Goal: Task Accomplishment & Management: Use online tool/utility

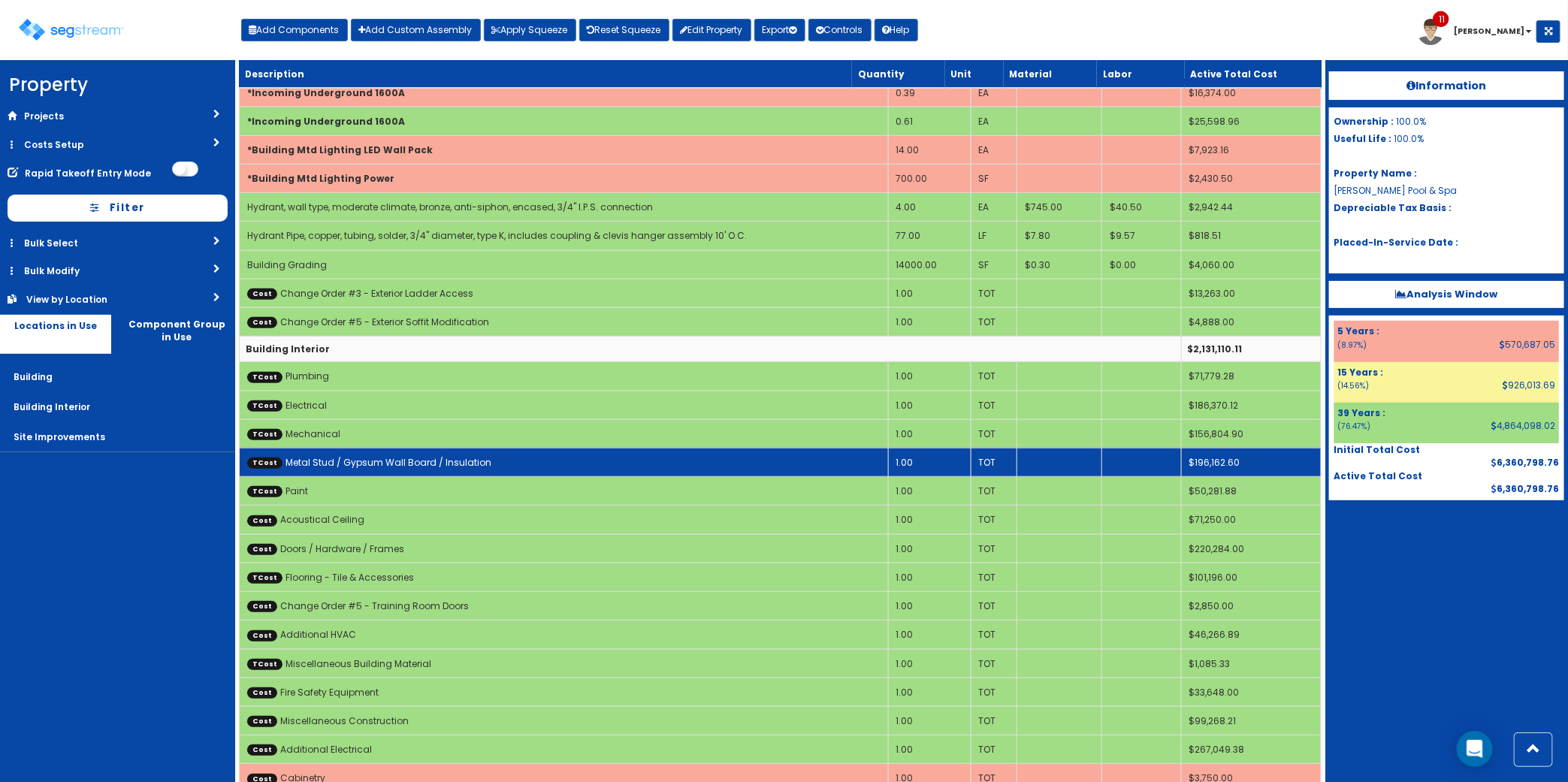
scroll to position [399, 0]
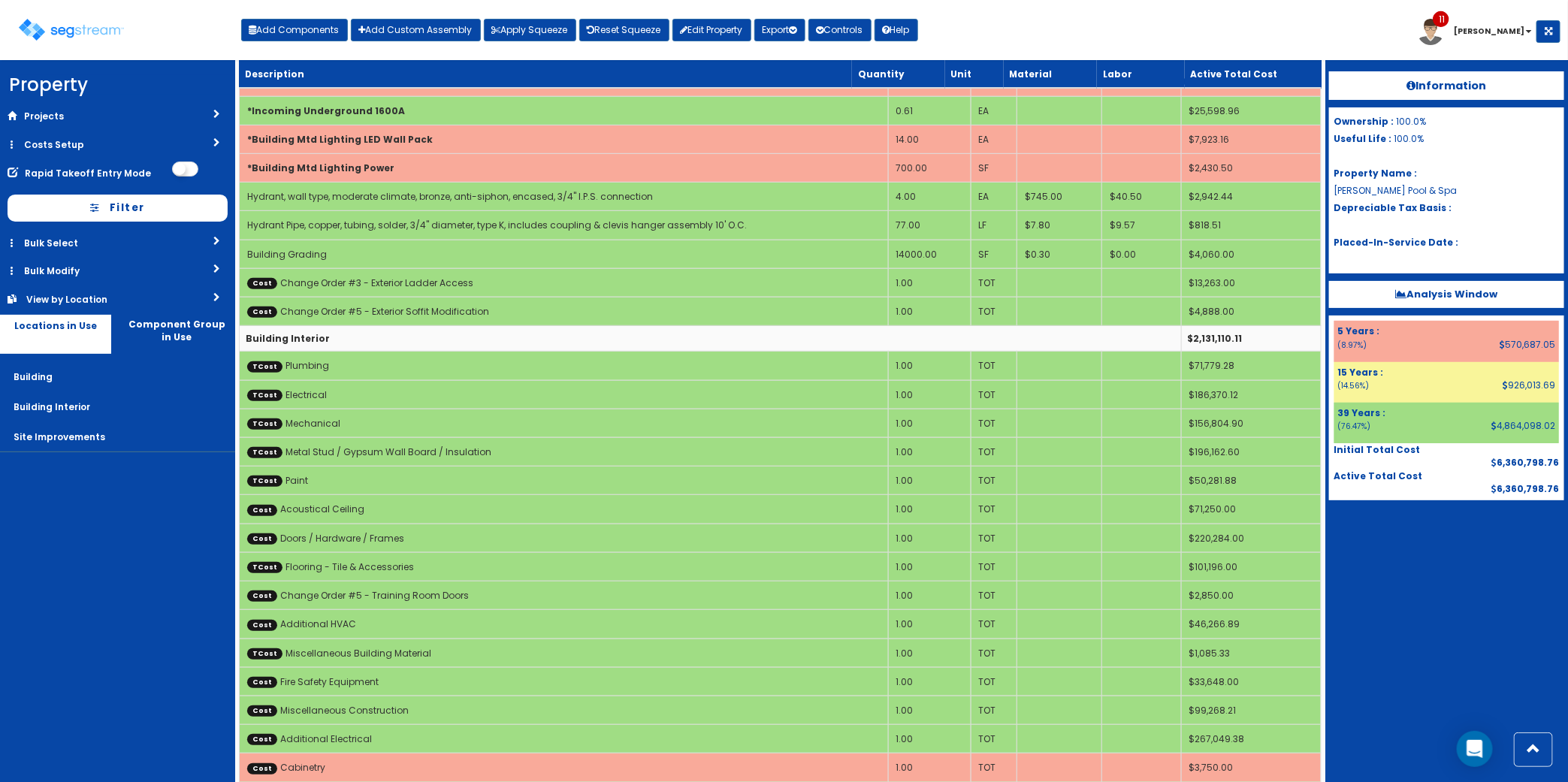
click at [1145, 22] on div "Toggle navigation Add Components Add Custom Assembly Apply Squeeze Reset Squeez…" at bounding box center [784, 35] width 1553 height 49
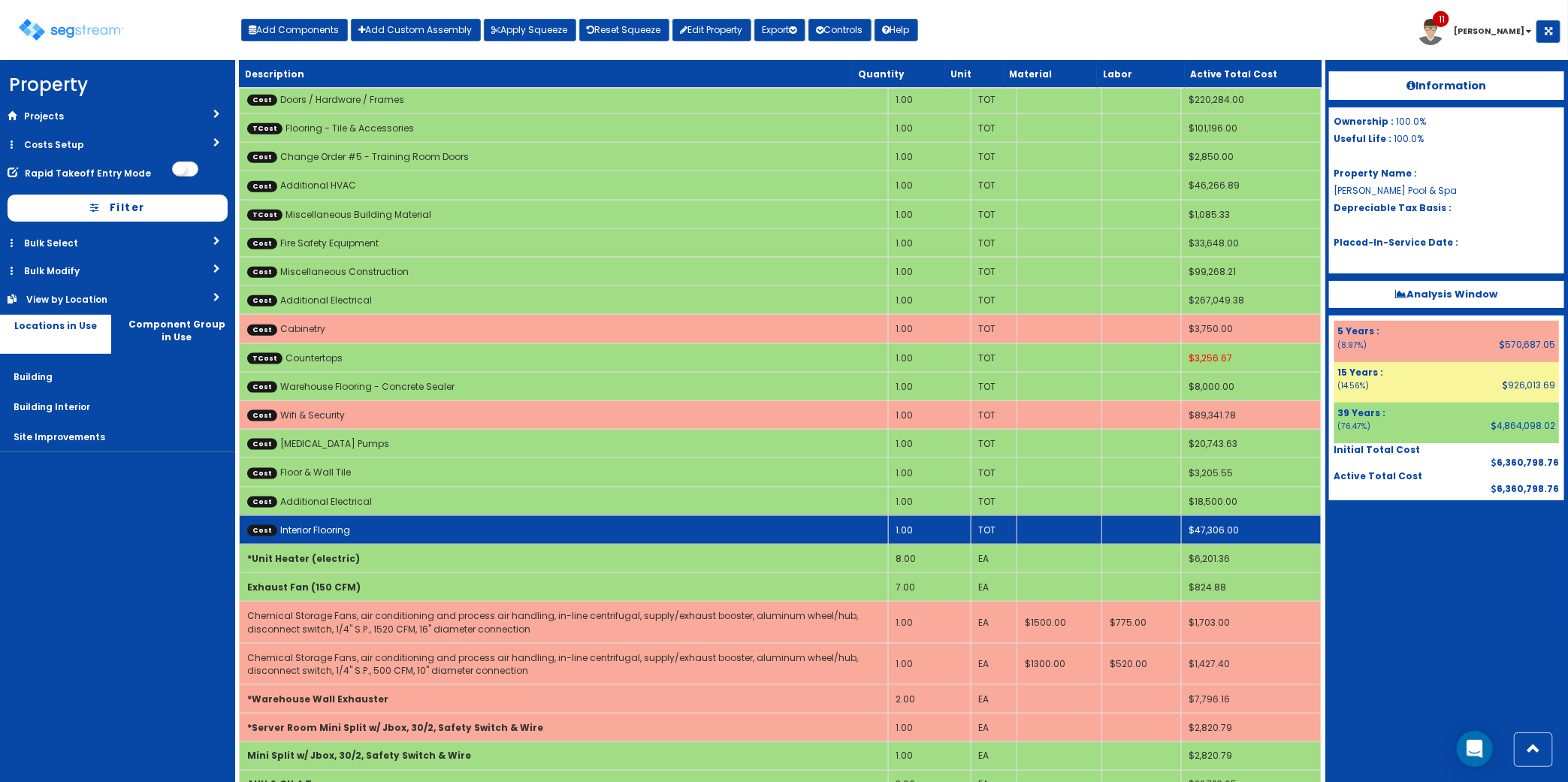
click at [462, 535] on td "Cost Interior Flooring" at bounding box center [564, 530] width 649 height 29
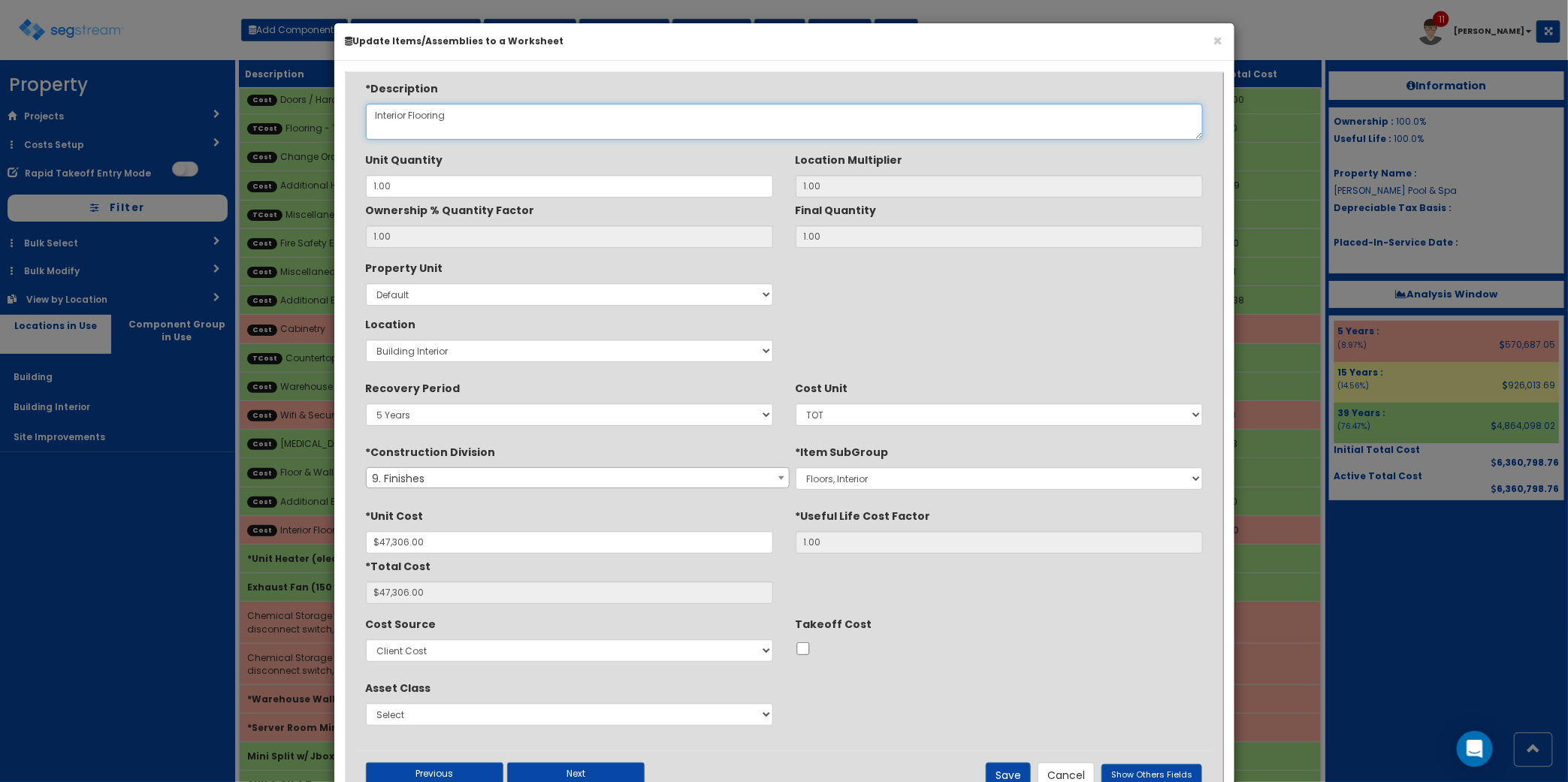
click at [546, 106] on textarea "Interior Flooring" at bounding box center [784, 122] width 837 height 36
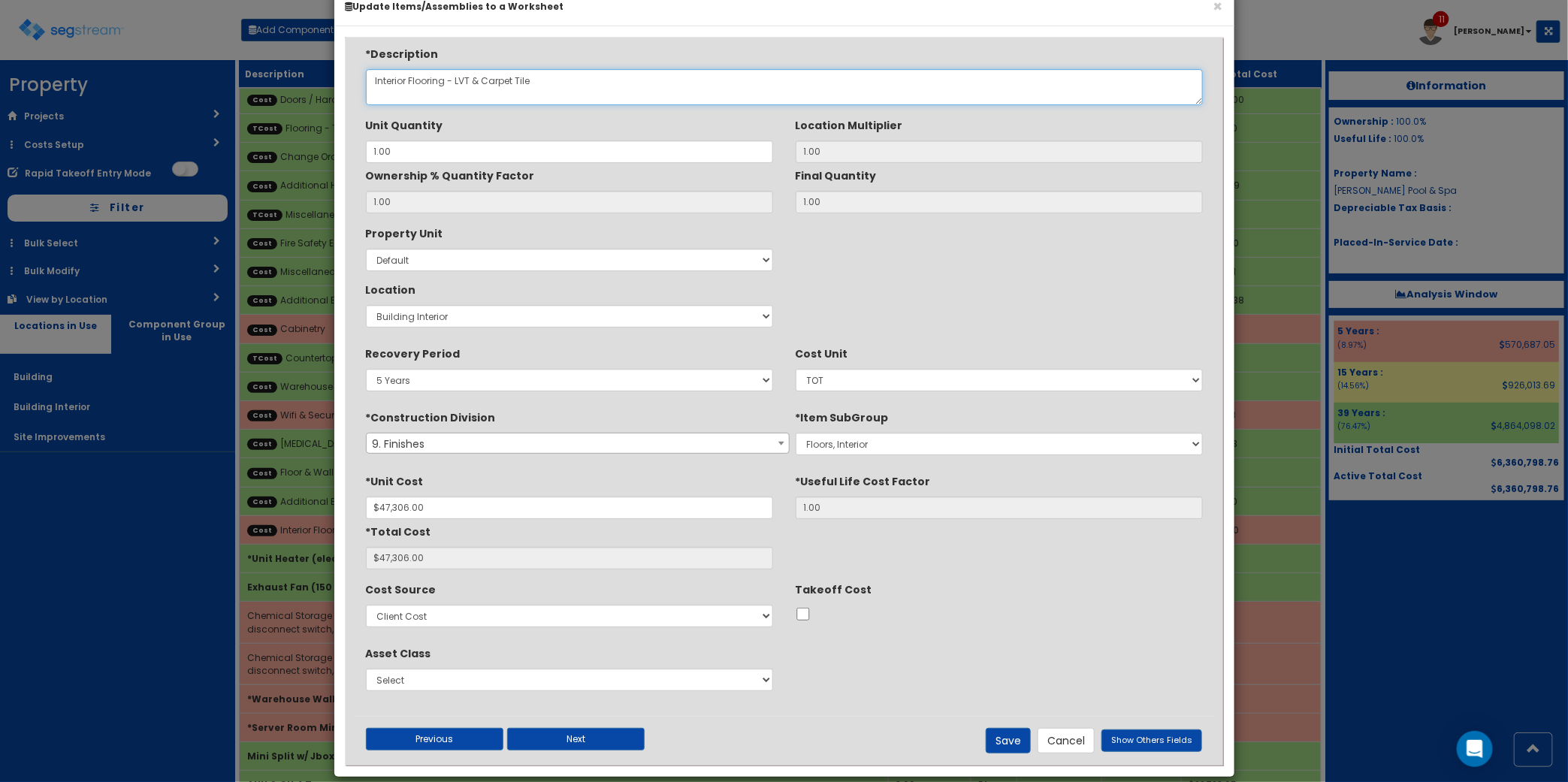
scroll to position [54, 0]
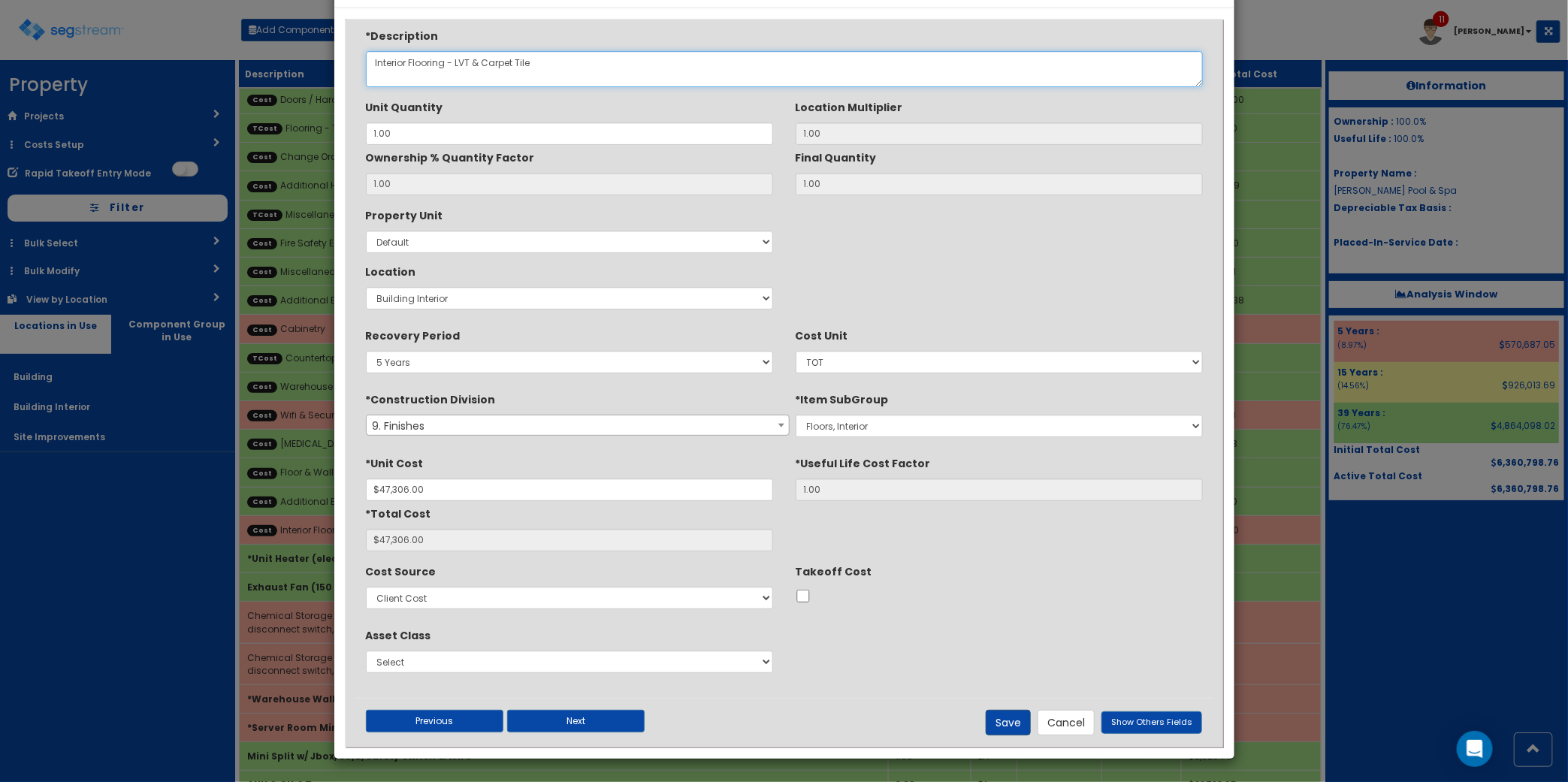
type textarea "Interior Flooring - LVT & Carpet Tile"
click at [1015, 716] on button "Save" at bounding box center [1007, 722] width 45 height 26
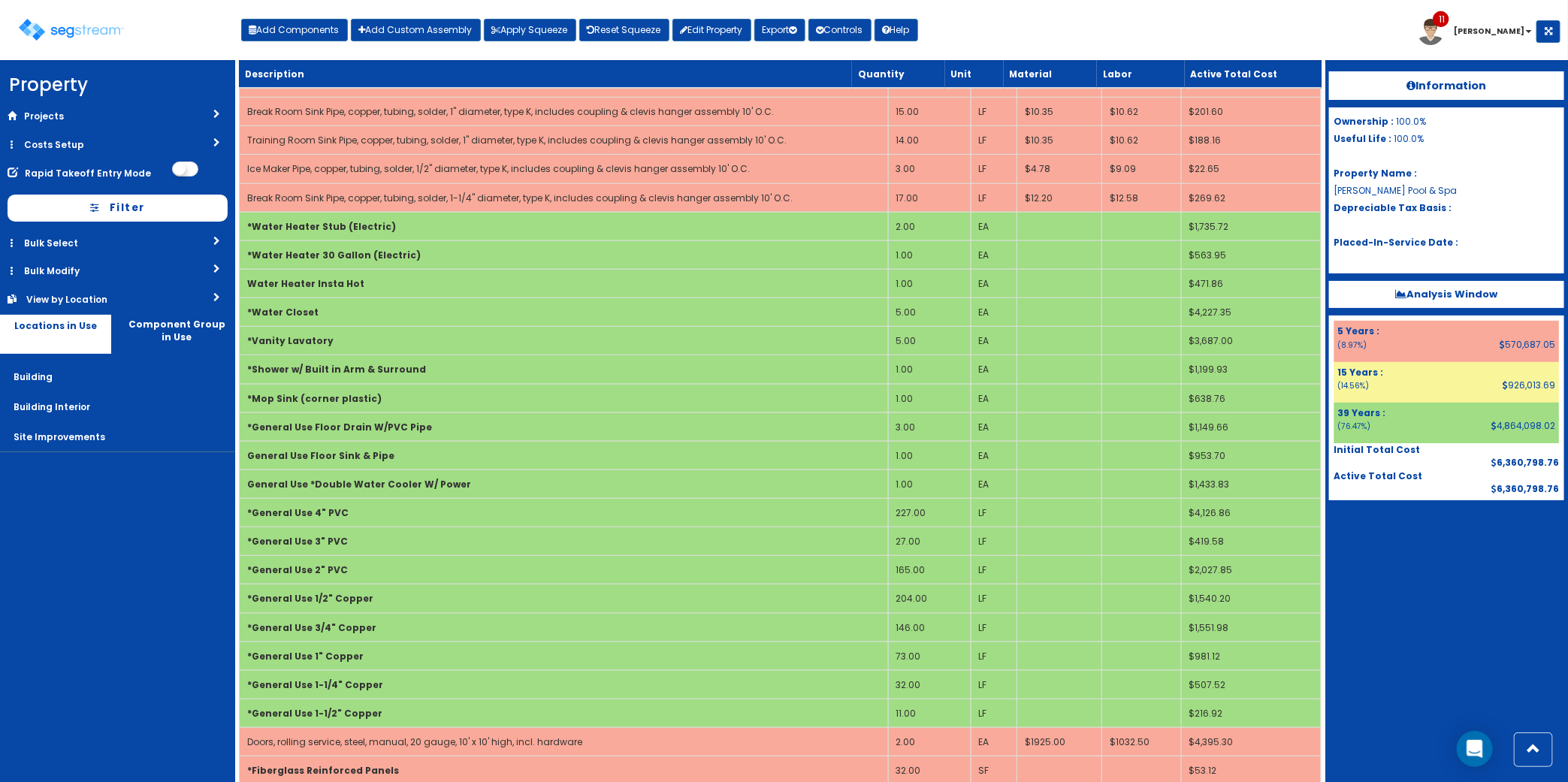
scroll to position [3655, 0]
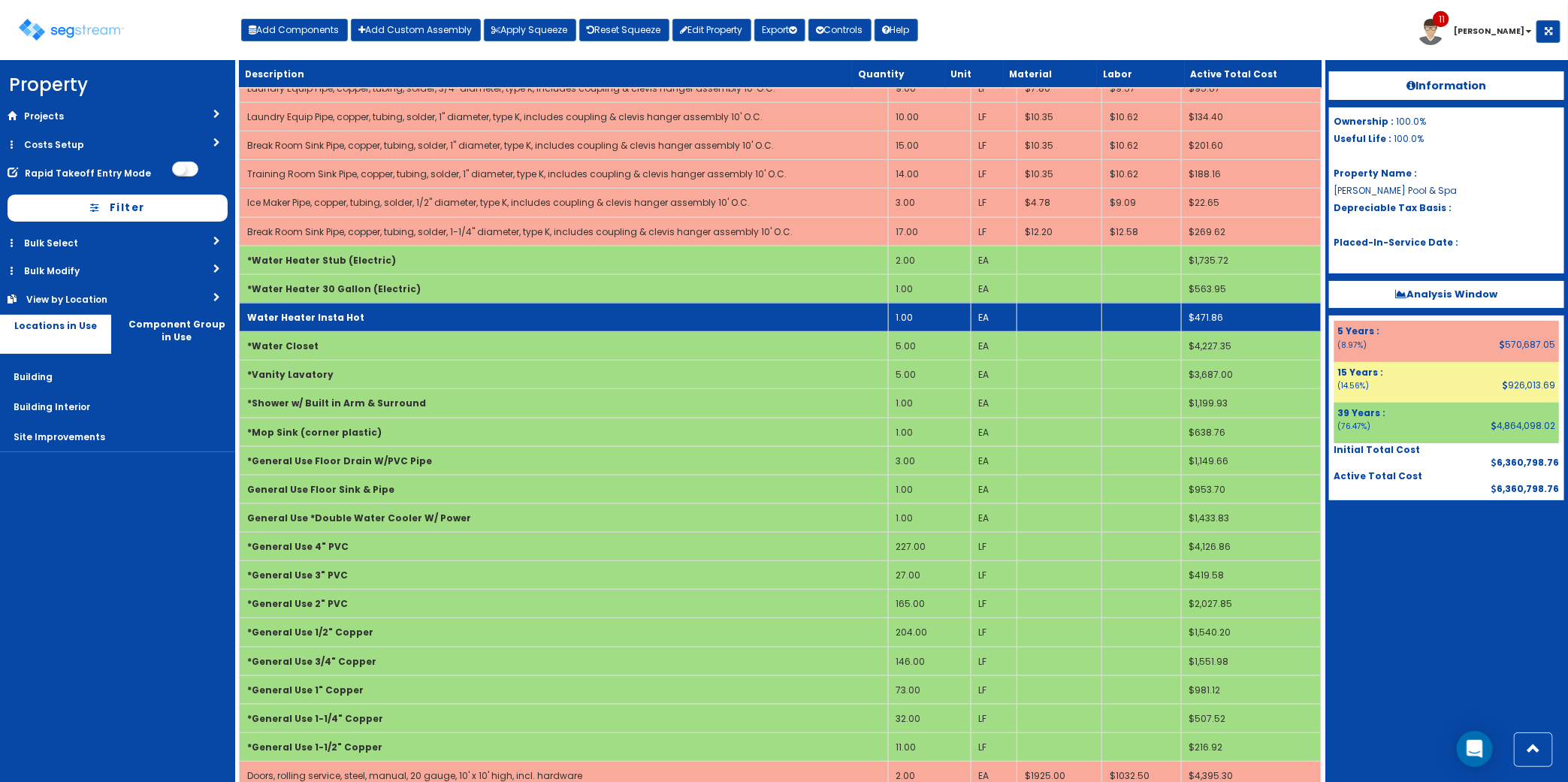
click at [447, 331] on td "Water Heater Insta Hot" at bounding box center [564, 317] width 649 height 29
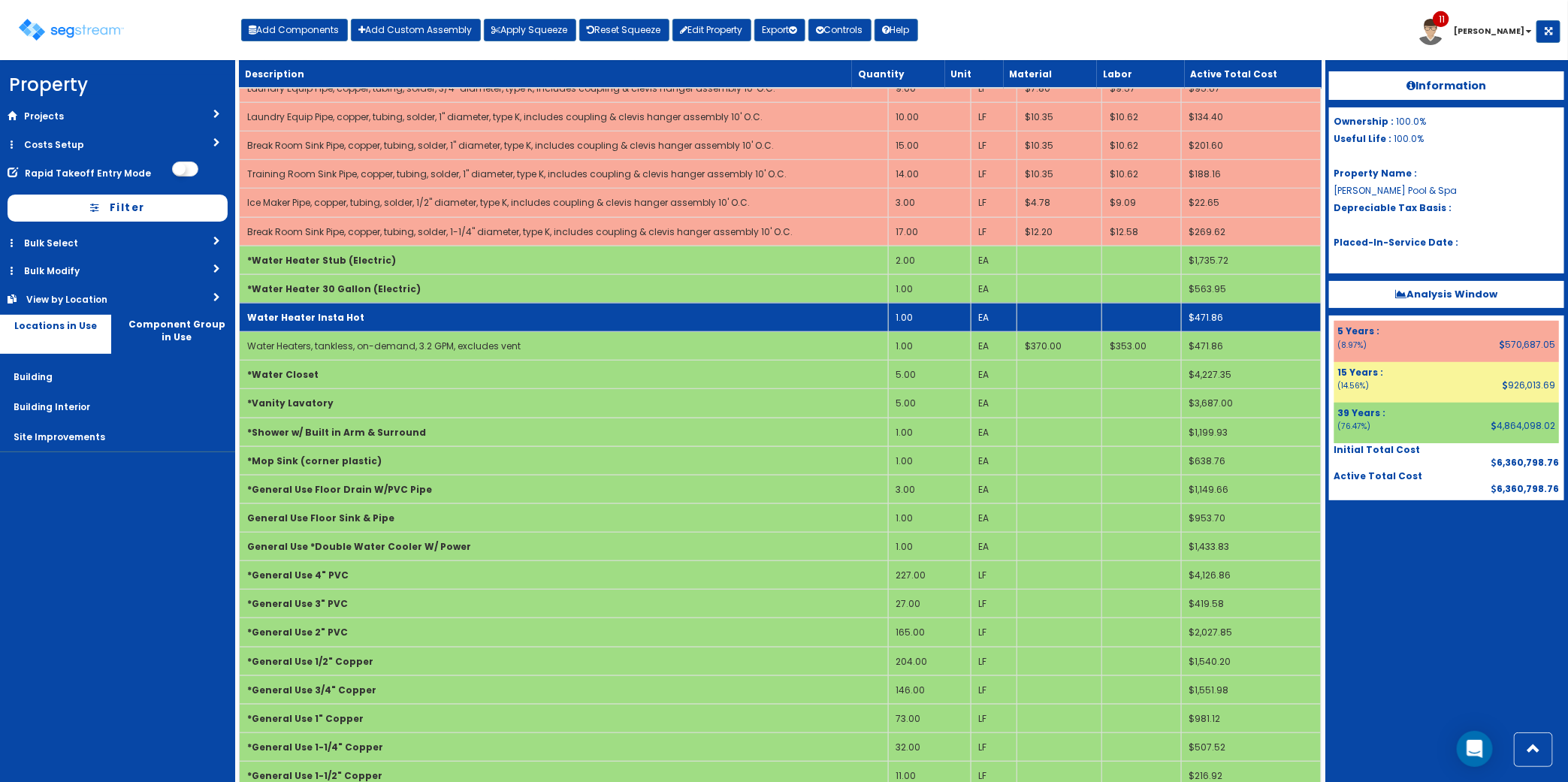
click at [447, 331] on td "Water Heater Insta Hot" at bounding box center [564, 317] width 649 height 29
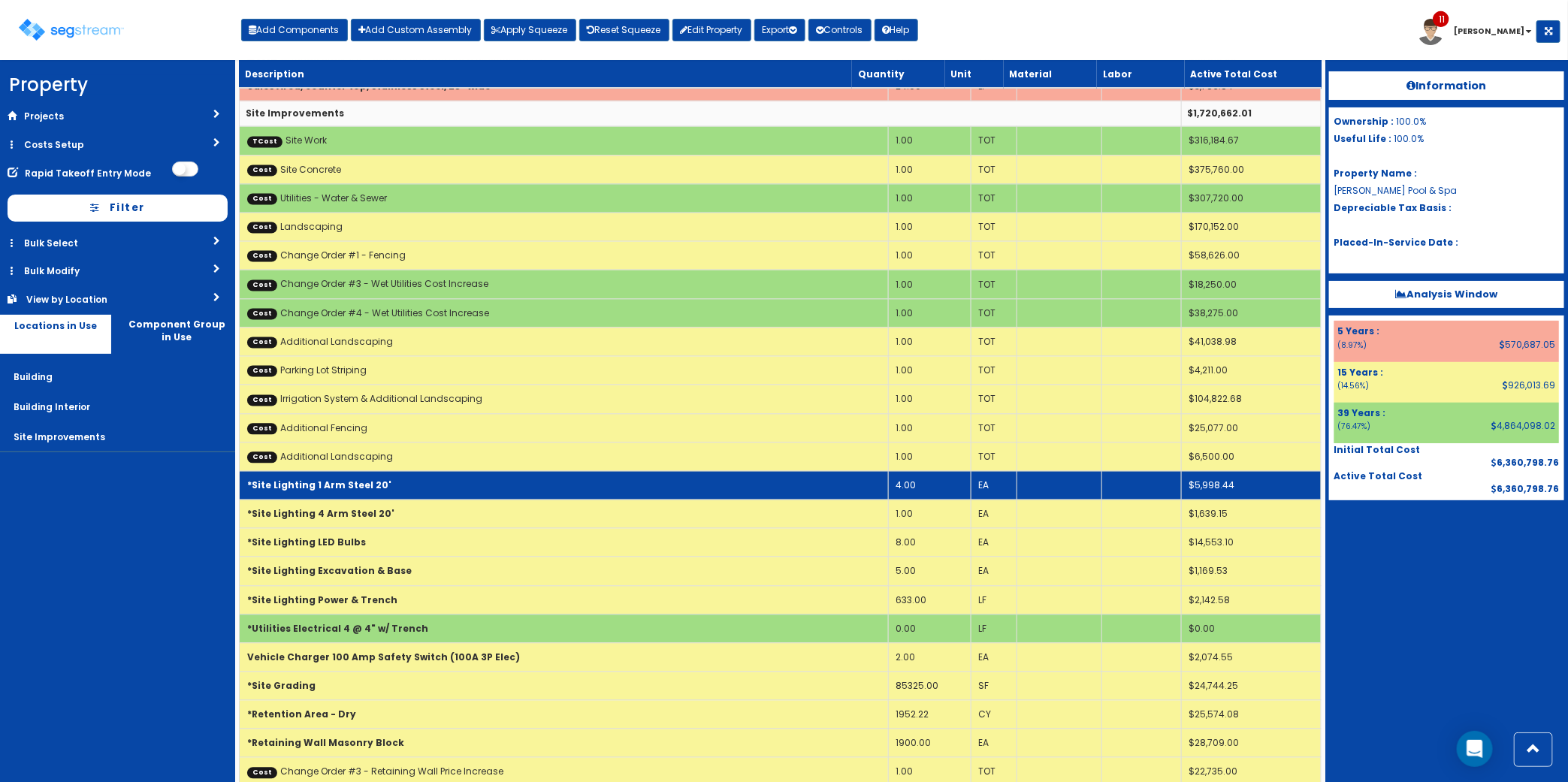
scroll to position [4767, 0]
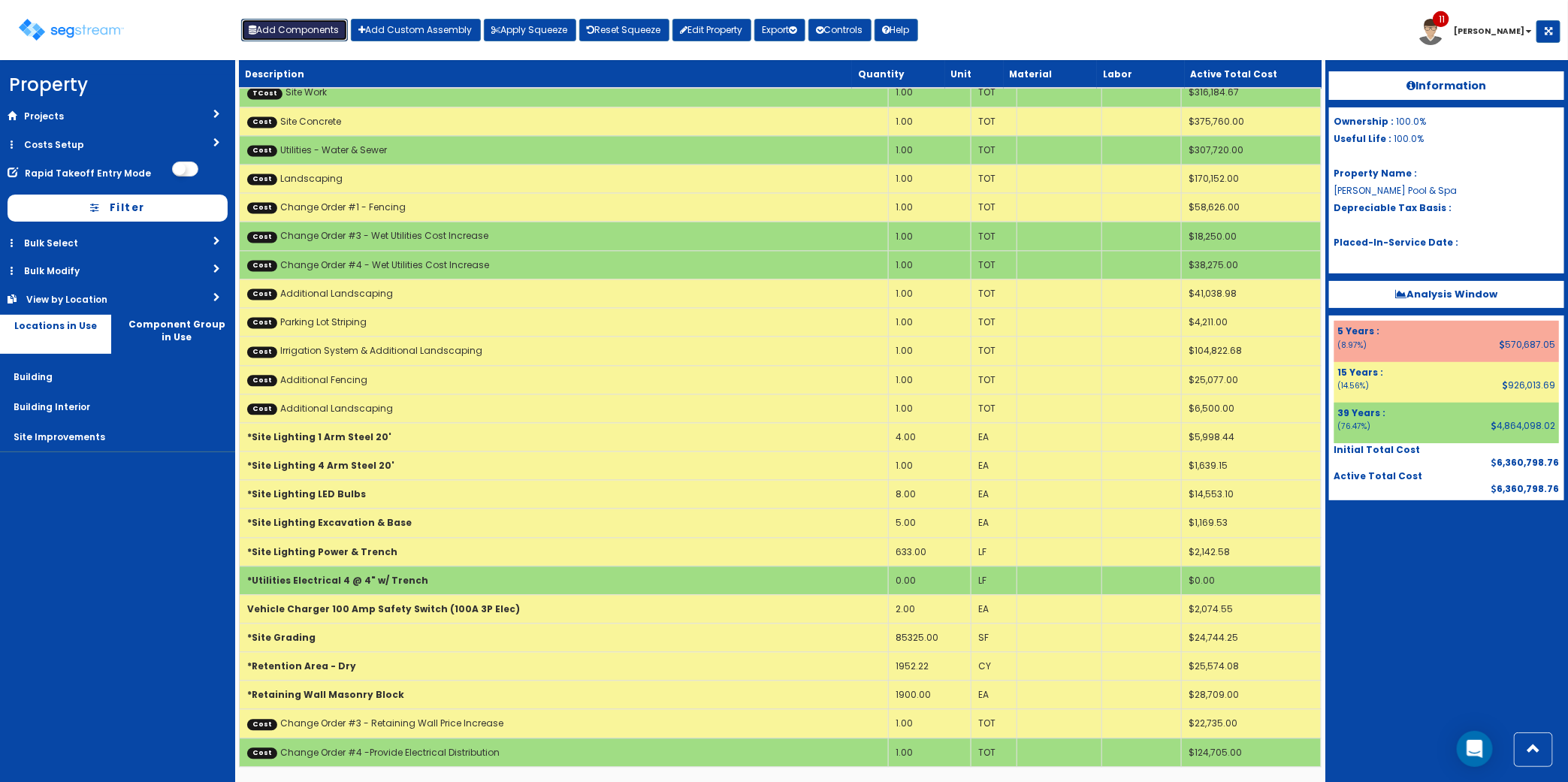
click at [317, 32] on button "Add Components" at bounding box center [294, 30] width 106 height 22
select select "7Y"
select select "default"
select select "7"
select select "5274330"
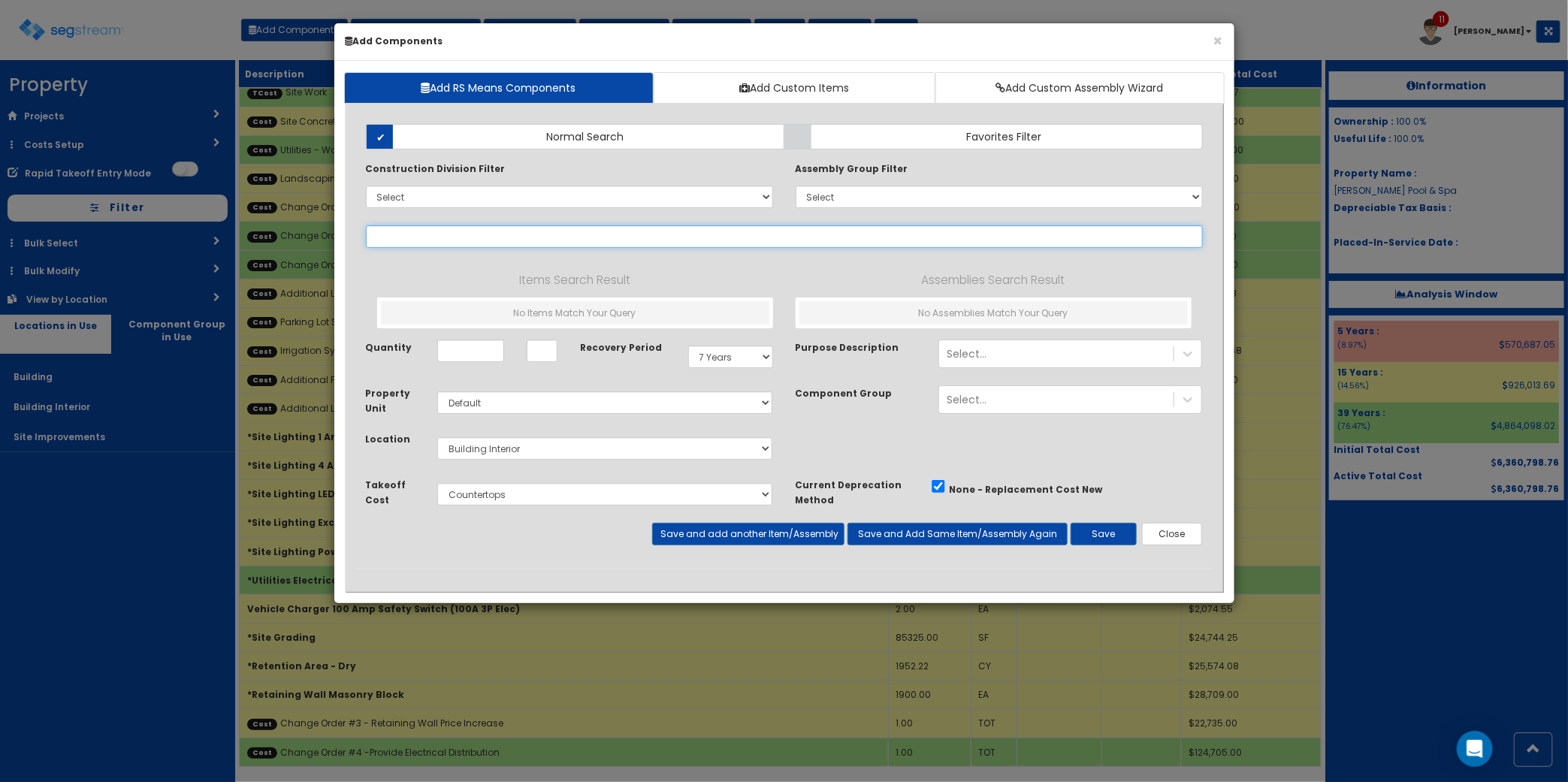
click at [648, 249] on div "Add Items Add Assemblies Both Normal Search Select" at bounding box center [784, 340] width 859 height 455
click at [562, 231] on input "text" at bounding box center [784, 237] width 837 height 22
click at [479, 200] on select "Select 0. Custom Item 1. General Requirements 2. Existing Conditions 3. Concret…" at bounding box center [569, 197] width 408 height 22
select select "5000000"
click at [366, 186] on select "Select 0. Custom Item 1. General Requirements 2. Existing Conditions 3. Concret…" at bounding box center [569, 197] width 408 height 22
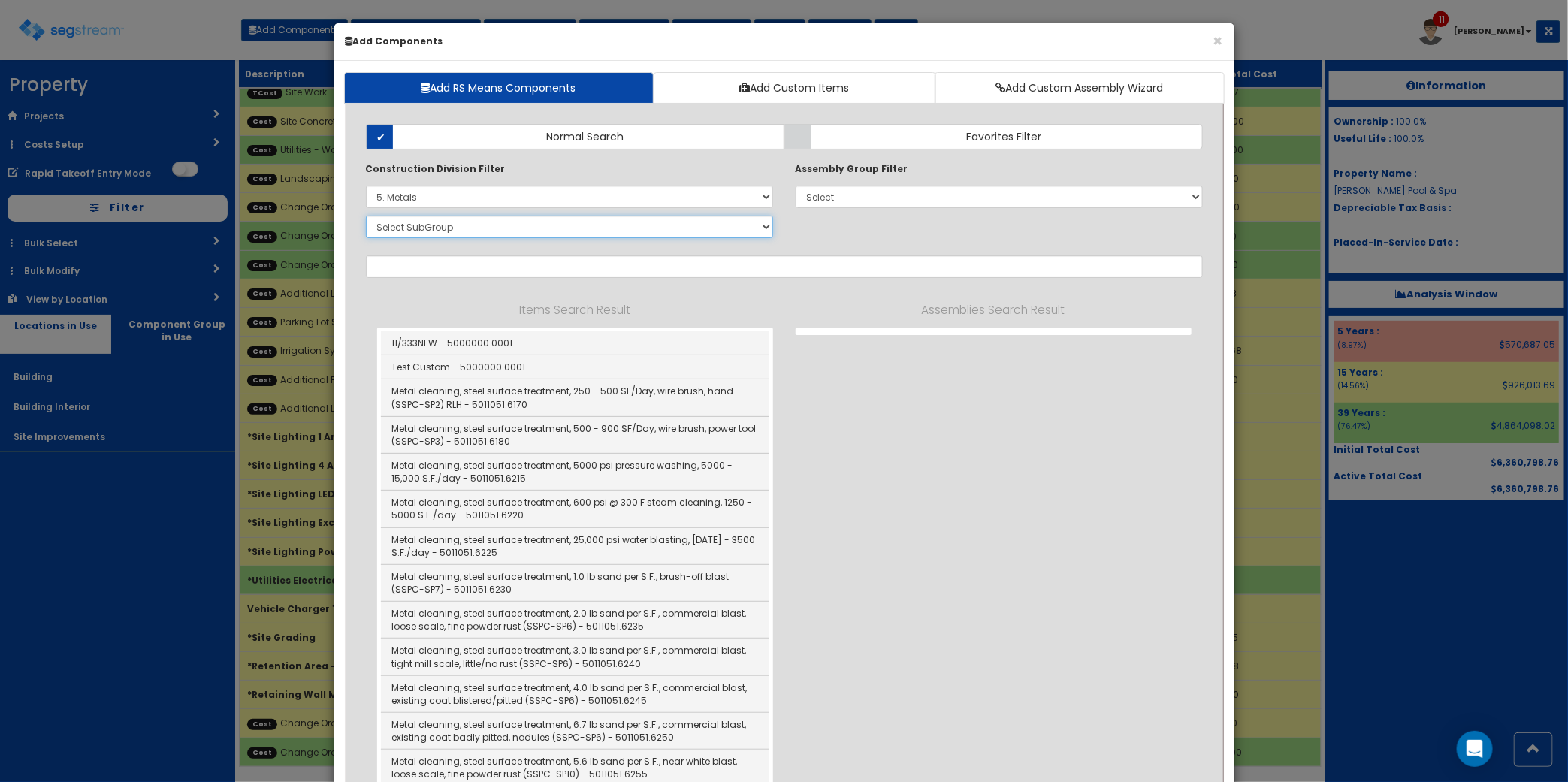
click at [547, 231] on select "Select SubGroup 1. Cleaning Of Structural Metal Framing (5011051) 2. Selective …" at bounding box center [569, 226] width 408 height 22
click at [366, 216] on select "Select SubGroup 1. Cleaning Of Structural Metal Framing (5011051) 2. Selective …" at bounding box center [569, 226] width 408 height 22
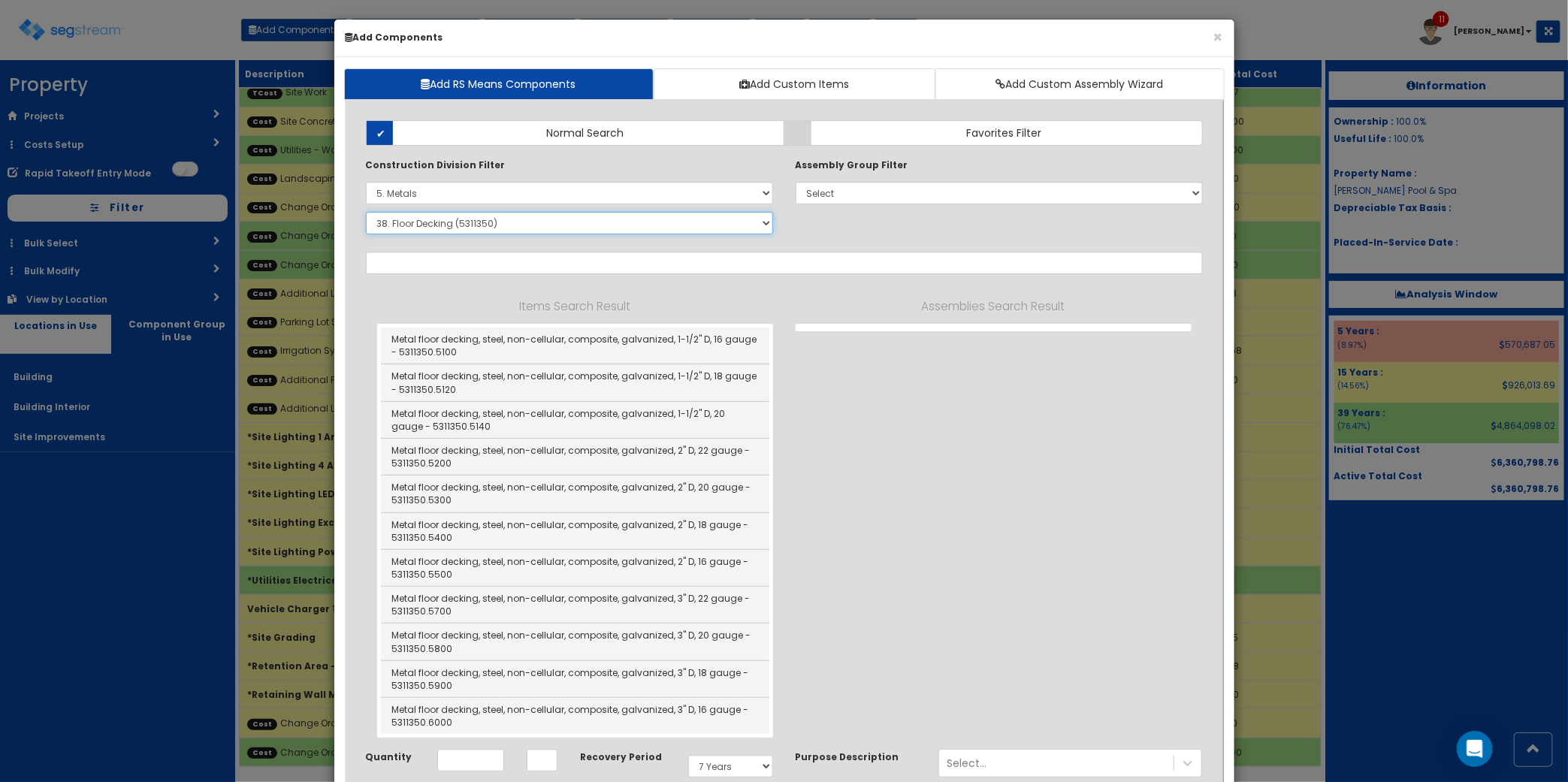
scroll to position [0, 0]
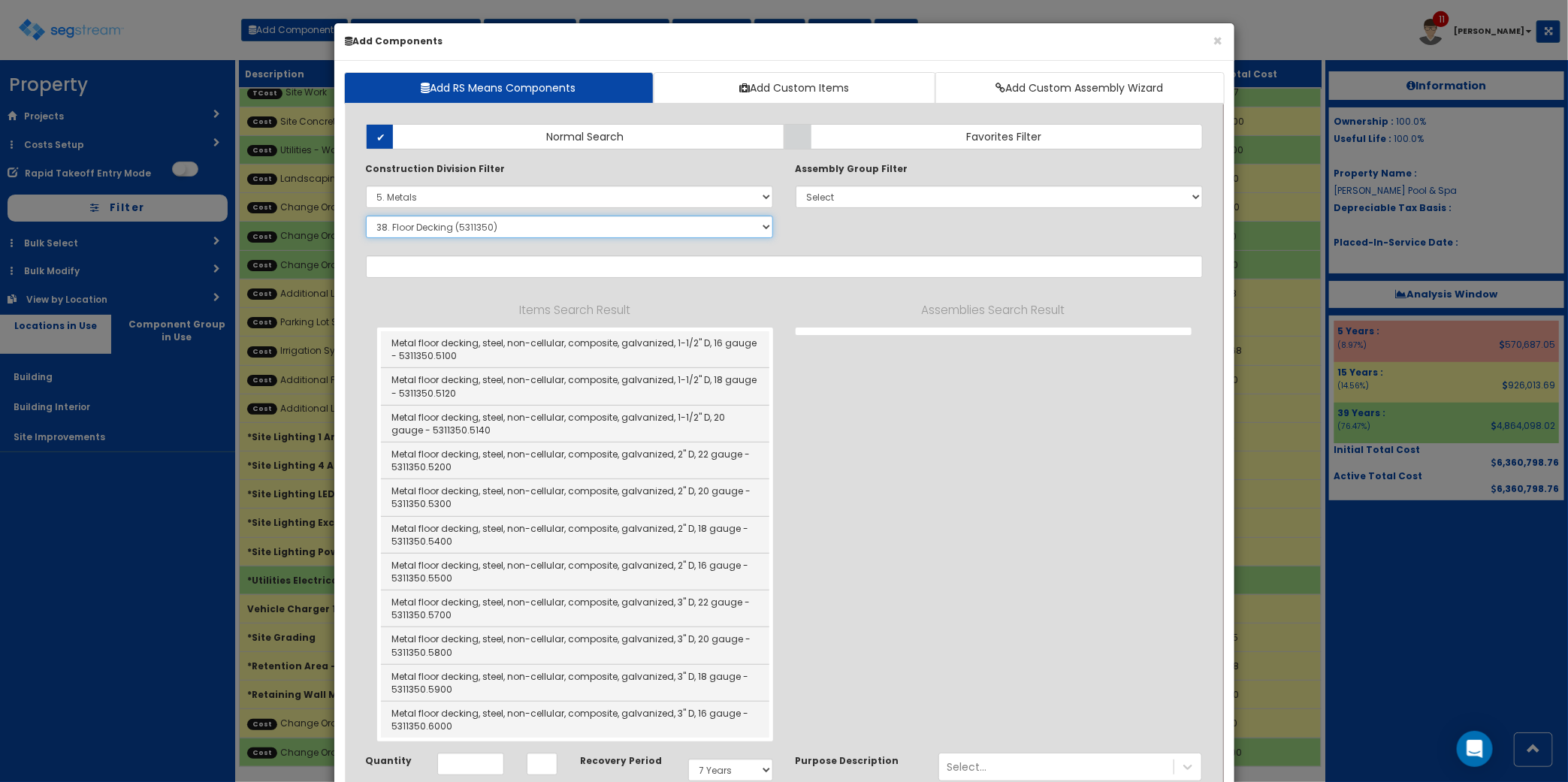
click at [510, 229] on select "Select SubGroup 1. Cleaning Of Structural Metal Framing (5011051) 2. Selective …" at bounding box center [569, 226] width 408 height 22
click at [448, 231] on select "Select SubGroup 1. Cleaning Of Structural Metal Framing (5011051) 2. Selective …" at bounding box center [569, 226] width 408 height 22
click at [366, 216] on select "Select SubGroup 1. Cleaning Of Structural Metal Framing (5011051) 2. Selective …" at bounding box center [569, 226] width 408 height 22
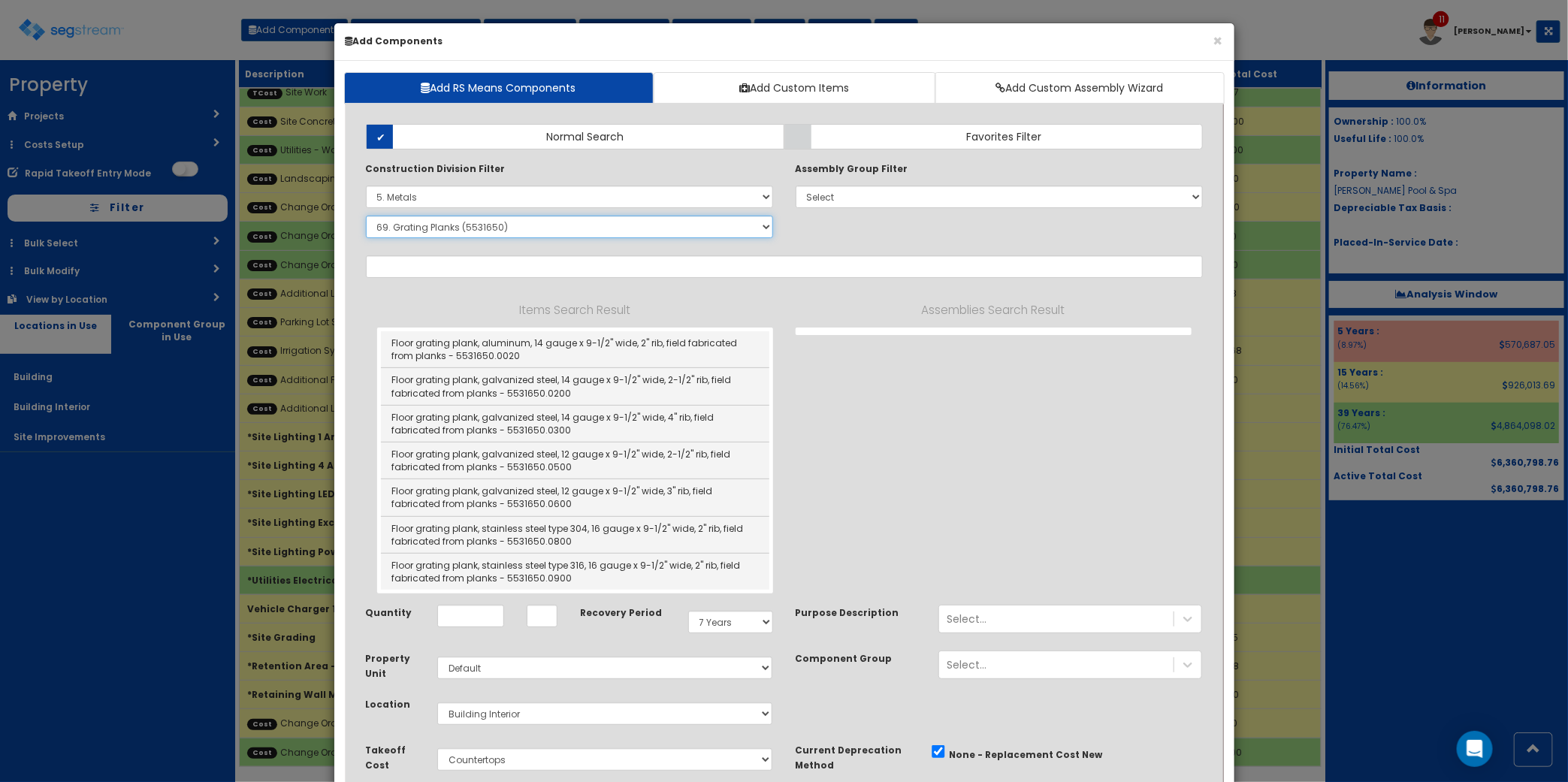
click at [443, 231] on select "Select SubGroup 1. Cleaning Of Structural Metal Framing (5011051) 2. Selective …" at bounding box center [569, 226] width 408 height 22
click at [366, 216] on select "Select SubGroup 1. Cleaning Of Structural Metal Framing (5011051) 2. Selective …" at bounding box center [569, 226] width 408 height 22
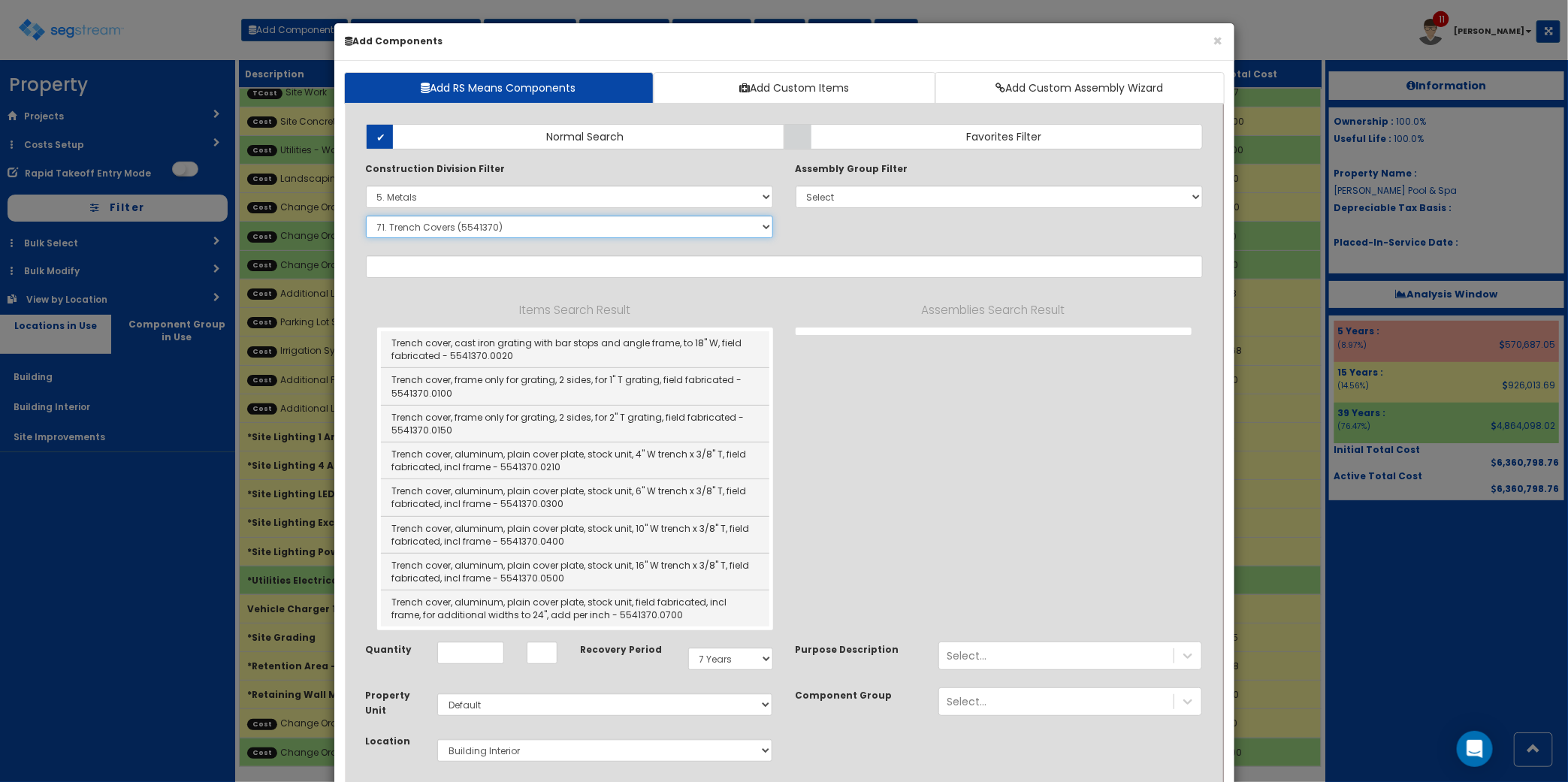
click at [554, 222] on select "Select SubGroup 1. Cleaning Of Structural Metal Framing (5011051) 2. Selective …" at bounding box center [569, 226] width 408 height 22
click at [366, 216] on select "Select SubGroup 1. Cleaning Of Structural Metal Framing (5011051) 2. Selective …" at bounding box center [569, 226] width 408 height 22
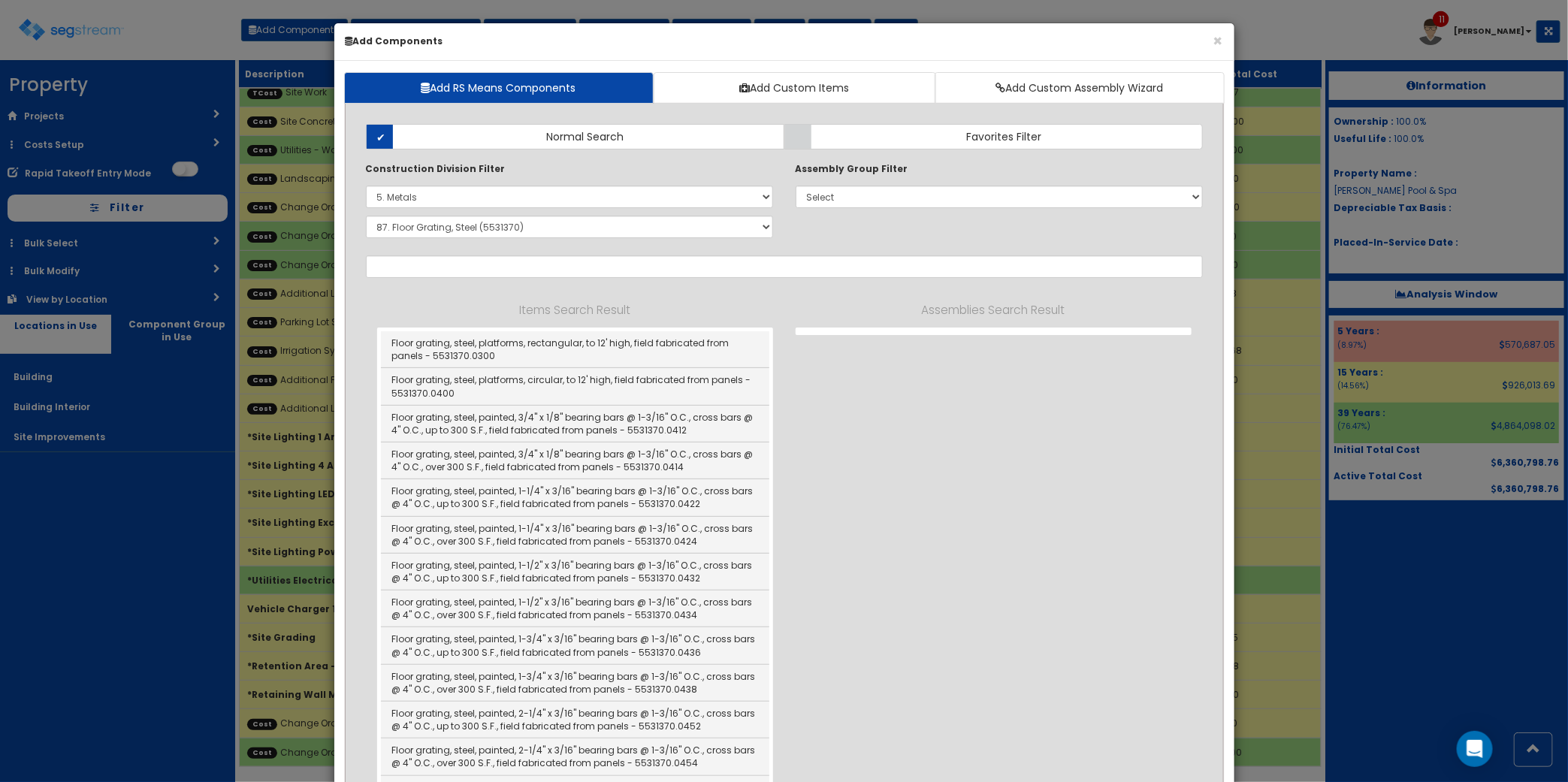
click at [497, 208] on div "Construction Division Filter Select 0. Custom Item 1. General Requirements 2. E…" at bounding box center [569, 203] width 430 height 83
click at [499, 226] on select "Select SubGroup 1. Cleaning Of Structural Metal Framing (5011051) 2. Selective …" at bounding box center [569, 226] width 408 height 22
select select "5531310"
click at [366, 216] on select "Select SubGroup 1. Cleaning Of Structural Metal Framing (5011051) 2. Selective …" at bounding box center [569, 226] width 408 height 22
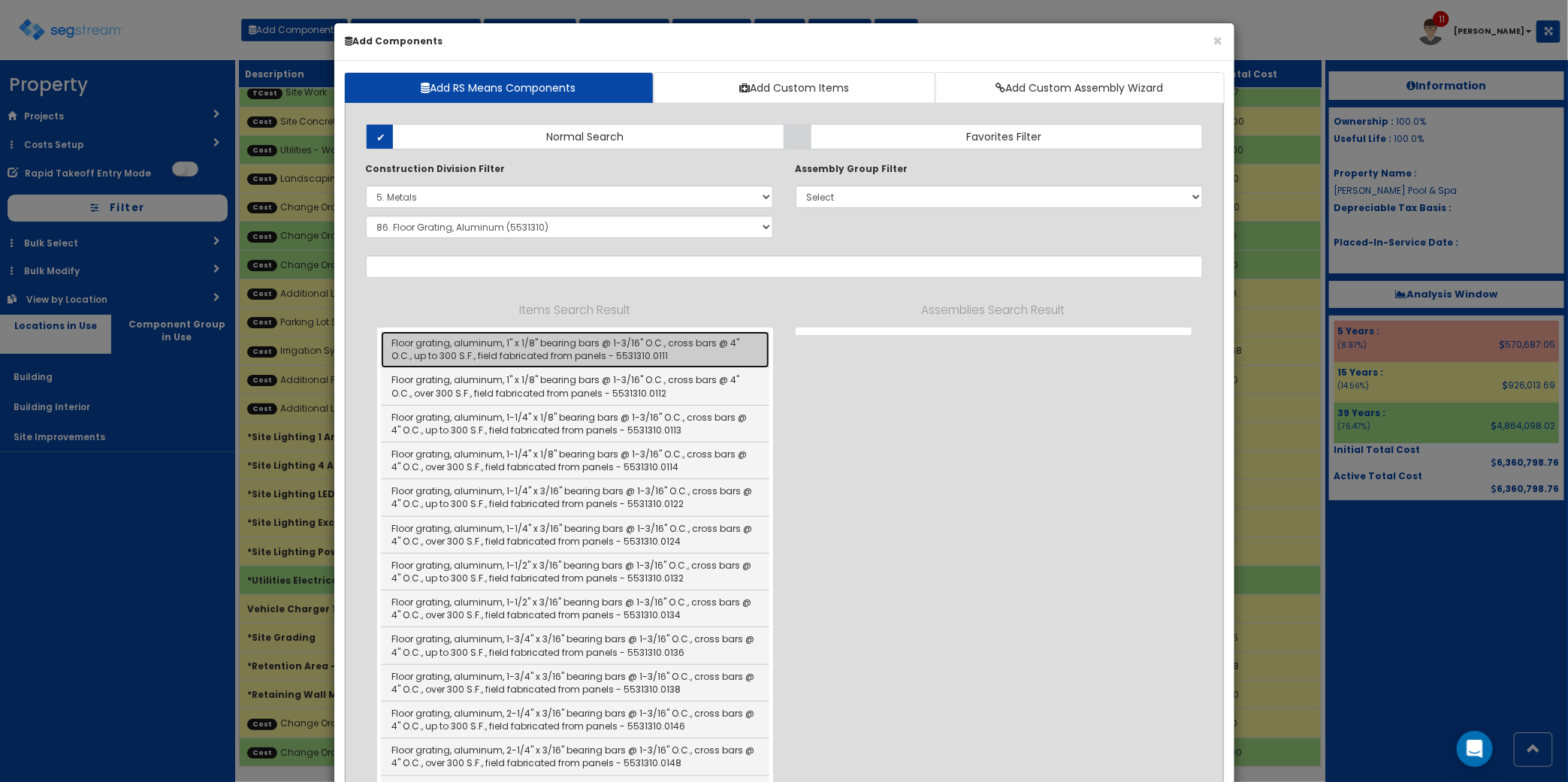
click at [569, 357] on link "Floor grating, aluminum, 1" x 1/8" bearing bars @ 1-3/16" O.C., cross bars @ 4"…" at bounding box center [575, 349] width 388 height 37
type input "Floor grating, aluminum, 1" x 1/8" bearing bars @ 1-3/16" O.C., cross bars @ 4"…"
checkbox input "false"
type input "SF"
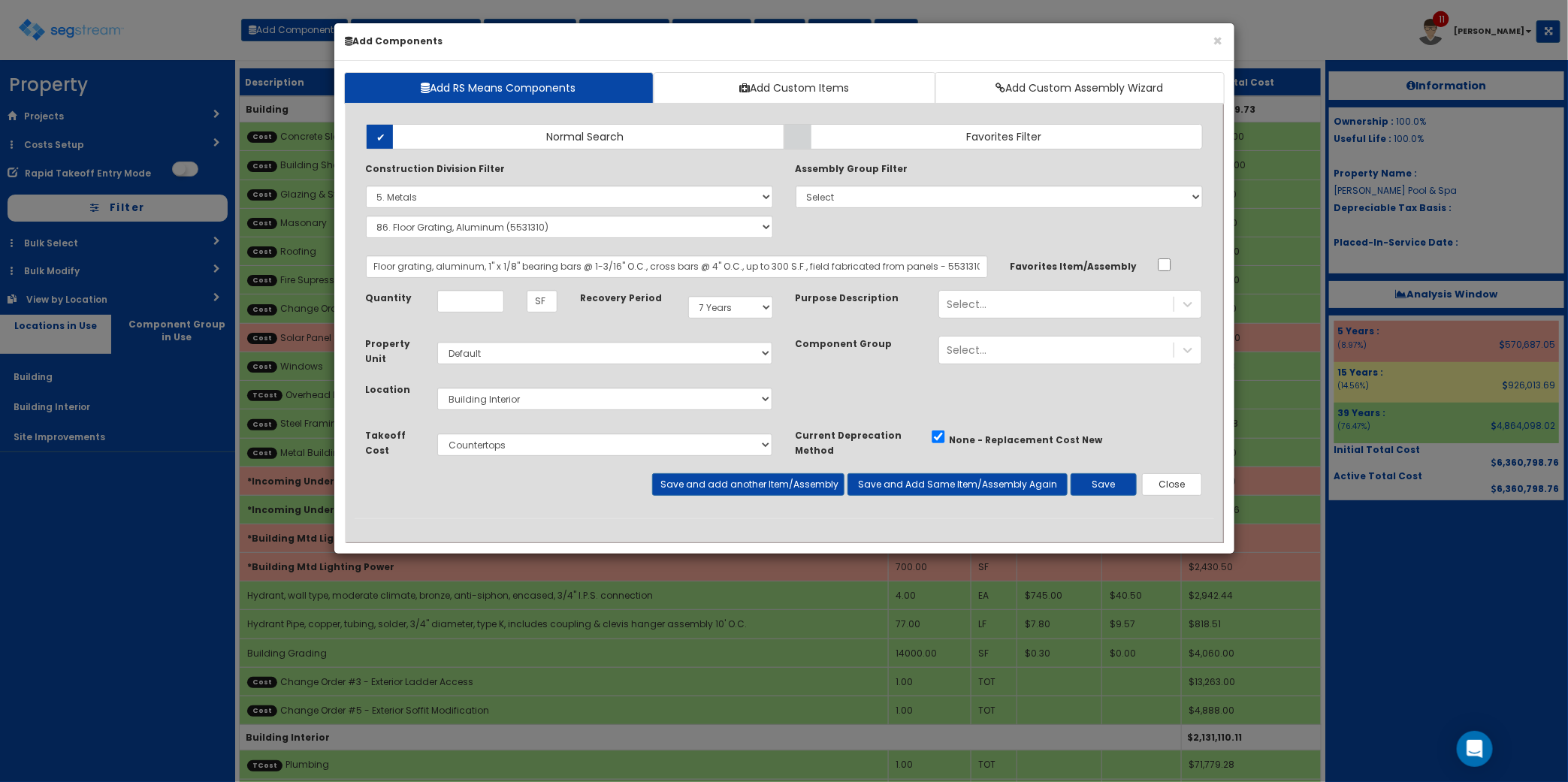
click at [465, 313] on div "Quantity SF" at bounding box center [462, 307] width 215 height 34
click at [471, 305] on input "Unit Quantity" at bounding box center [470, 301] width 67 height 22
type input "817"
click at [719, 306] on select "Select 5 Years 7 Years 9 Years 10 Years 15 Years 15 Year QLI 15 Year QRP 15 Yea…" at bounding box center [731, 307] width 85 height 22
select select "5Y"
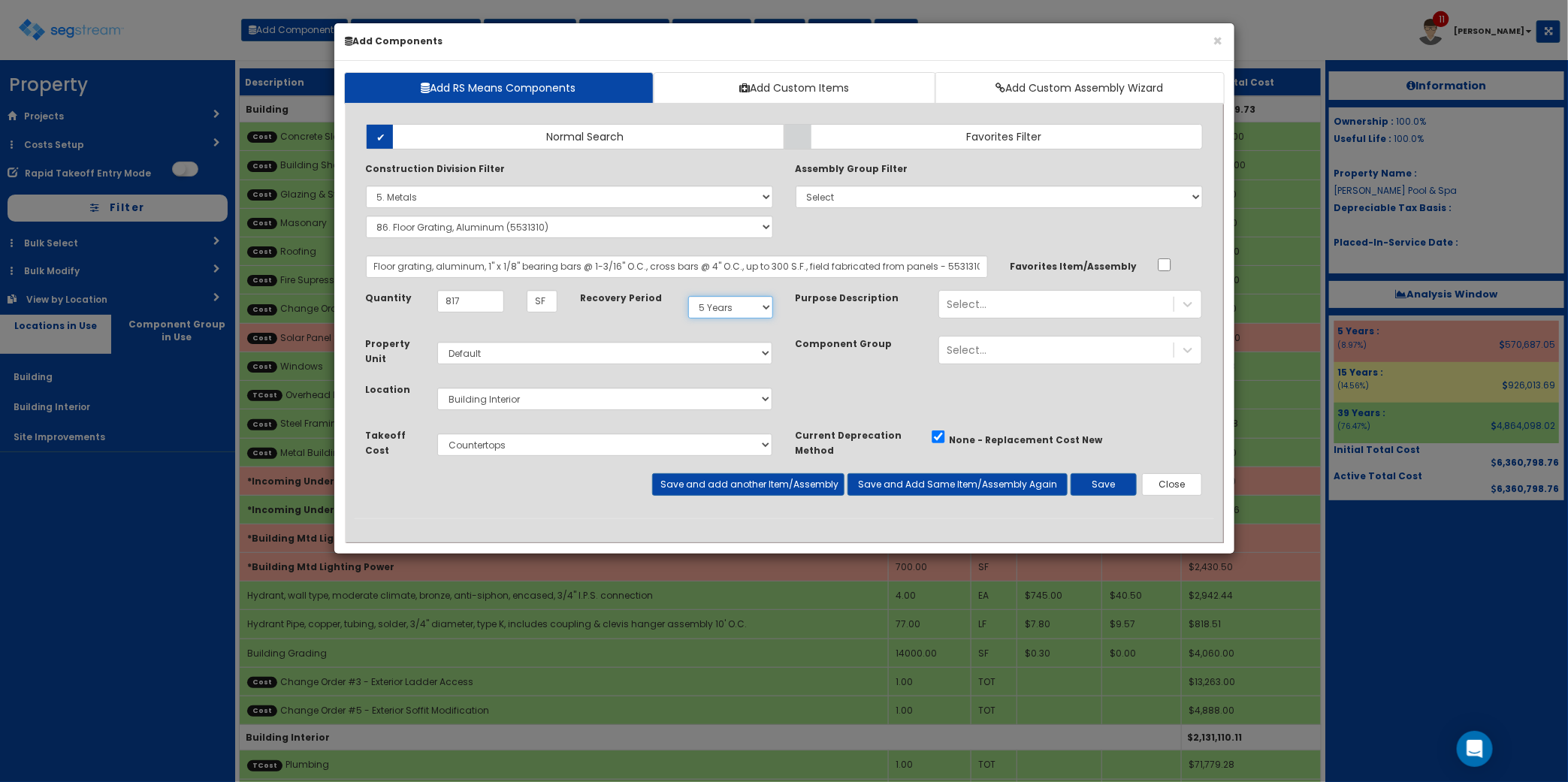
click at [688, 297] on select "Select 5 Years 7 Years 9 Years 10 Years 15 Years 15 Year QLI 15 Year QRP 15 Yea…" at bounding box center [731, 307] width 85 height 22
click at [550, 442] on select "Select Site Work Plumbing Electrical Mechanical Metal Stud / Gypsum Wall Board …" at bounding box center [605, 444] width 336 height 22
select select "5274301"
click at [437, 434] on select "Select Site Work Plumbing Electrical Mechanical Metal Stud / Gypsum Wall Board …" at bounding box center [605, 444] width 336 height 22
click at [1097, 485] on button "Save" at bounding box center [1103, 484] width 66 height 22
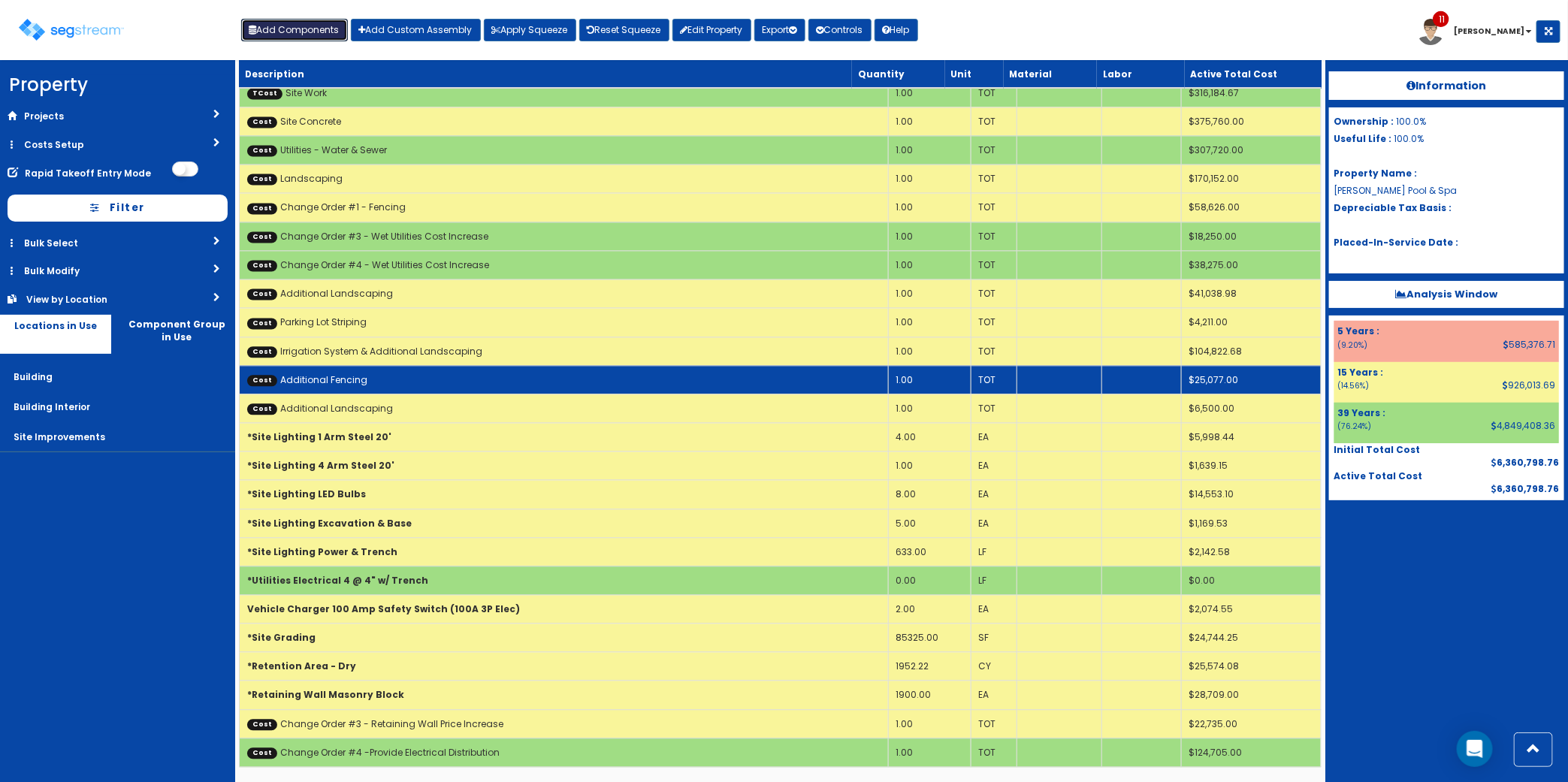
scroll to position [4226, 0]
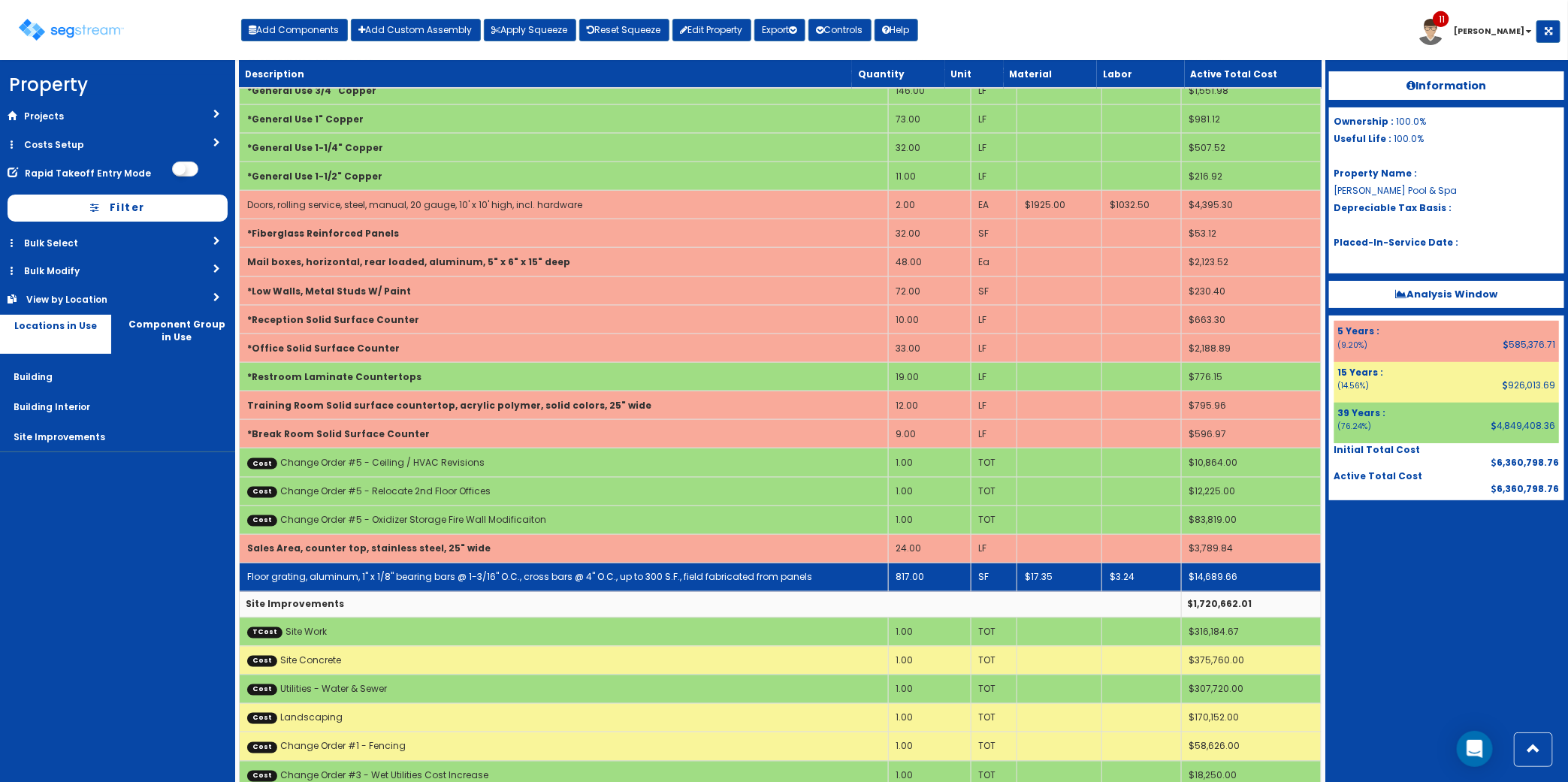
click at [449, 584] on link "Floor grating, aluminum, 1" x 1/8" bearing bars @ 1-3/16" O.C., cross bars @ 4"…" at bounding box center [529, 577] width 565 height 13
select select "5274301"
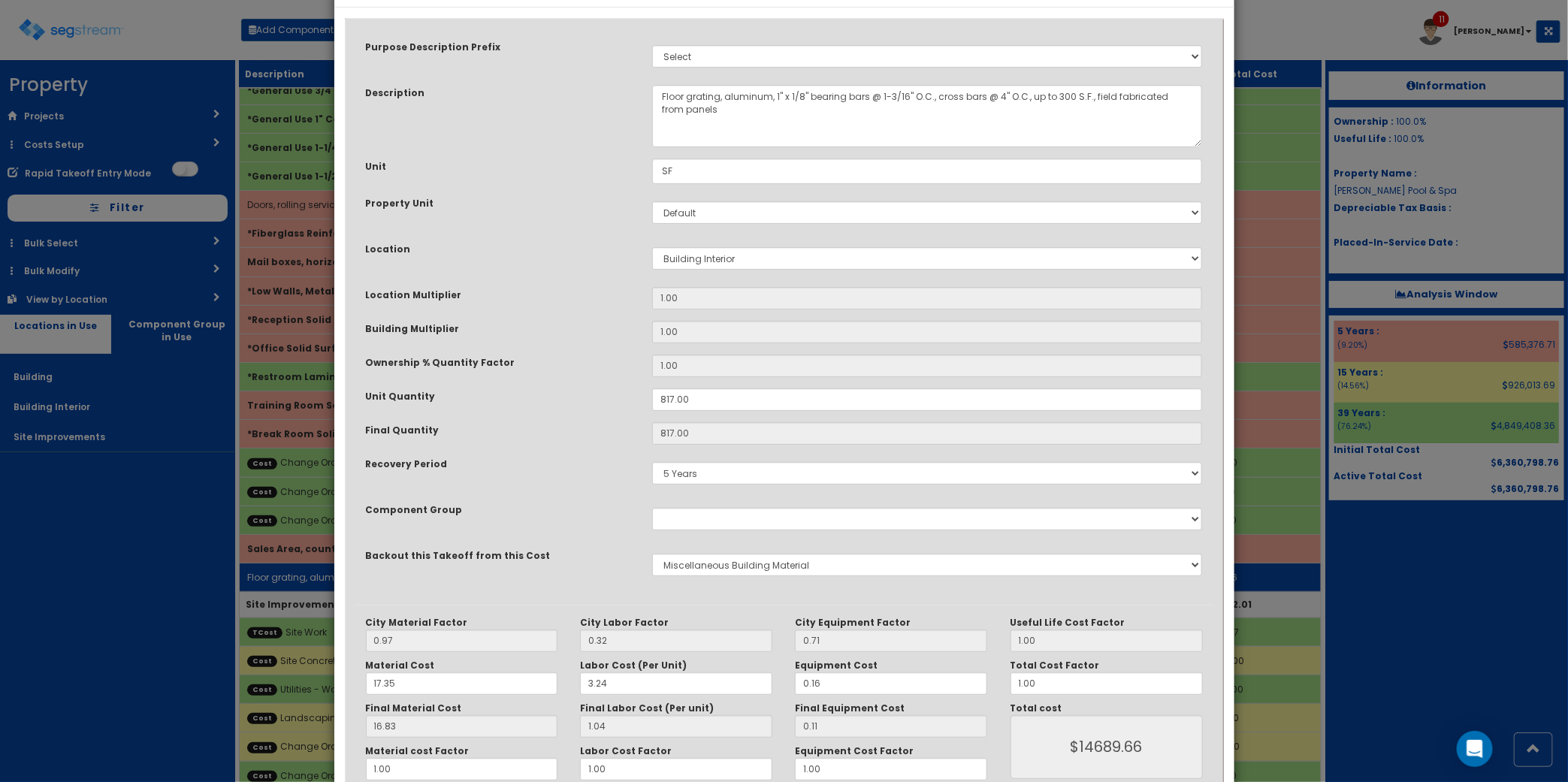
scroll to position [0, 0]
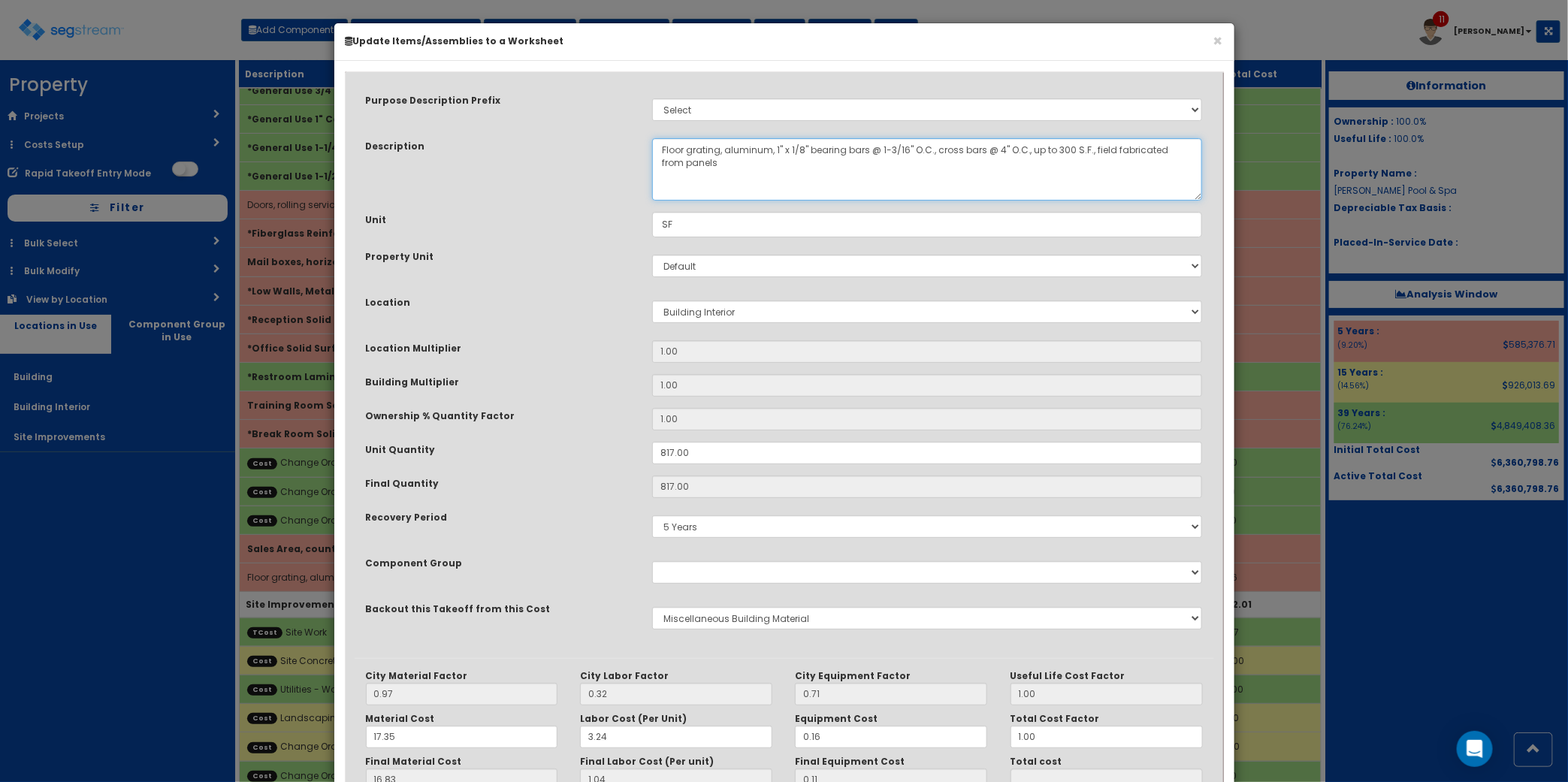
drag, startPoint x: 787, startPoint y: 162, endPoint x: 569, endPoint y: 90, distance: 229.6
click at [572, 91] on div "Purpose Description Prefix Select Stair Construction, A/V System A/V System Equ…" at bounding box center [784, 369] width 859 height 577
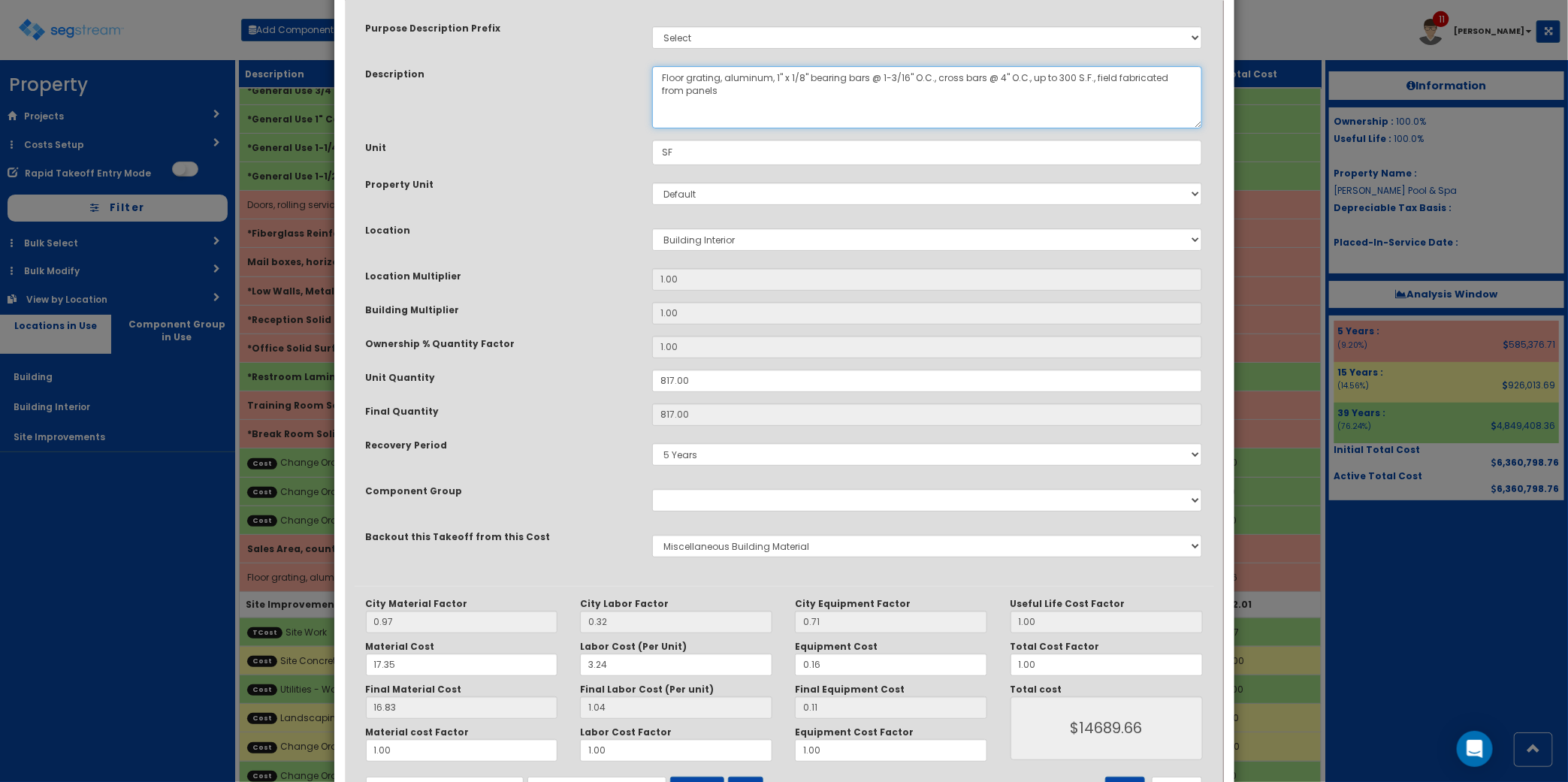
scroll to position [137, 0]
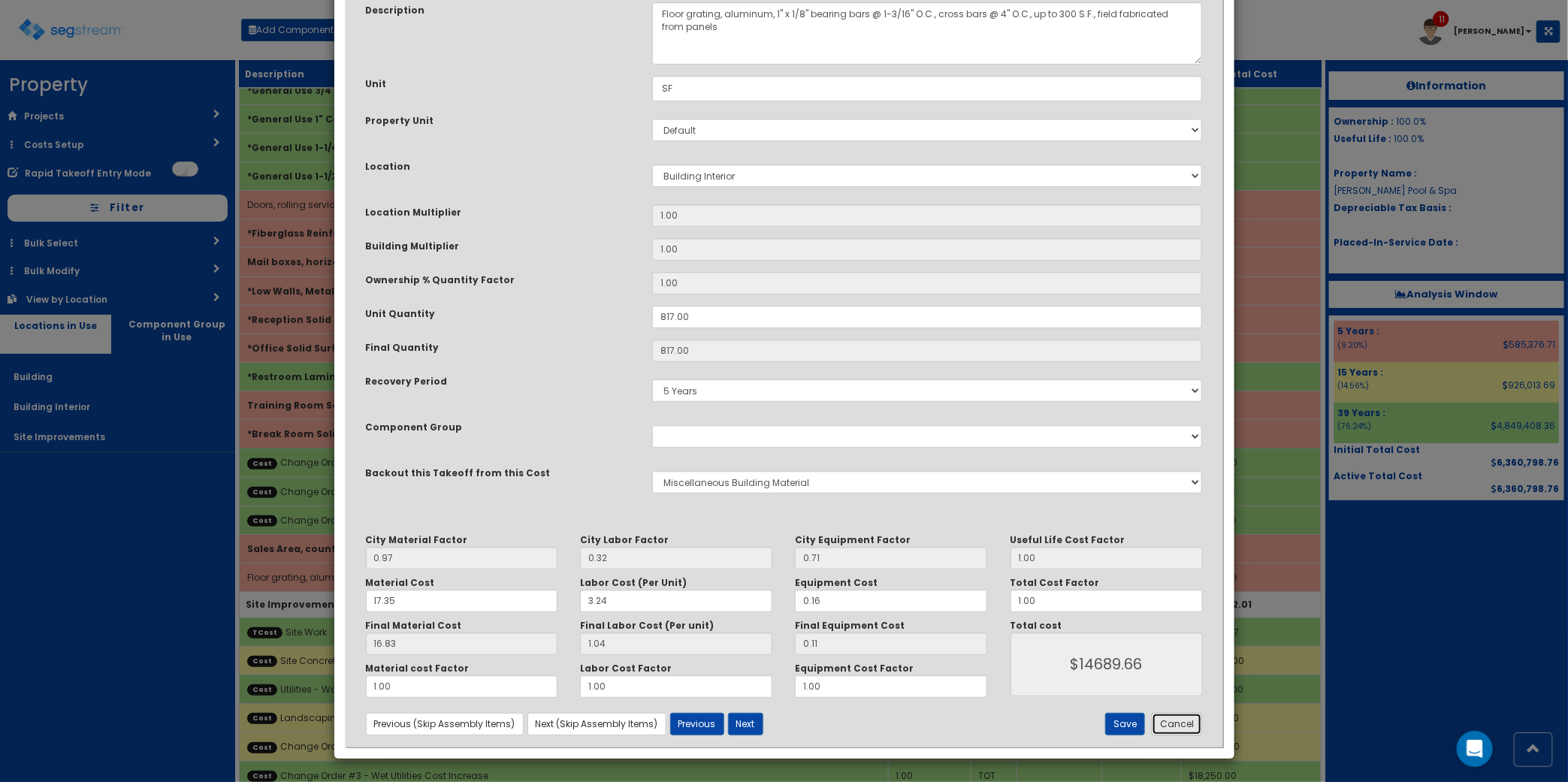
click at [1170, 725] on button "Cancel" at bounding box center [1177, 724] width 50 height 22
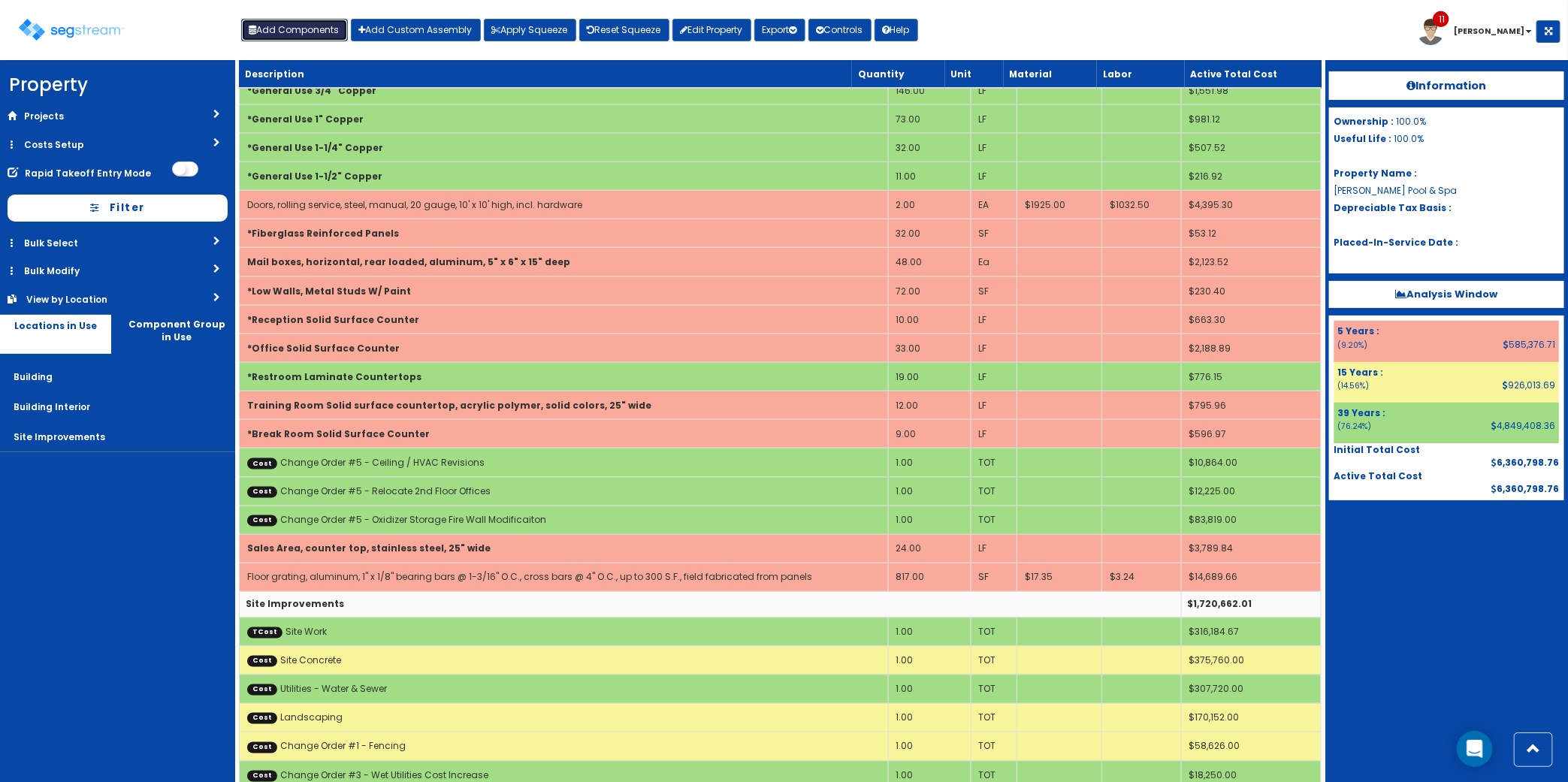
click at [331, 40] on button "Add Components" at bounding box center [294, 30] width 106 height 22
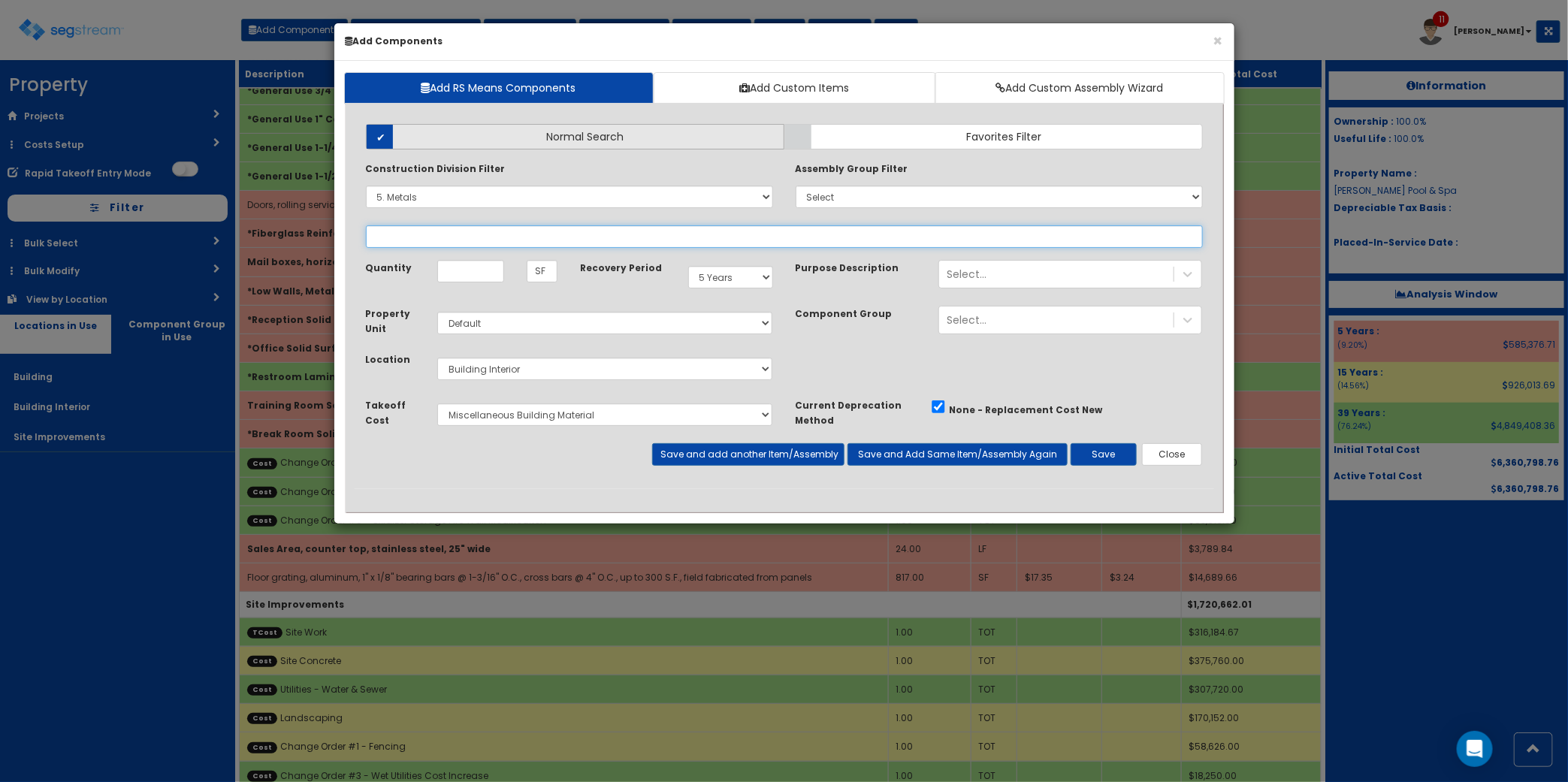
select select
select select "5531310"
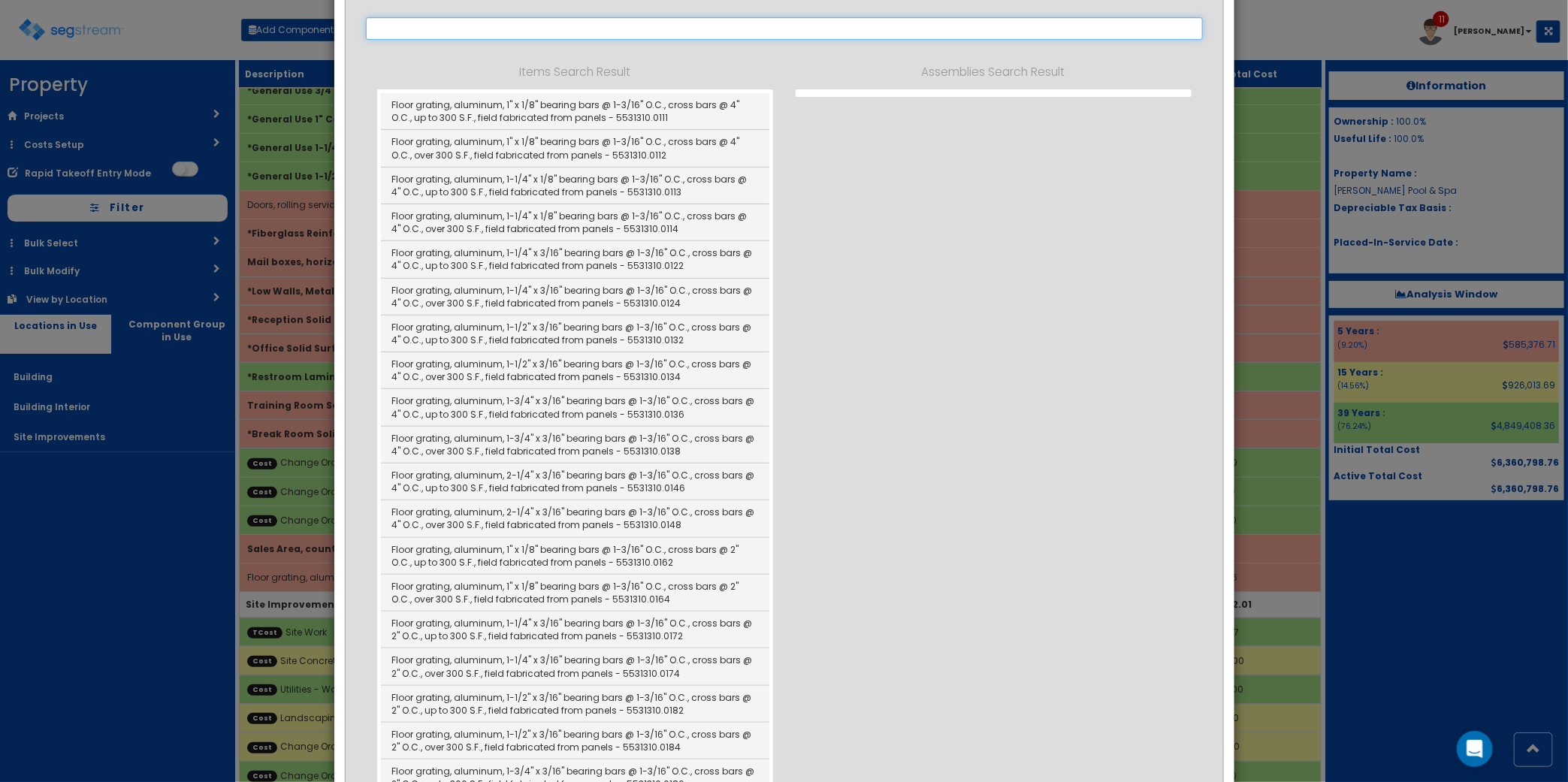
scroll to position [0, 0]
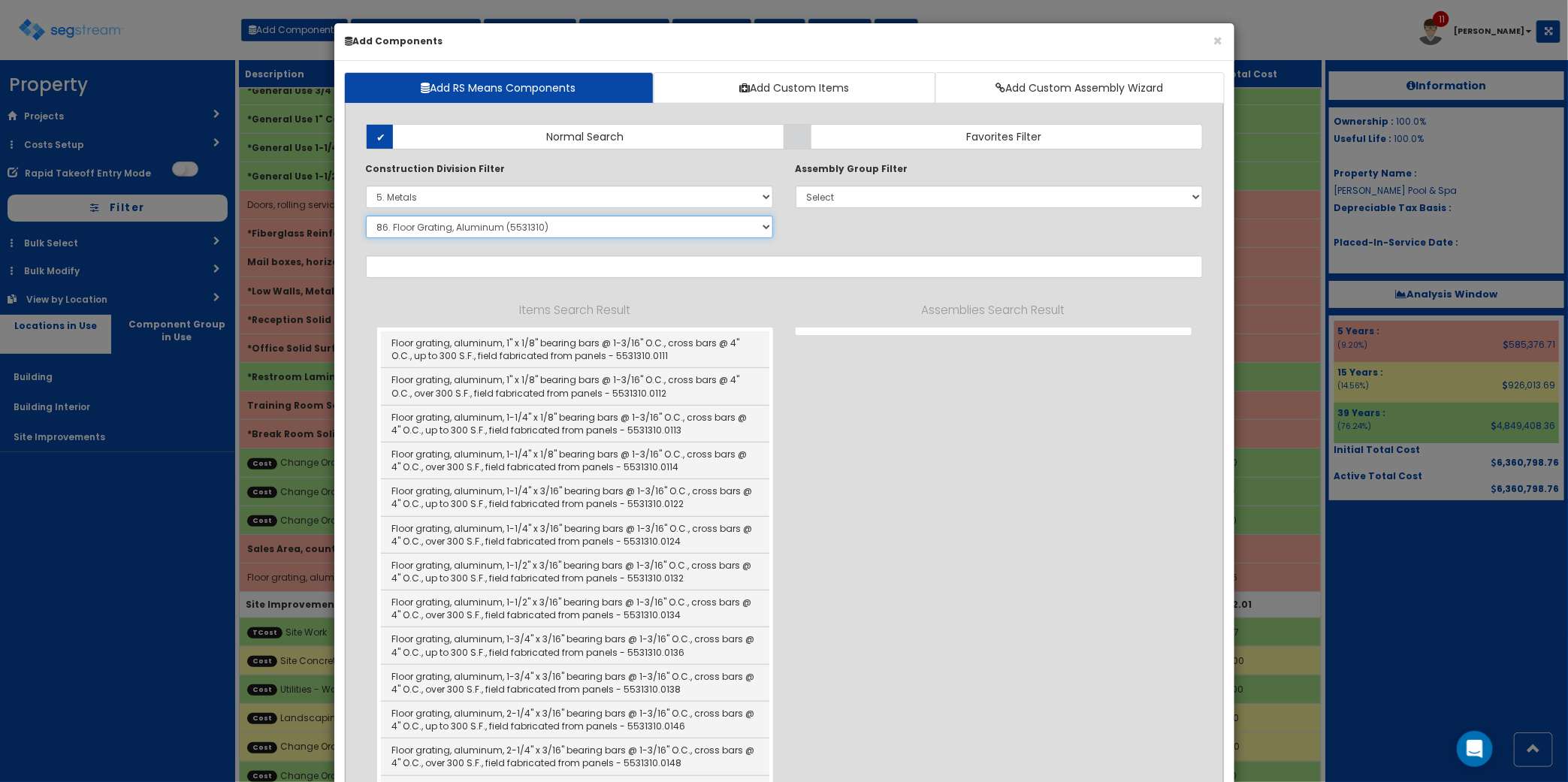
click at [448, 230] on select "Select SubGroup 1. Cleaning Of Structural Metal Framing (5011051) 2. Selective …" at bounding box center [569, 226] width 408 height 22
select select "5531370"
click at [366, 216] on select "Select SubGroup 1. Cleaning Of Structural Metal Framing (5011051) 2. Selective …" at bounding box center [569, 226] width 408 height 22
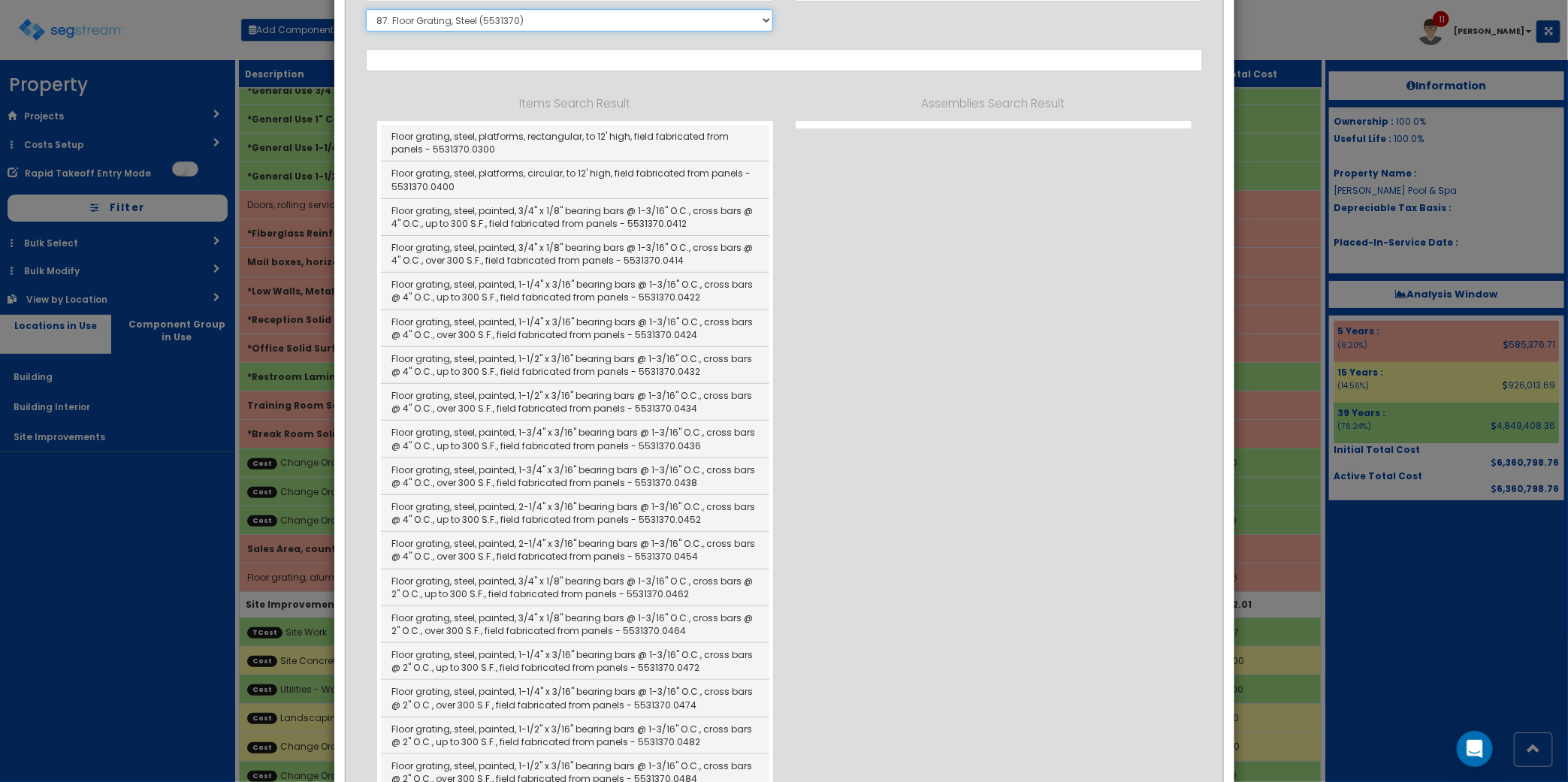
scroll to position [188, 0]
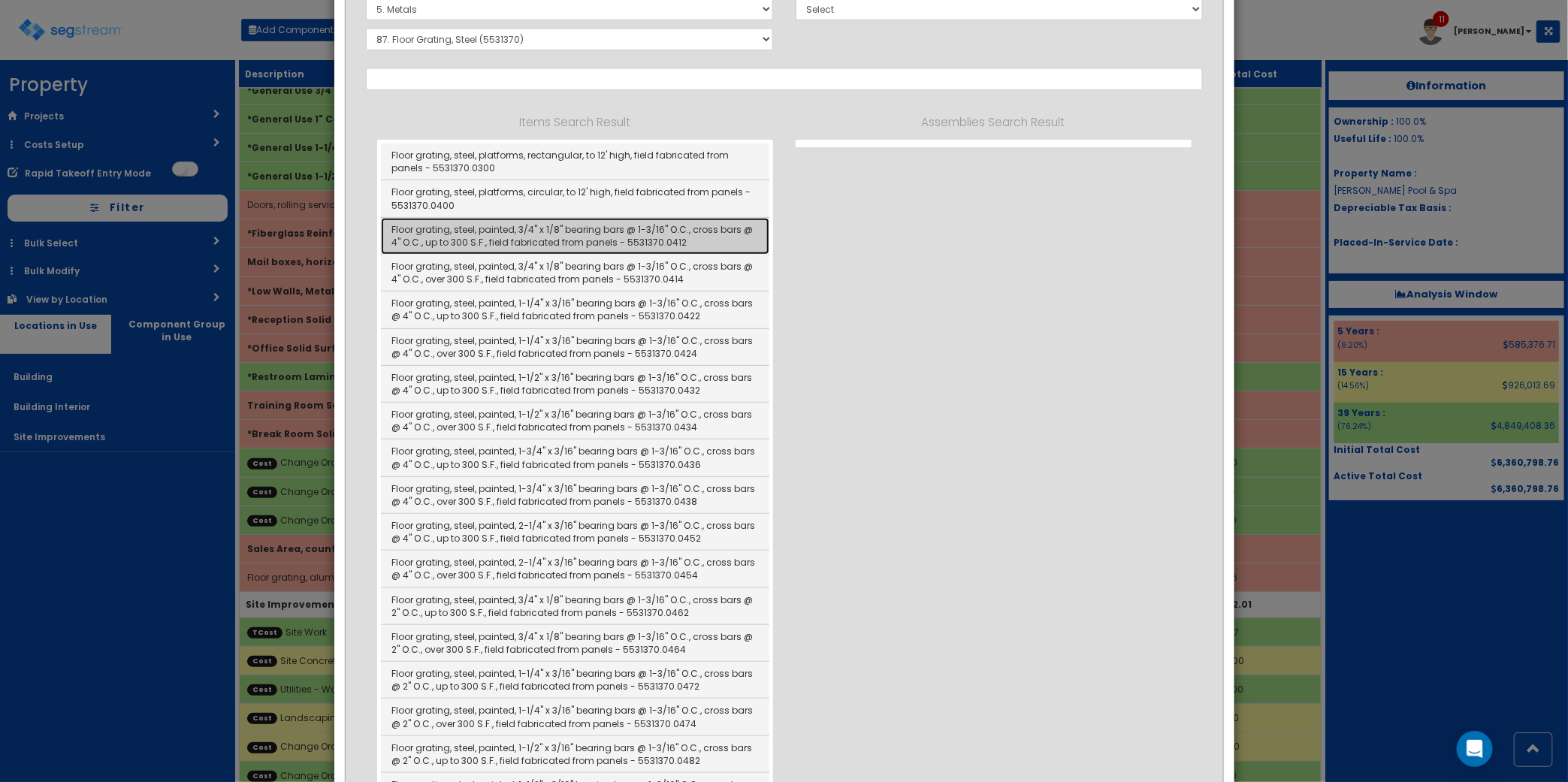
click at [584, 231] on link "Floor grating, steel, painted, 3/4" x 1/8" bearing bars @ 1-3/16" O.C., cross b…" at bounding box center [575, 236] width 388 height 37
type input "Floor grating, steel, painted, 3/4" x 1/8" bearing bars @ 1-3/16" O.C., cross b…"
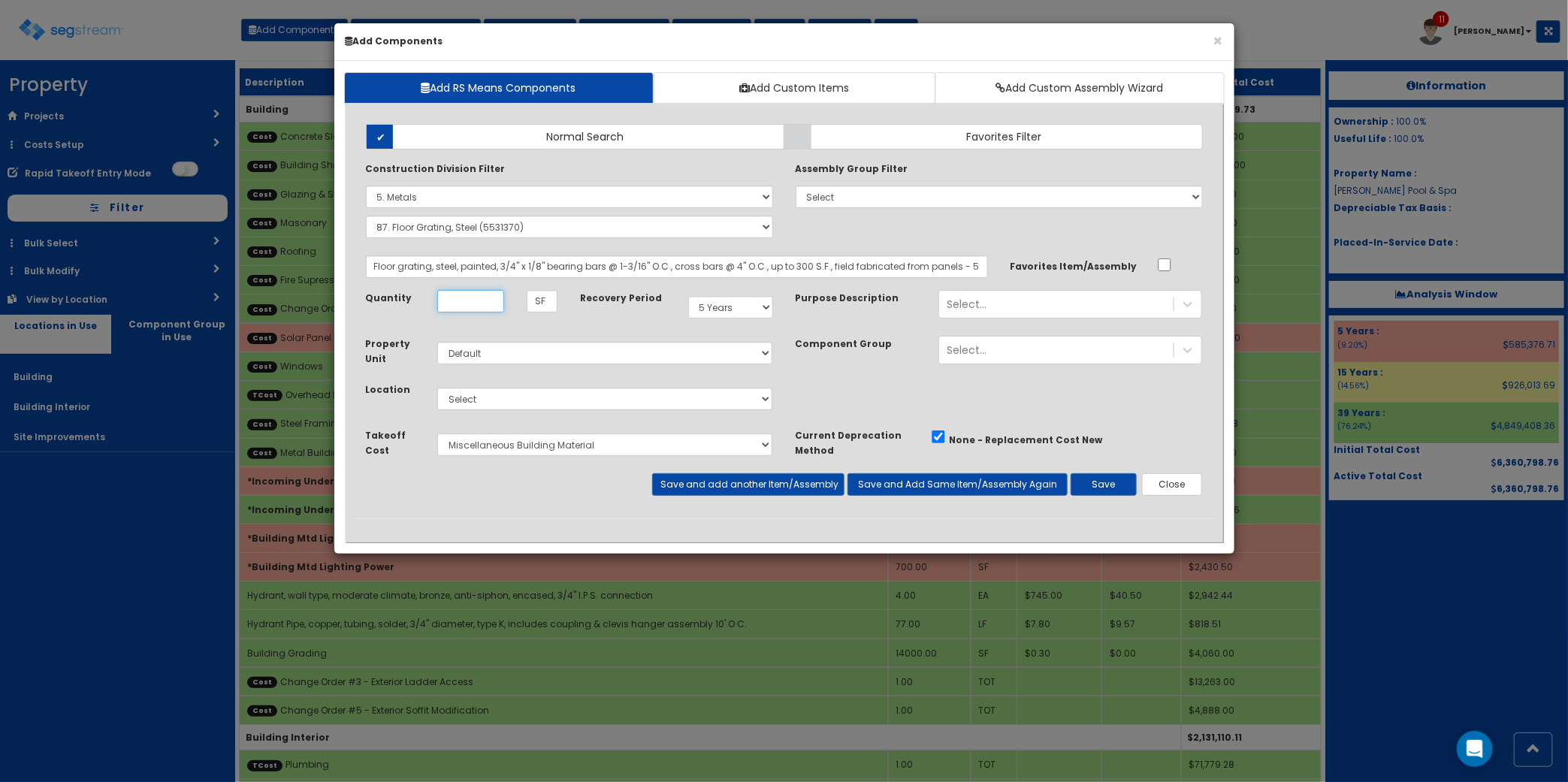
scroll to position [0, 0]
click at [474, 302] on input "Unit Quantity" at bounding box center [470, 301] width 67 height 22
type input "817"
click at [531, 388] on select "Select Building Building Interior Site Improvements Add Additional Location" at bounding box center [605, 399] width 336 height 22
select select "7"
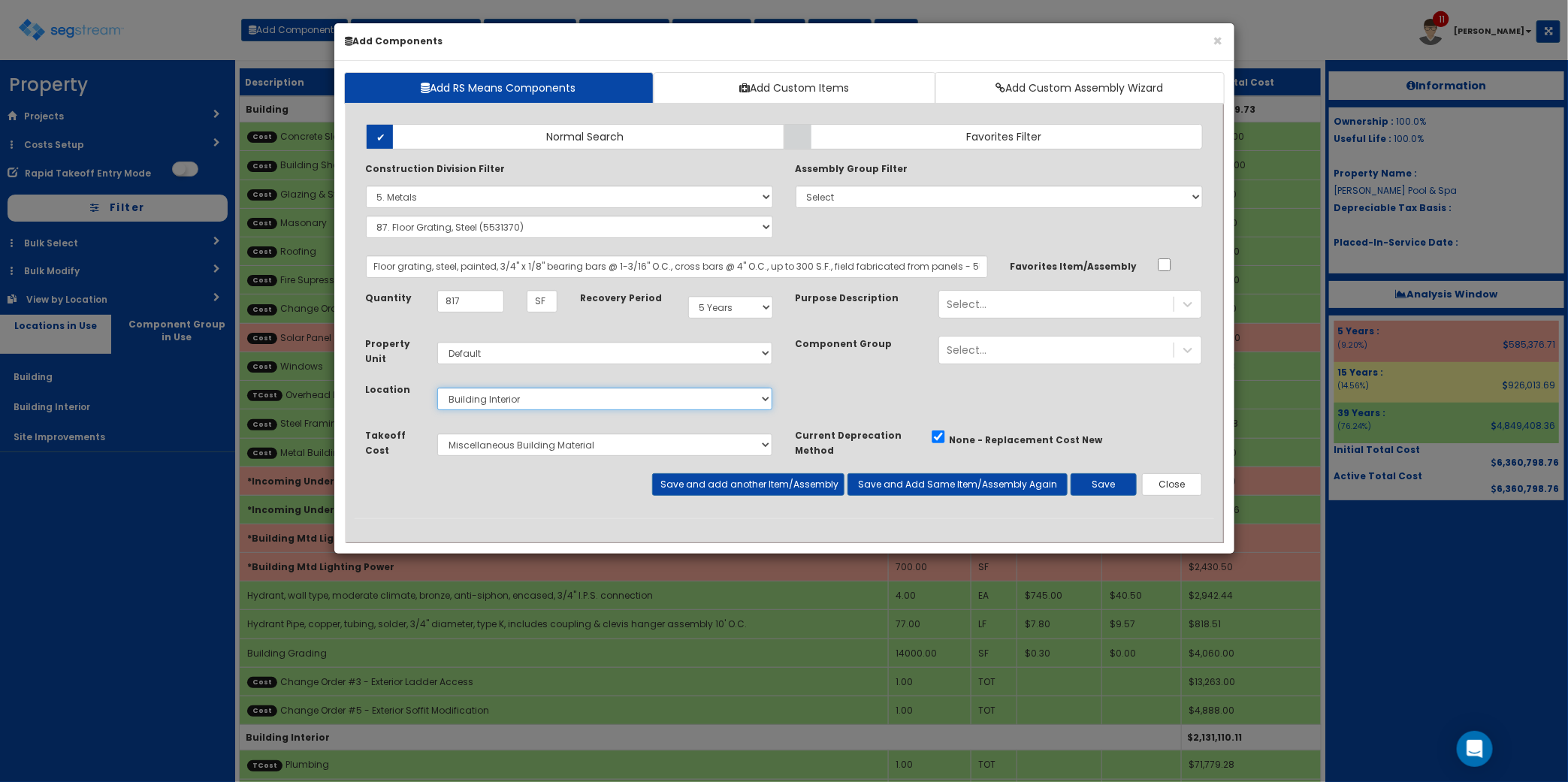
click at [437, 388] on select "Select Building Building Interior Site Improvements Add Additional Location" at bounding box center [605, 399] width 336 height 22
click at [1113, 482] on button "Save" at bounding box center [1103, 484] width 66 height 22
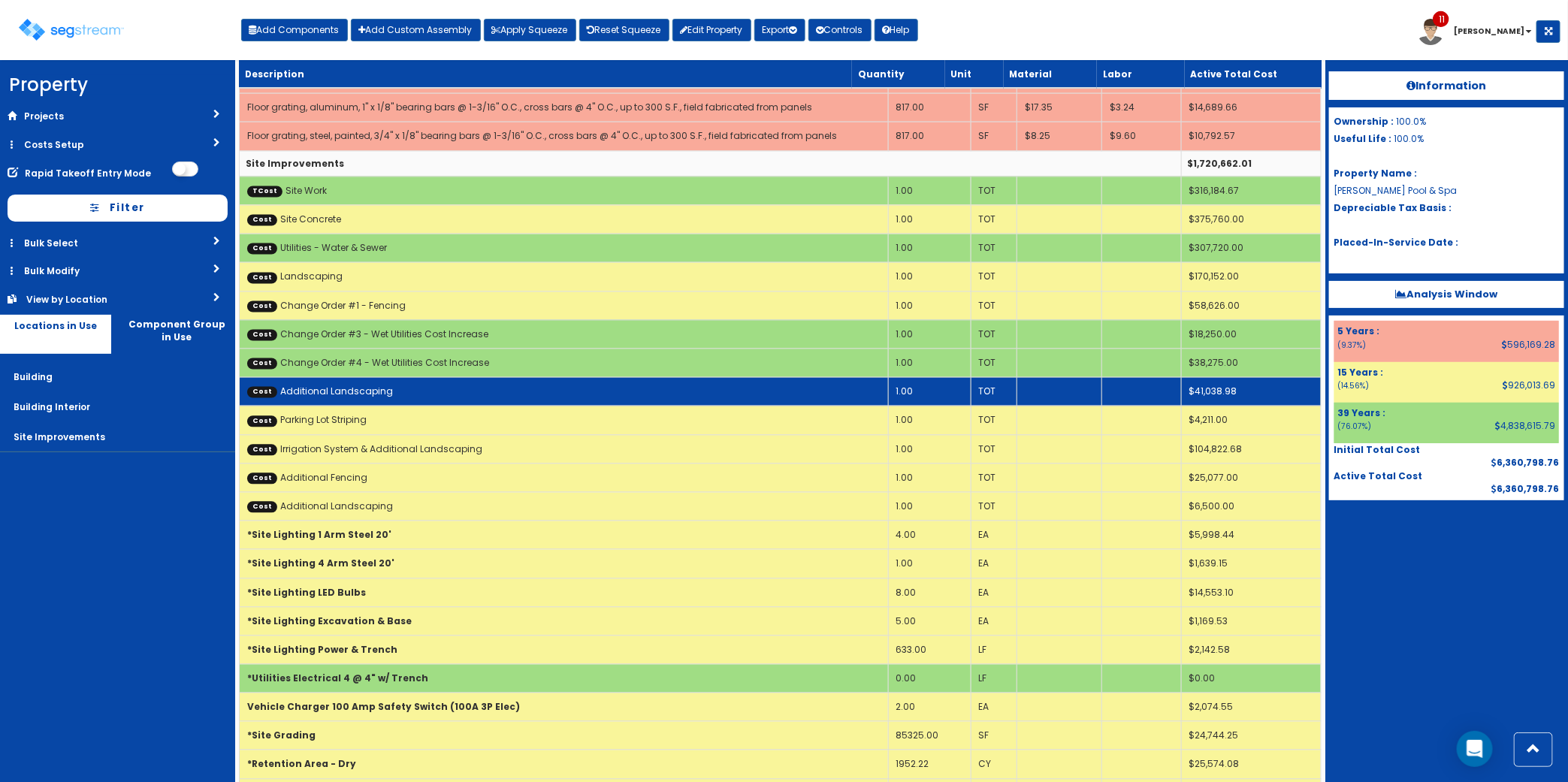
scroll to position [4320, 0]
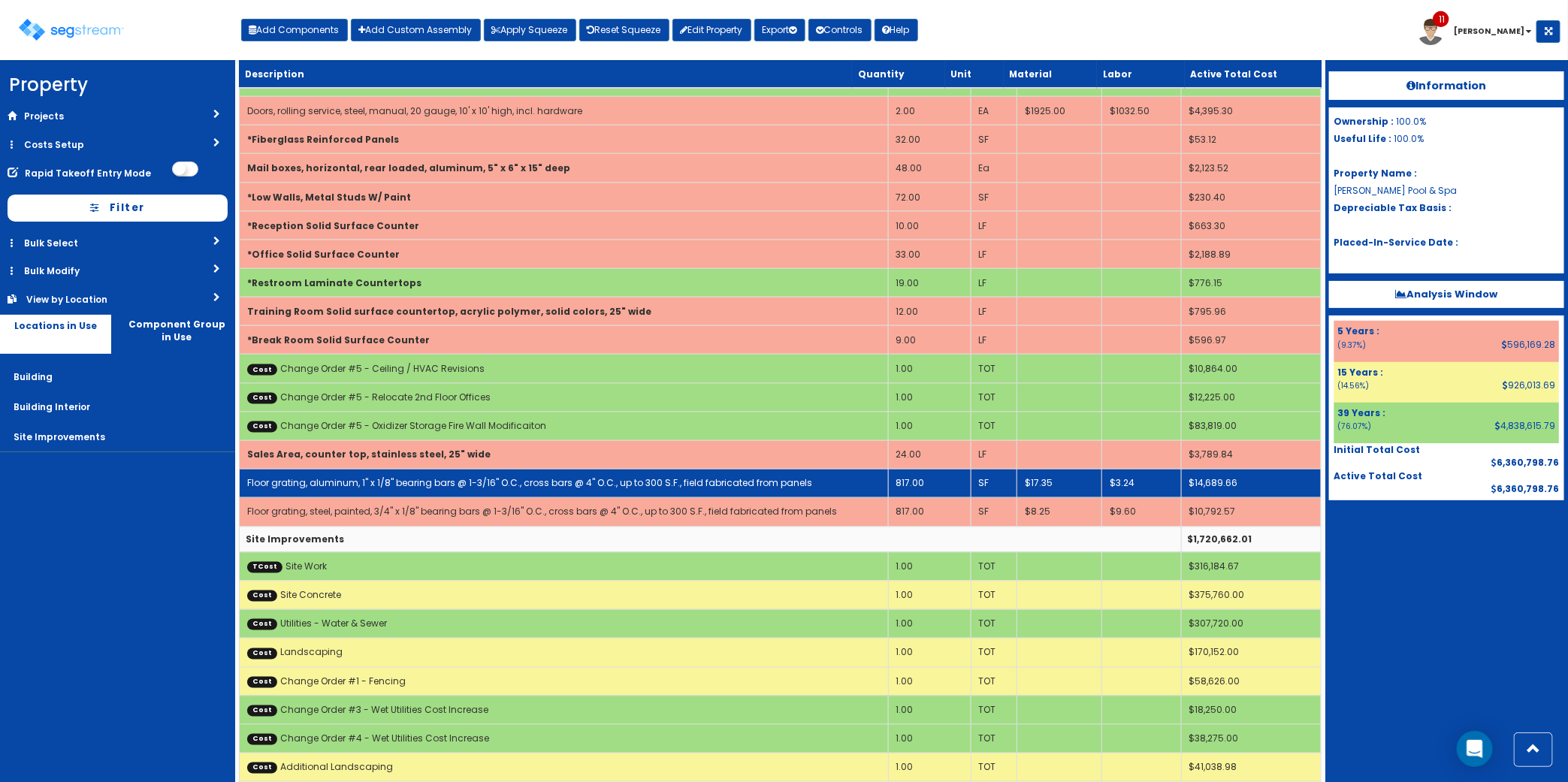
click at [824, 498] on td "Floor grating, aluminum, 1" x 1/8" bearing bars @ 1-3/16" O.C., cross bars @ 4"…" at bounding box center [564, 484] width 649 height 29
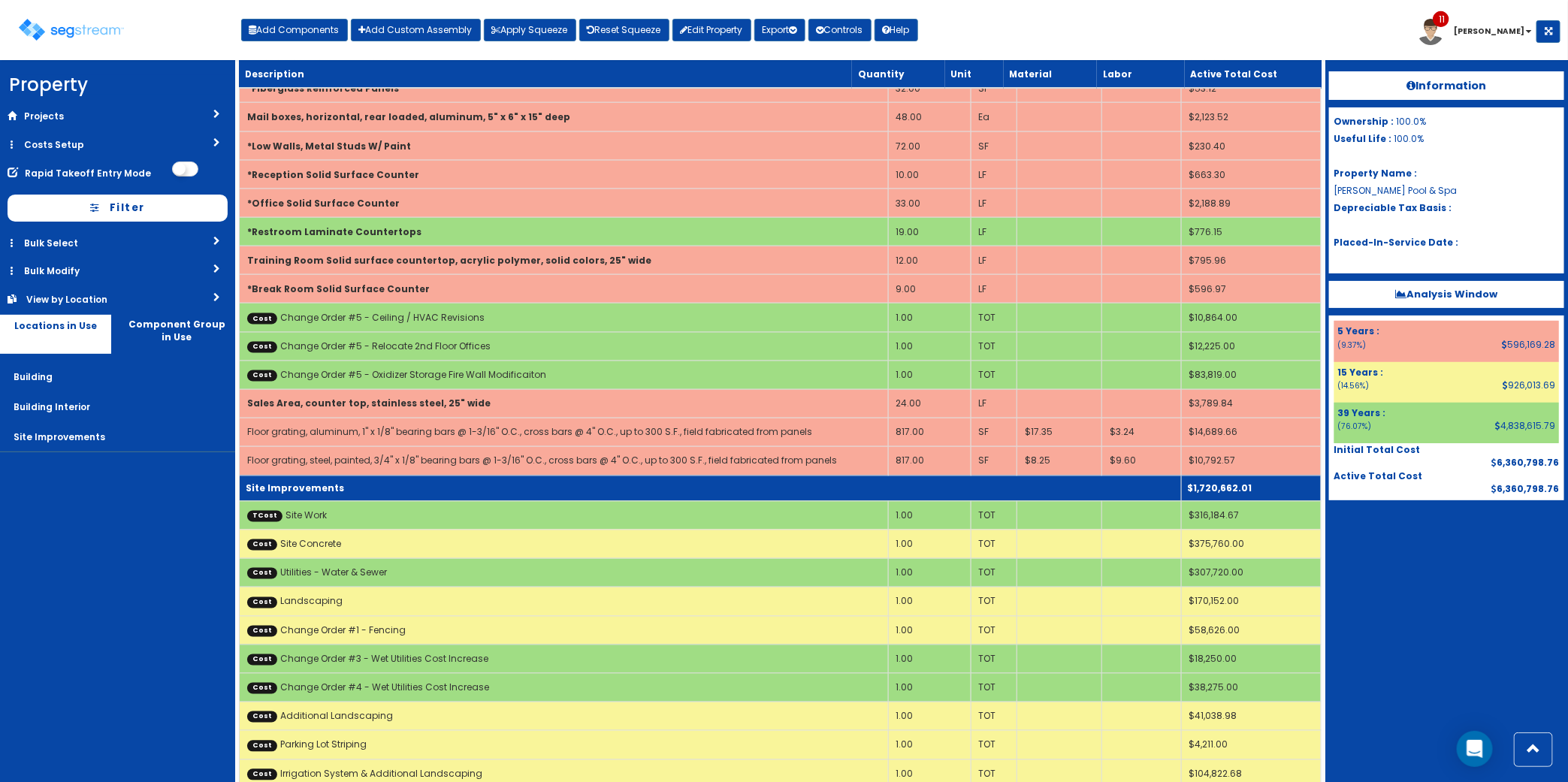
scroll to position [4354, 0]
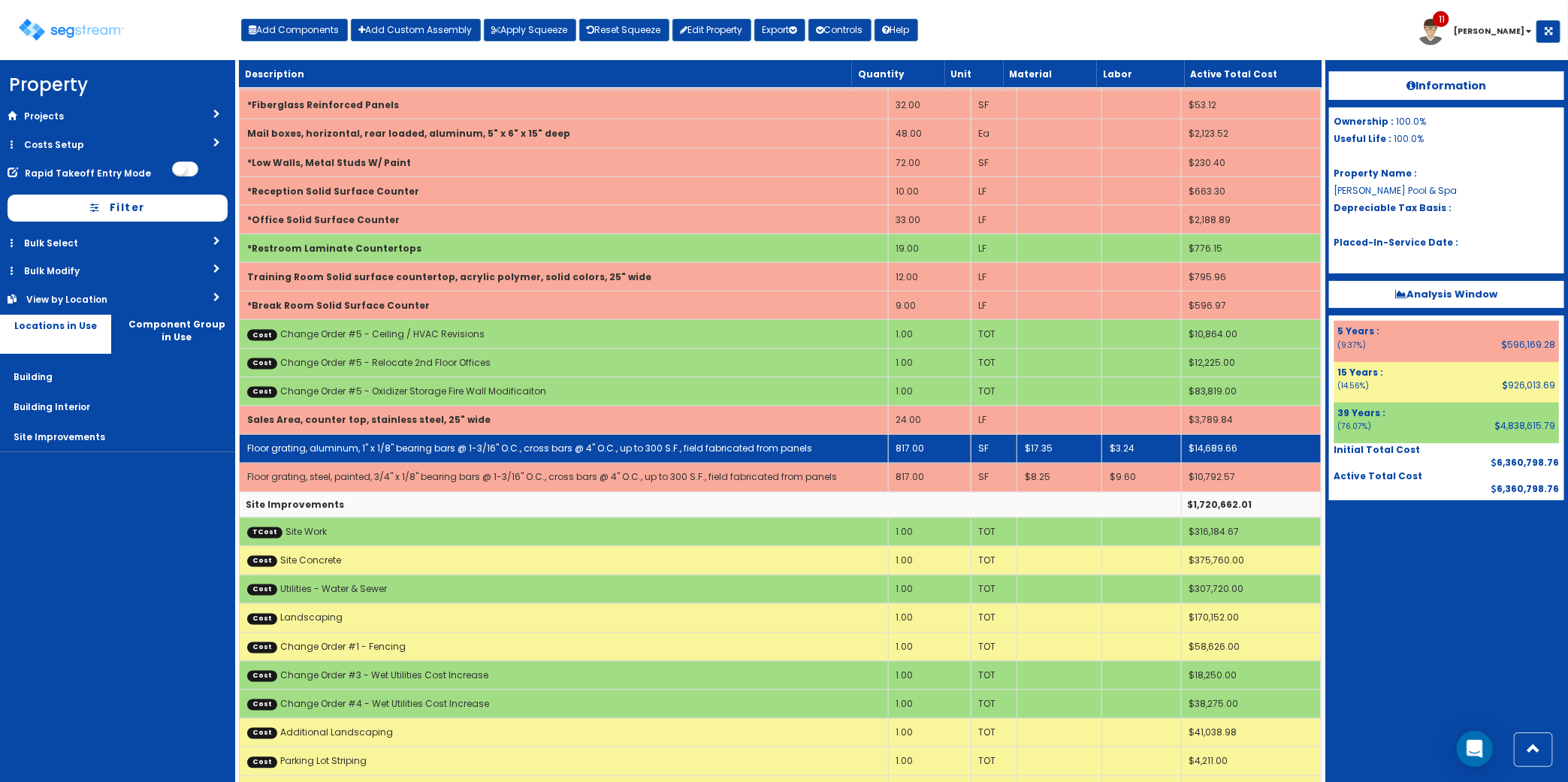
click at [560, 455] on link "Floor grating, aluminum, 1" x 1/8" bearing bars @ 1-3/16" O.C., cross bars @ 4"…" at bounding box center [529, 448] width 565 height 13
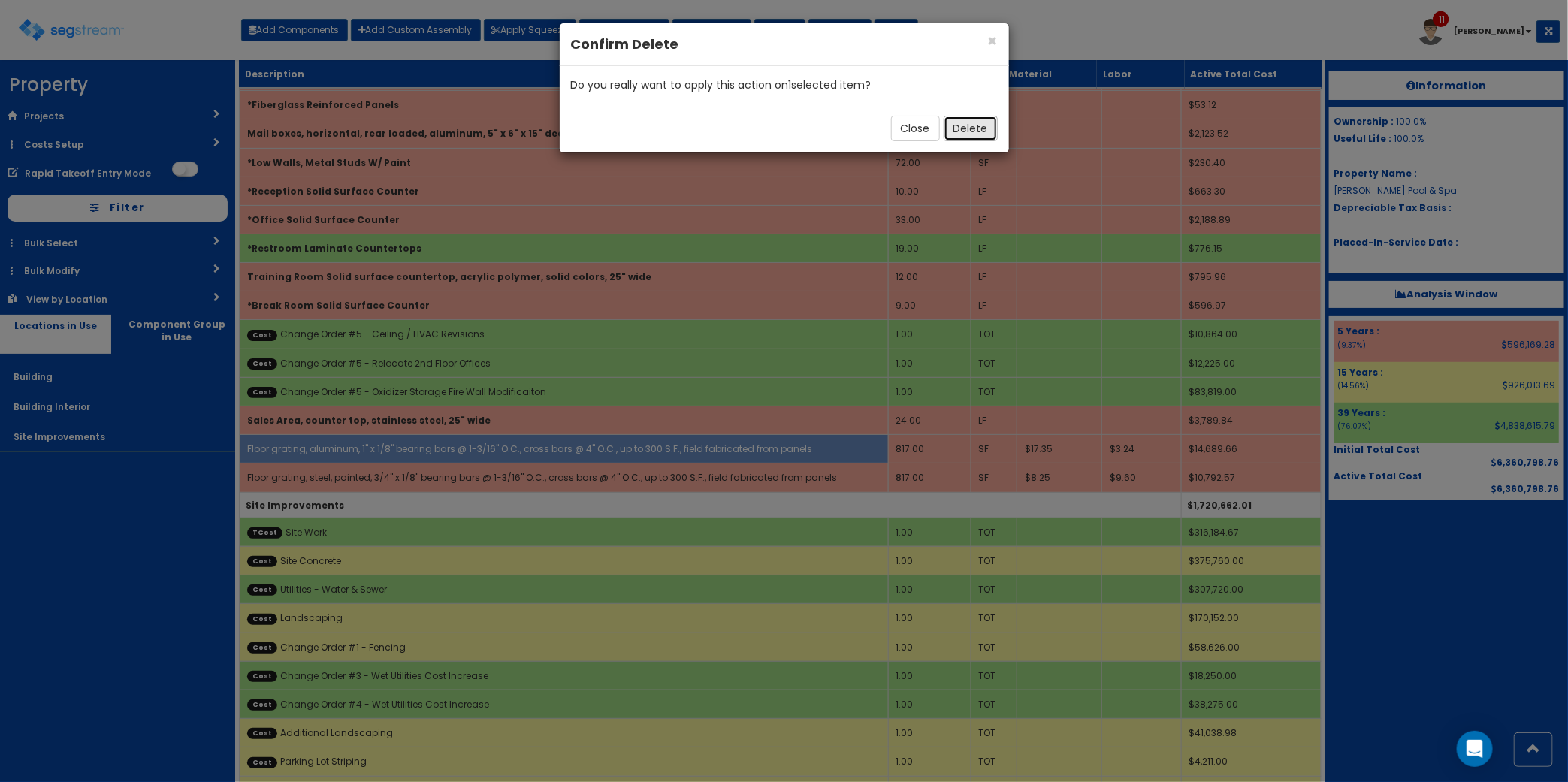
click at [978, 136] on button "Delete" at bounding box center [971, 128] width 54 height 26
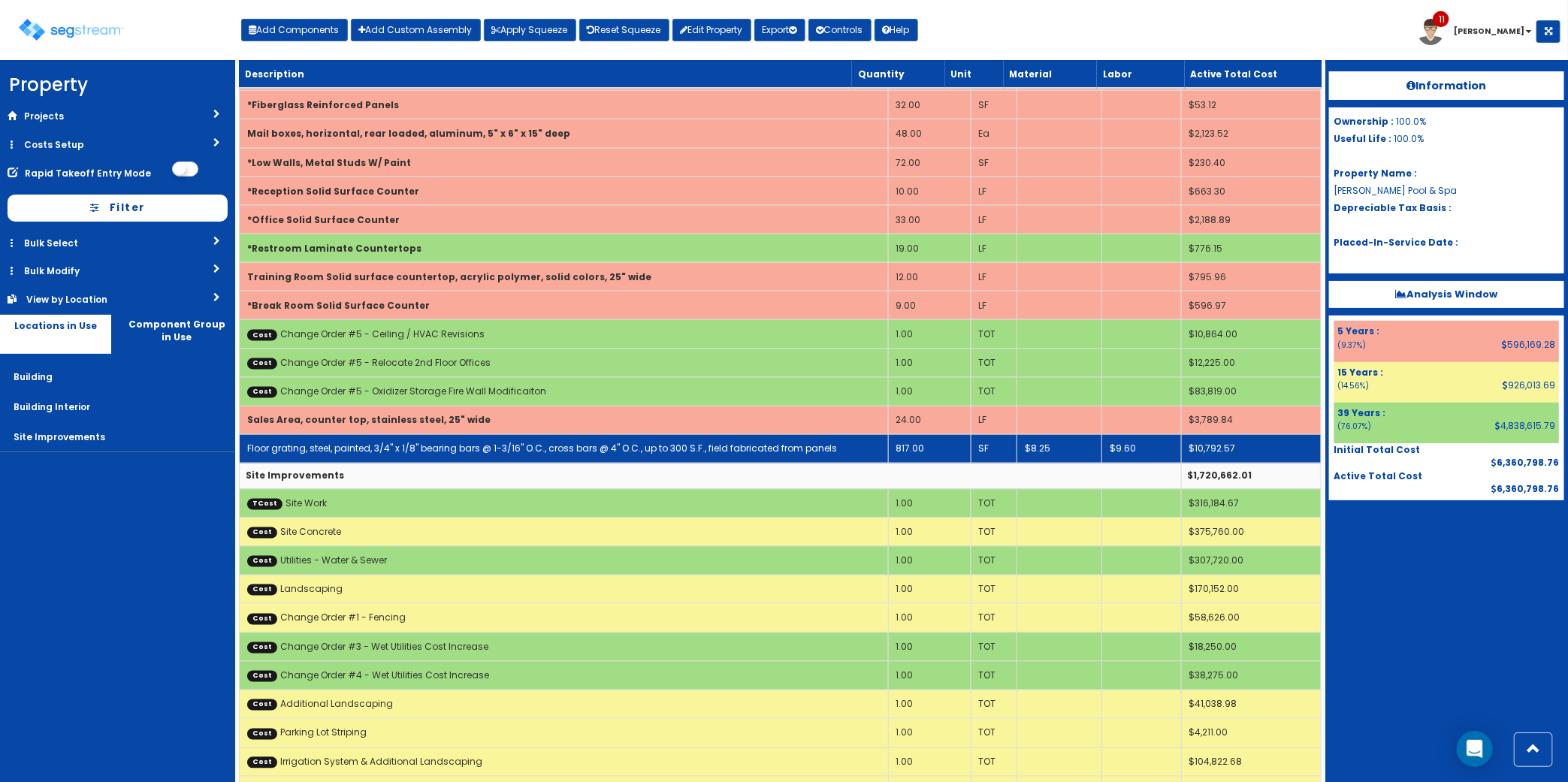
click at [658, 455] on link "Floor grating, steel, painted, 3/4" x 1/8" bearing bars @ 1-3/16" O.C., cross b…" at bounding box center [541, 448] width 590 height 13
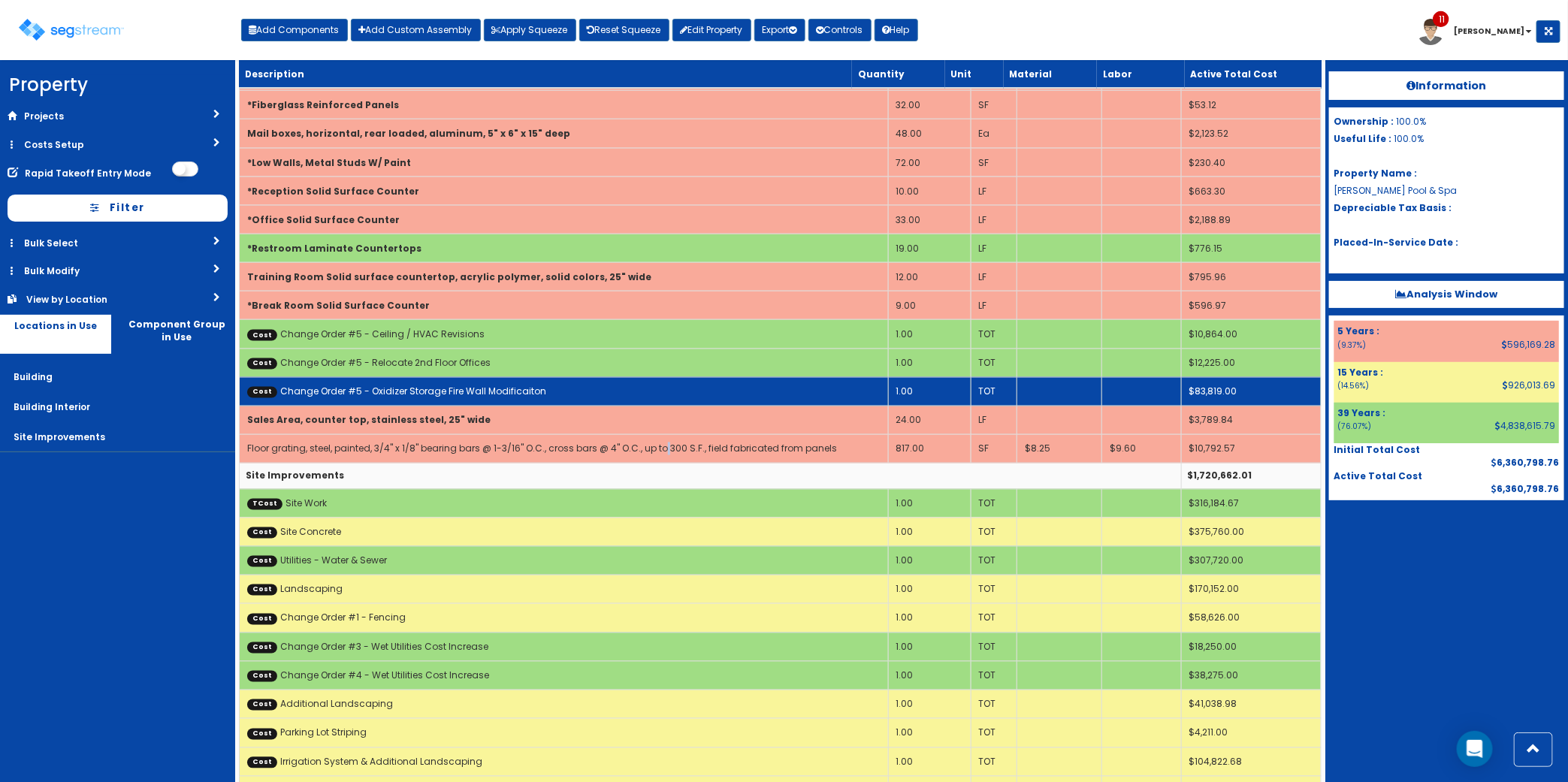
select select "5274301"
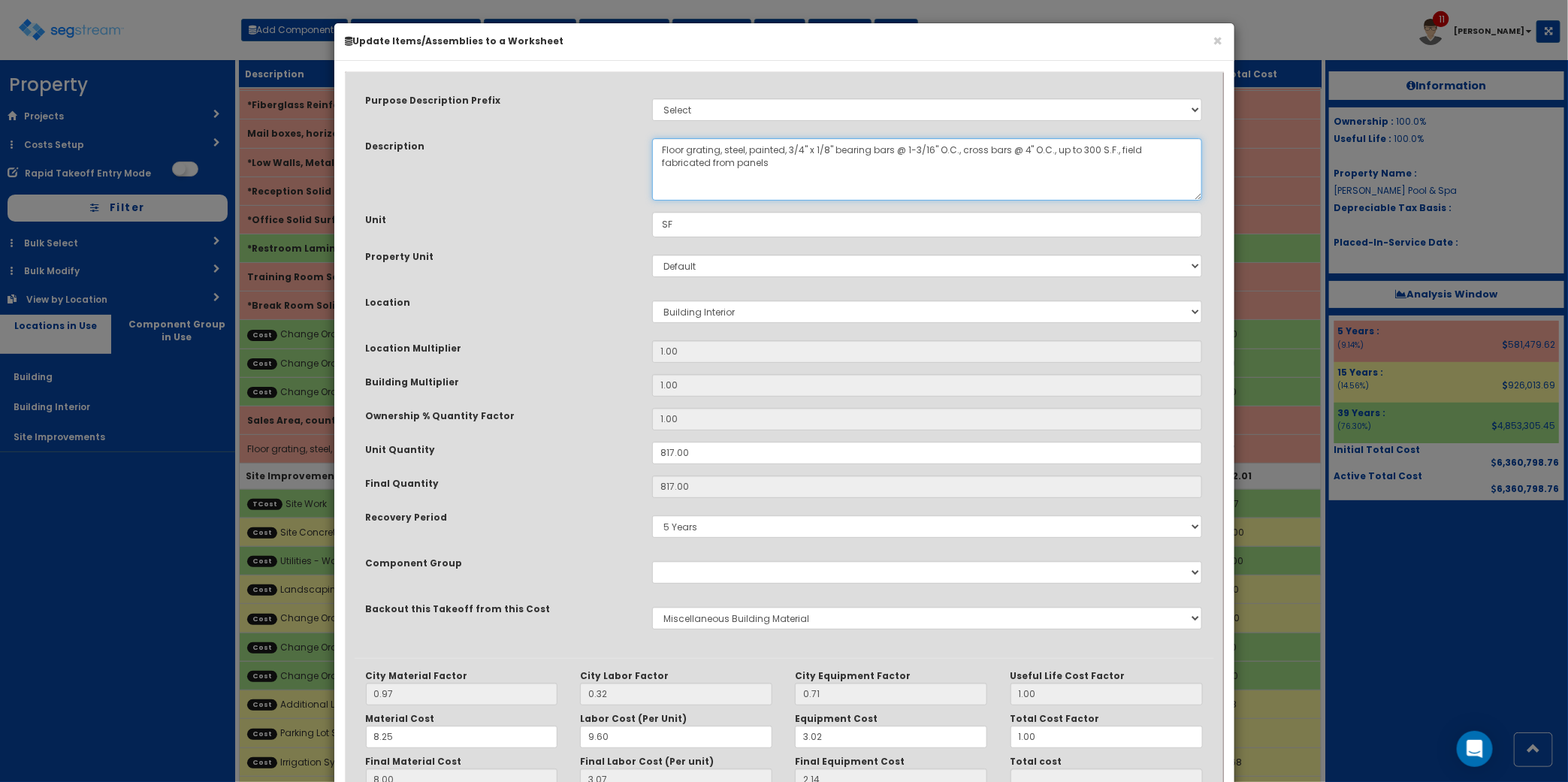
drag, startPoint x: 752, startPoint y: 151, endPoint x: 786, endPoint y: 156, distance: 34.4
click at [786, 156] on textarea "Floor grating, steel, painted, 3/4" x 1/8" bearing bars @ 1-3/16" O.C., cross b…" at bounding box center [927, 168] width 550 height 62
drag, startPoint x: 778, startPoint y: 137, endPoint x: 771, endPoint y: 147, distance: 12.2
click at [1093, 173] on textarea "Floor grating, steel, painted, 3/4" x 1/8" bearing bars @ 1-3/16" O.C., cross b…" at bounding box center [927, 168] width 550 height 62
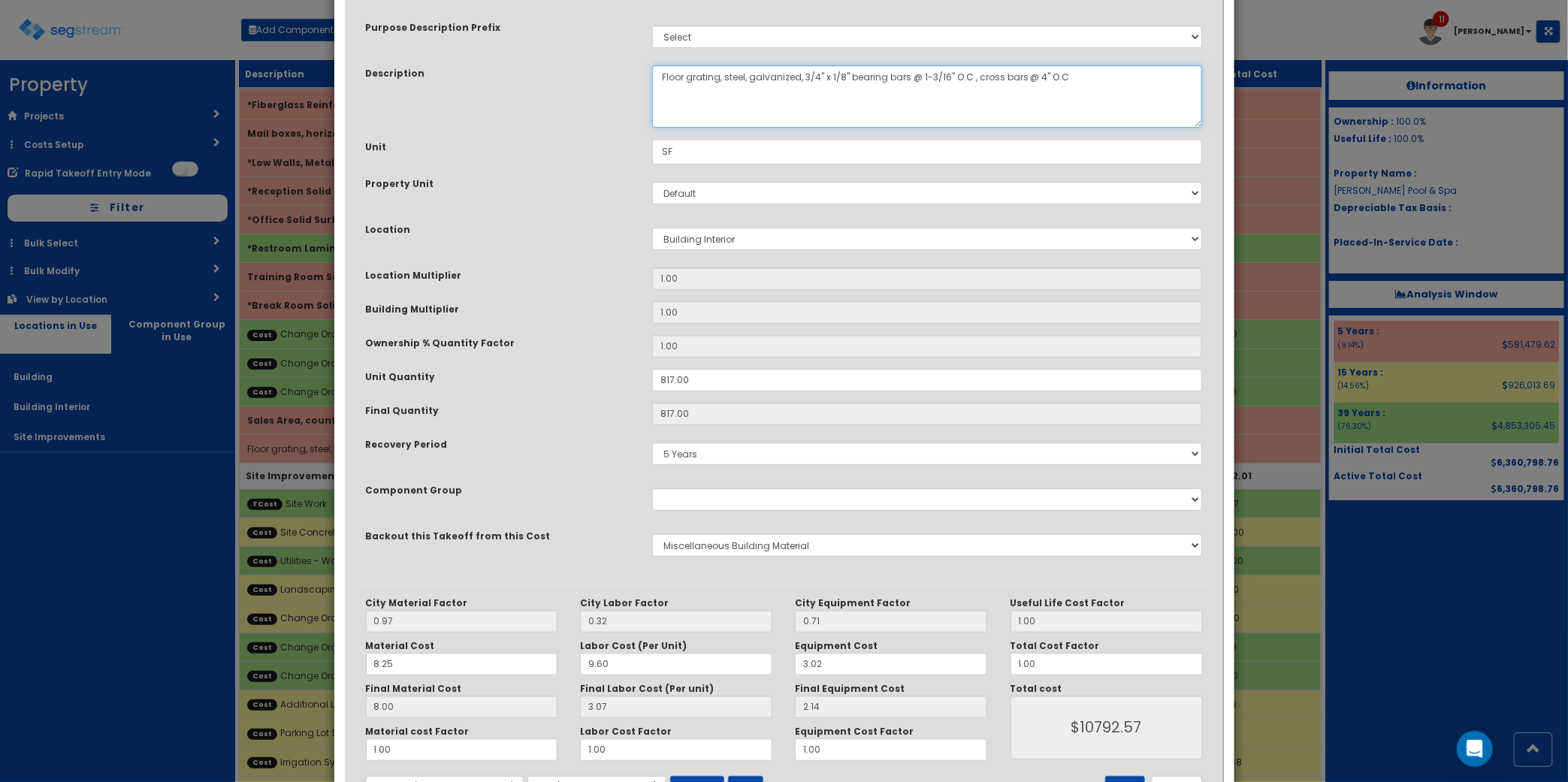
scroll to position [137, 0]
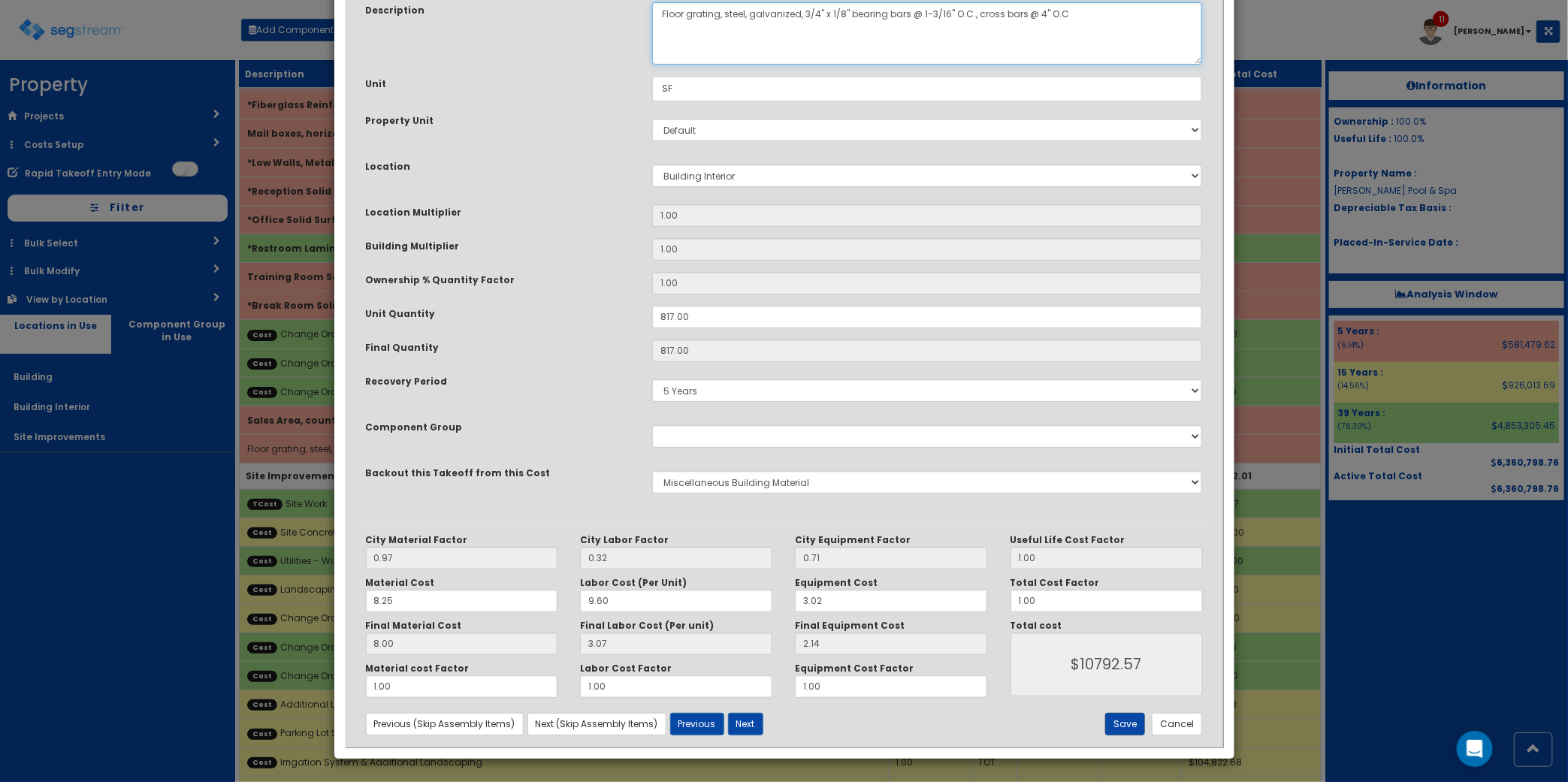
type textarea "Floor grating, steel, galvanized, 3/4" x 1/8" bearing bars @ 1-3/16" O.C., cros…"
click at [1117, 719] on button "Save" at bounding box center [1125, 724] width 40 height 22
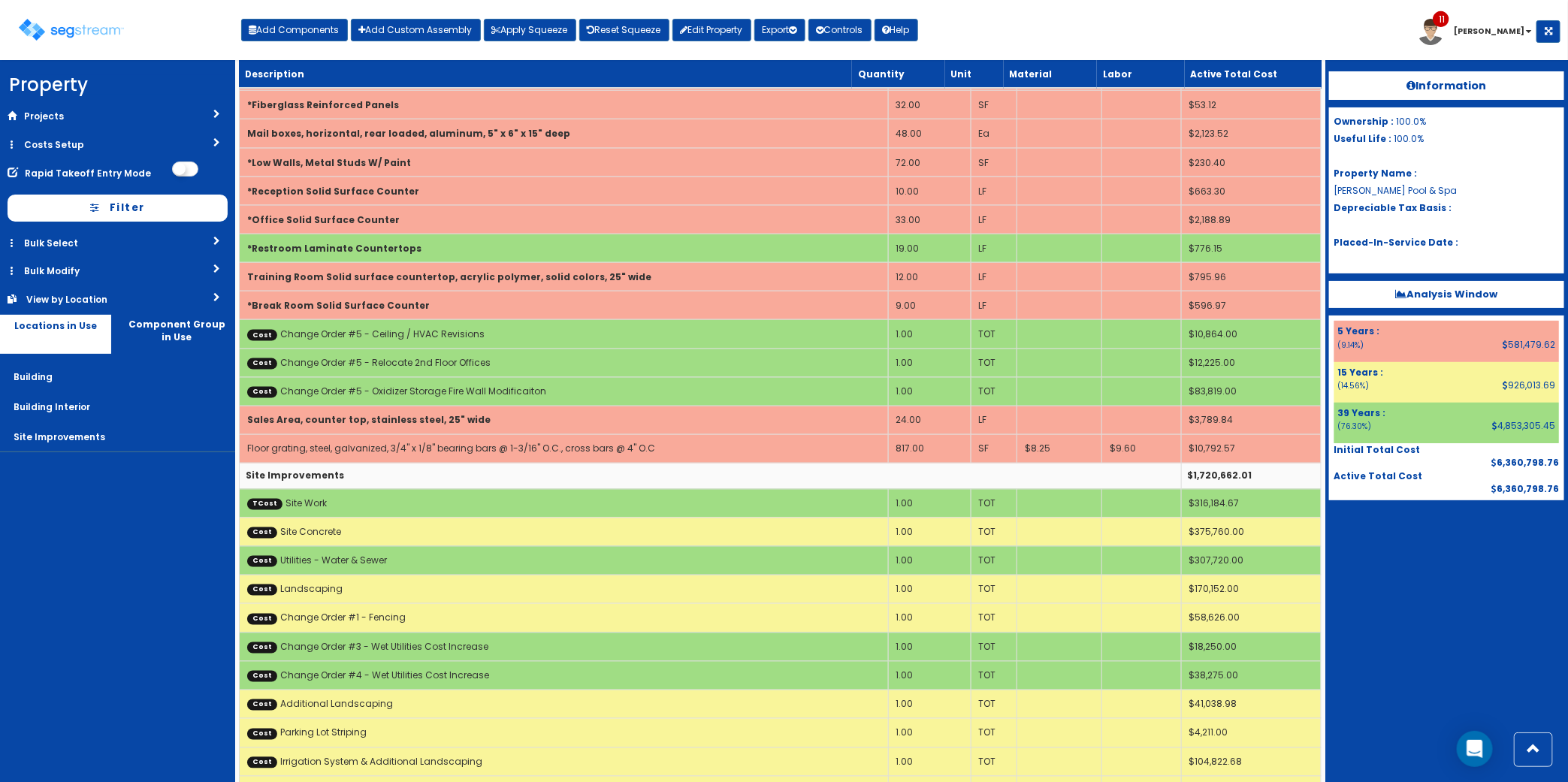
click at [1230, 27] on div "Toggle navigation Add Components Add Custom Assembly Apply Squeeze Reset Squeez…" at bounding box center [784, 35] width 1553 height 49
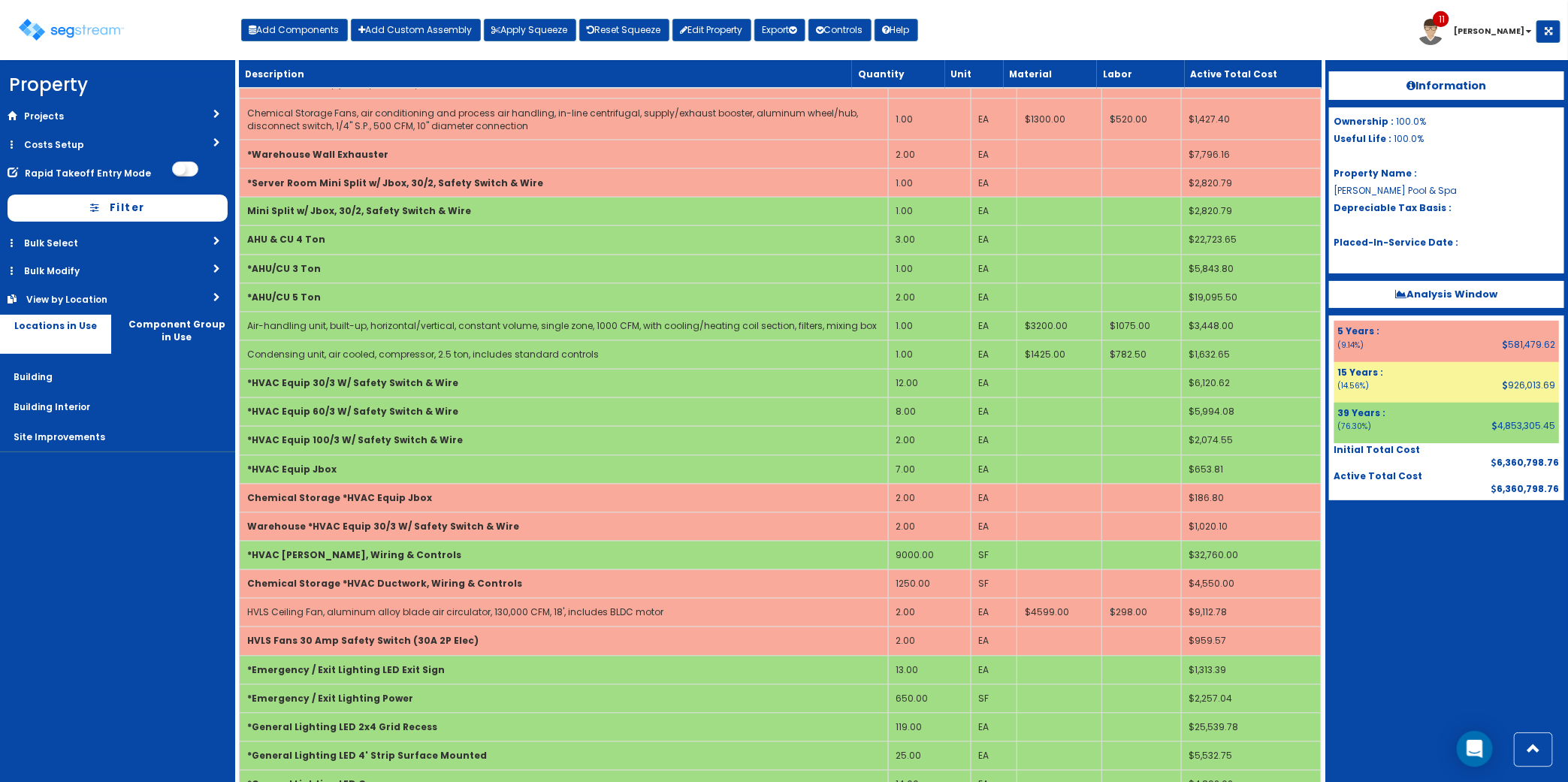
scroll to position [1872, 0]
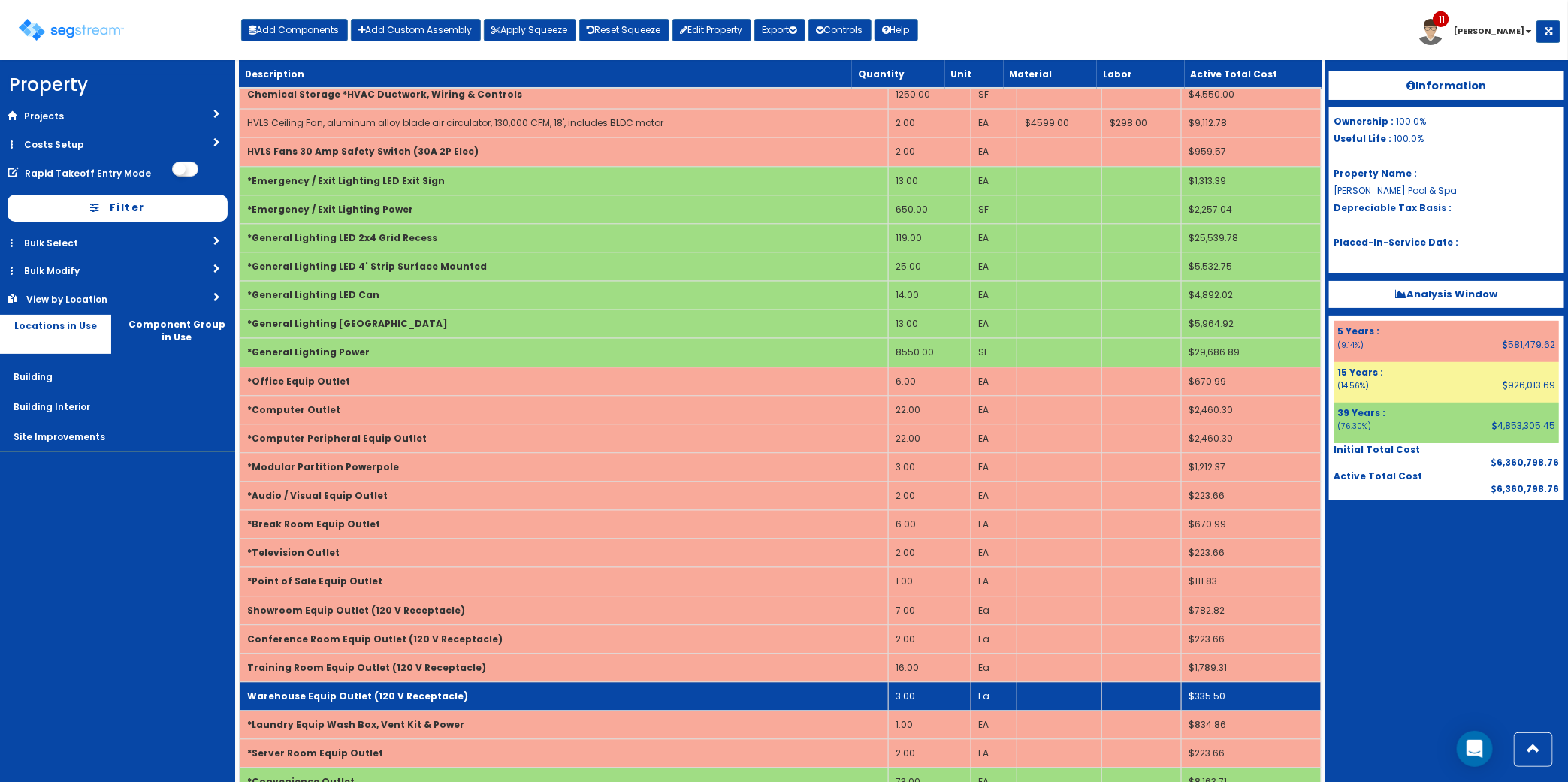
click at [908, 705] on td "3.00" at bounding box center [929, 697] width 83 height 29
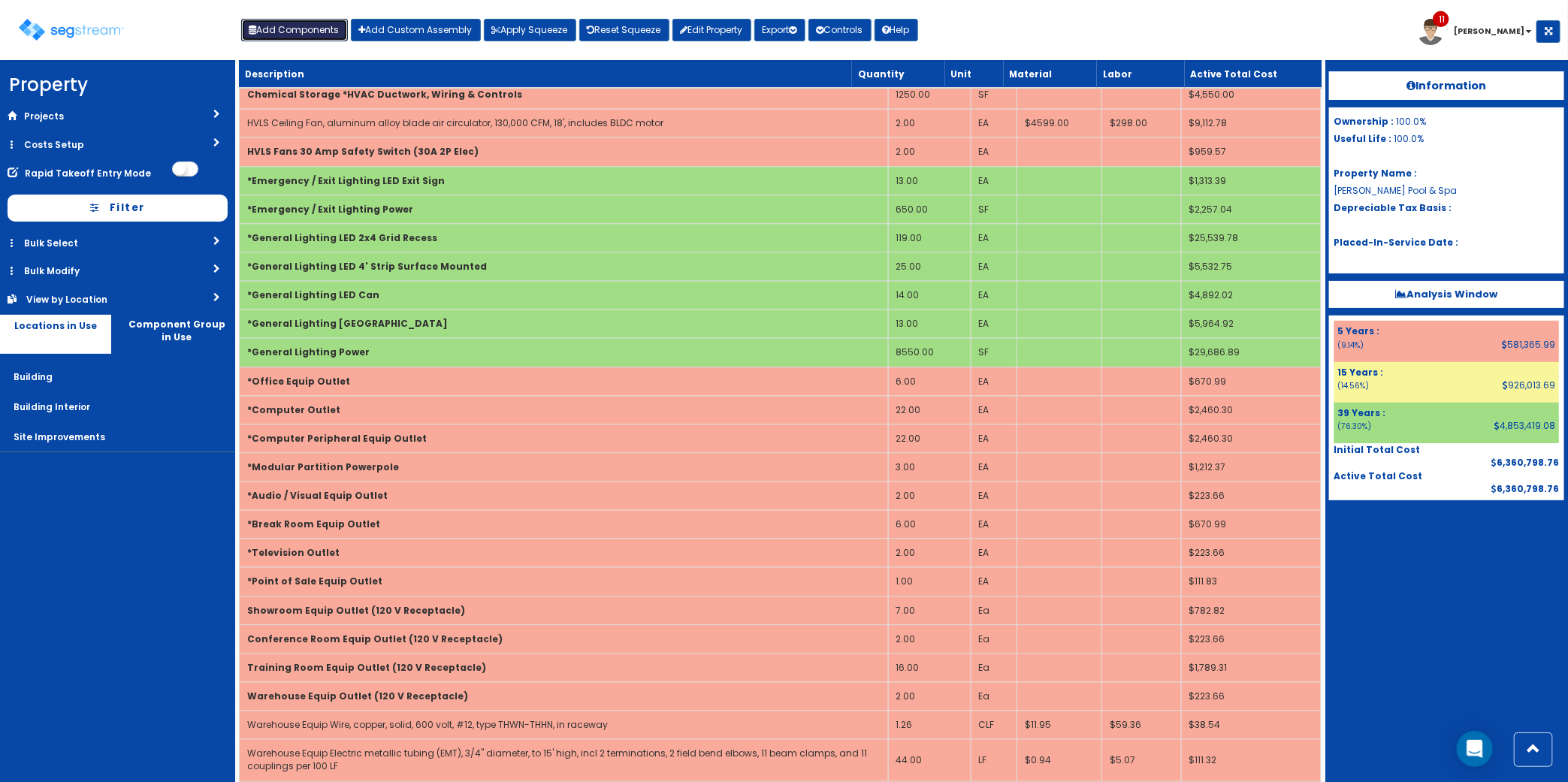
click at [288, 37] on button "Add Components" at bounding box center [294, 30] width 106 height 22
select select "5000000"
select select "5Y"
select select "default"
select select "7"
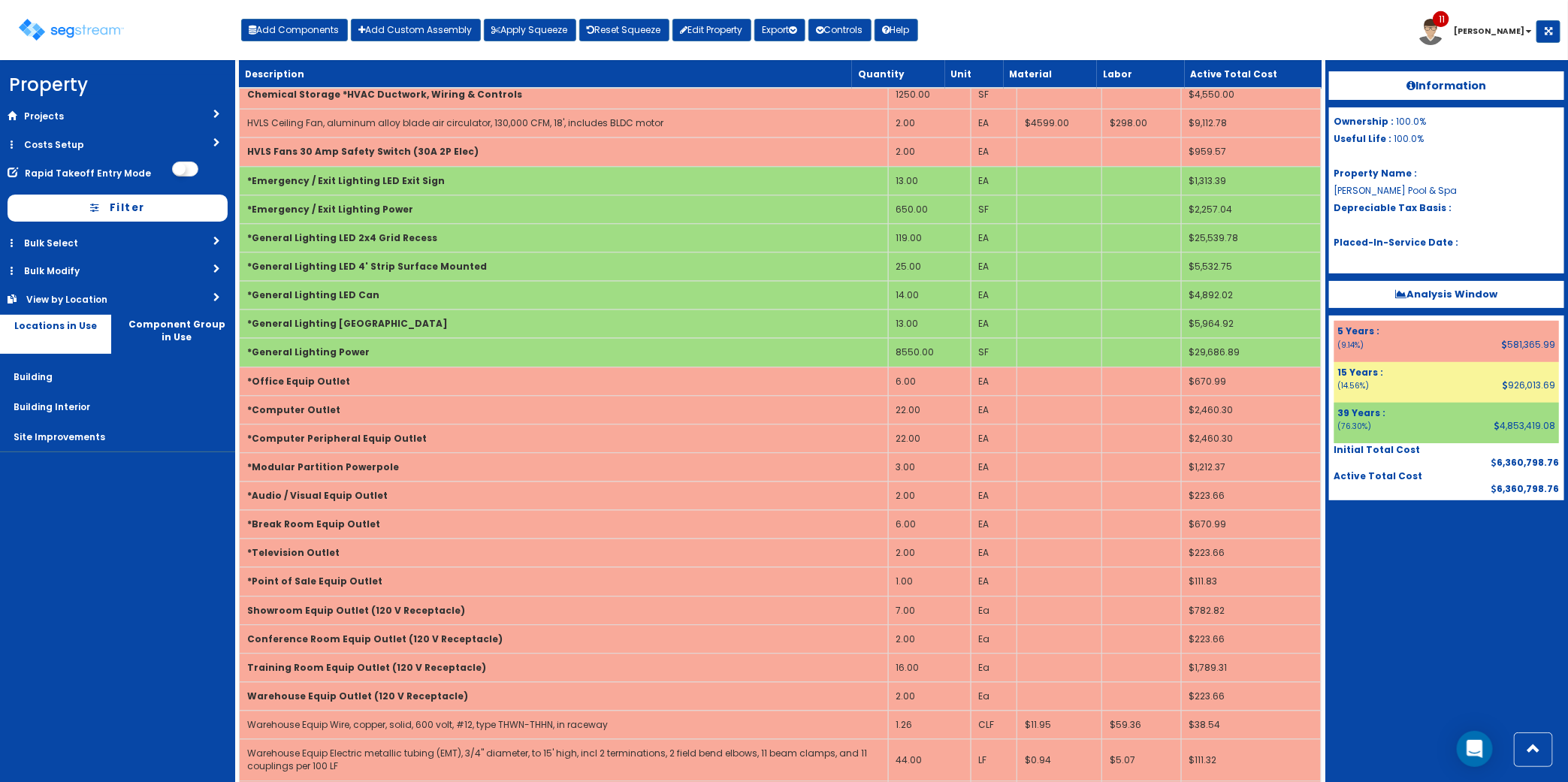
select select "5274301"
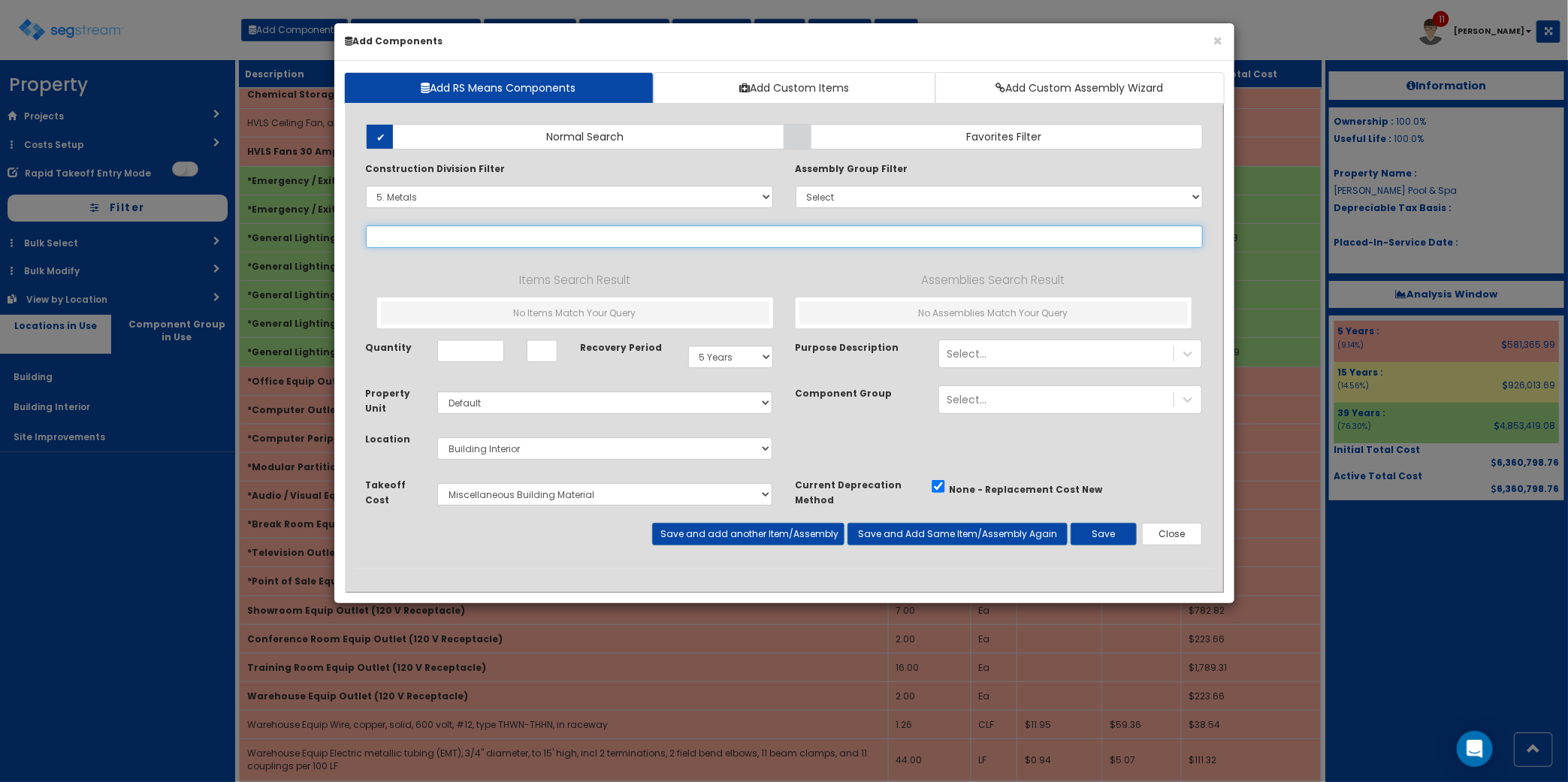
select select "5531370"
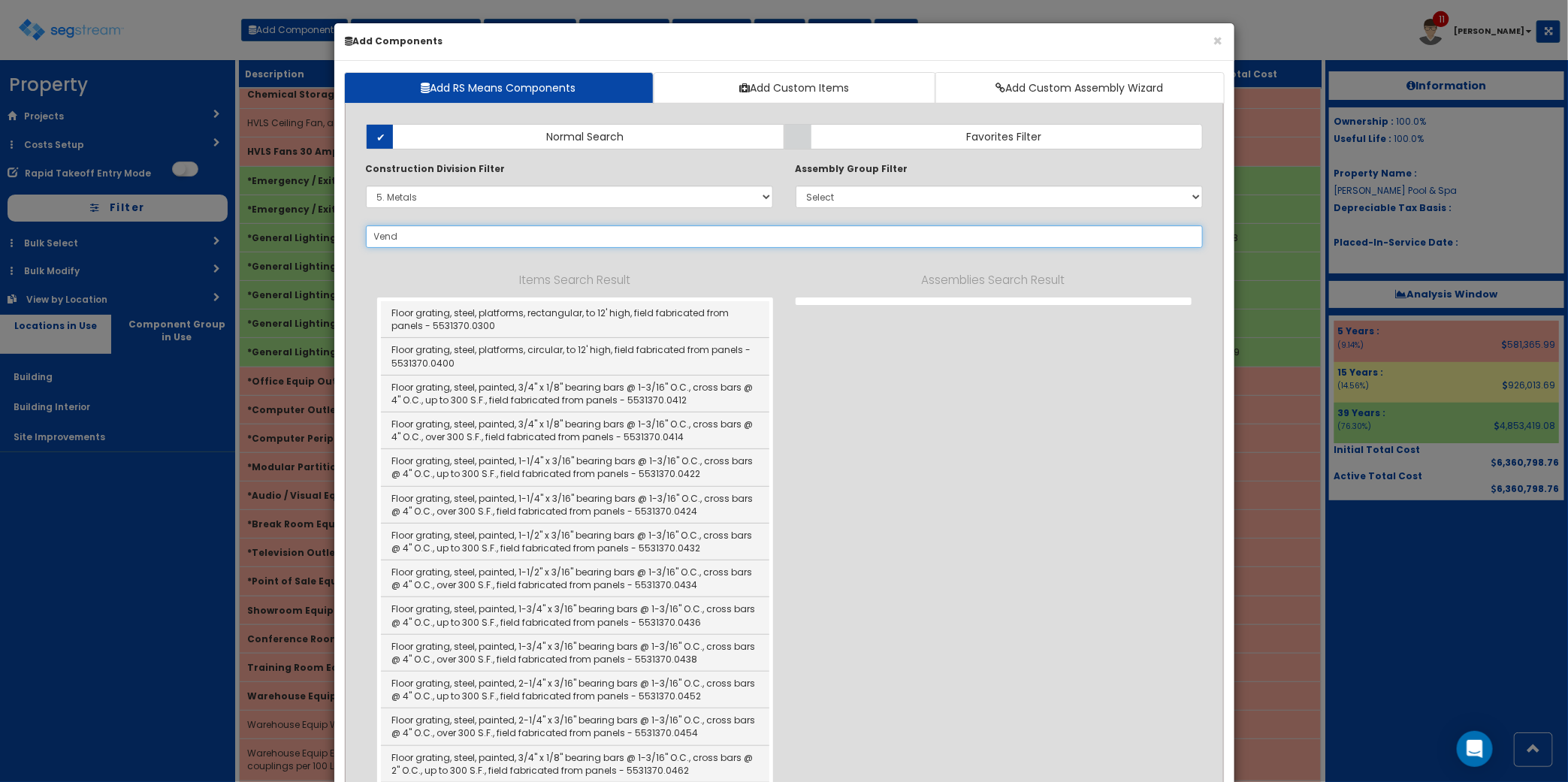
type input "Vendi"
select select
type input "Vending ma"
select select "5531370"
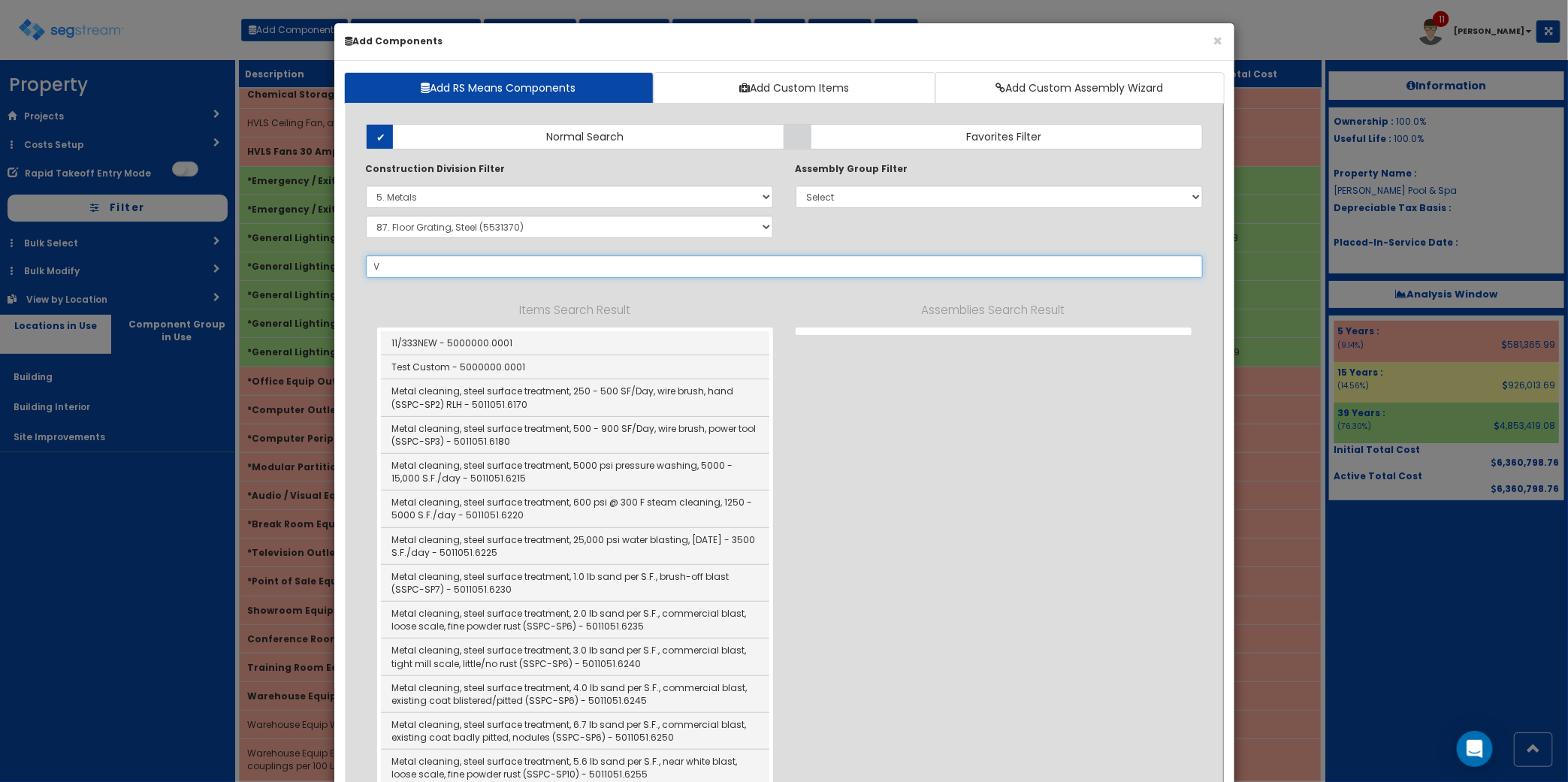
type input "V"
drag, startPoint x: 610, startPoint y: 196, endPoint x: 587, endPoint y: 212, distance: 28.0
click at [610, 196] on select "Select 0. Custom Item 1. General Requirements 2. Existing Conditions 3. Concret…" at bounding box center [569, 197] width 408 height 22
select select
click at [366, 186] on select "Select 0. Custom Item 1. General Requirements 2. Existing Conditions 3. Concret…" at bounding box center [569, 197] width 408 height 22
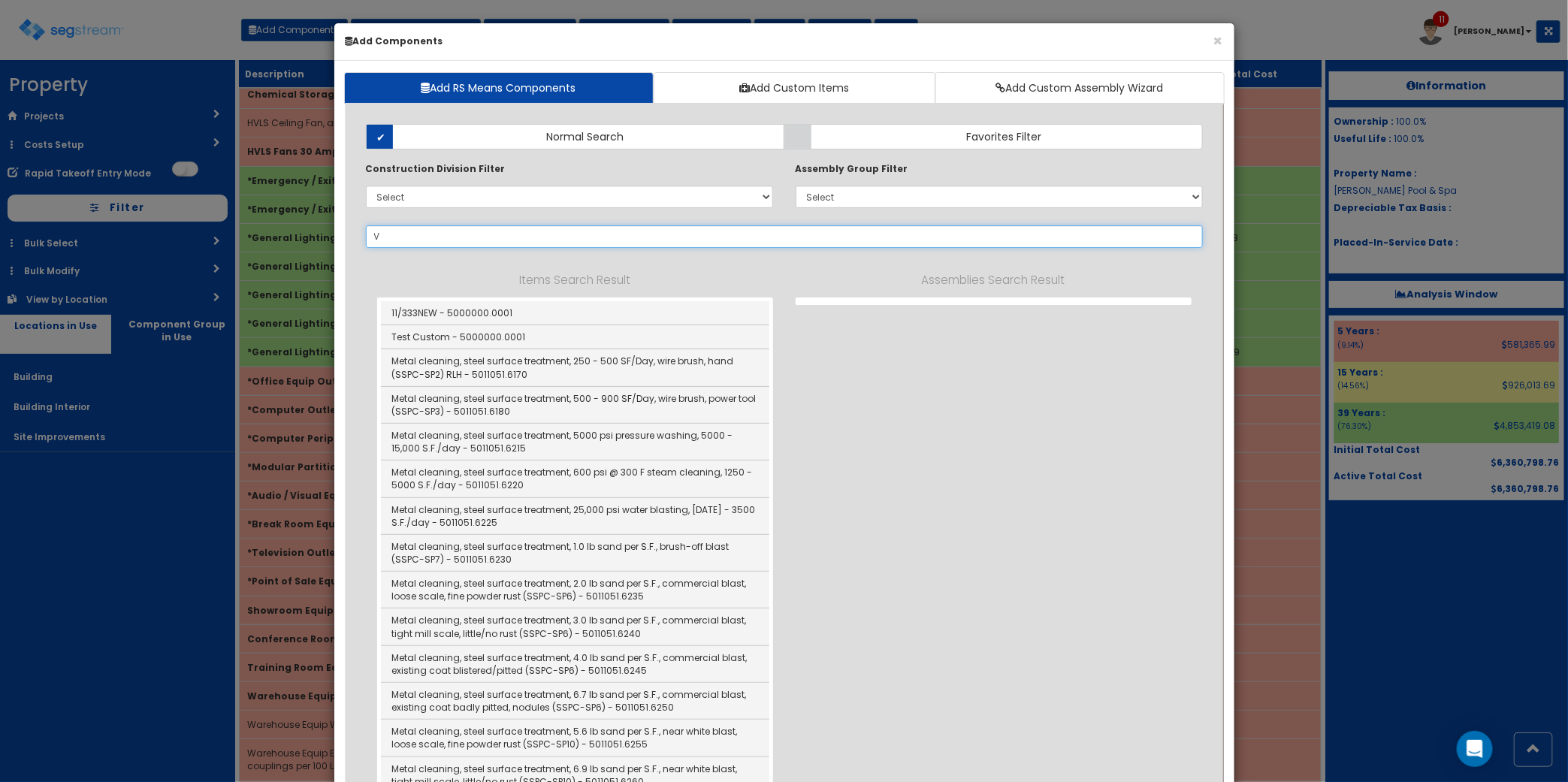
click at [550, 238] on input "V" at bounding box center [784, 237] width 837 height 22
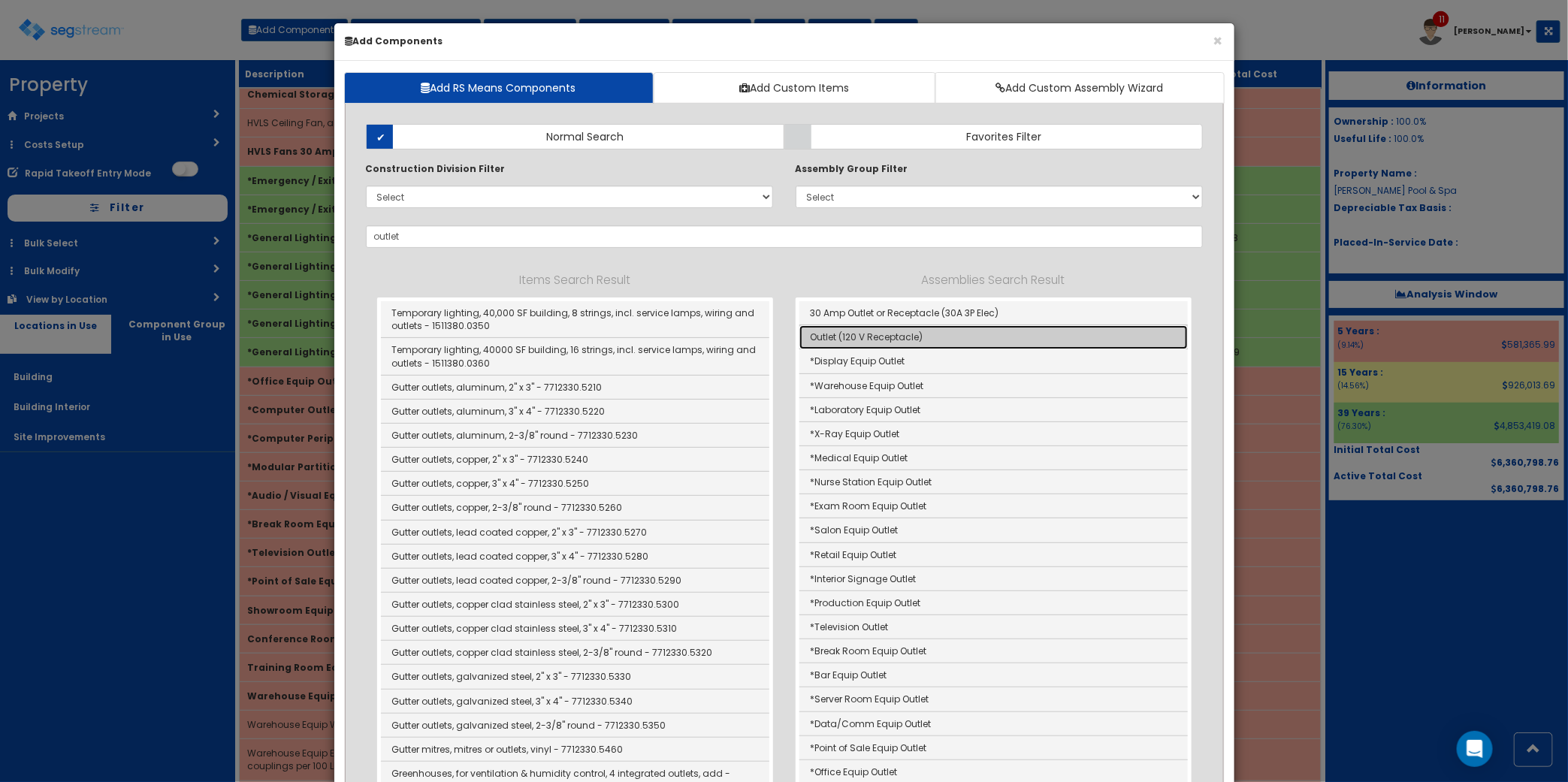
click at [902, 340] on link "Outlet (120 V Receptacle)" at bounding box center [993, 337] width 388 height 24
type input "Outlet (120 V Receptacle)"
checkbox input "true"
type input "Ea"
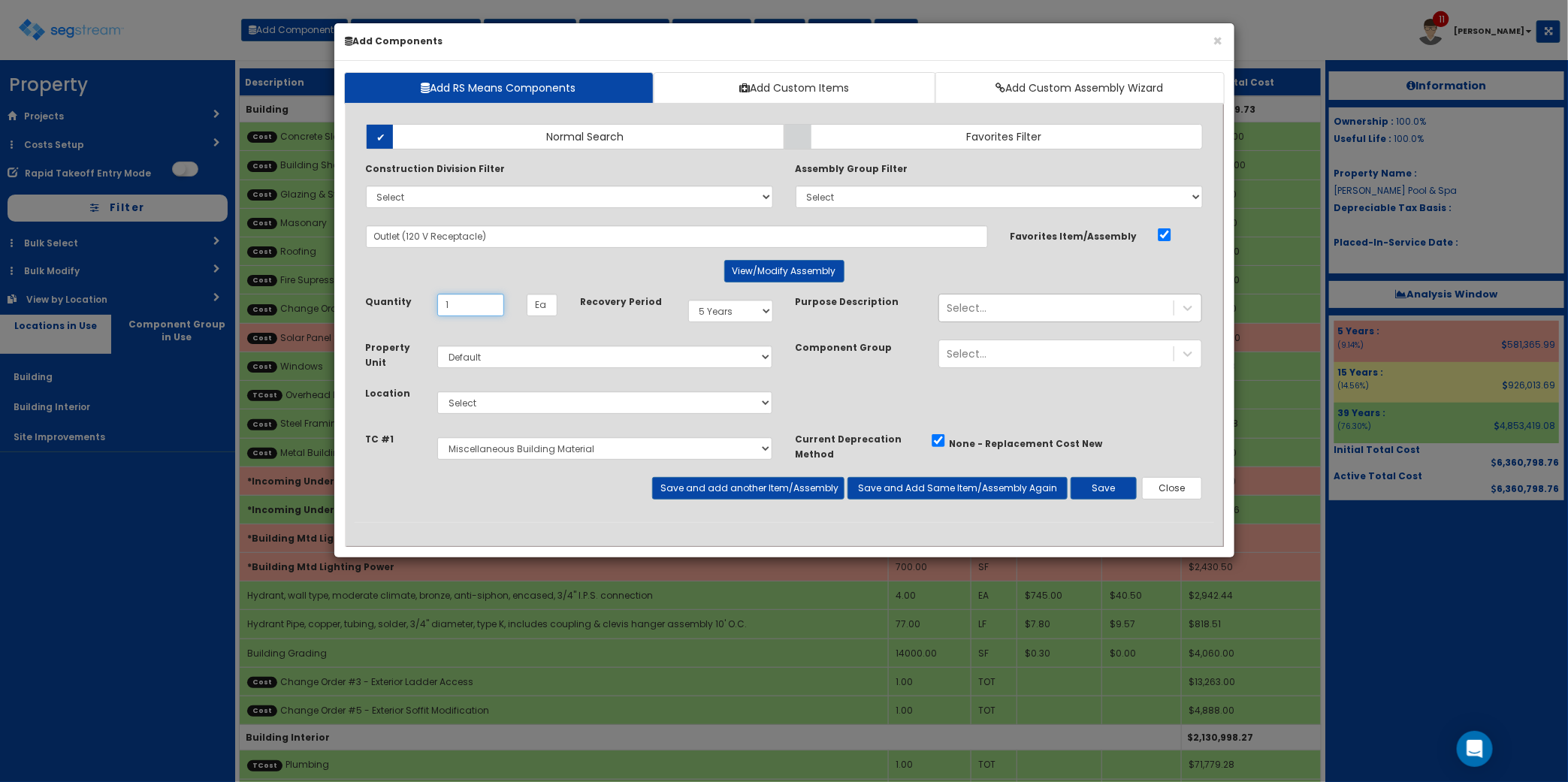
type input "1"
click at [1081, 311] on div "Select..." at bounding box center [1056, 308] width 234 height 24
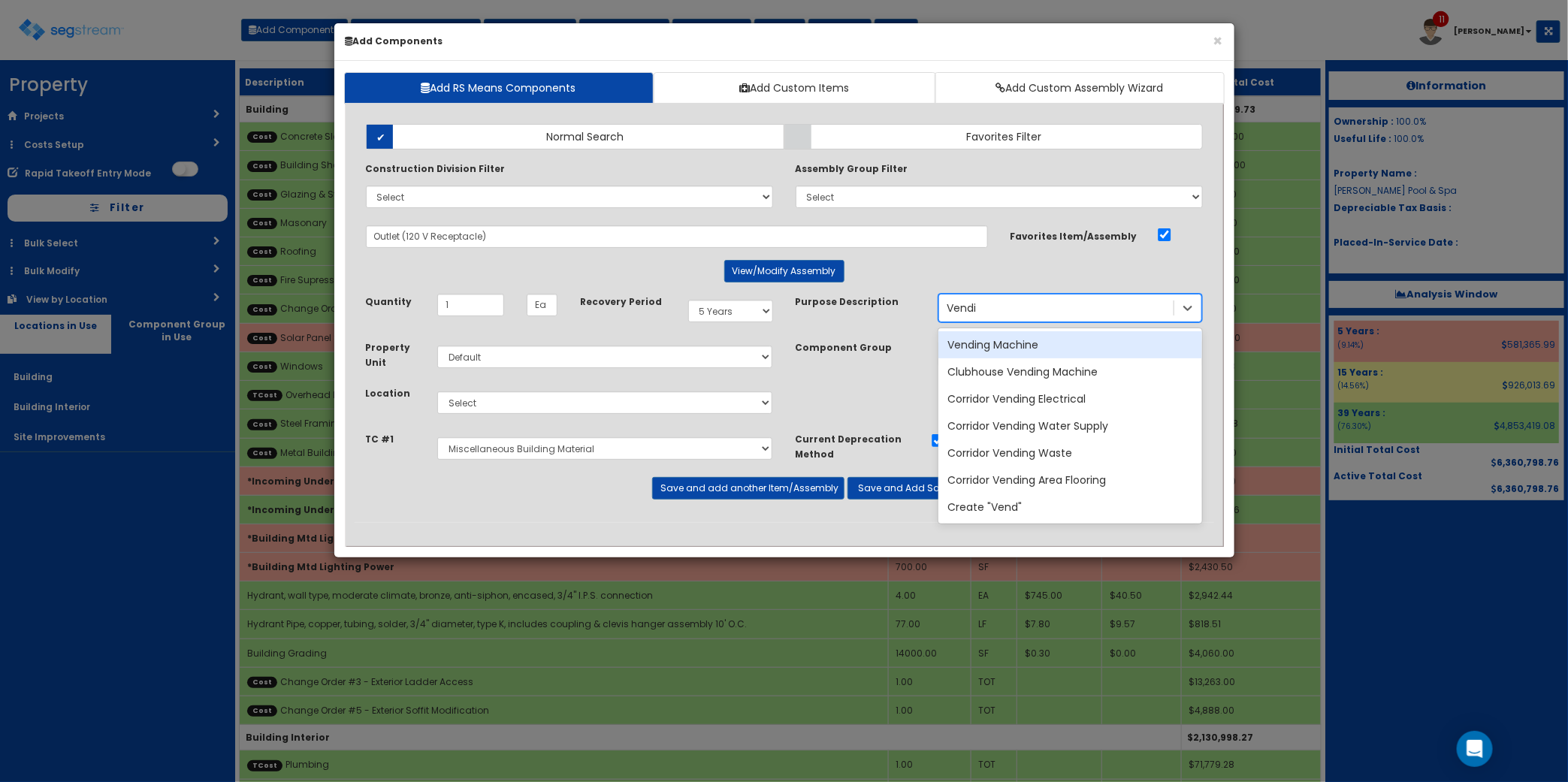
type input "Vending"
click at [1041, 343] on div "Vending Machine" at bounding box center [1070, 345] width 264 height 27
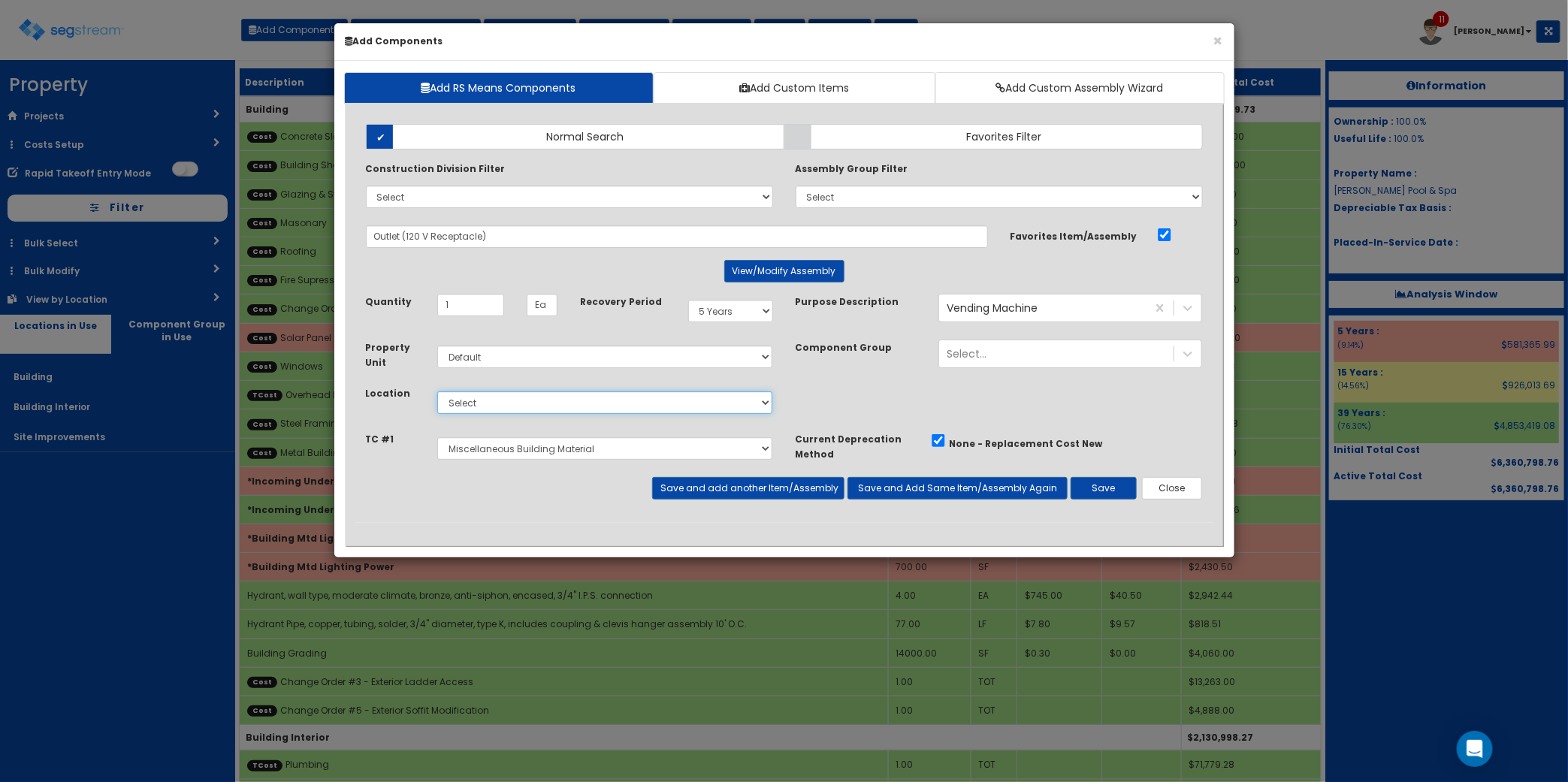
click at [624, 414] on select "Select Building Building Interior Site Improvements Add Additional Location" at bounding box center [605, 402] width 336 height 22
select select "7"
click at [437, 392] on select "Select Building Building Interior Site Improvements Add Additional Location" at bounding box center [605, 402] width 336 height 22
click at [1076, 305] on div "Vending Machine" at bounding box center [1043, 308] width 208 height 24
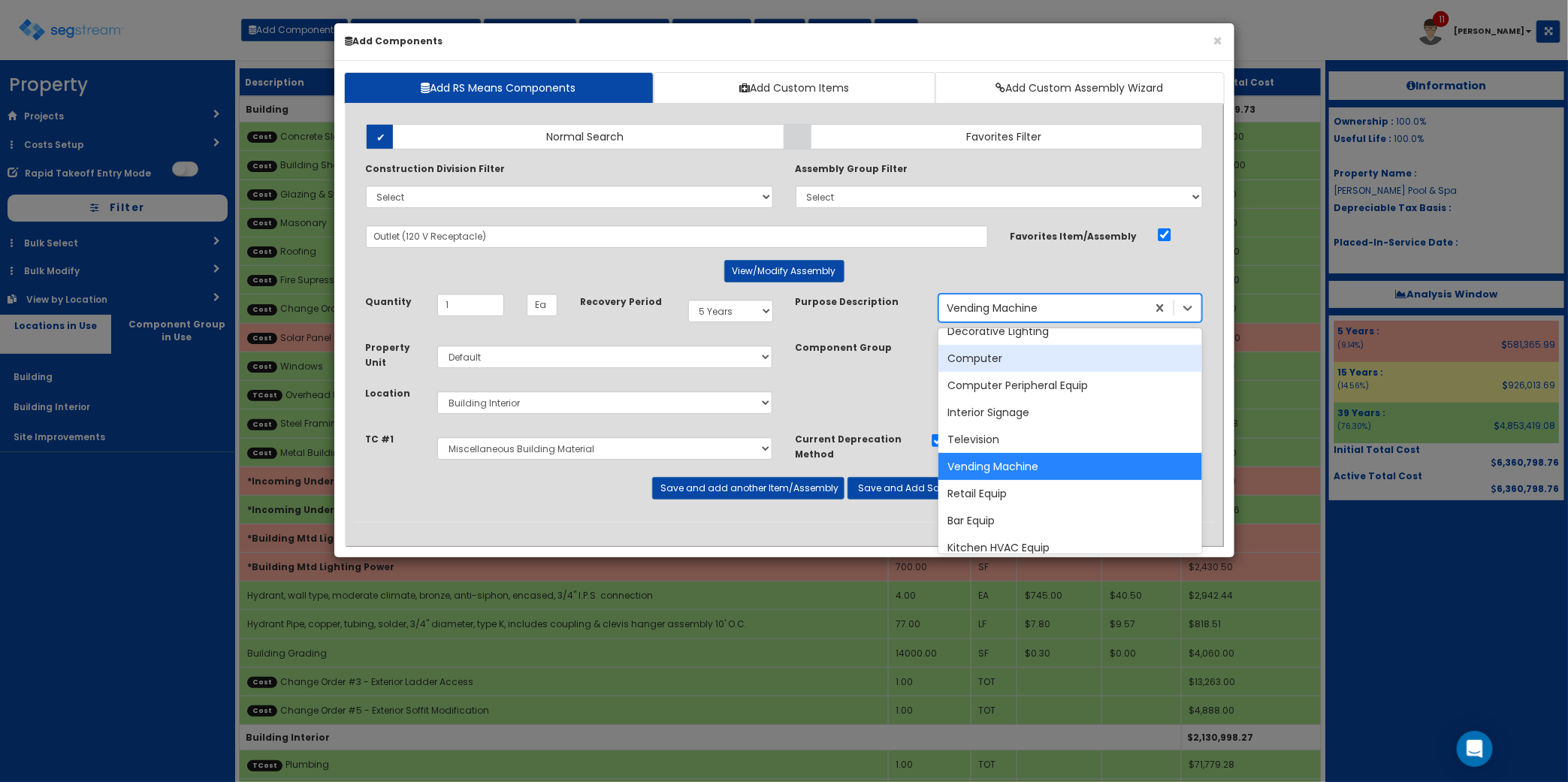
scroll to position [1530, 0]
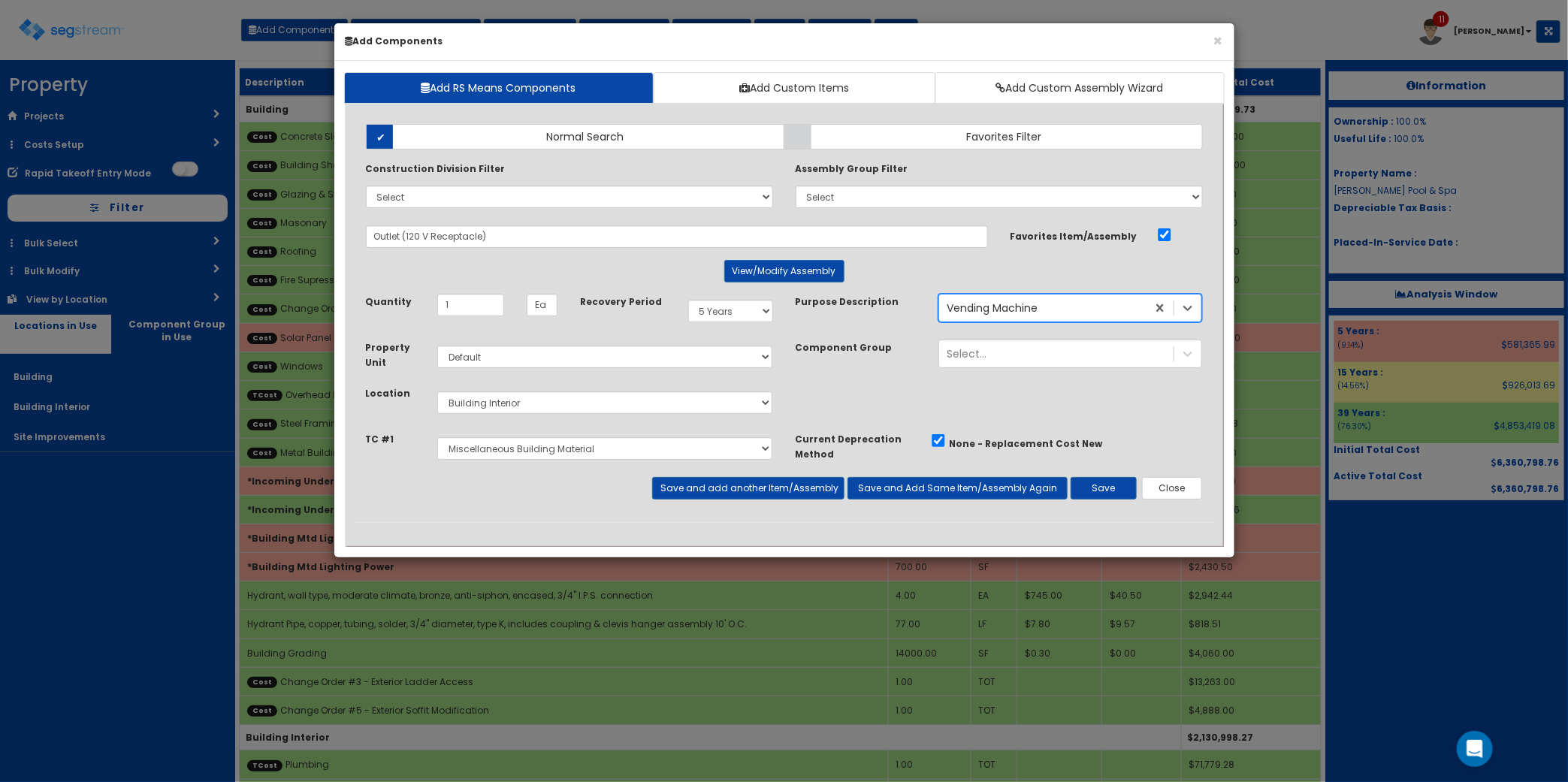
drag, startPoint x: 1069, startPoint y: 305, endPoint x: 628, endPoint y: 260, distance: 443.3
click at [636, 263] on div "Add Items Add Assemblies Both Normal Search Select" at bounding box center [784, 317] width 859 height 409
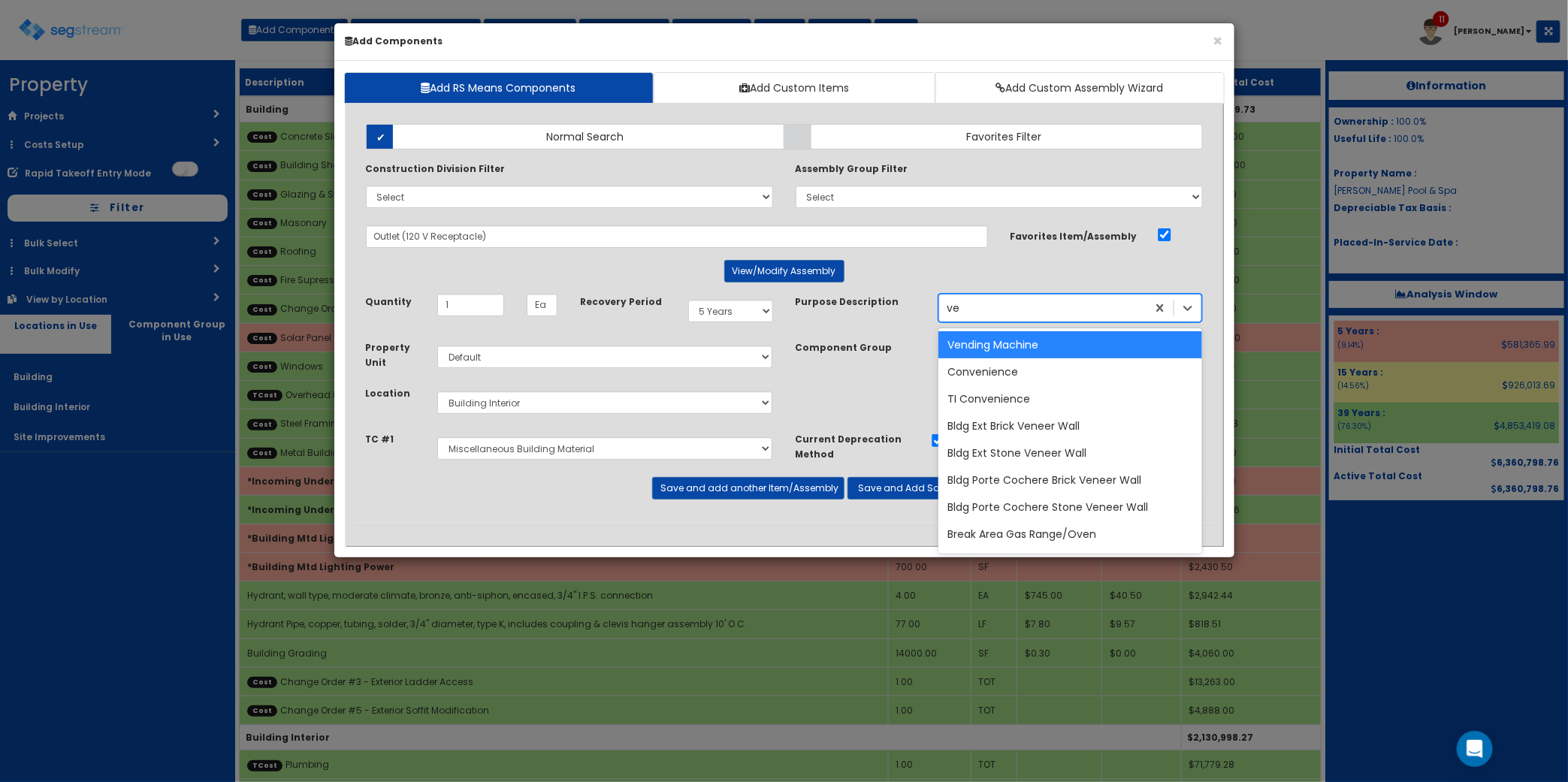
type input "v"
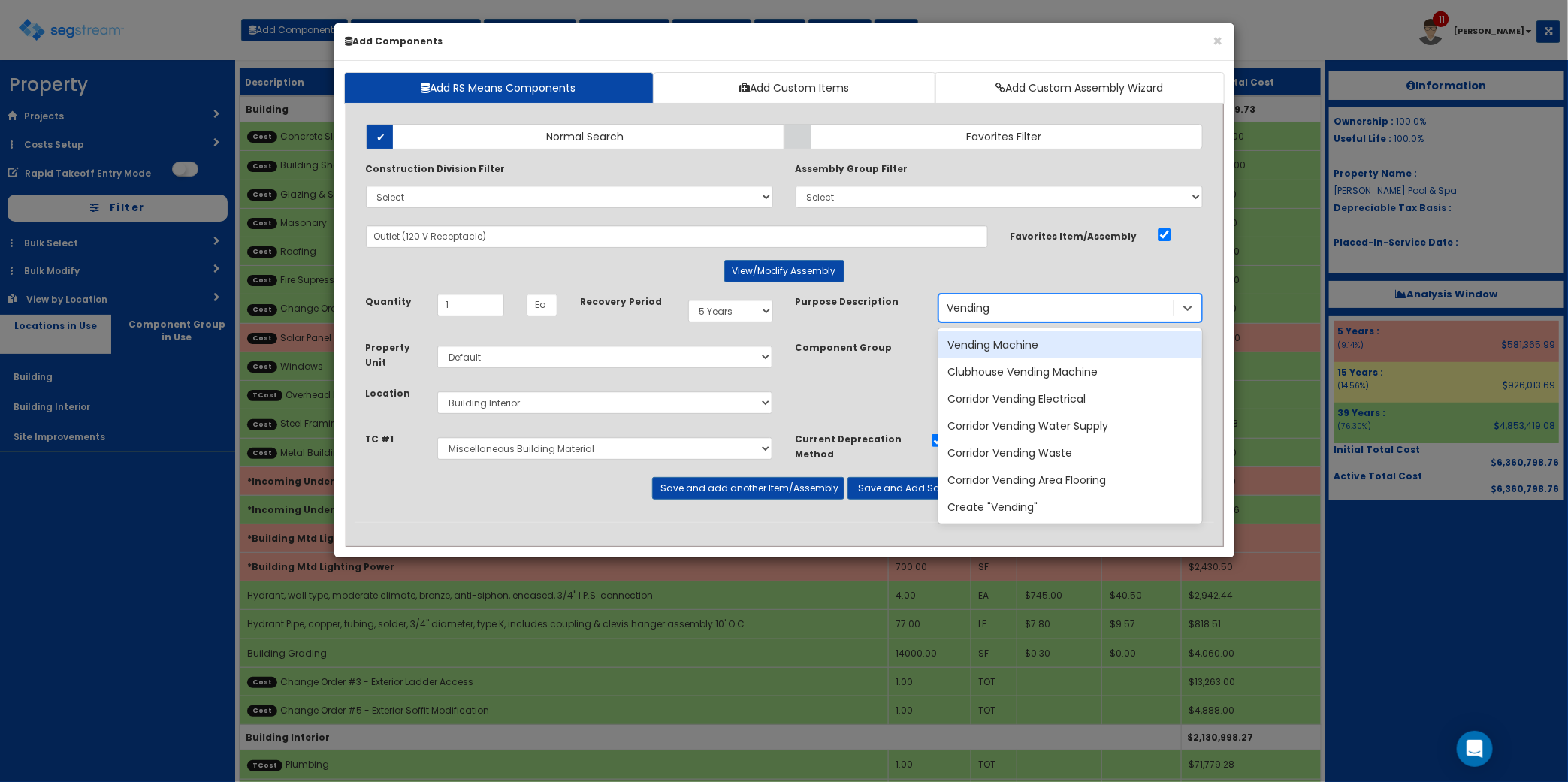
type input "Vending"
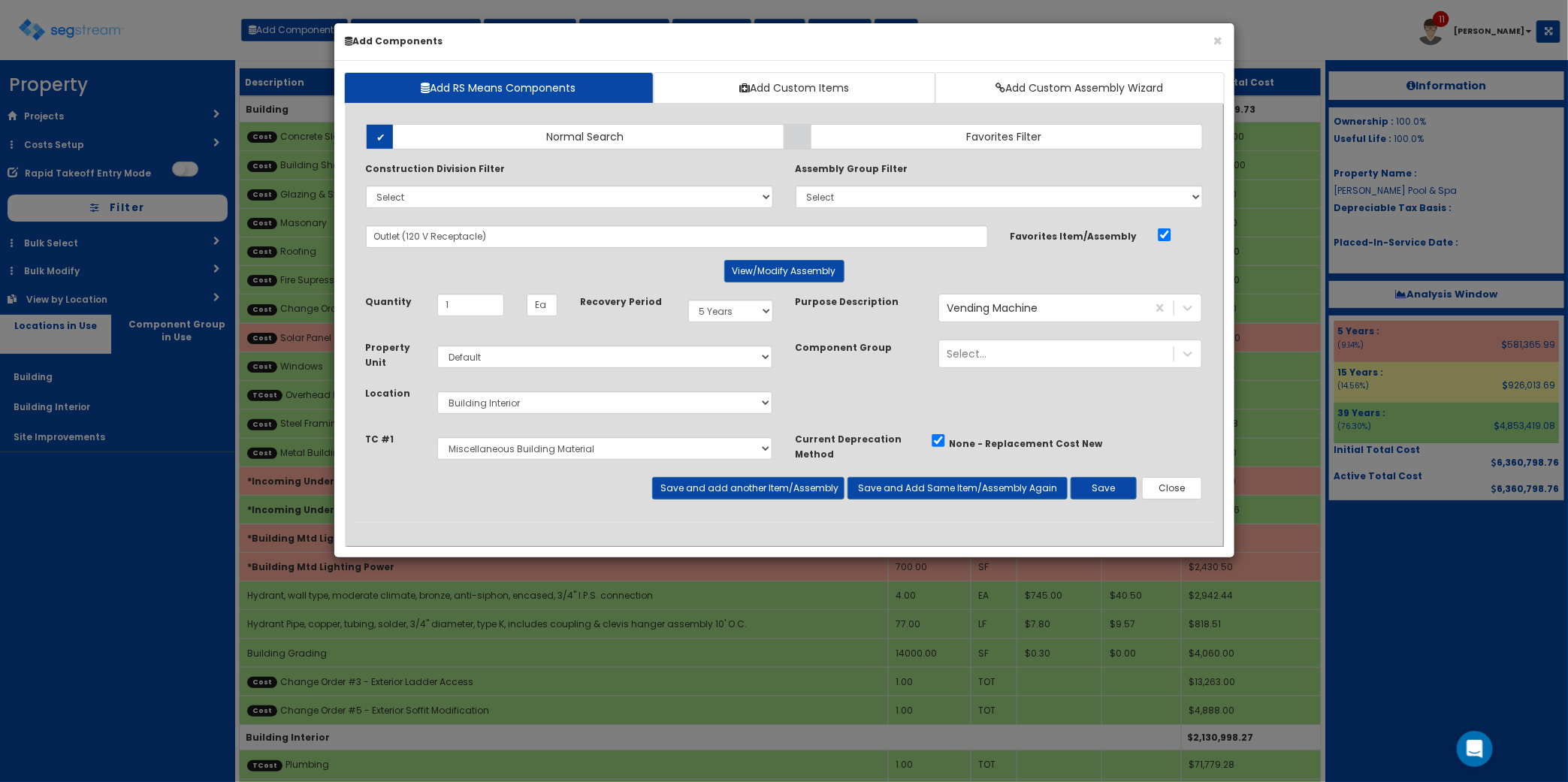
click at [496, 437] on div "Select Site Work Plumbing Electrical Mechanical Metal Stud / Gypsum Wall Board …" at bounding box center [605, 448] width 358 height 35
click at [494, 446] on select "Select Site Work Plumbing Electrical Mechanical Metal Stud / Gypsum Wall Board …" at bounding box center [605, 448] width 336 height 22
select select "5274279"
click at [437, 438] on select "Select Site Work Plumbing Electrical Mechanical Metal Stud / Gypsum Wall Board …" at bounding box center [605, 448] width 336 height 22
click at [771, 493] on button "Save and add another Item/Assembly" at bounding box center [748, 488] width 192 height 22
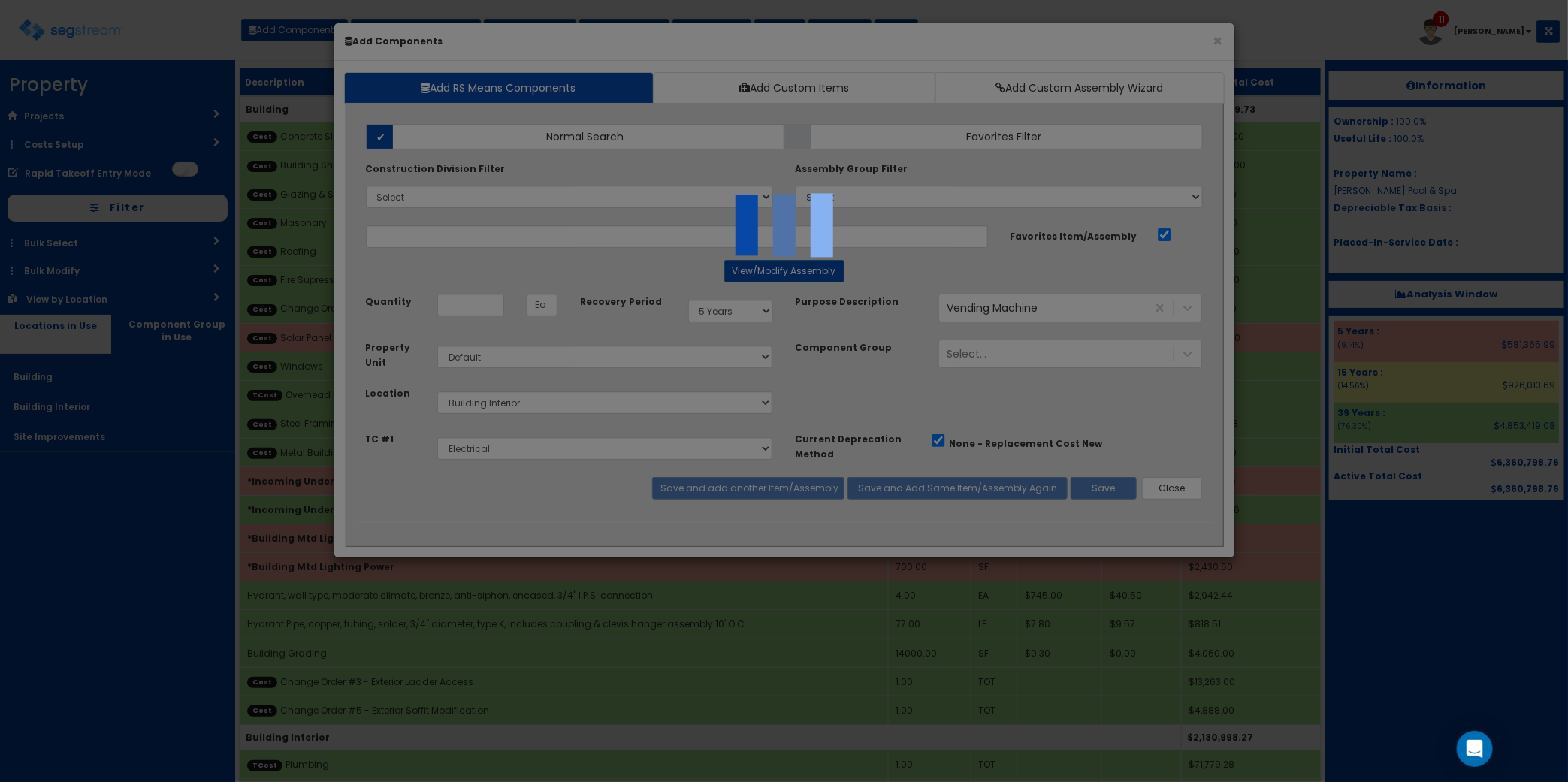
select select "5274279"
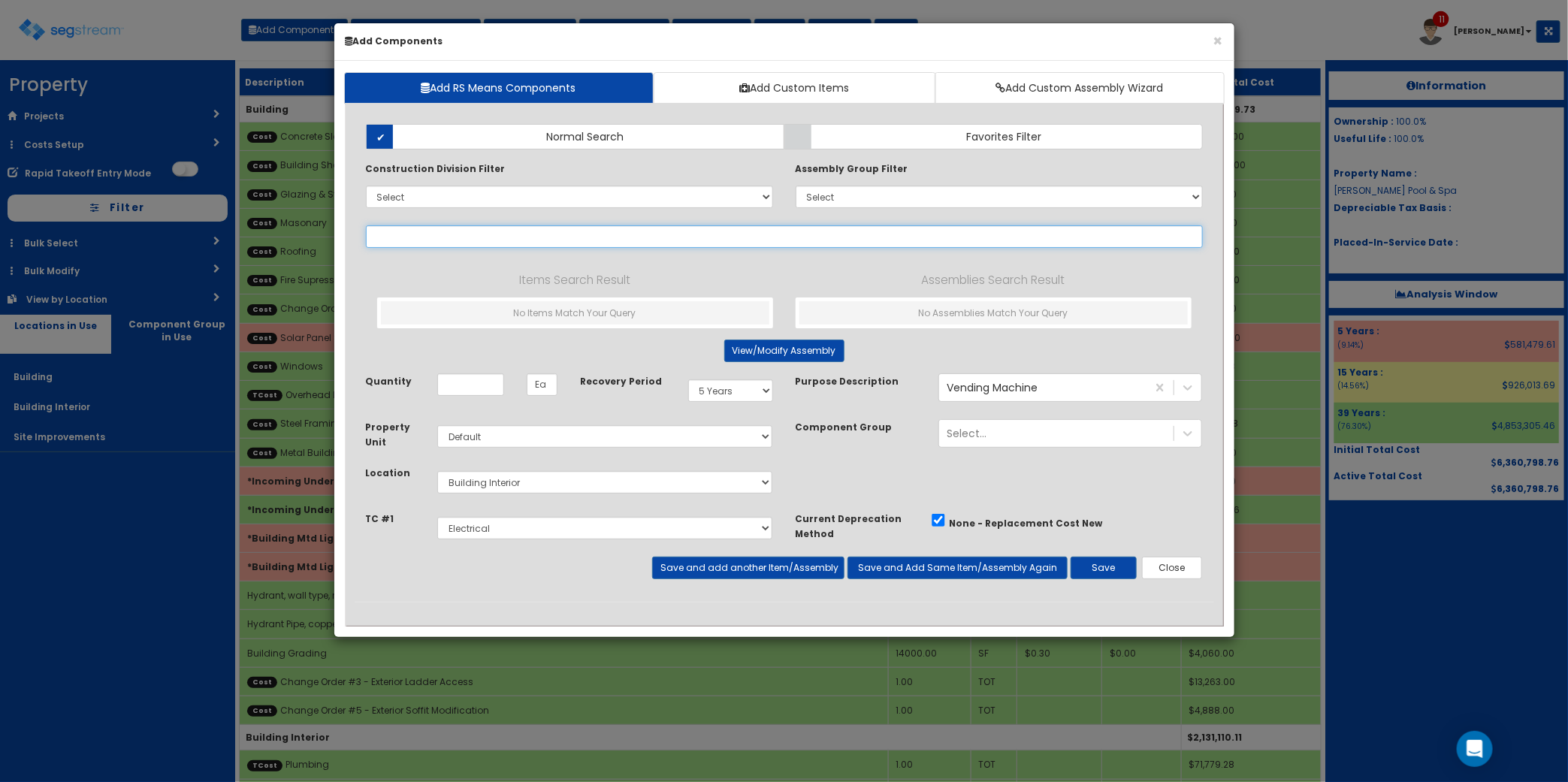
click at [408, 229] on input "text" at bounding box center [784, 237] width 837 height 22
drag, startPoint x: 408, startPoint y: 233, endPoint x: 415, endPoint y: 237, distance: 8.1
click at [409, 235] on input "text" at bounding box center [784, 237] width 837 height 22
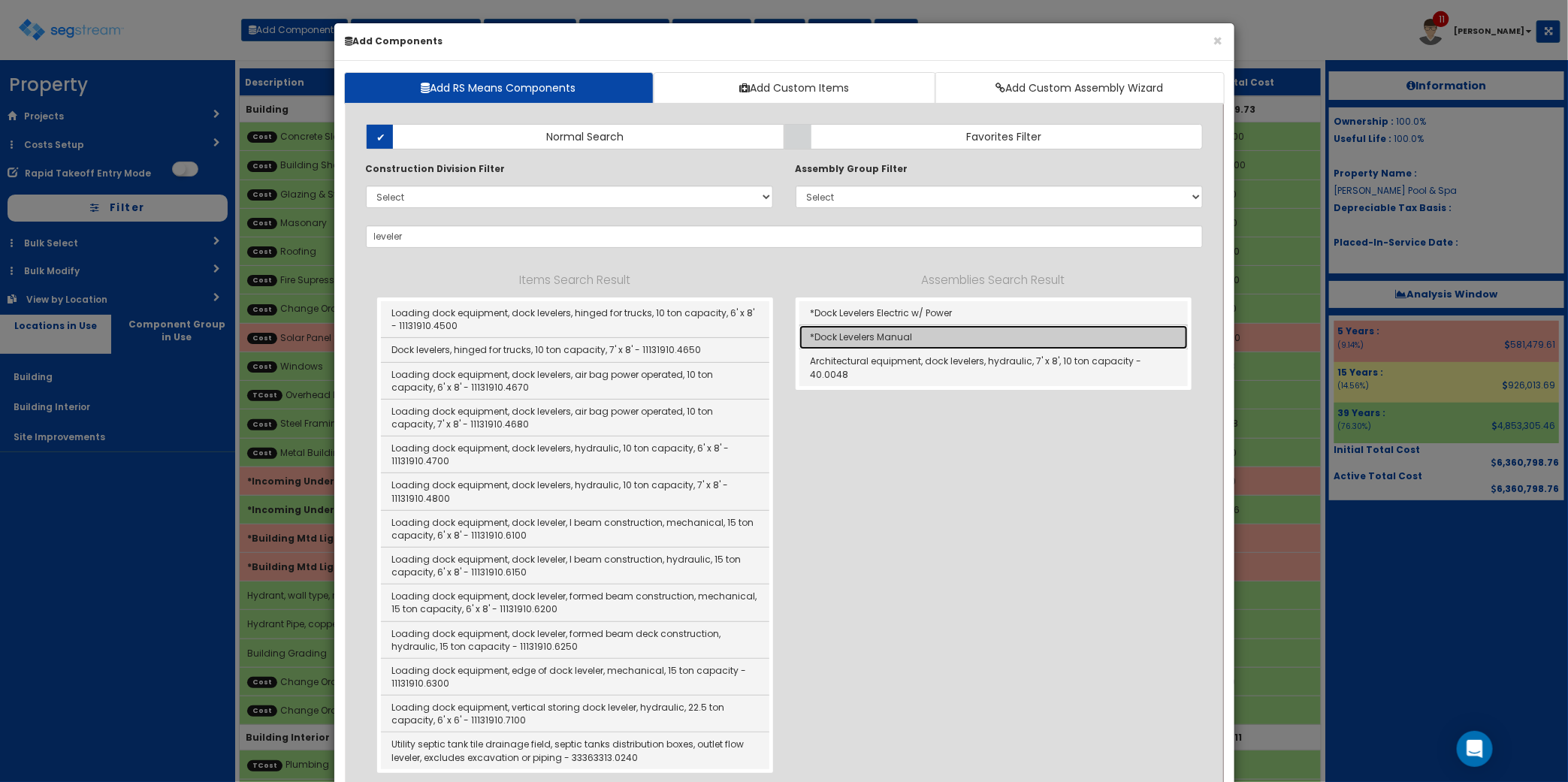
click at [973, 337] on link "*Dock Levelers Manual" at bounding box center [993, 337] width 388 height 24
type input "*Dock Levelers Manual"
type input "EA"
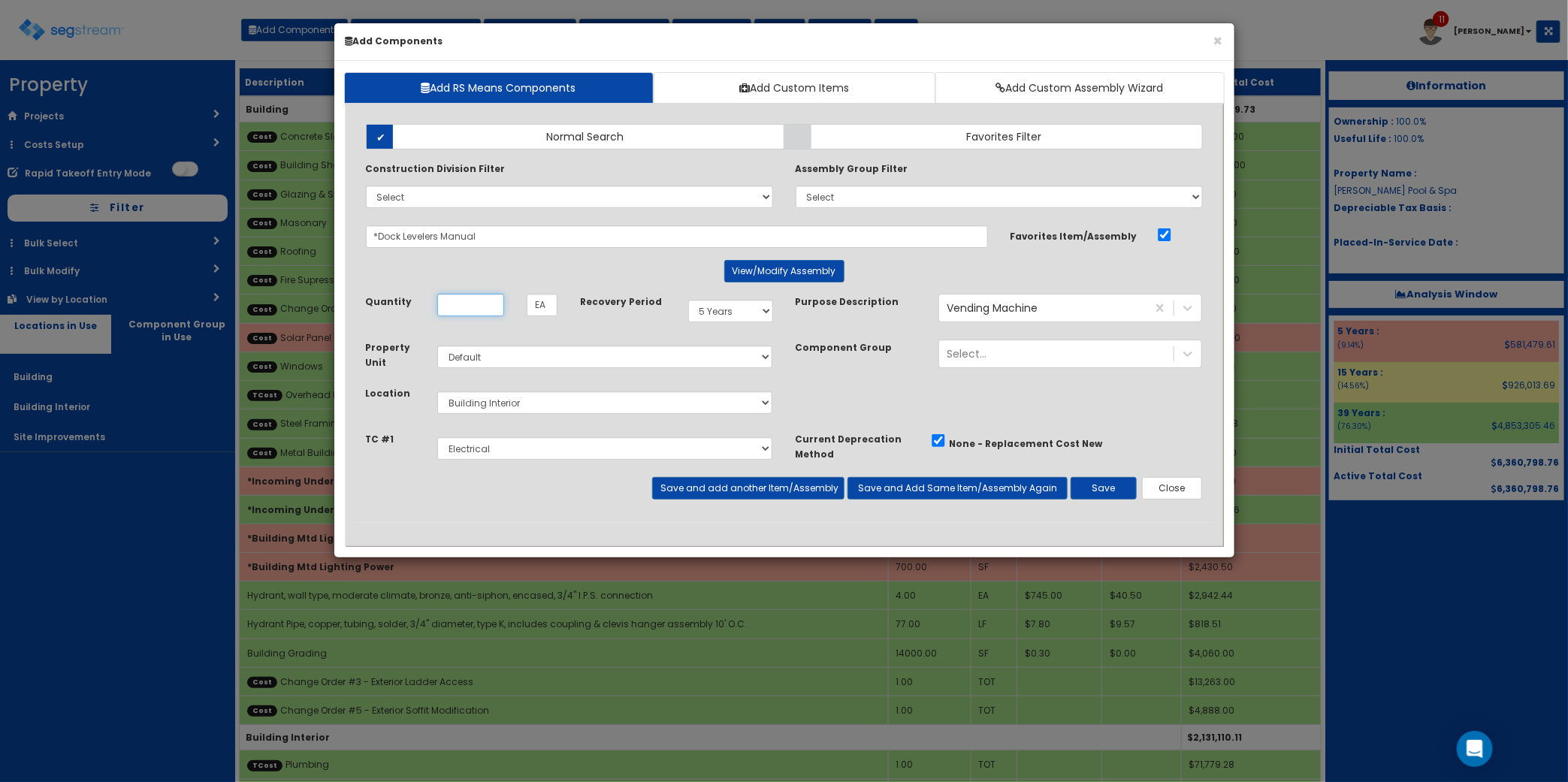
type input "4"
type input "1"
click at [462, 310] on input "1" at bounding box center [470, 305] width 67 height 22
click at [625, 400] on select "Select Building Building Interior Site Improvements Add Additional Location" at bounding box center [605, 402] width 336 height 22
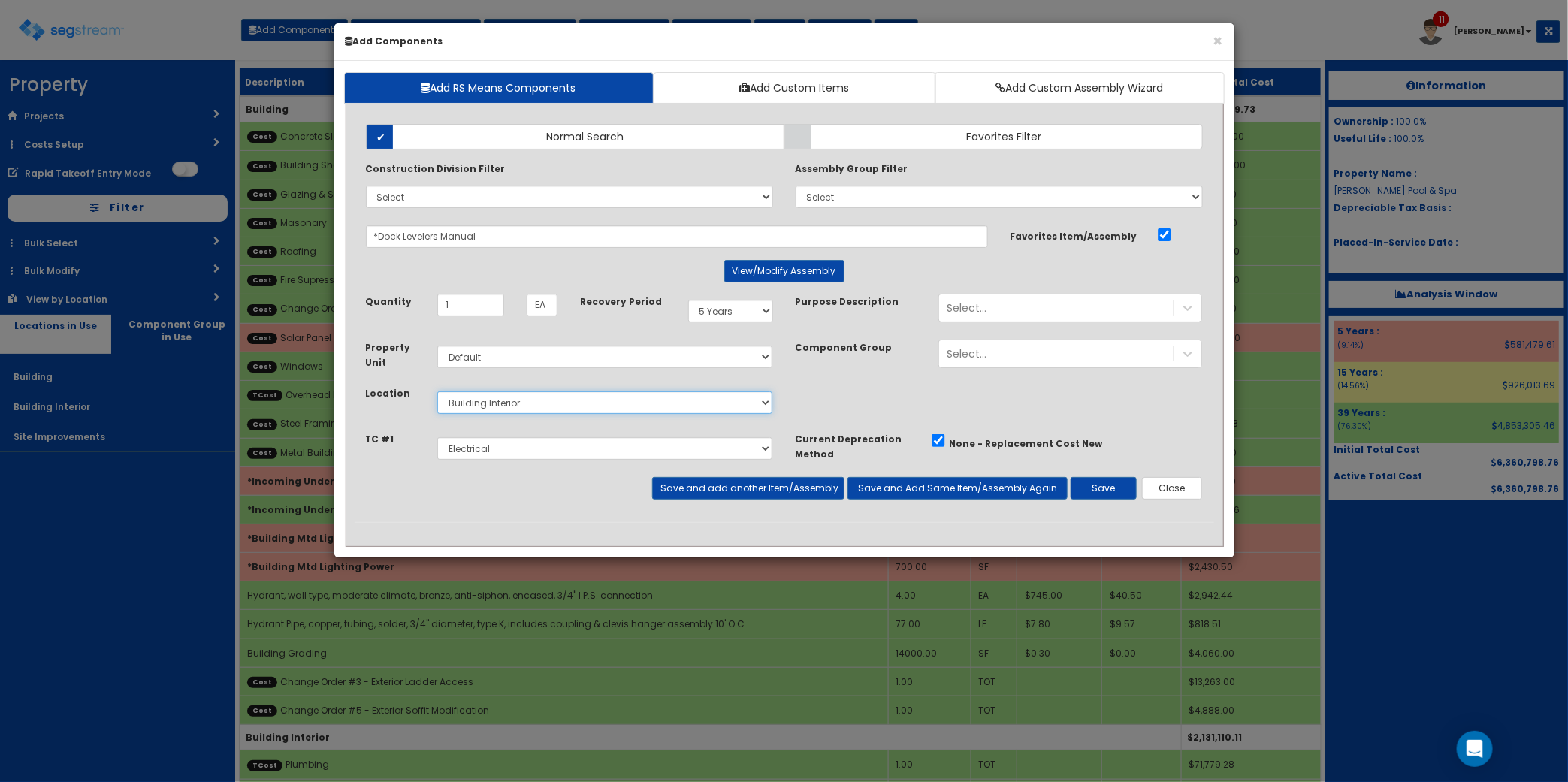
select select "6"
click at [437, 392] on select "Select Building Building Interior Site Improvements Add Additional Location" at bounding box center [605, 402] width 336 height 22
drag, startPoint x: 557, startPoint y: 454, endPoint x: 556, endPoint y: 446, distance: 8.1
click at [556, 448] on select "Select Site Work Plumbing Electrical Mechanical Metal Stud / Gypsum Wall Board …" at bounding box center [605, 448] width 336 height 22
select select "5274301"
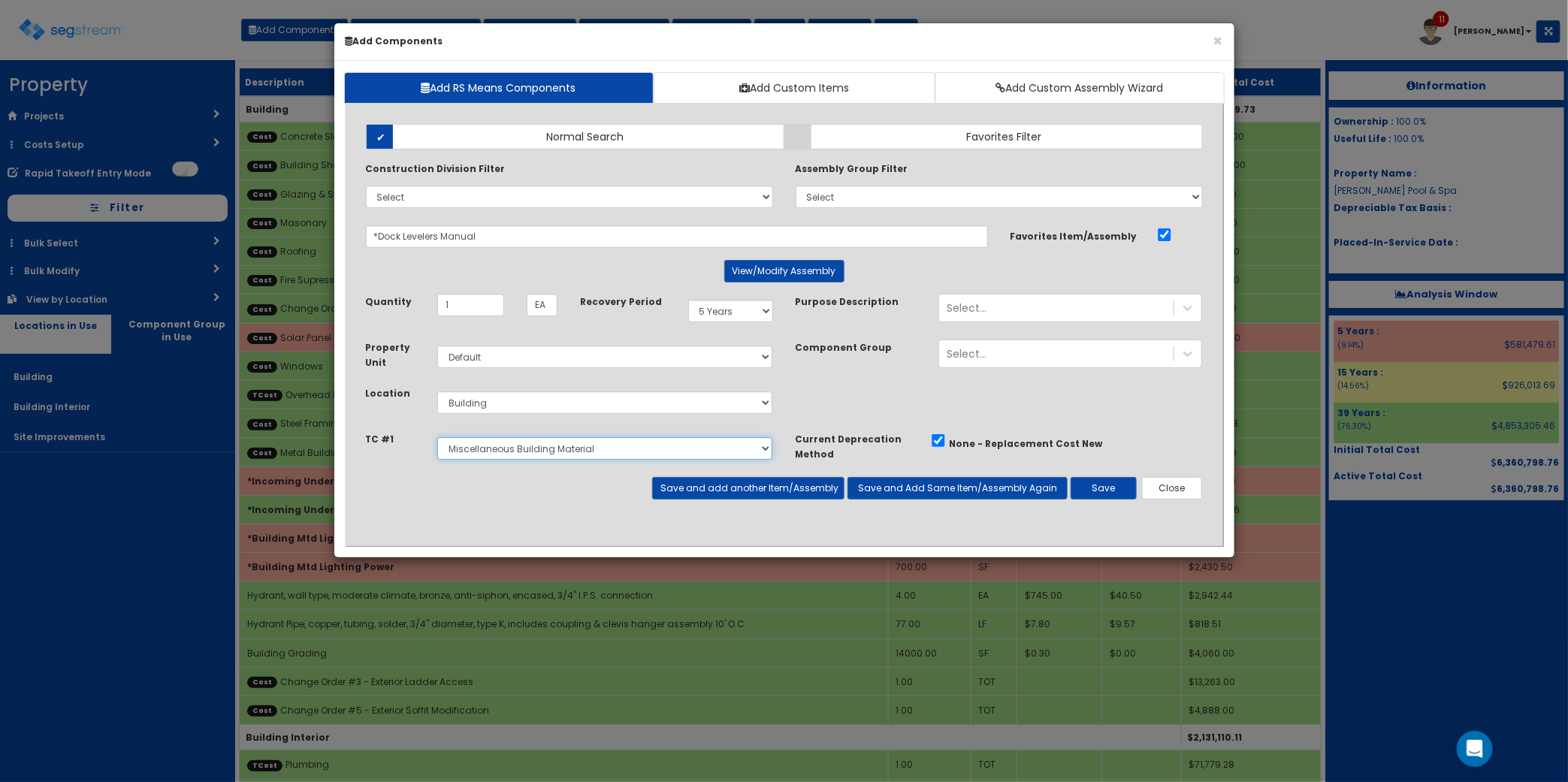
click at [437, 438] on select "Select Site Work Plumbing Electrical Mechanical Metal Stud / Gypsum Wall Board …" at bounding box center [605, 448] width 336 height 22
click at [1172, 483] on button "Close" at bounding box center [1172, 488] width 61 height 22
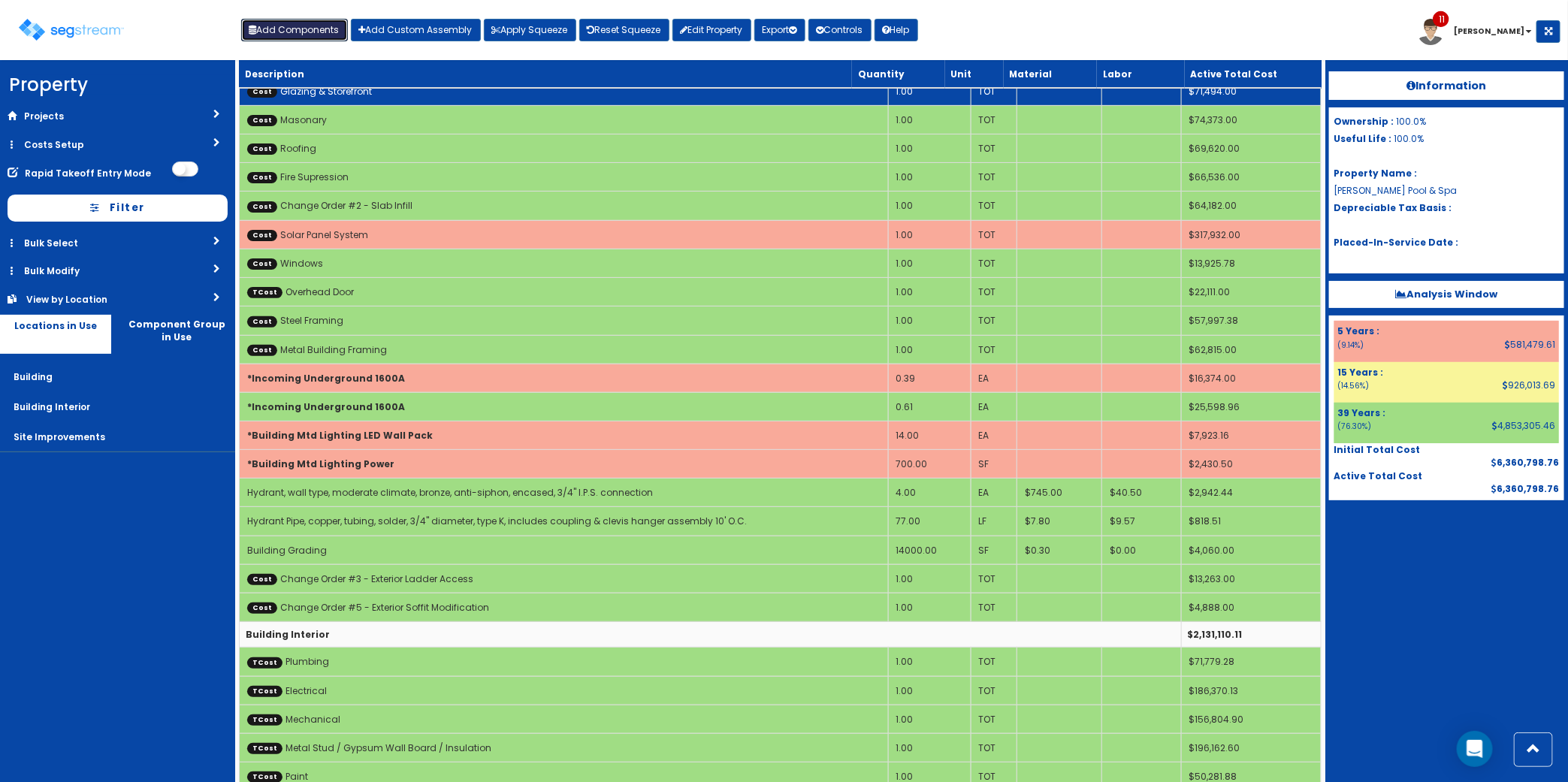
scroll to position [94, 0]
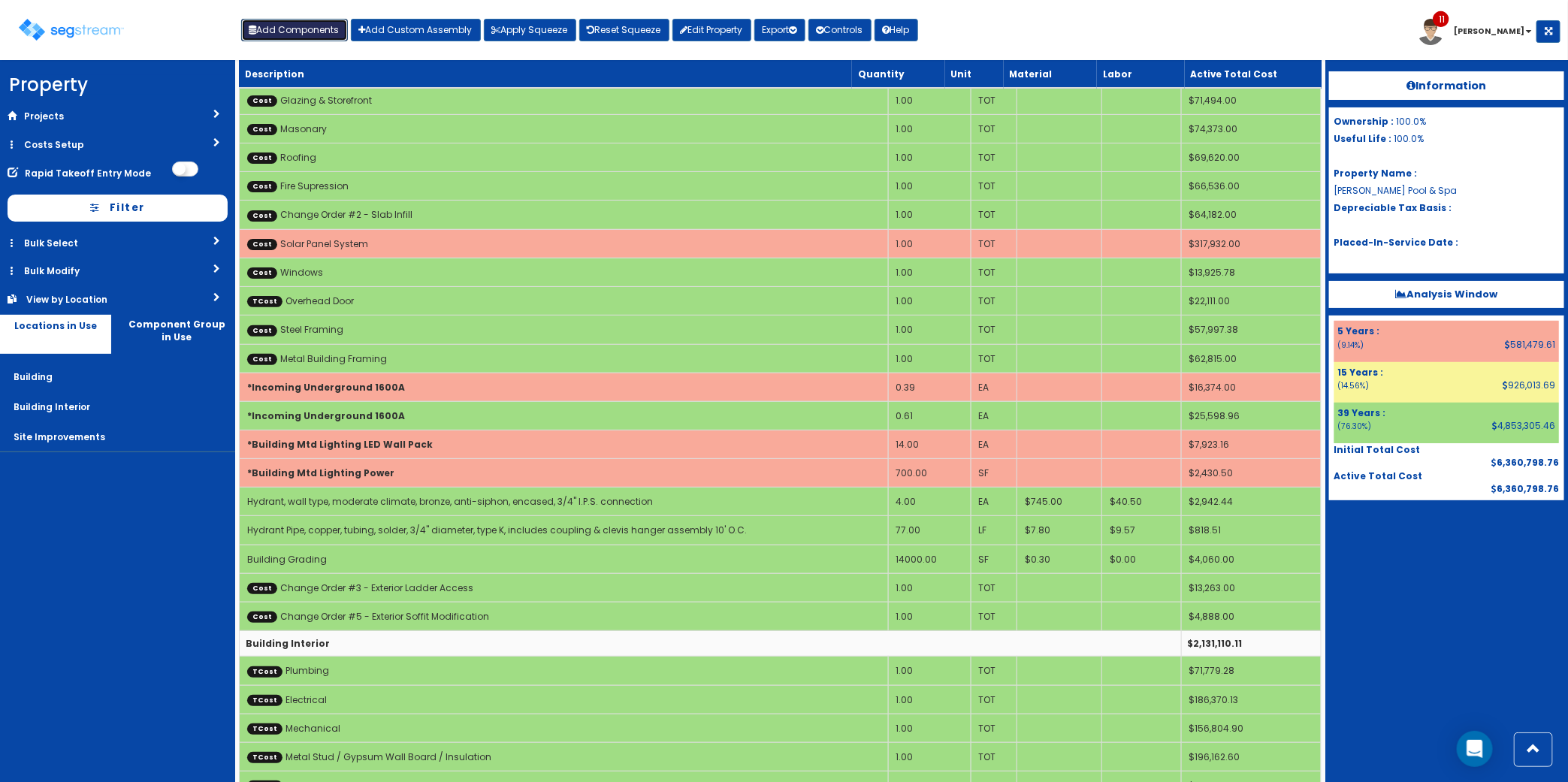
click at [322, 38] on button "Add Components" at bounding box center [294, 30] width 106 height 22
select select "7"
select select "5274279"
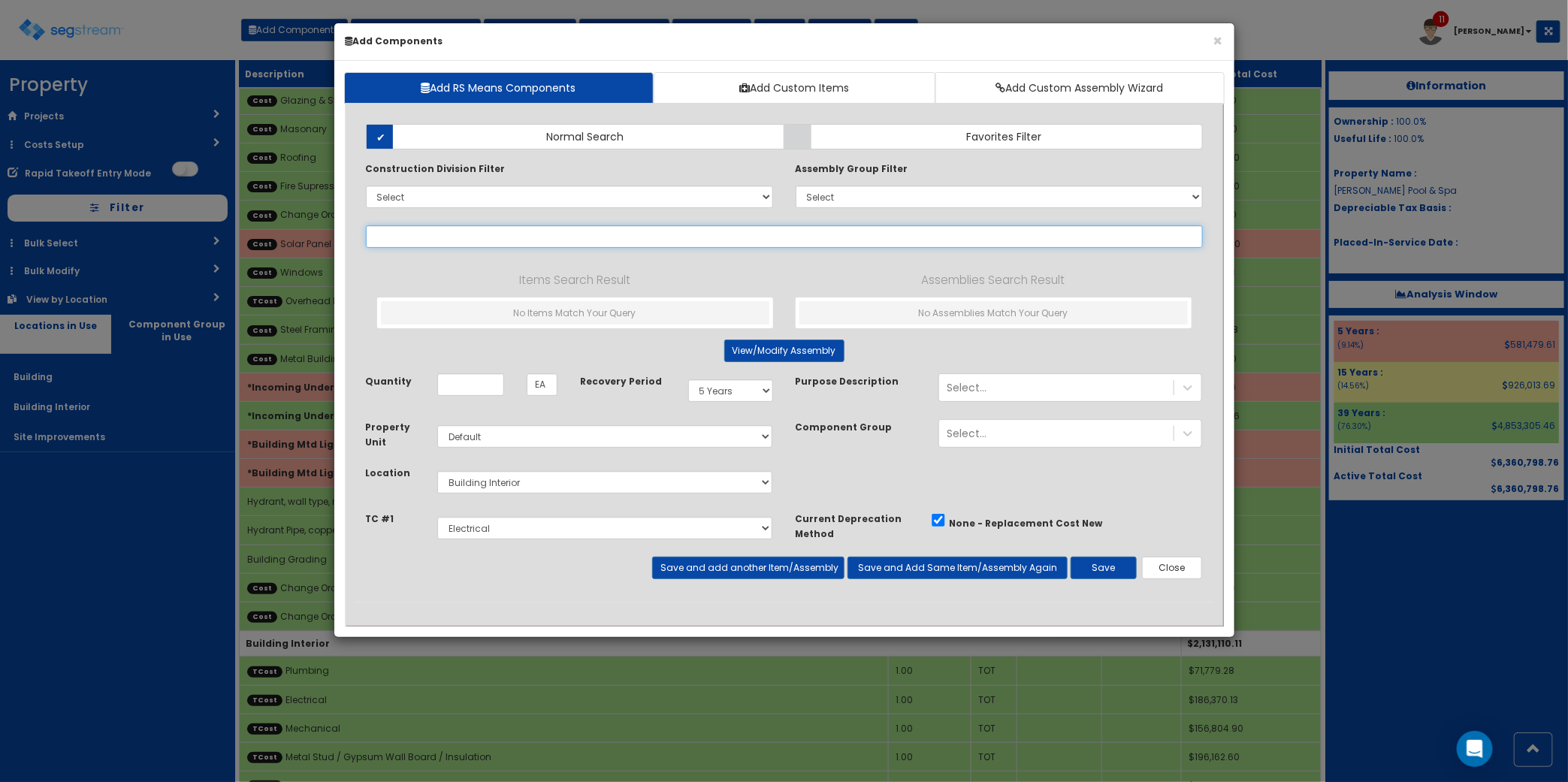
select select
type input "load leveler"
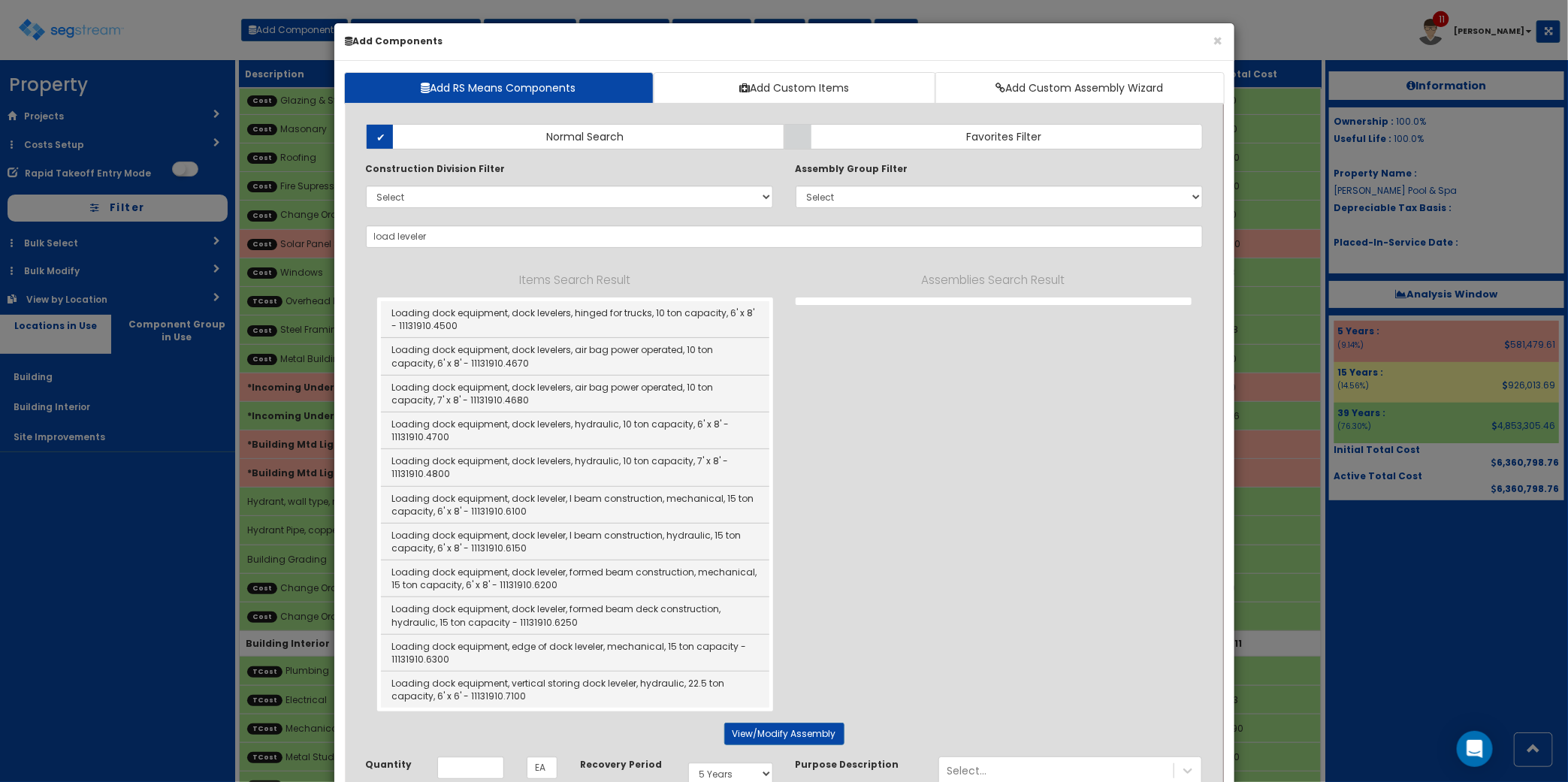
click at [824, 624] on div "Items Search Result Loading dock equipment, dock levelers, hinged for trucks, 1…" at bounding box center [784, 491] width 837 height 441
drag, startPoint x: 457, startPoint y: 241, endPoint x: 235, endPoint y: 213, distance: 223.8
click at [254, 219] on div "× Add Components Add RS Means Components Add Custom Items Add Custom Assembly W…" at bounding box center [784, 391] width 1568 height 782
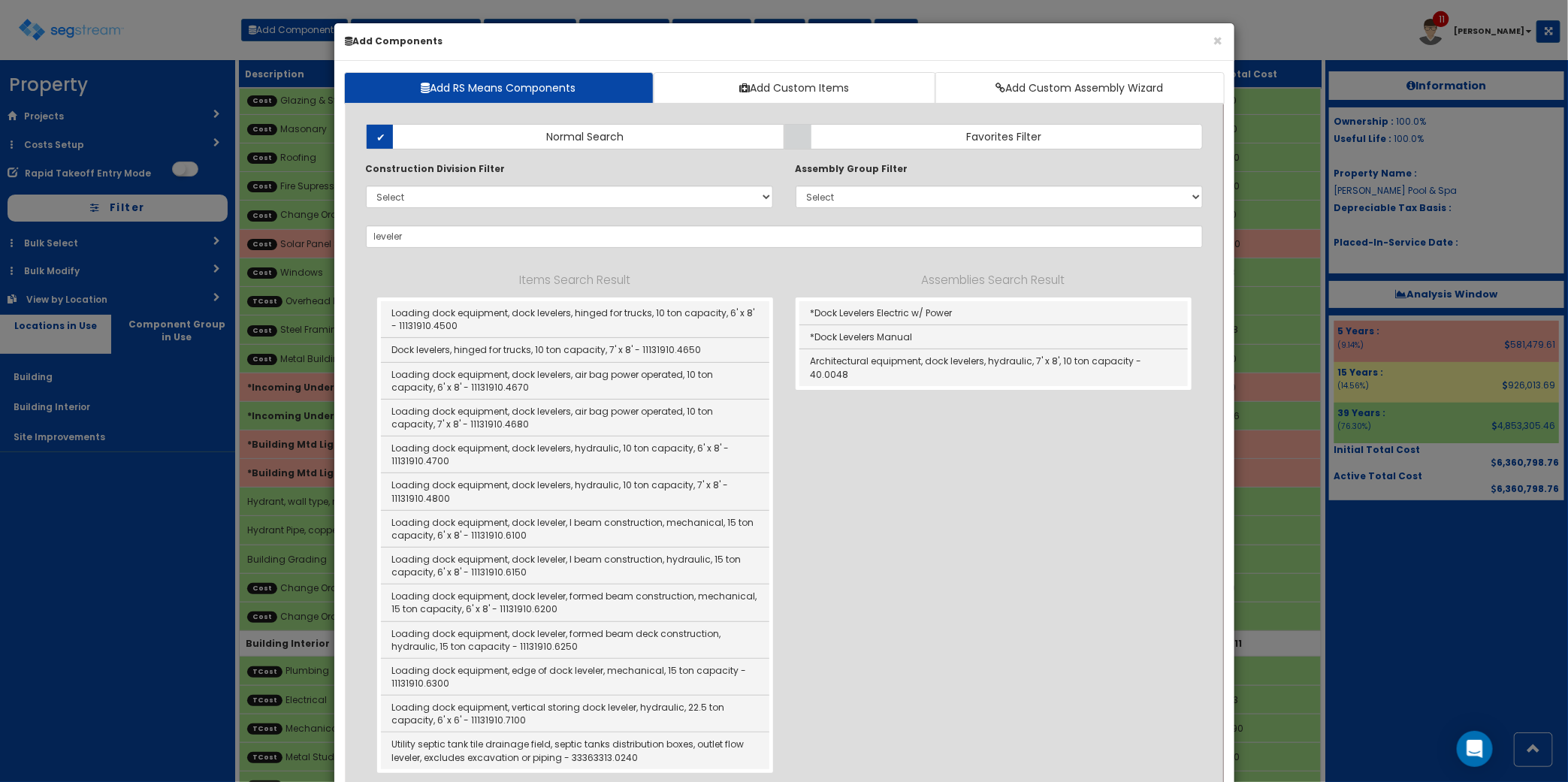
click at [1153, 579] on div "Items Search Result Loading dock equipment, dock levelers, hinged for trucks, 1…" at bounding box center [784, 522] width 837 height 503
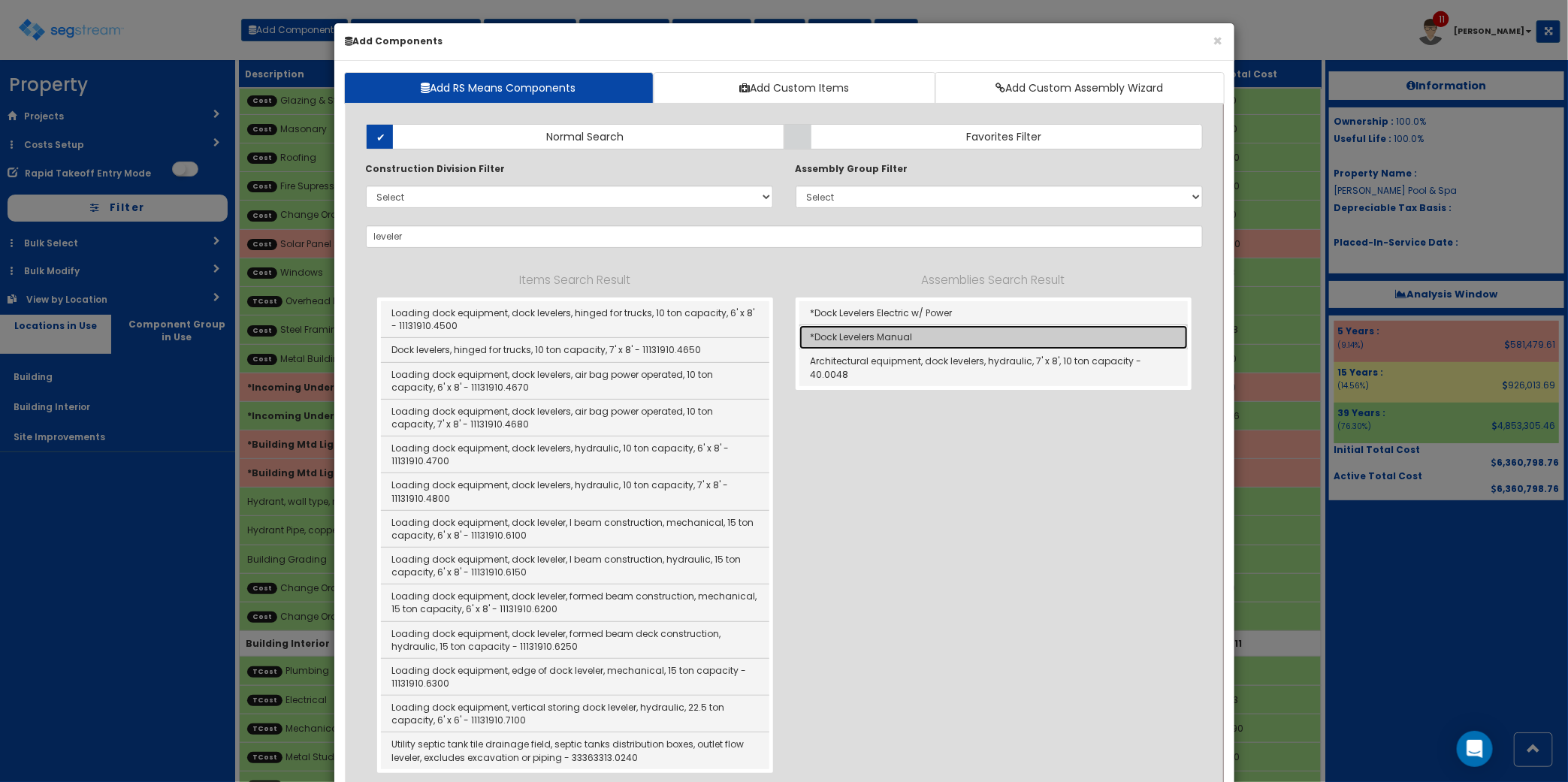
click at [892, 343] on link "*Dock Levelers Manual" at bounding box center [993, 337] width 388 height 24
type input "*Dock Levelers Manual"
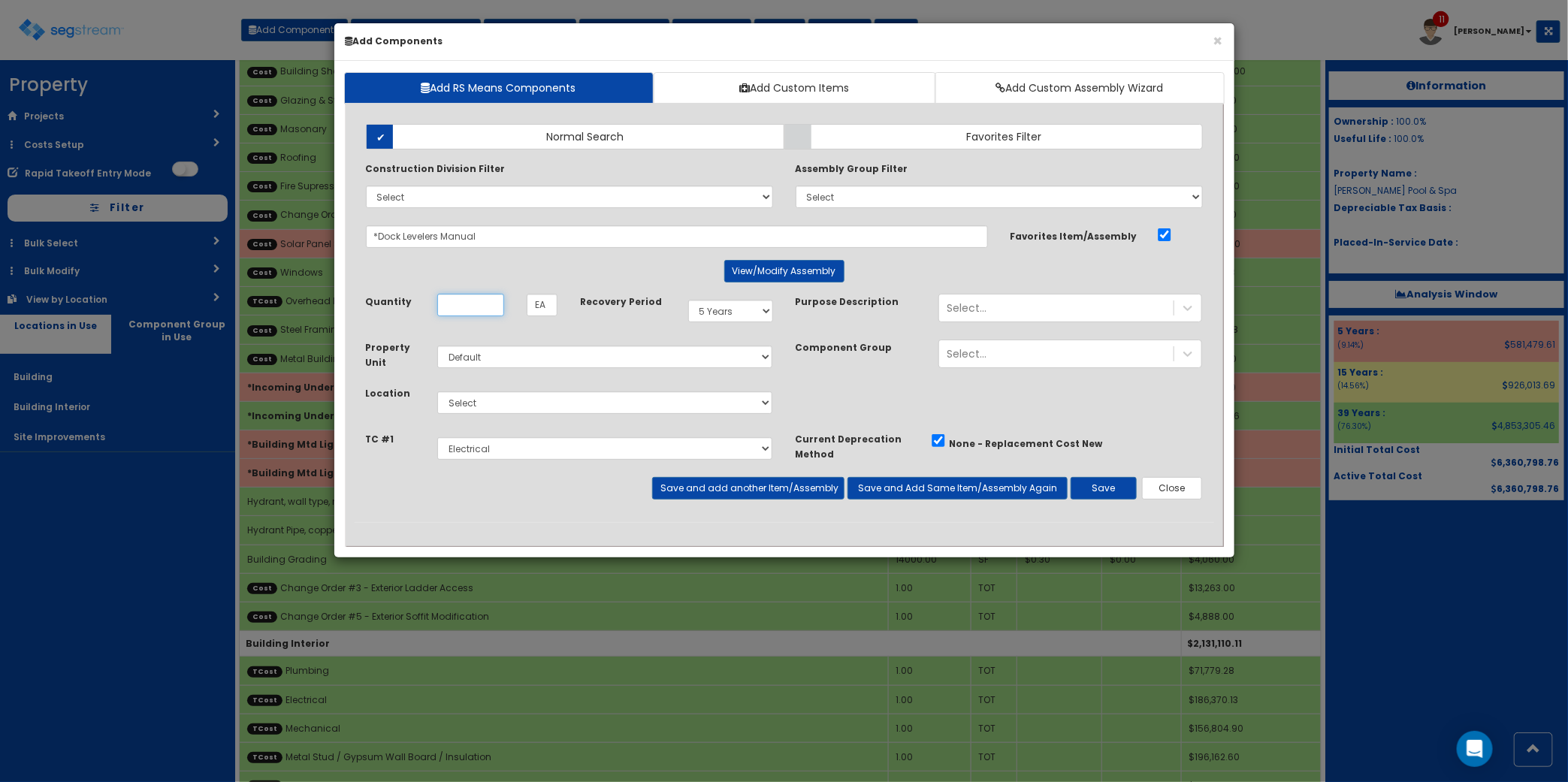
scroll to position [0, 0]
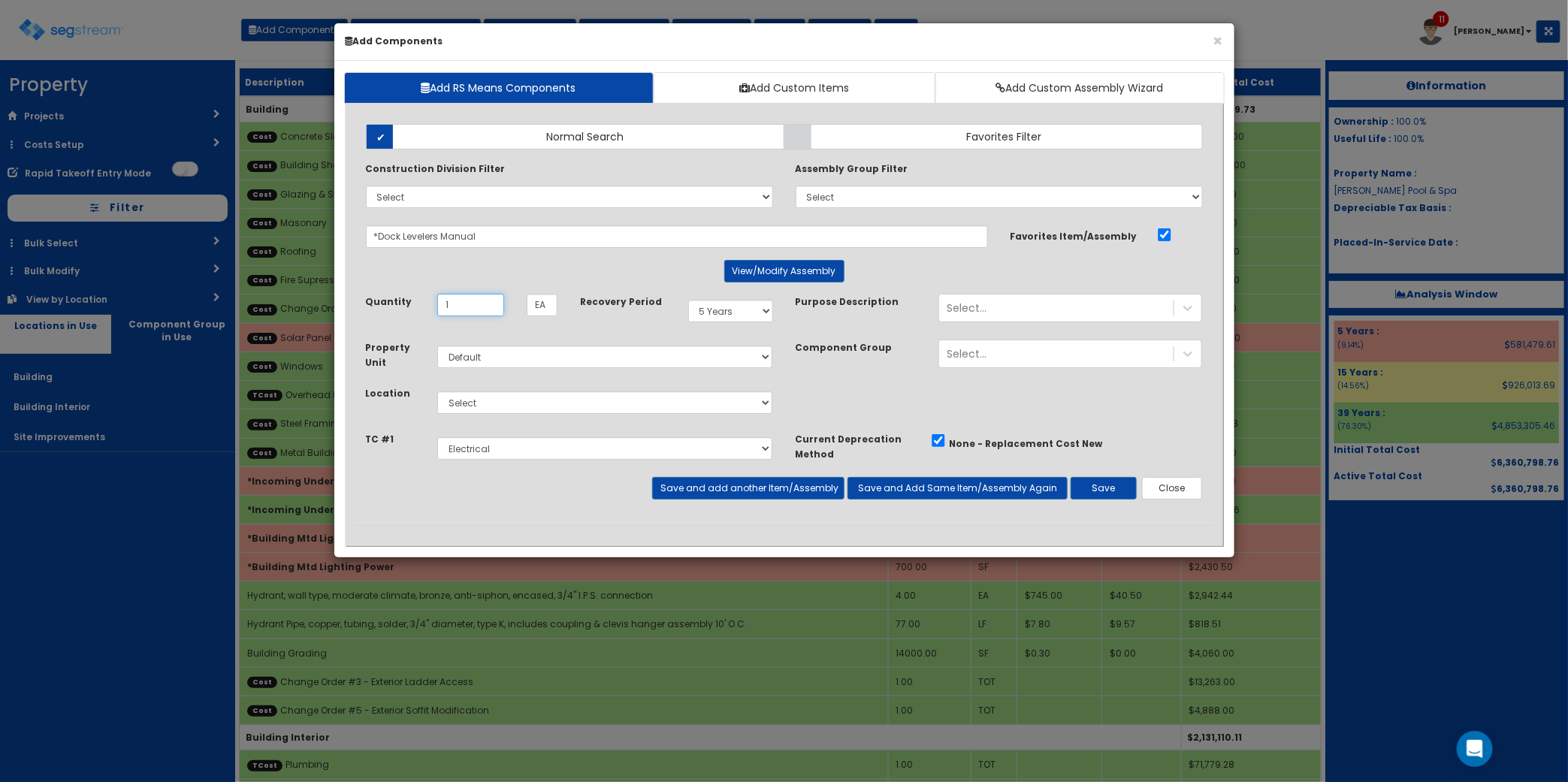
type input "1"
click at [580, 400] on select "Select Building Building Interior Site Improvements Add Additional Location" at bounding box center [605, 402] width 336 height 22
select select "6"
click at [437, 392] on select "Select Building Building Interior Site Improvements Add Additional Location" at bounding box center [605, 402] width 336 height 22
click at [556, 452] on select "Select Site Work Plumbing Electrical Mechanical Metal Stud / Gypsum Wall Board …" at bounding box center [605, 448] width 336 height 22
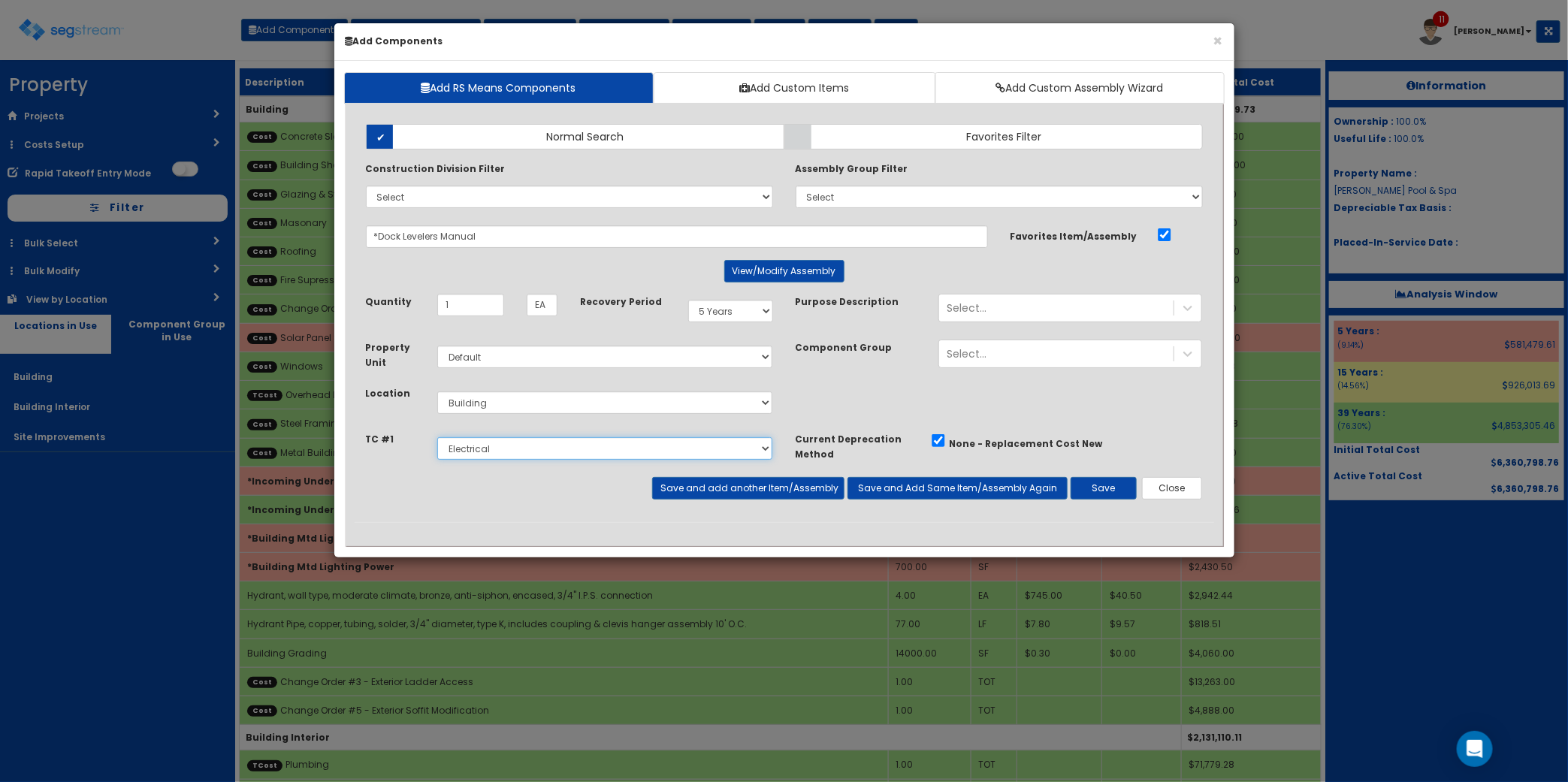
select select "5274301"
click at [437, 438] on select "Select Site Work Plumbing Electrical Mechanical Metal Stud / Gypsum Wall Board …" at bounding box center [605, 448] width 336 height 22
click at [792, 490] on button "Save and add another Item/Assembly" at bounding box center [748, 488] width 192 height 22
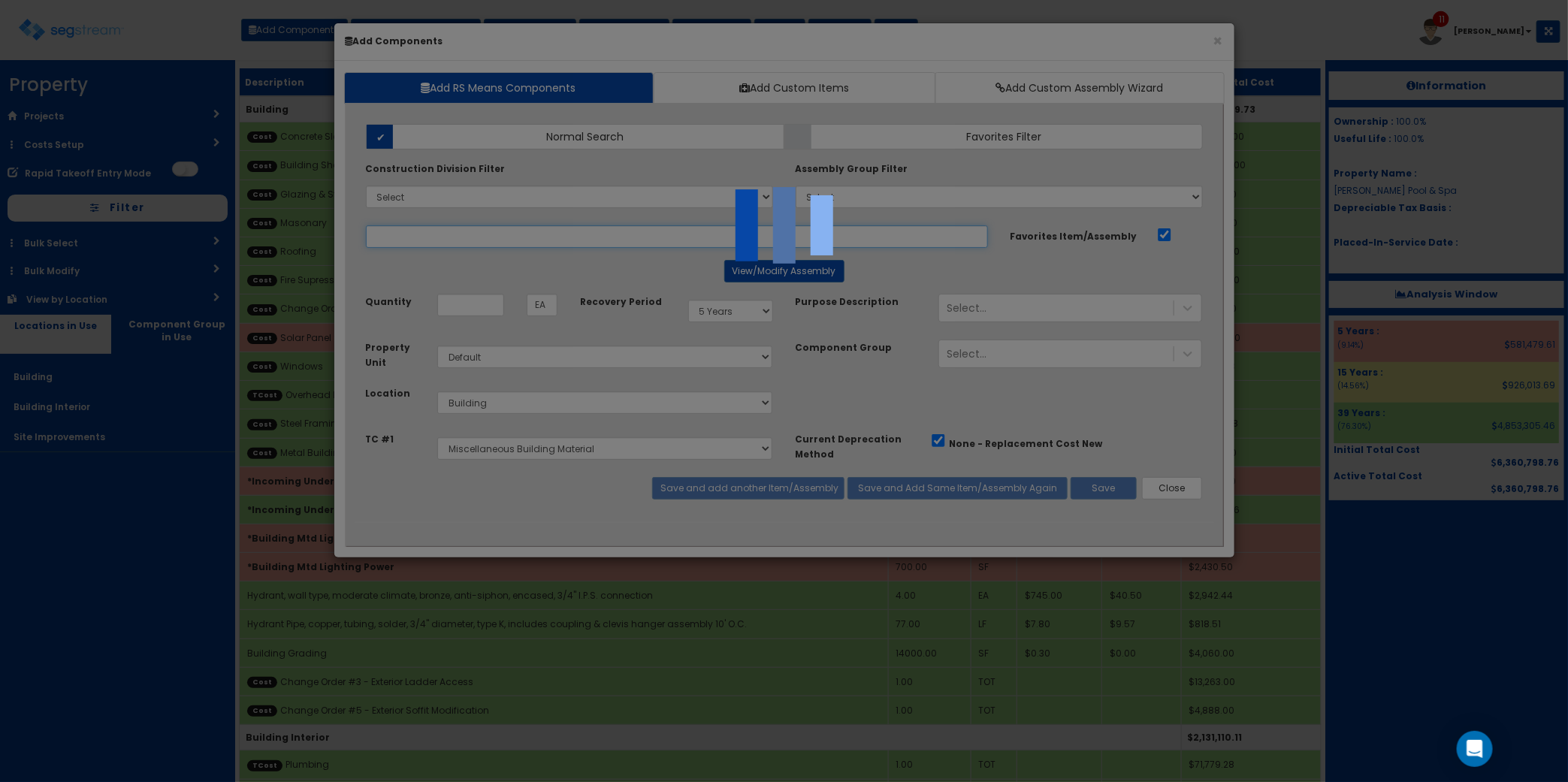
select select "5274301"
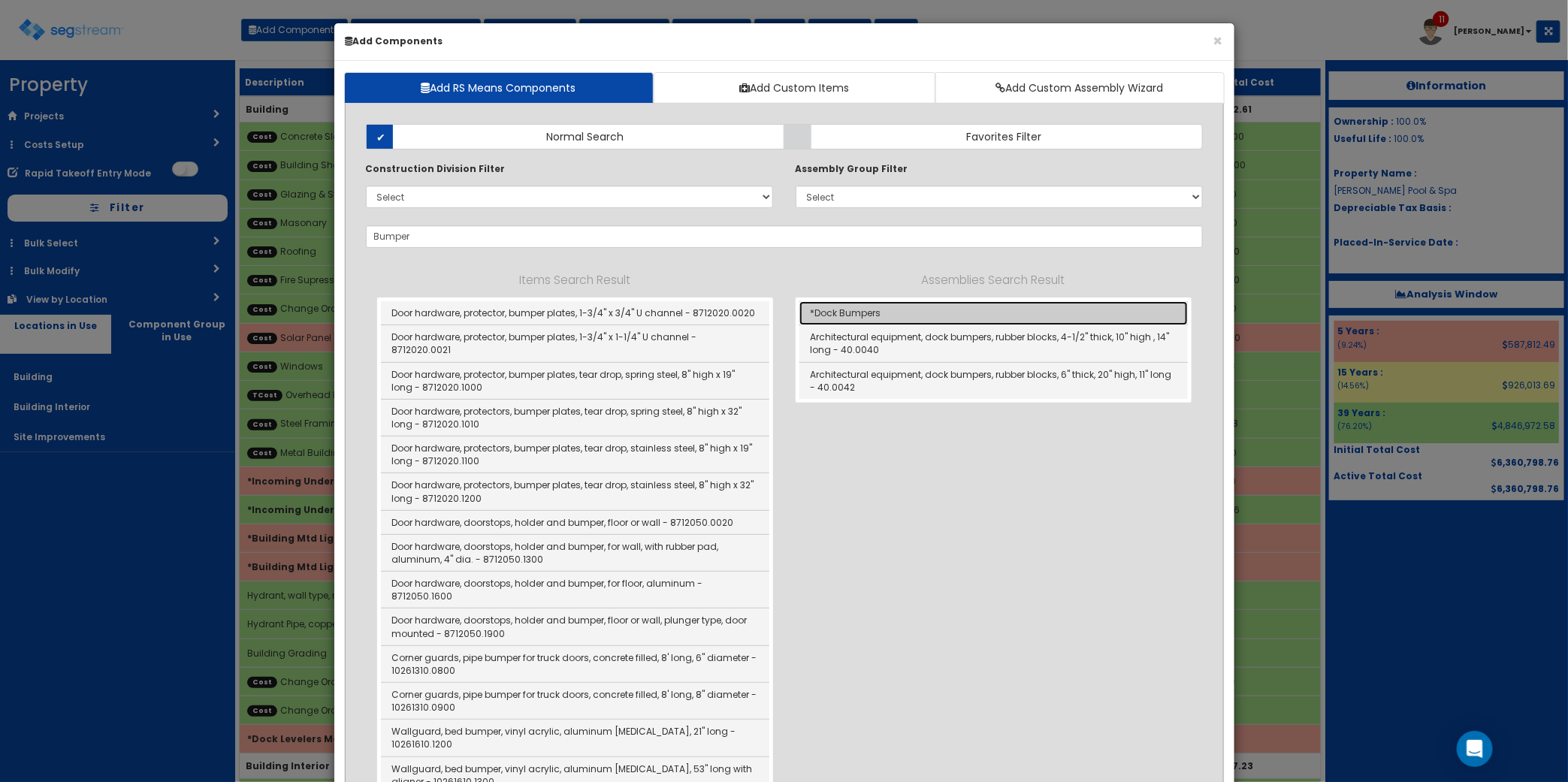
click at [939, 305] on link "*Dock Bumpers" at bounding box center [993, 313] width 388 height 24
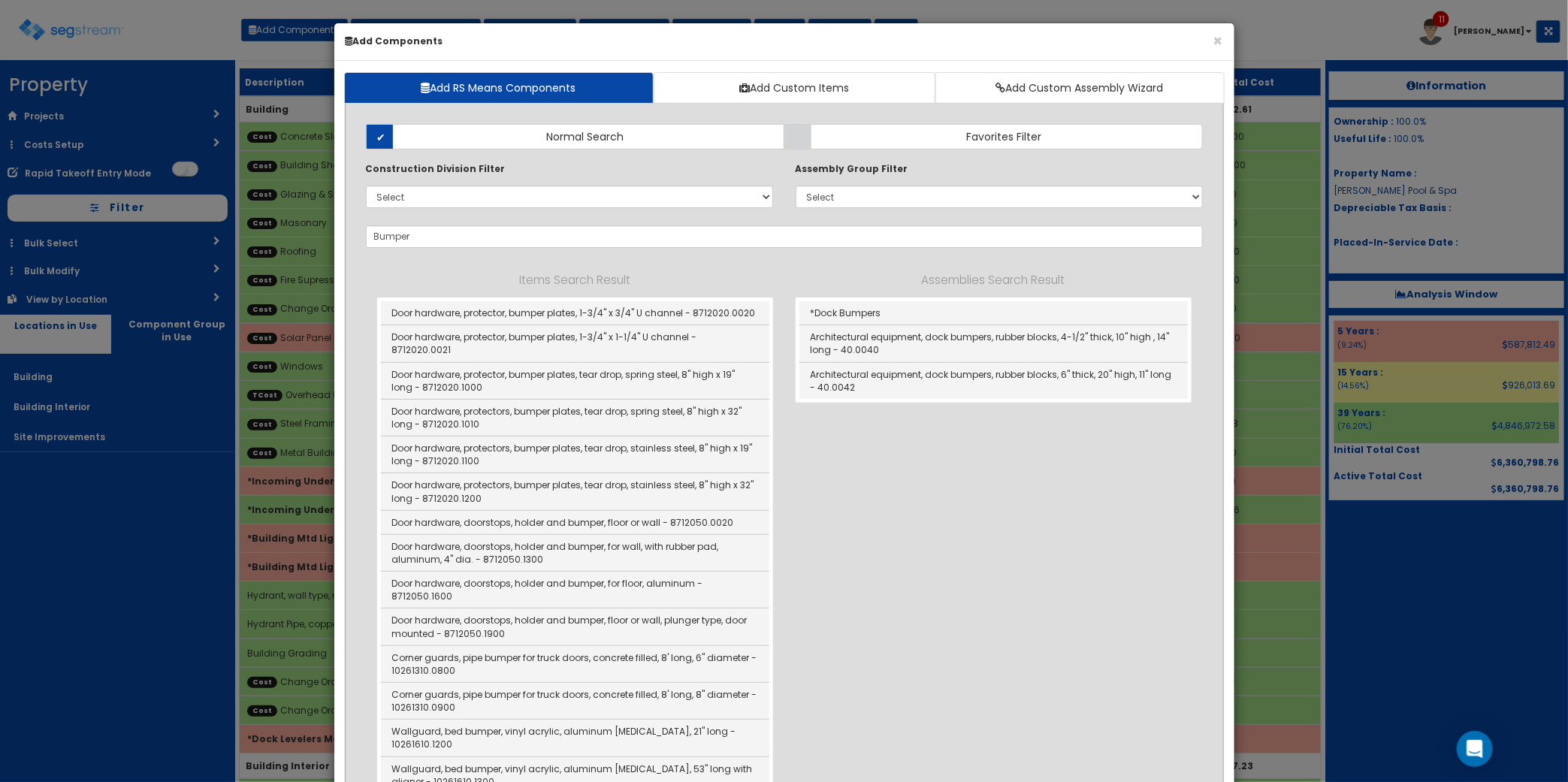
type input "*Dock Bumpers"
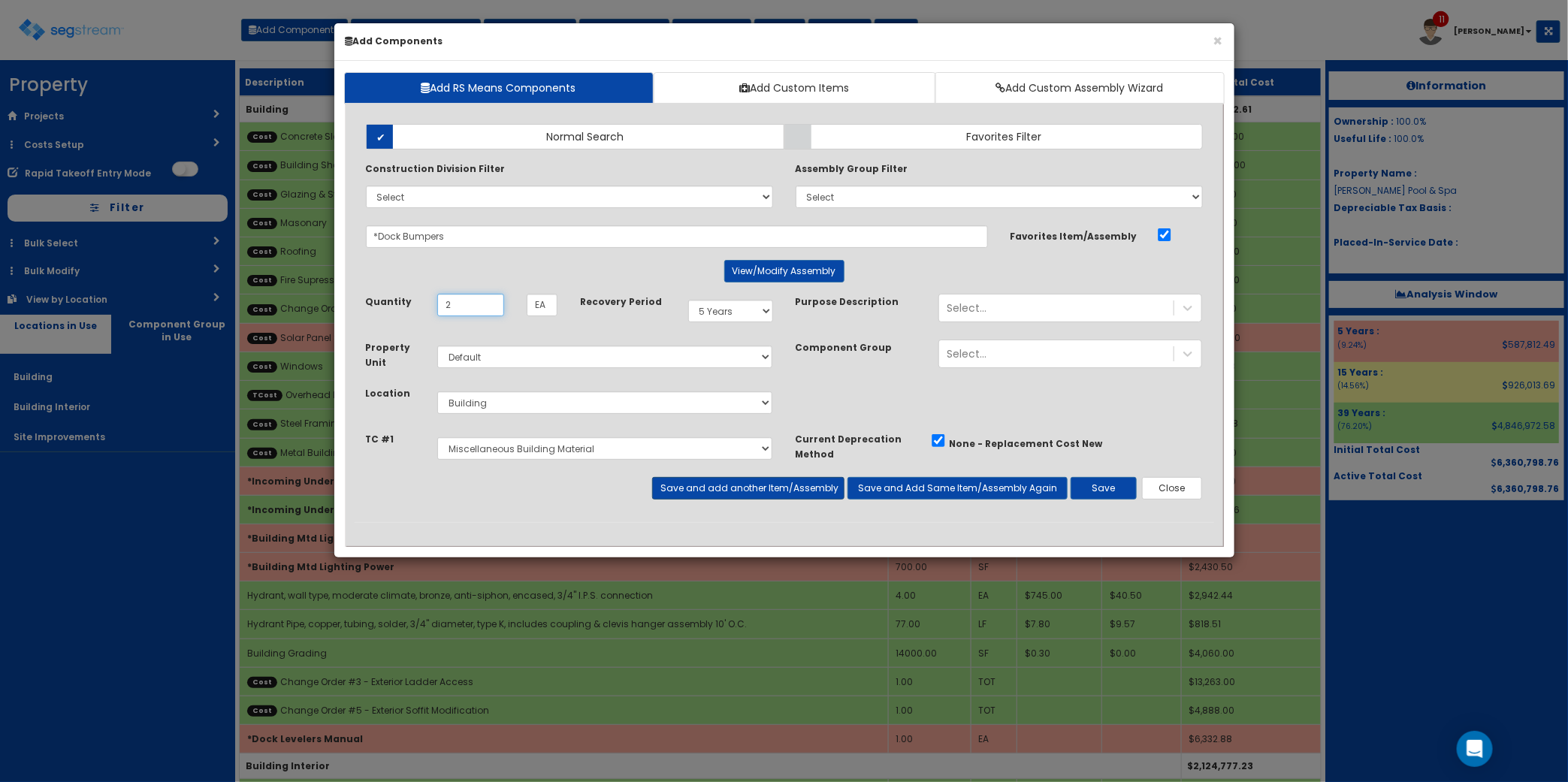
type input "2"
click at [725, 497] on button "Save and add another Item/Assembly" at bounding box center [748, 488] width 192 height 22
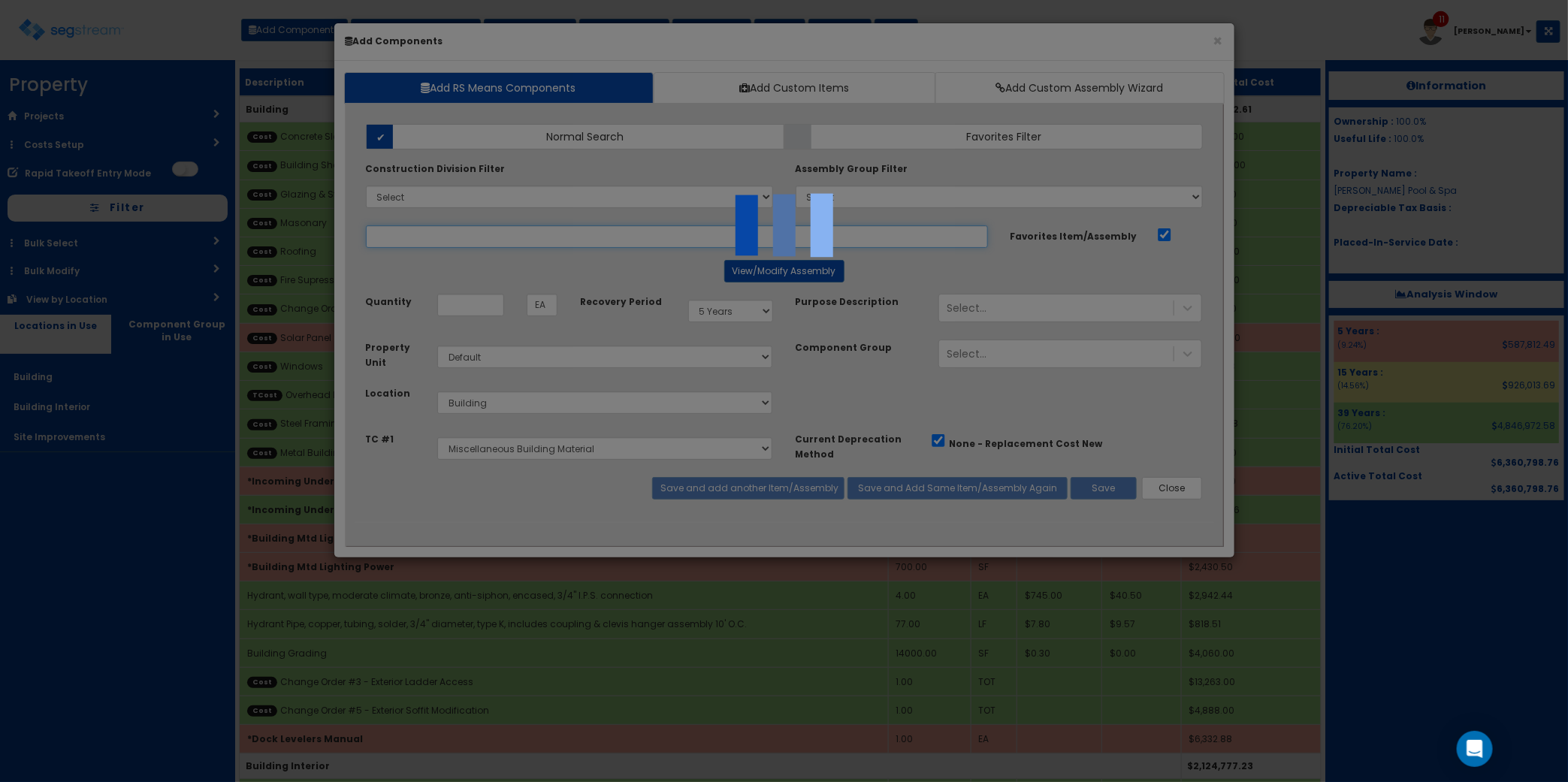
select select "5274301"
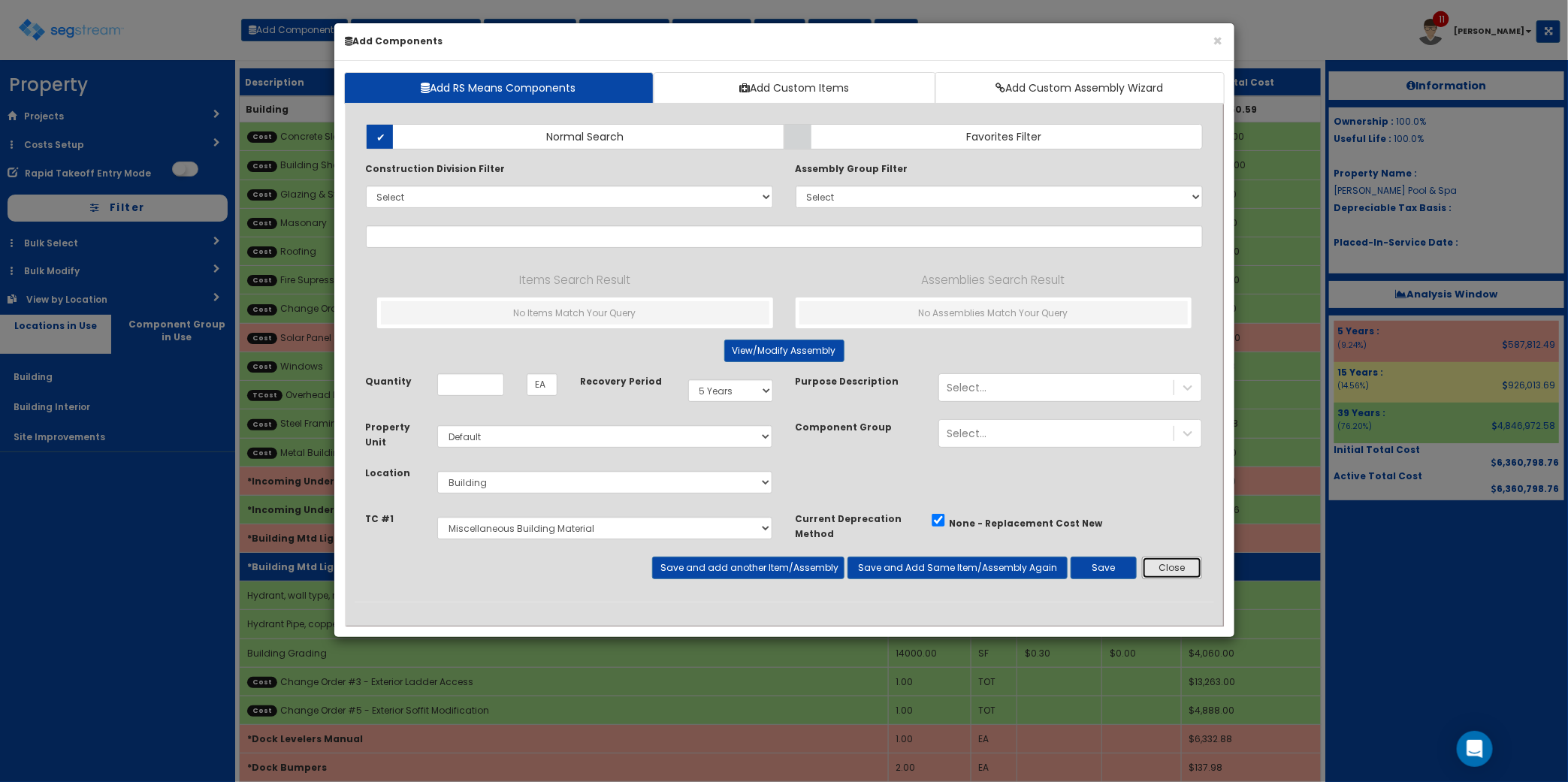
click at [1181, 574] on button "Close" at bounding box center [1172, 568] width 61 height 22
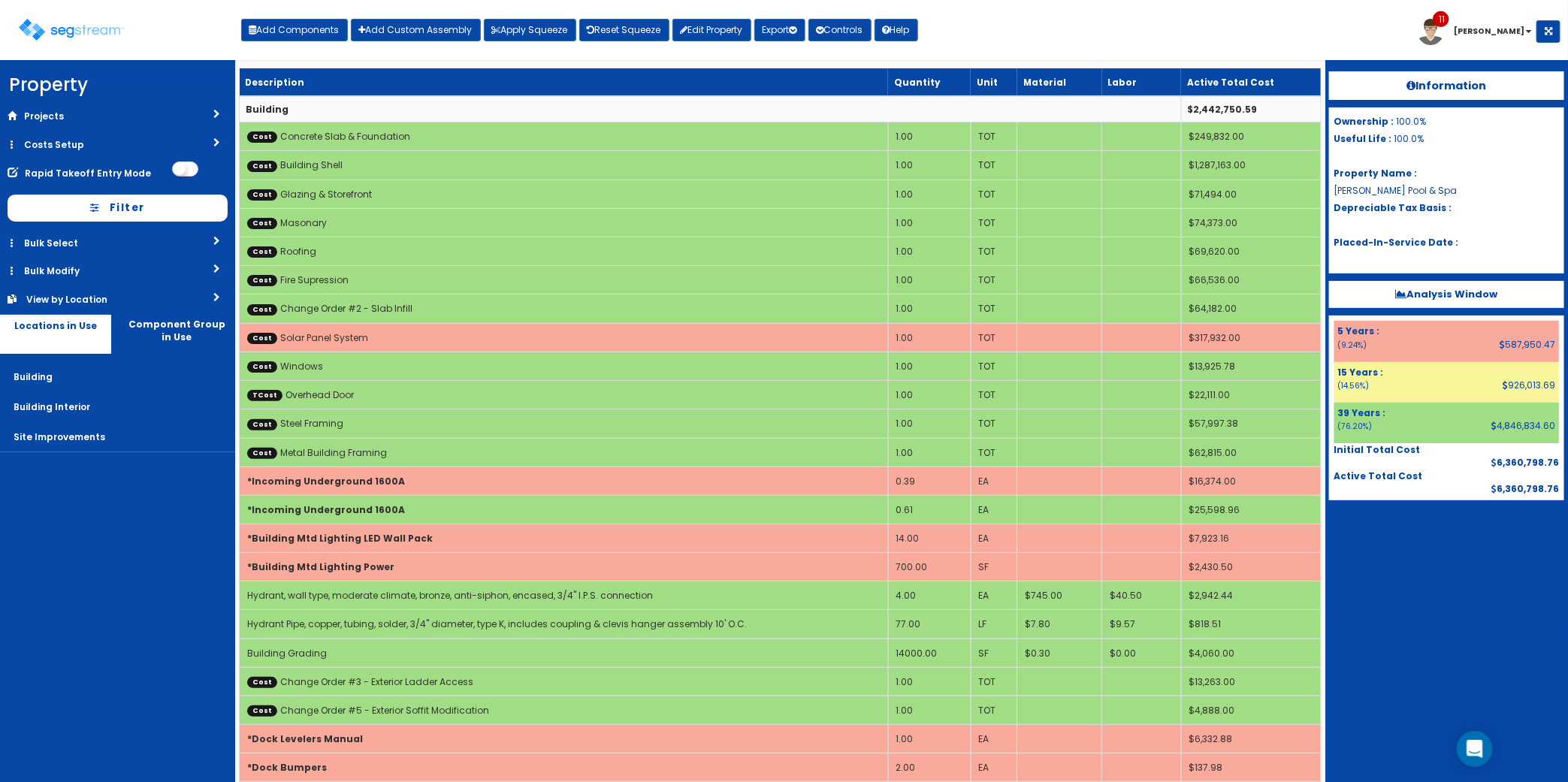
click at [1170, 37] on div "Toggle navigation Add Components Add Custom Assembly Apply Squeeze Reset Squeez…" at bounding box center [784, 35] width 1553 height 49
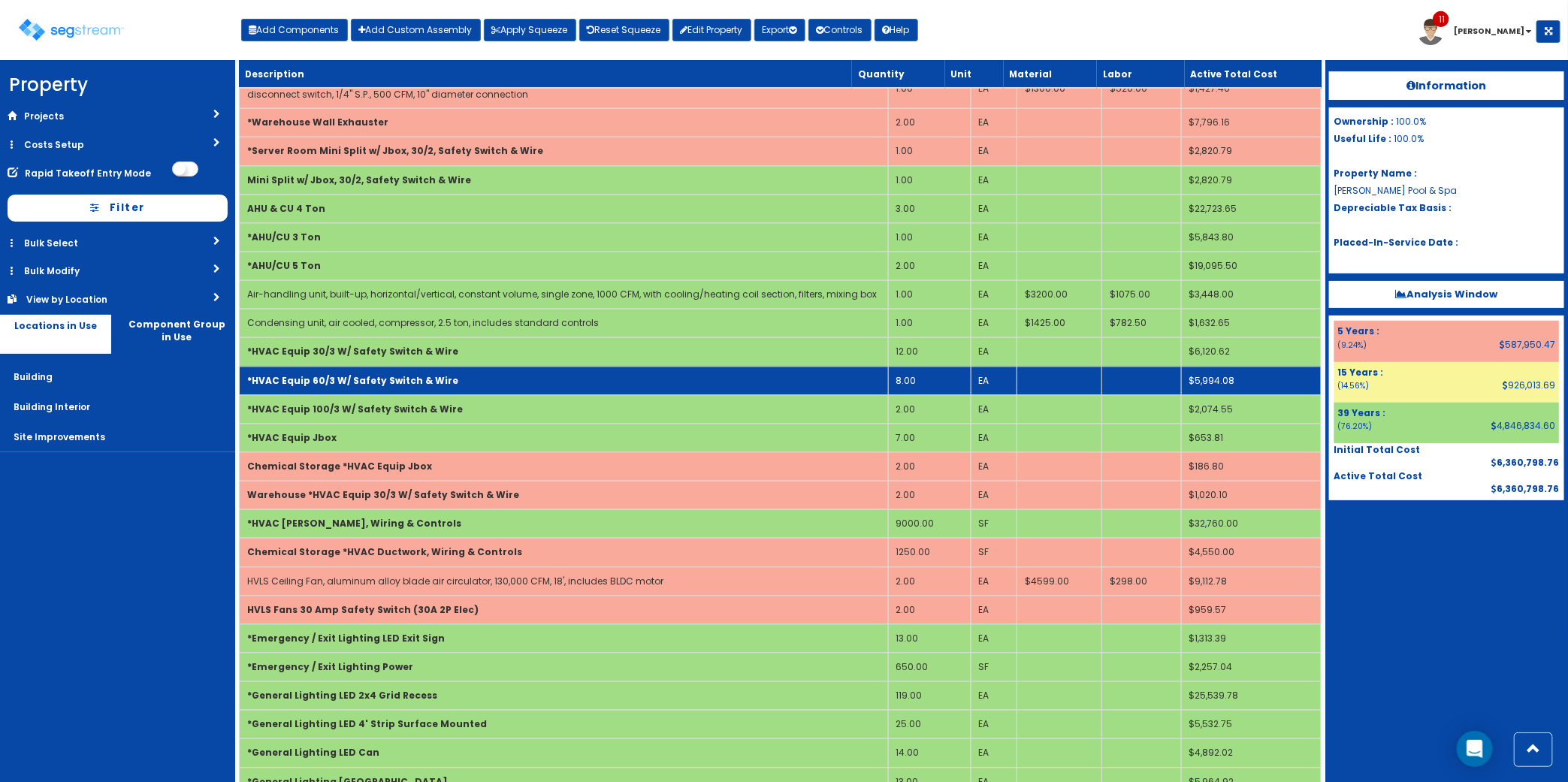
scroll to position [1595, 0]
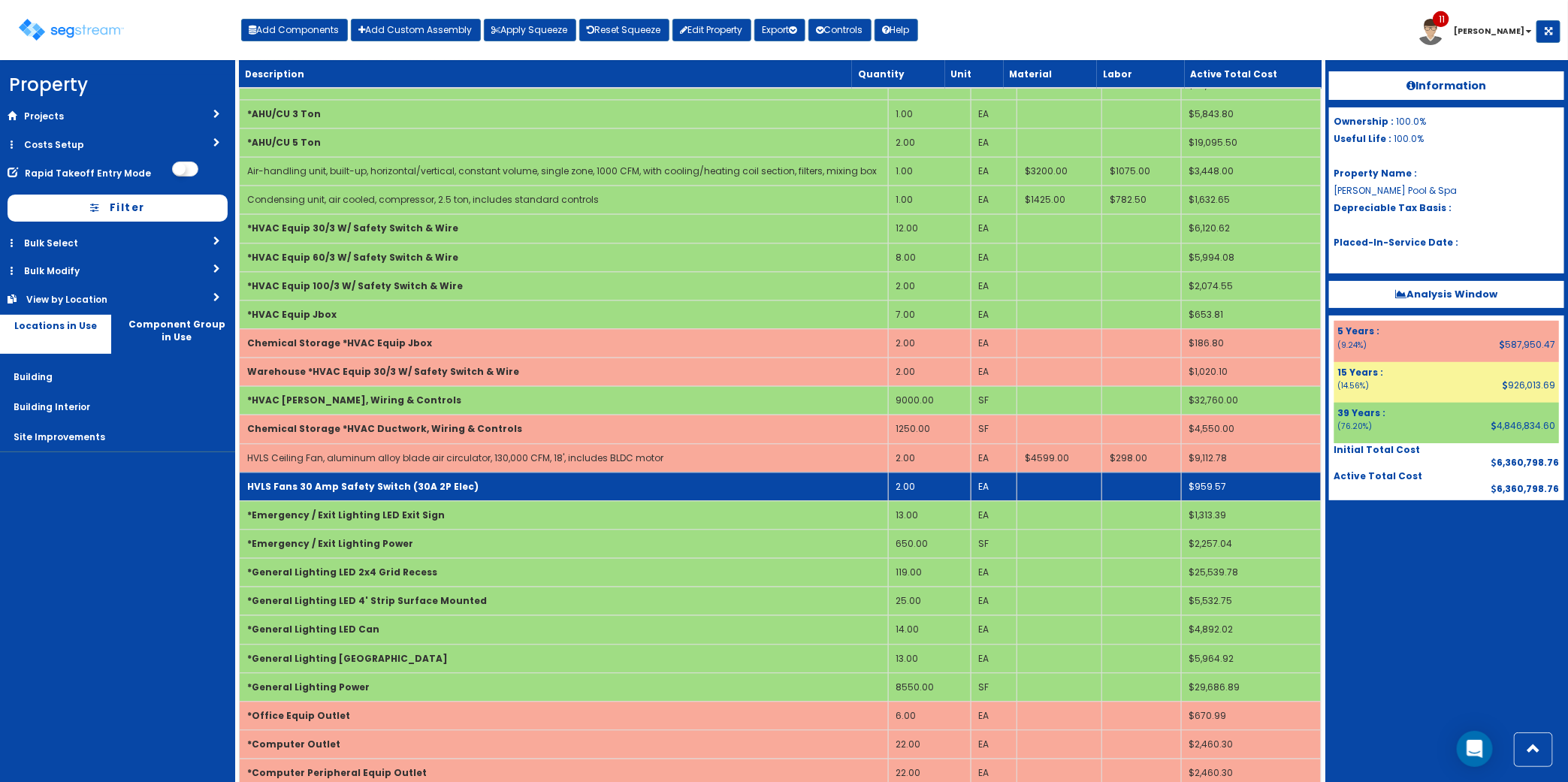
click at [900, 493] on td "2.00" at bounding box center [929, 486] width 83 height 29
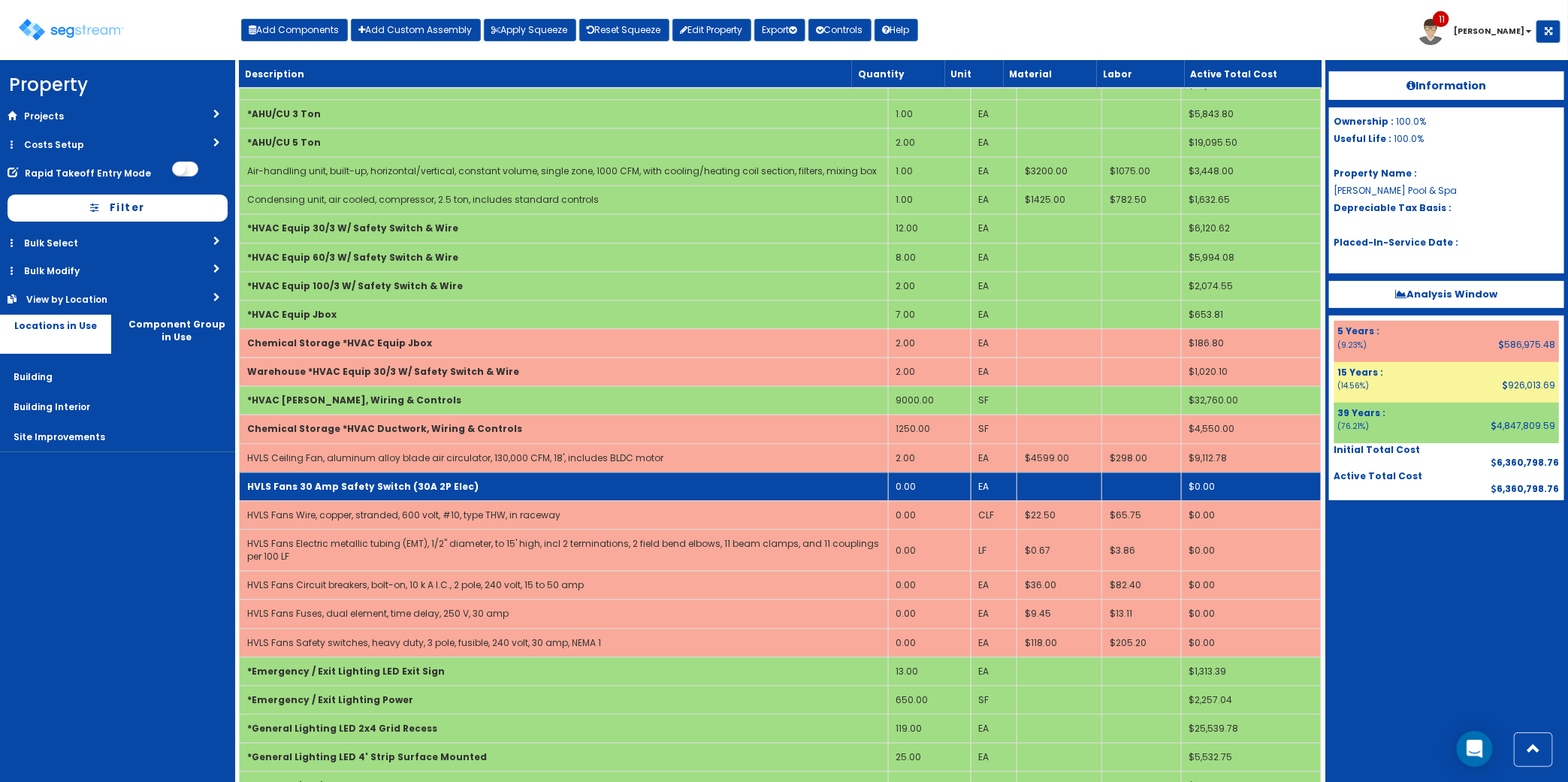
click at [687, 497] on td "HVLS Fans 30 Amp Safety Switch (30A 2P Elec)" at bounding box center [564, 486] width 649 height 29
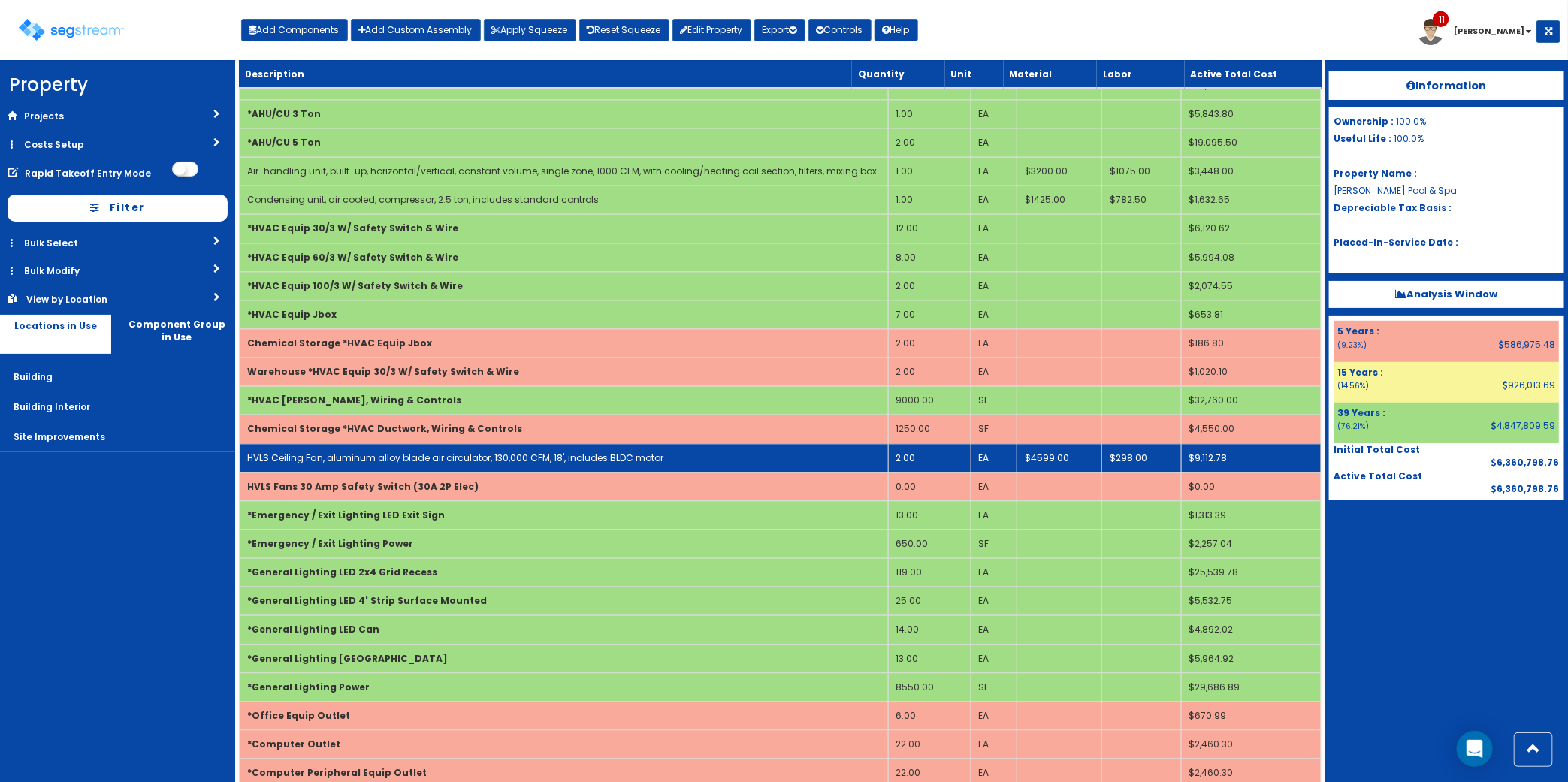
click at [921, 471] on td "2.00" at bounding box center [929, 458] width 83 height 29
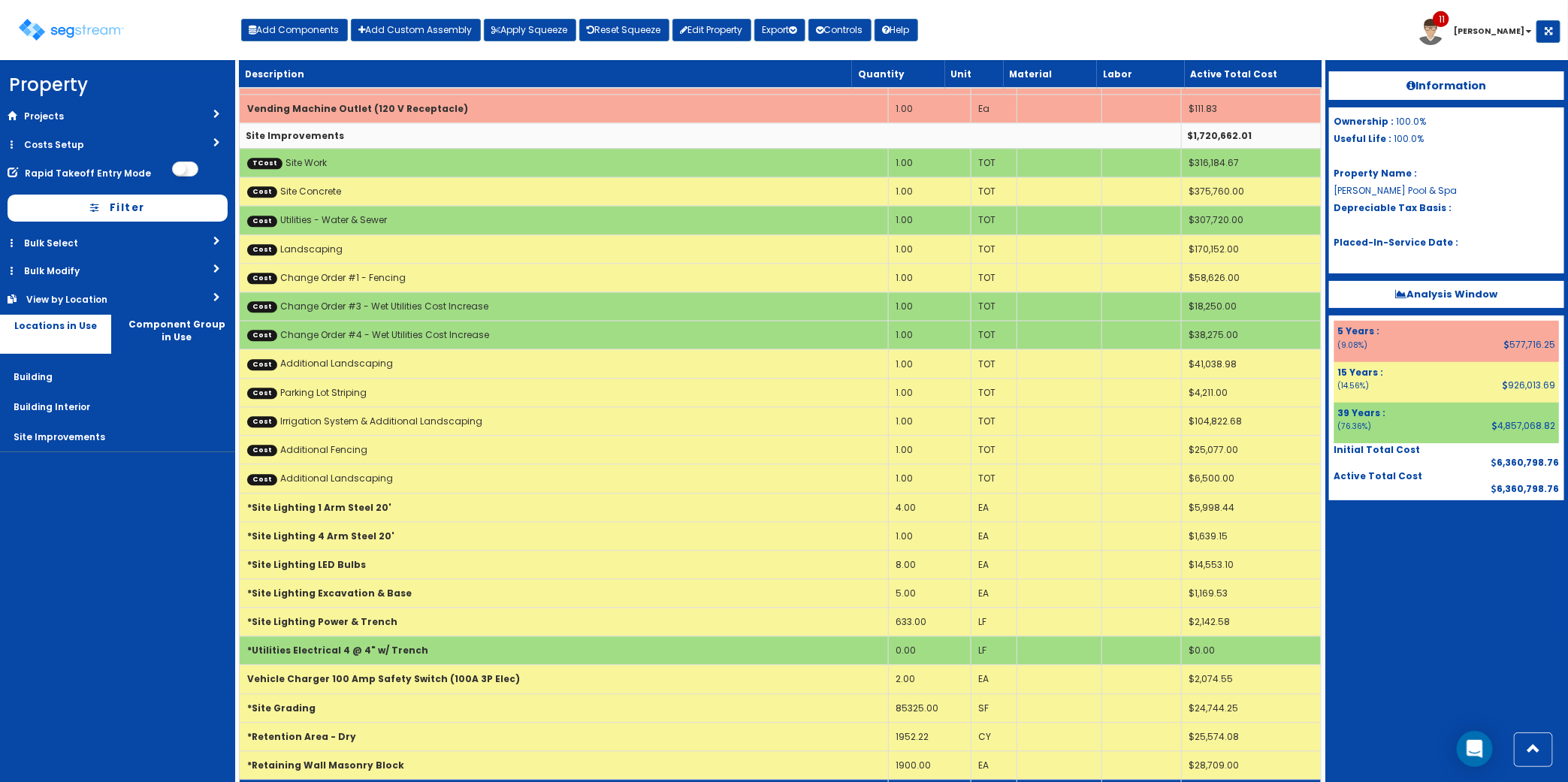
scroll to position [5067, 0]
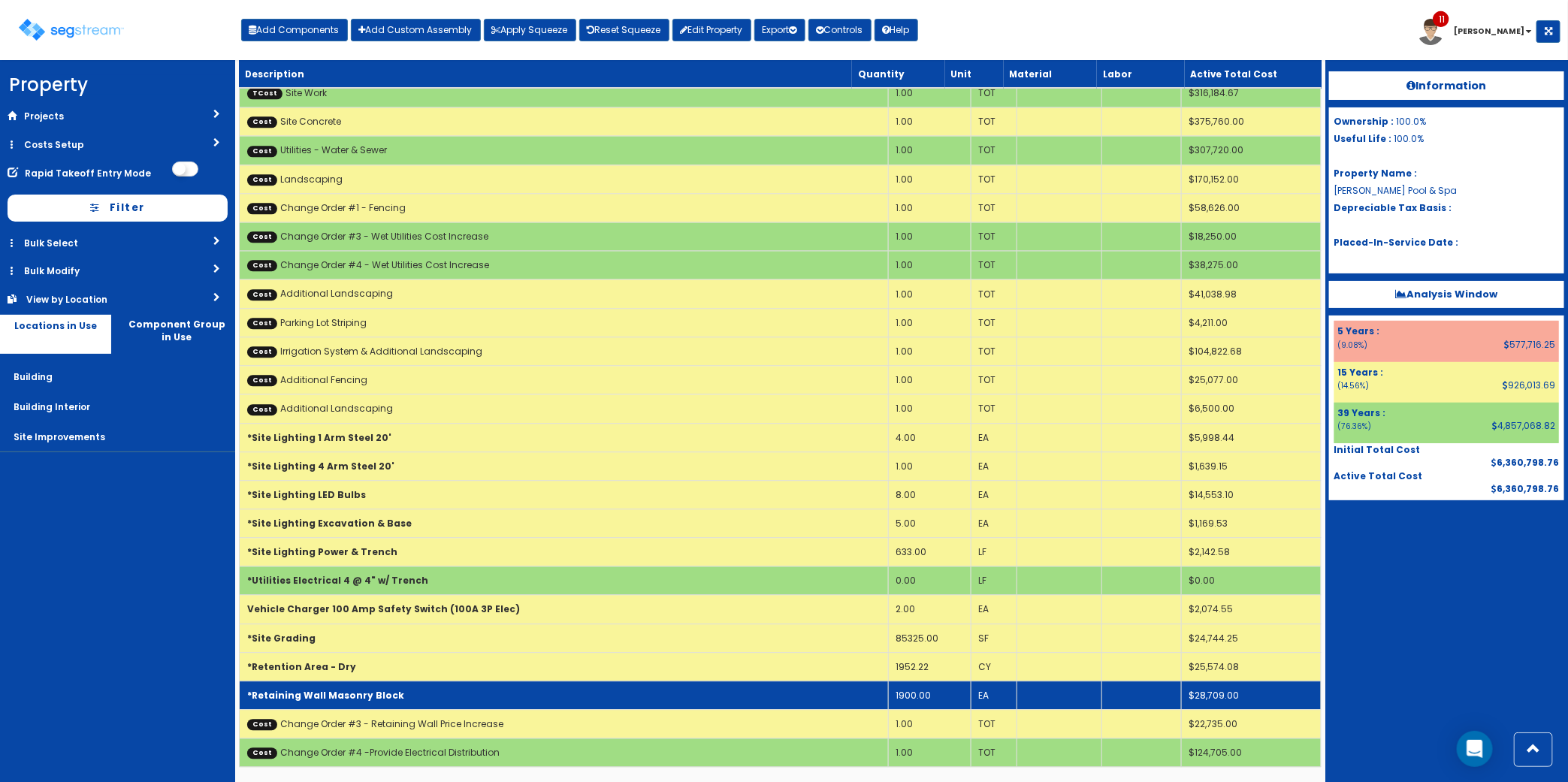
click at [619, 695] on td "*Retaining Wall Masonry Block" at bounding box center [564, 695] width 649 height 29
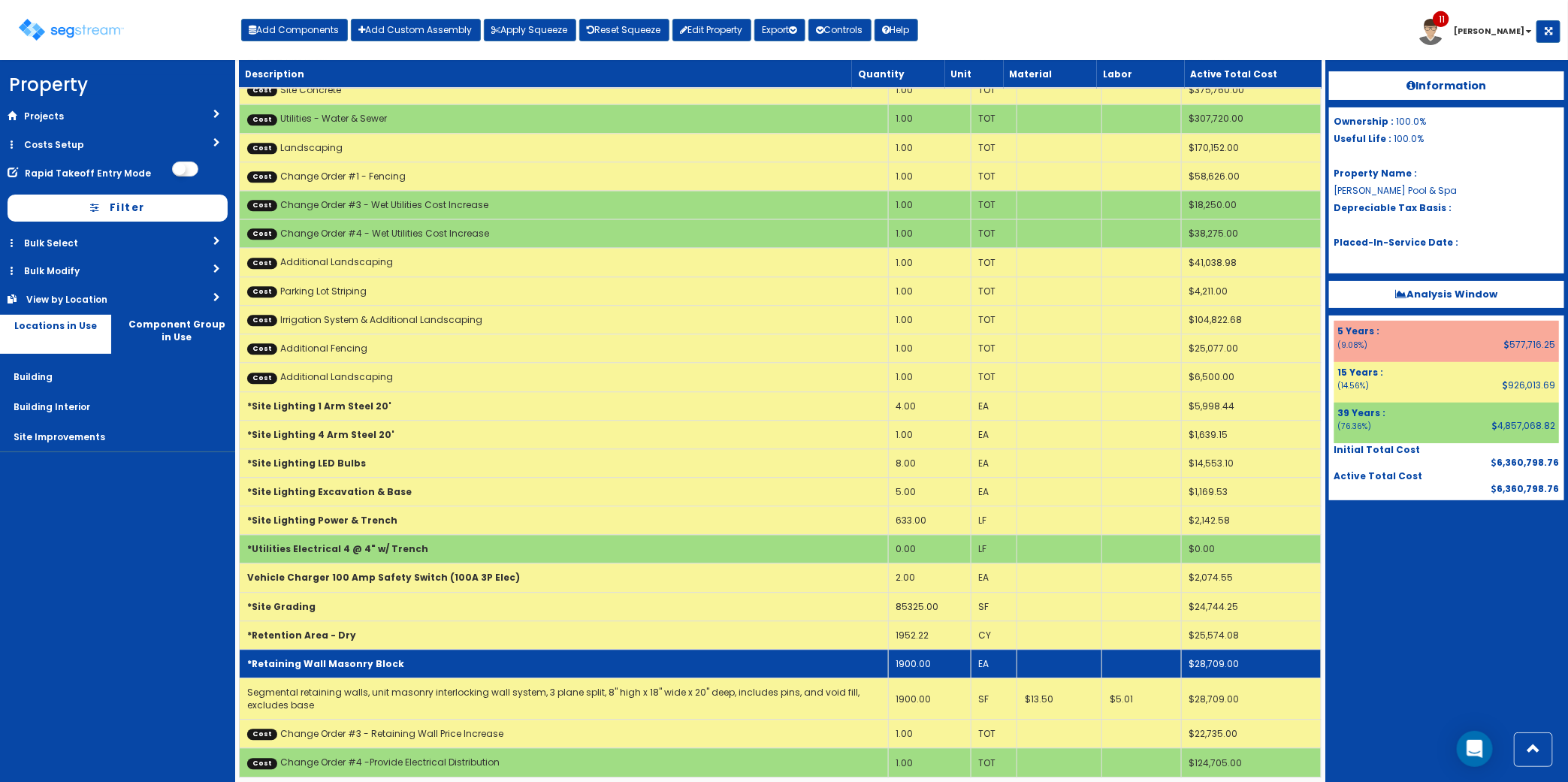
click at [619, 677] on td "*Retaining Wall Masonry Block" at bounding box center [564, 664] width 649 height 29
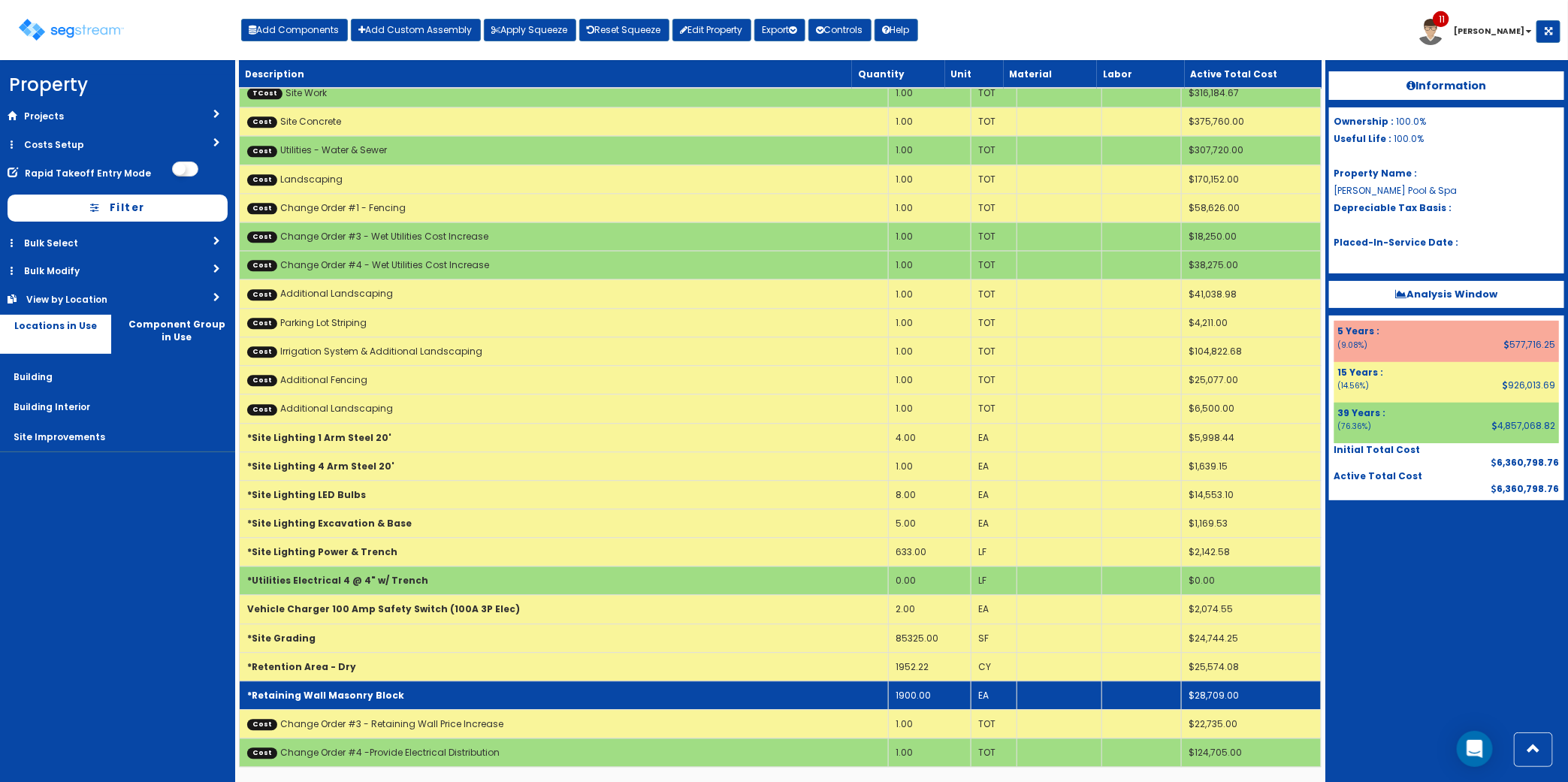
click at [619, 695] on td "*Retaining Wall Masonry Block" at bounding box center [564, 695] width 649 height 29
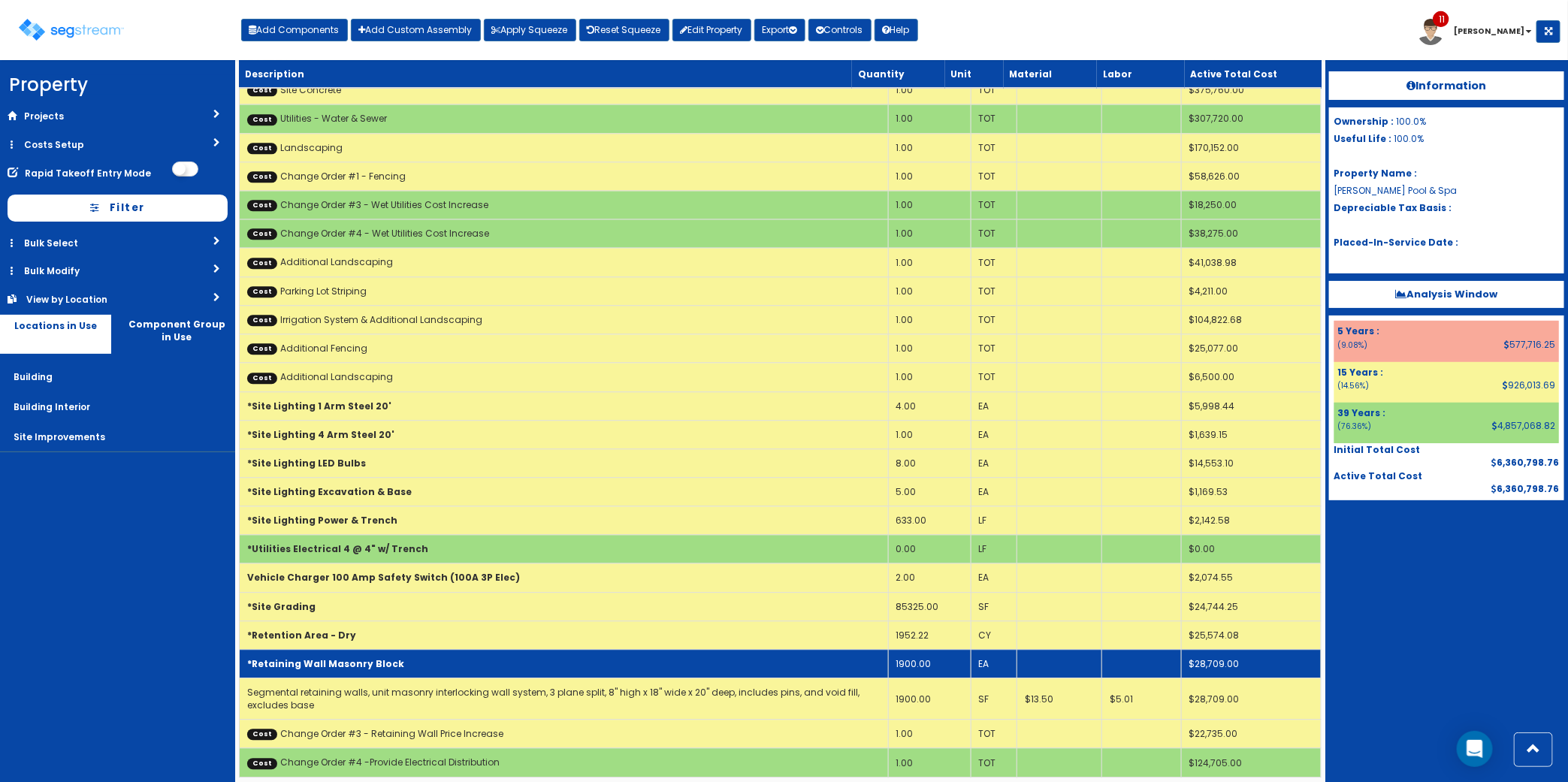
click at [619, 677] on td "*Retaining Wall Masonry Block" at bounding box center [564, 664] width 649 height 29
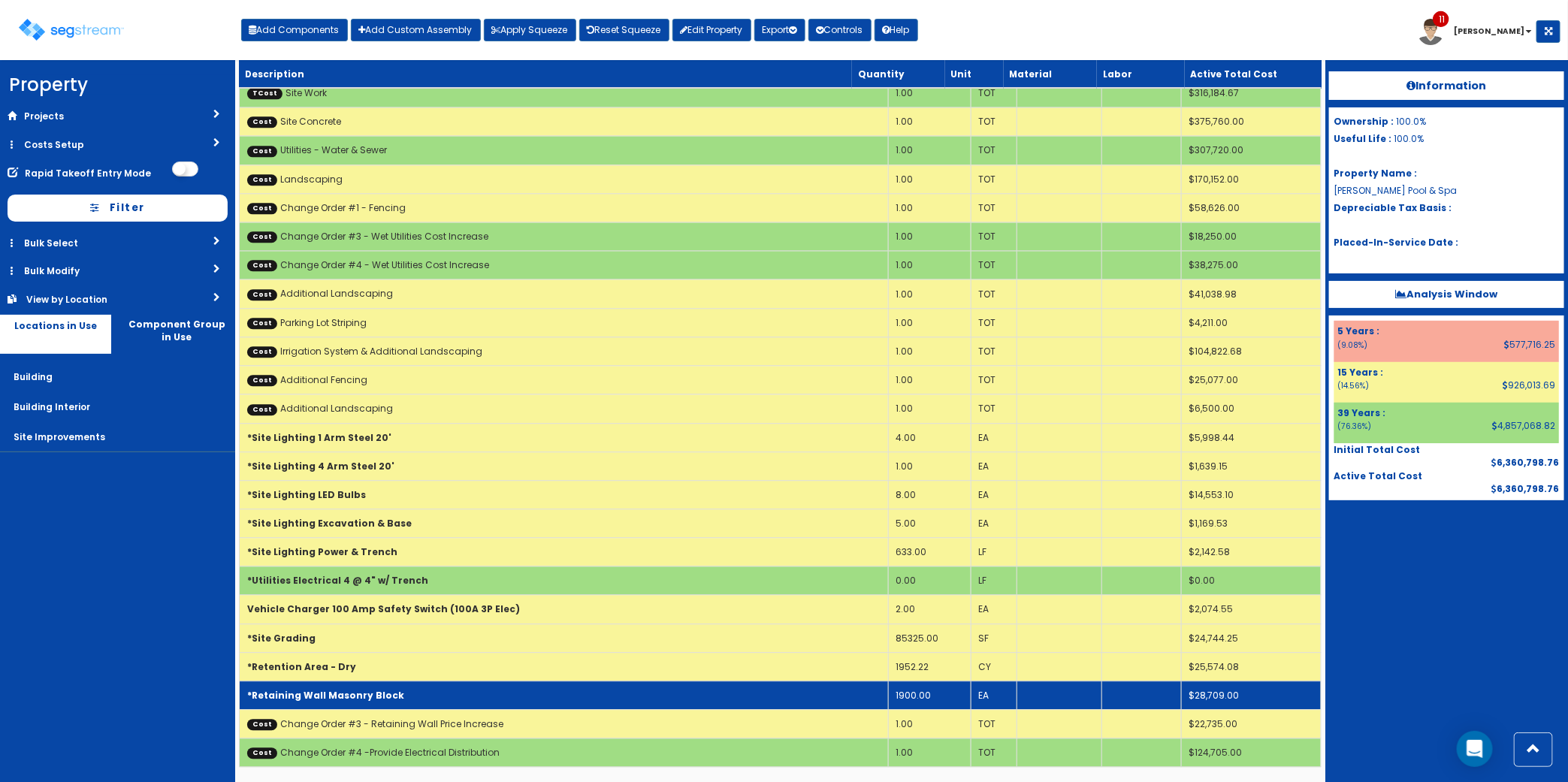
click at [919, 695] on td "1900.00" at bounding box center [929, 695] width 83 height 29
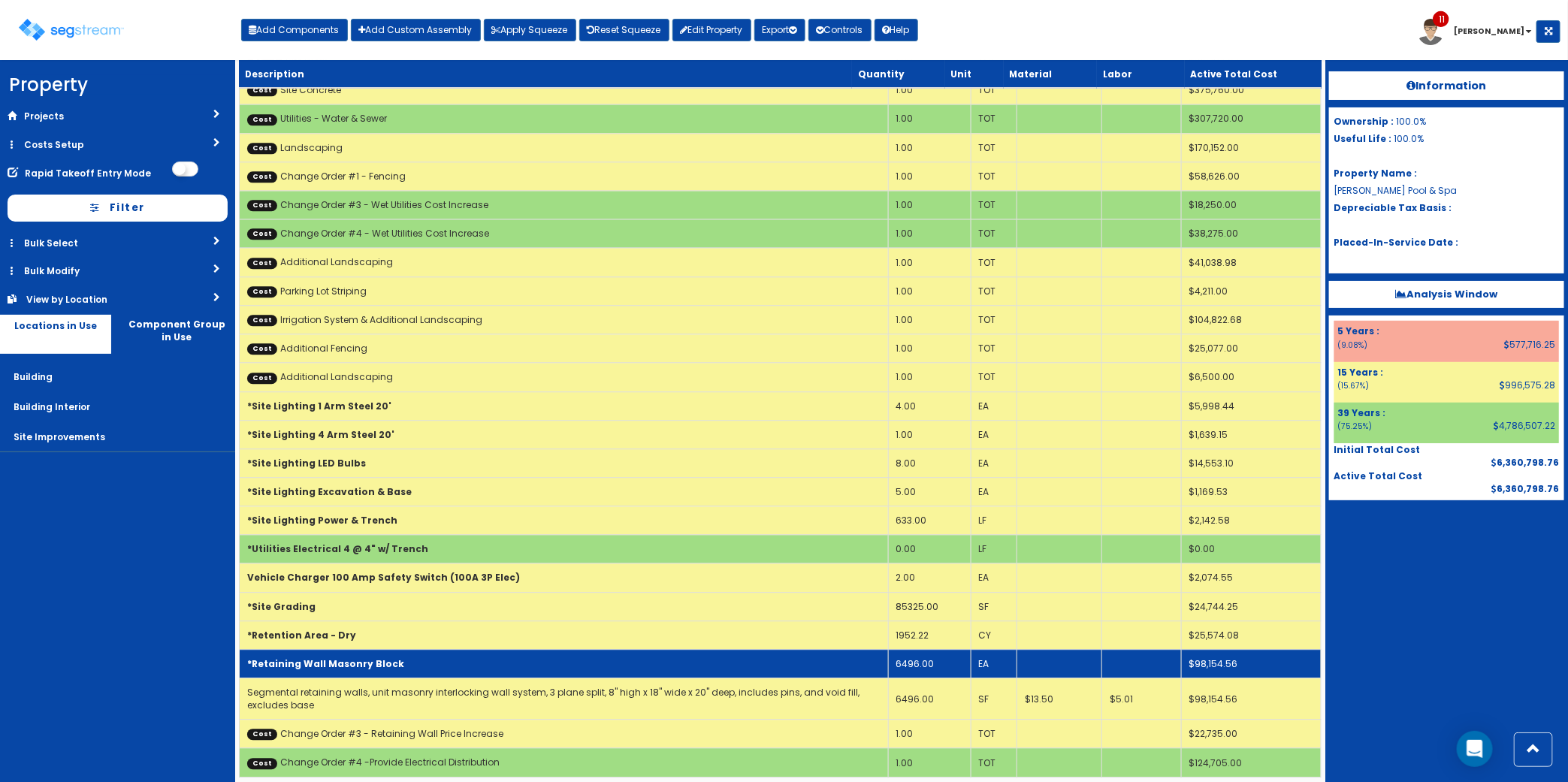
click at [652, 677] on td "*Retaining Wall Masonry Block" at bounding box center [564, 664] width 649 height 29
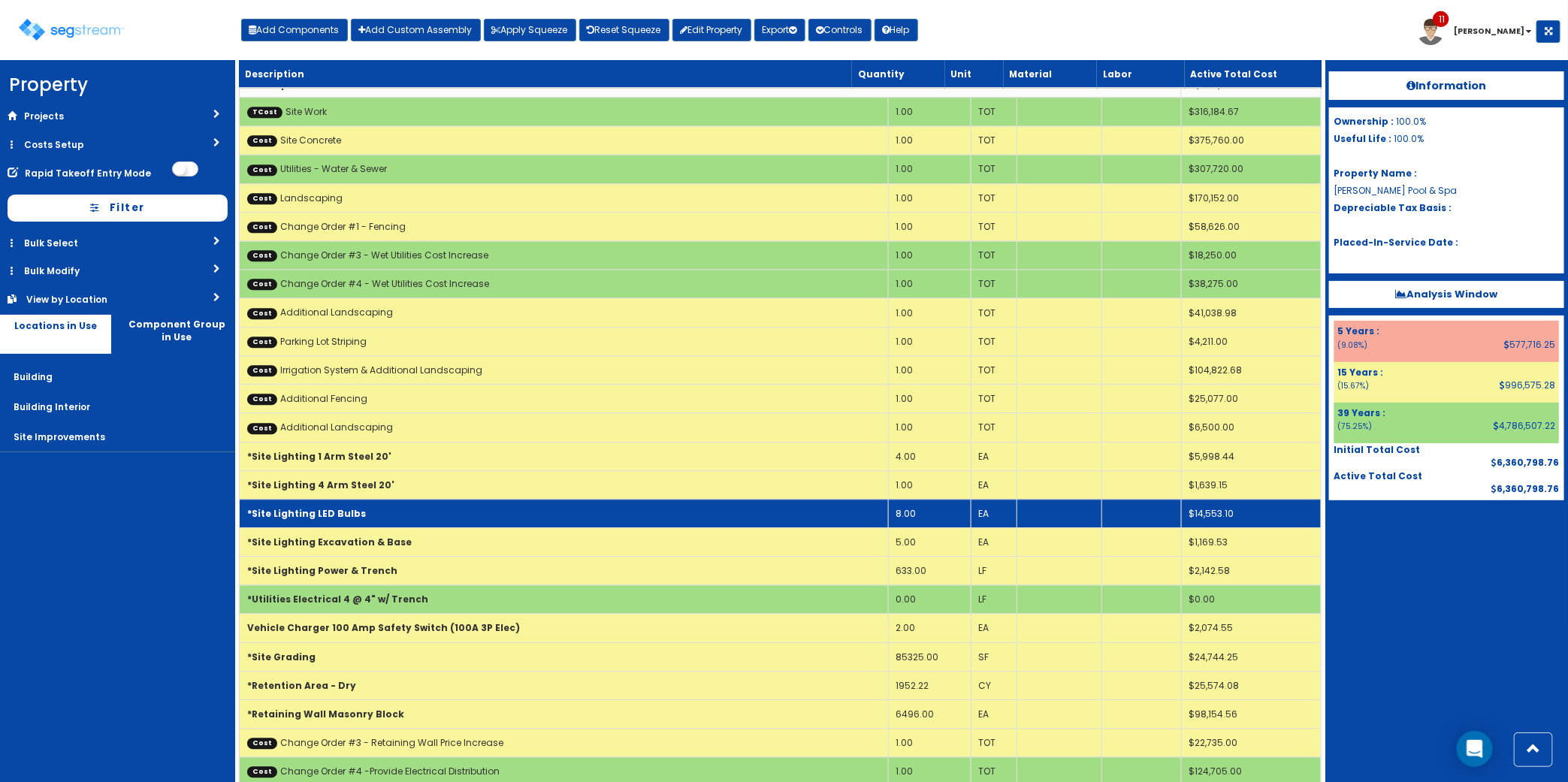
scroll to position [4974, 0]
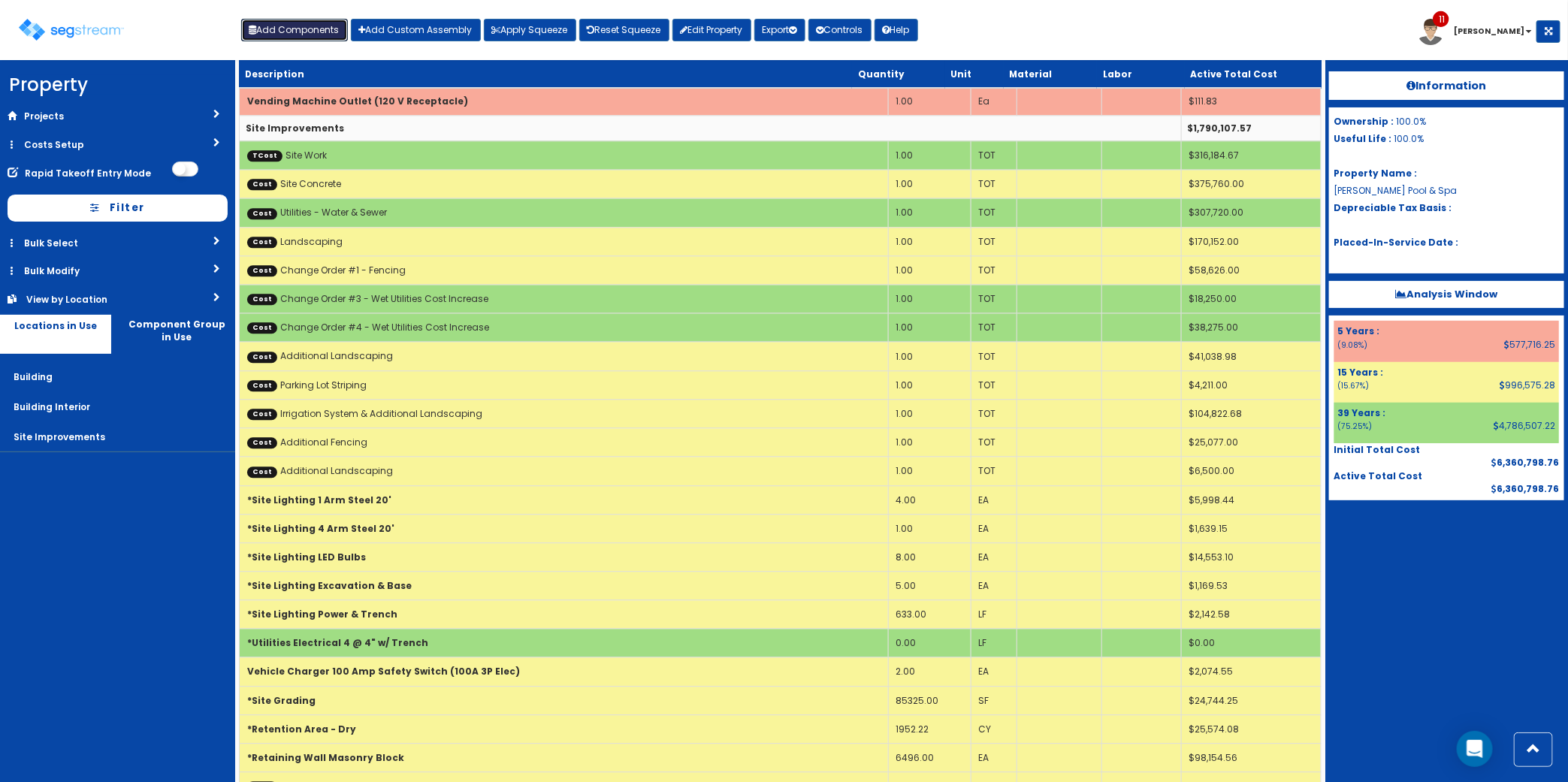
click at [317, 40] on button "Add Components" at bounding box center [294, 30] width 106 height 22
select select "5274301"
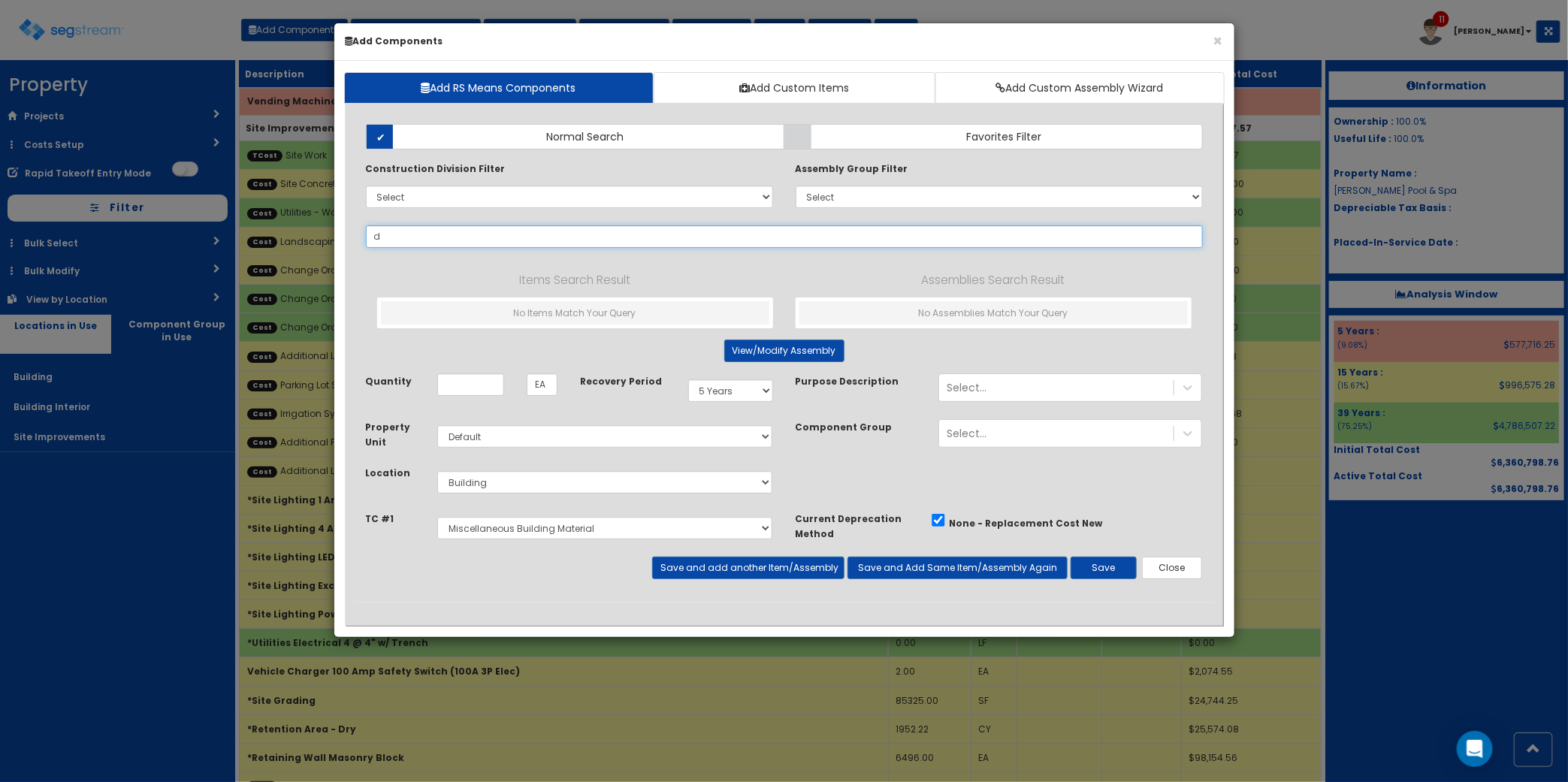
type input "du"
select select
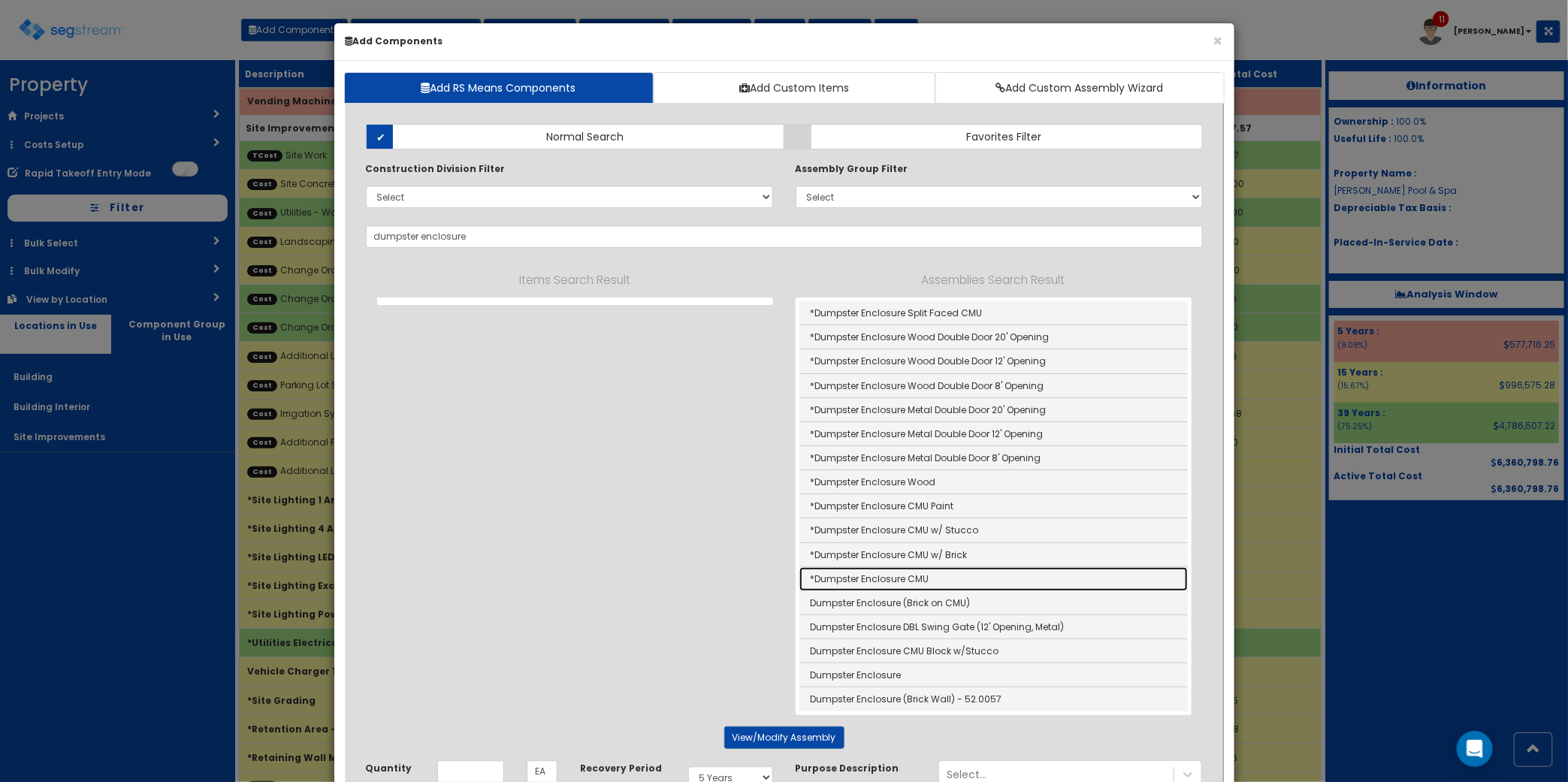
click at [954, 575] on link "*Dumpster Enclosure CMU" at bounding box center [993, 579] width 388 height 24
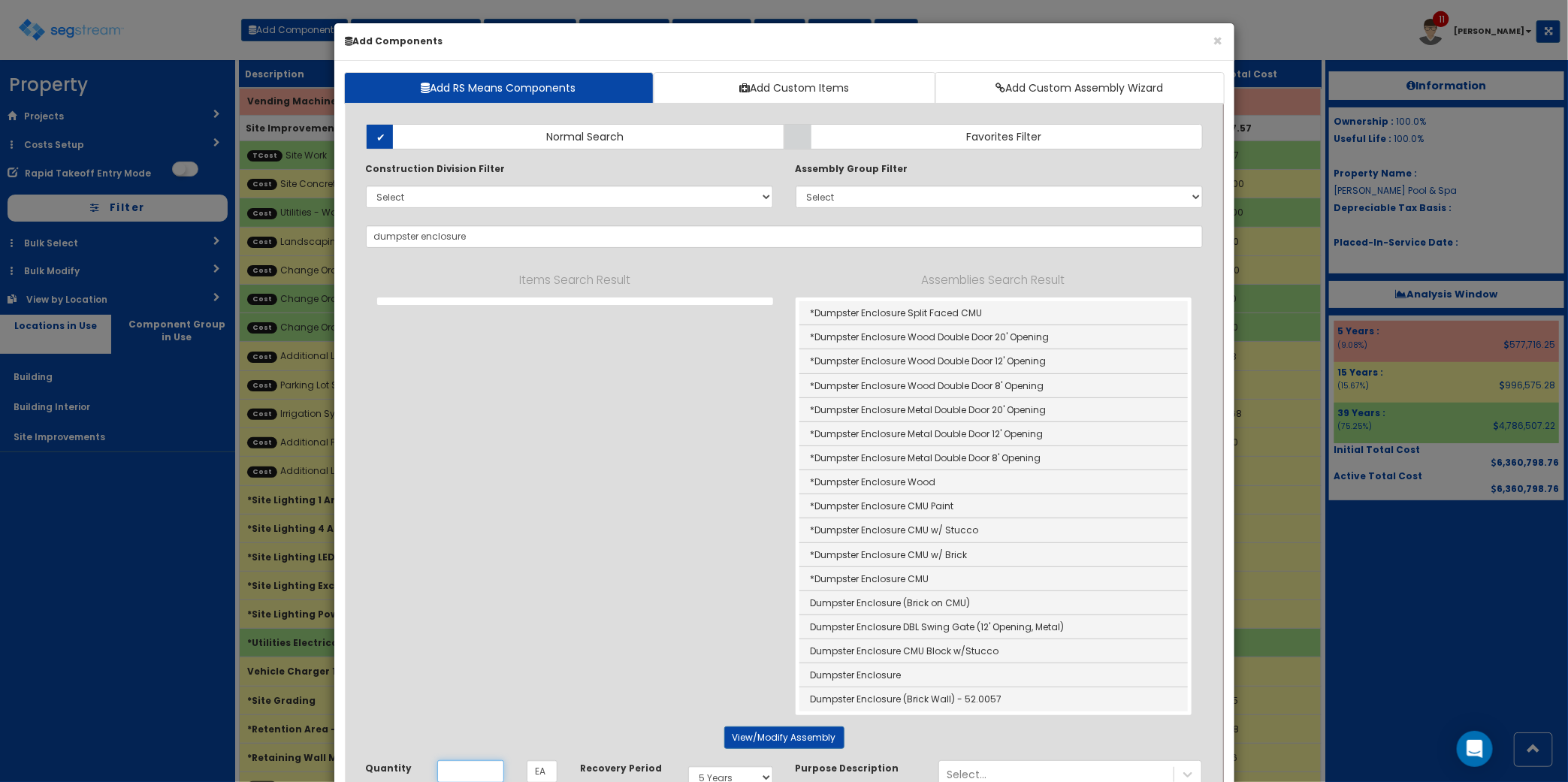
type input "*Dumpster Enclosure CMU"
type input "SF"
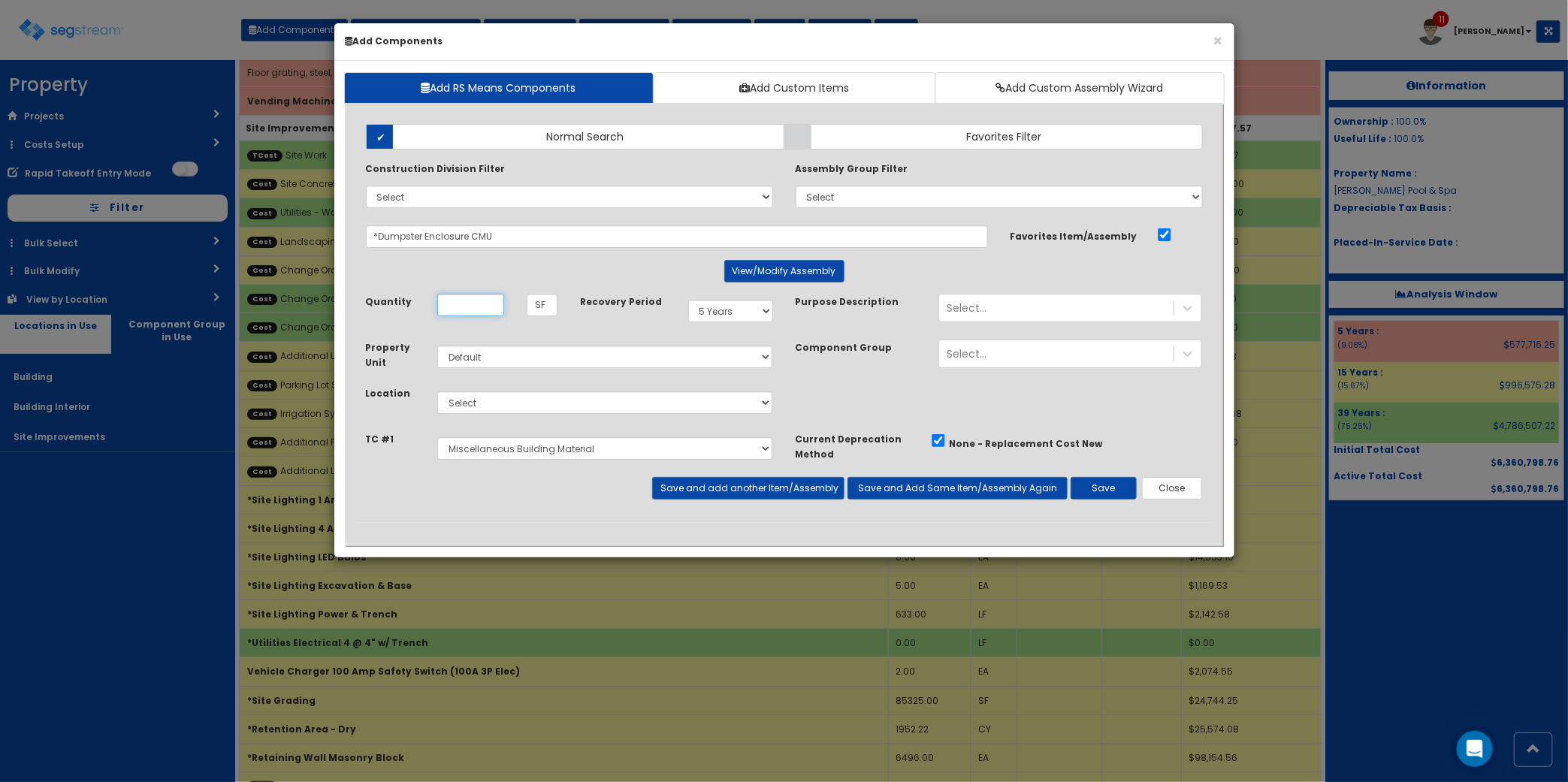
scroll to position [0, 0]
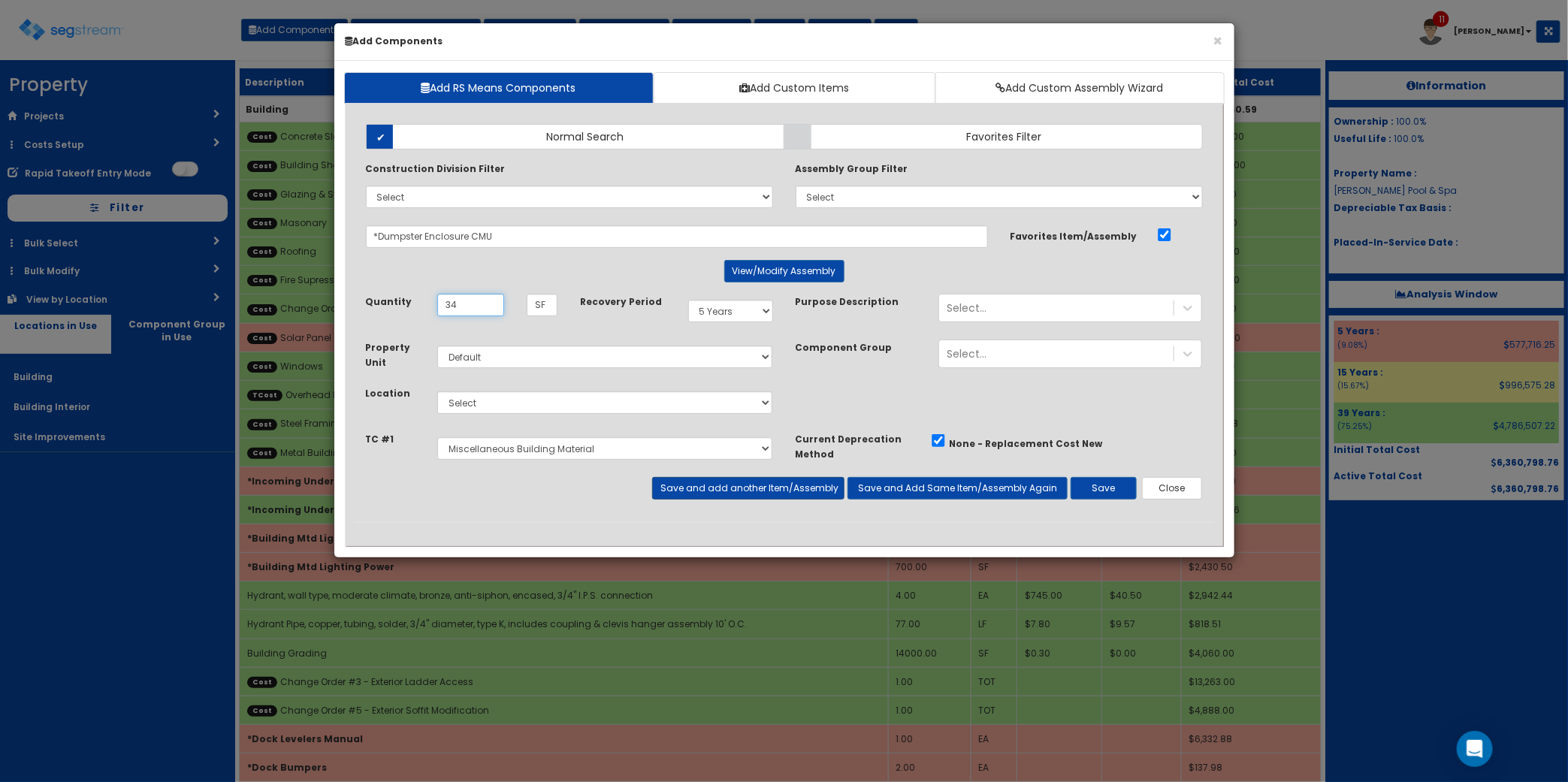
type input "3"
type input "360"
click at [658, 402] on select "Select Building Building Interior Site Improvements Add Additional Location" at bounding box center [605, 402] width 336 height 22
select select "27"
click at [437, 392] on select "Select Building Building Interior Site Improvements Add Additional Location" at bounding box center [605, 402] width 336 height 22
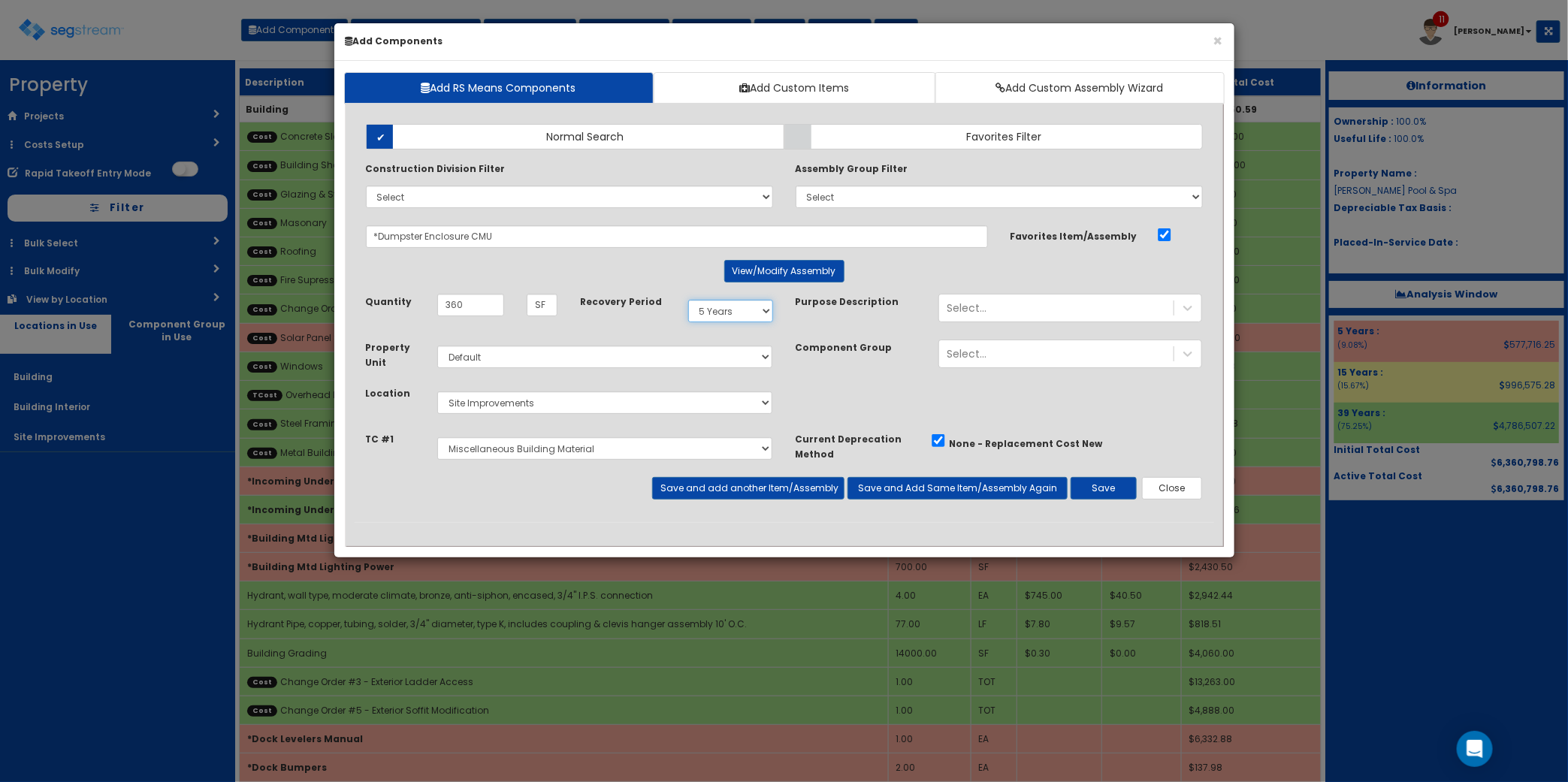
click at [761, 317] on select "Select 5 Years 7 Years 9 Years 10 Years 15 Years 15 Year QLI 15 Year QRP 15 Yea…" at bounding box center [731, 311] width 85 height 22
select select "15Y"
click at [688, 300] on select "Select 5 Years 7 Years 9 Years 10 Years 15 Years 15 Year QLI 15 Year QRP 15 Yea…" at bounding box center [731, 311] width 85 height 22
click at [616, 451] on select "Select Site Work Plumbing Electrical Mechanical Metal Stud / Gypsum Wall Board …" at bounding box center [605, 448] width 336 height 22
select select "5274269"
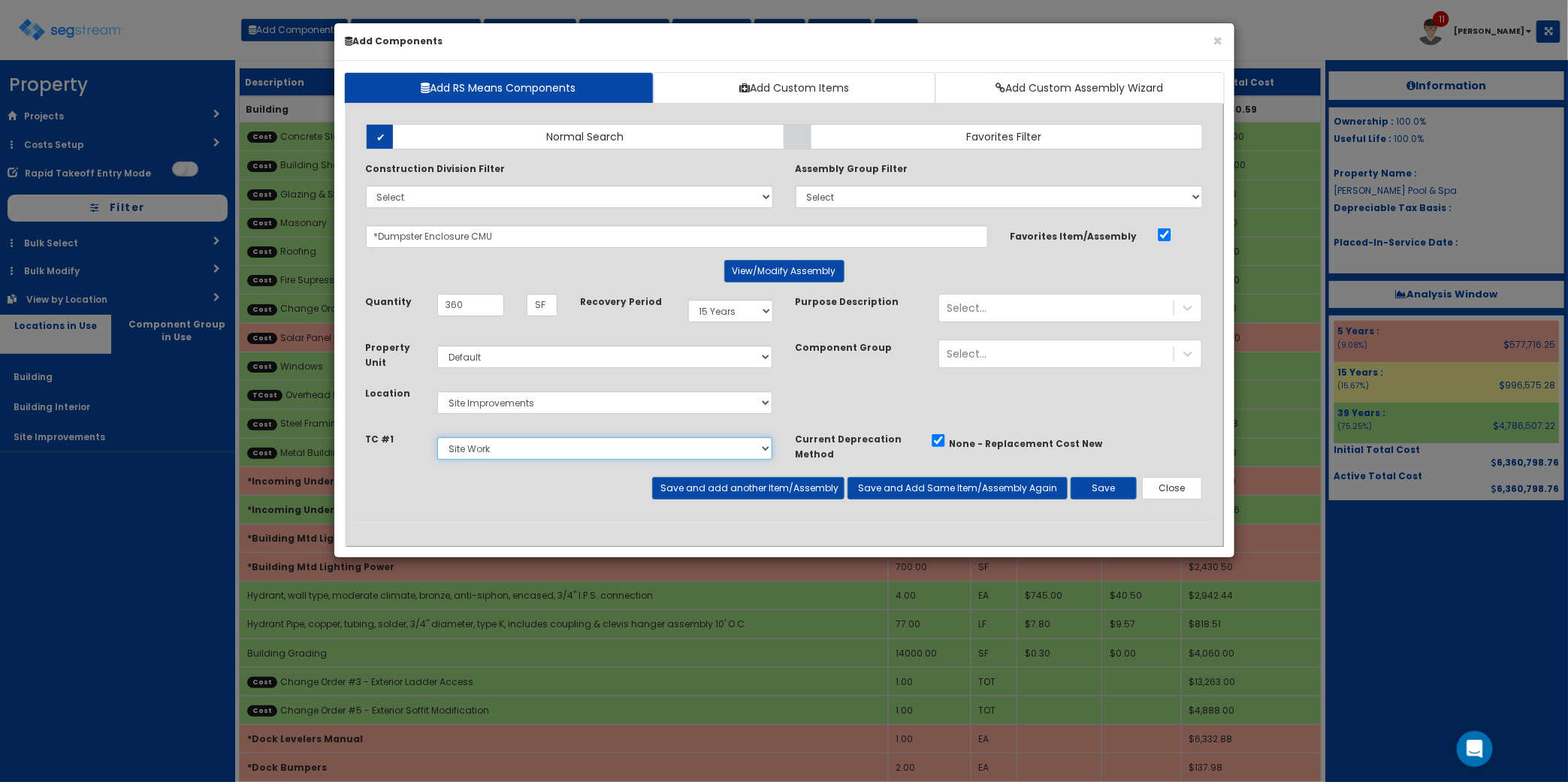
click at [437, 438] on select "Select Site Work Plumbing Electrical Mechanical Metal Stud / Gypsum Wall Board …" at bounding box center [605, 448] width 336 height 22
click at [764, 247] on input "*Dumpster Enclosure CMU" at bounding box center [676, 237] width 622 height 22
click at [789, 493] on button "Save and add another Item/Assembly" at bounding box center [748, 488] width 192 height 22
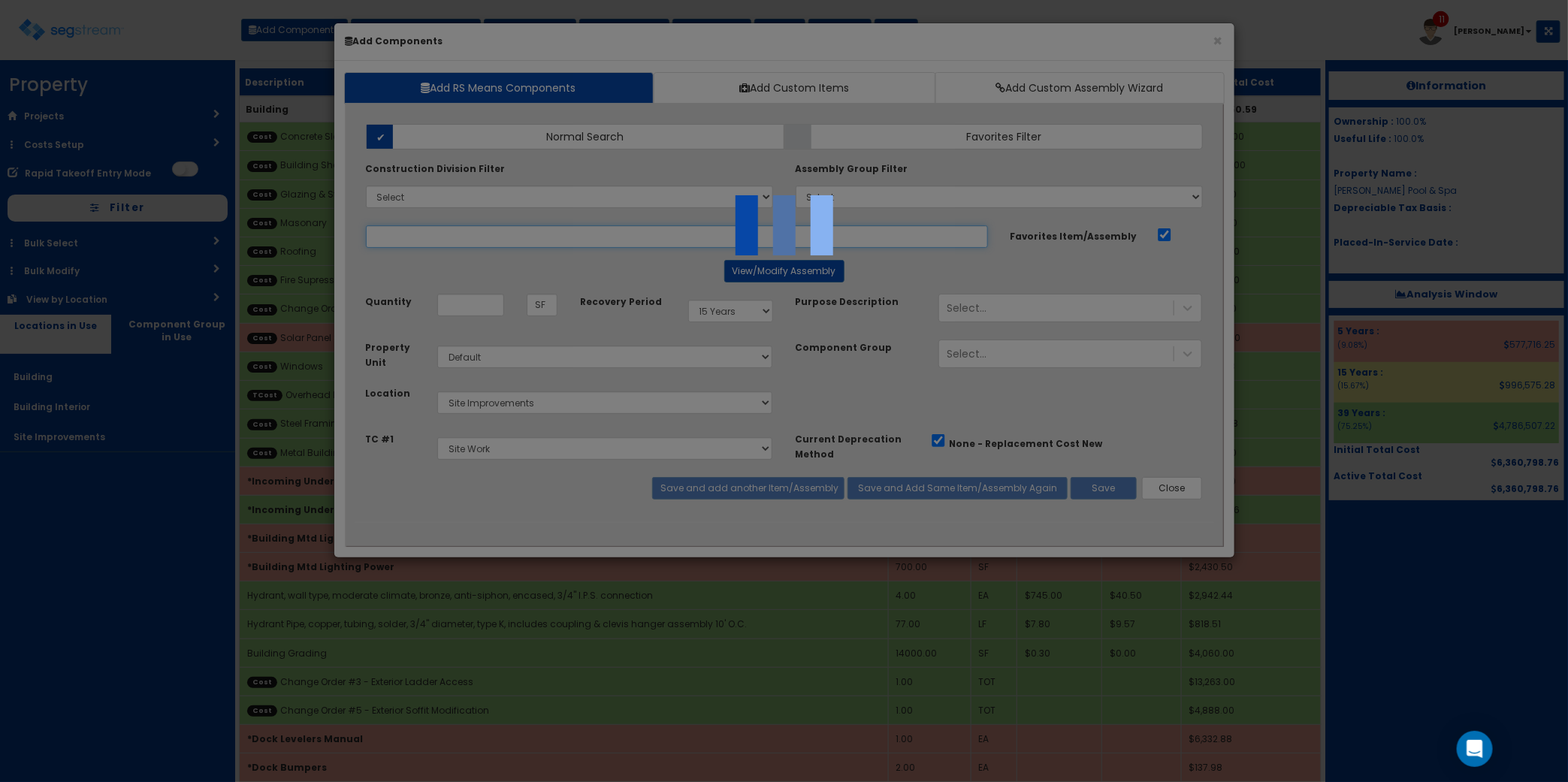
select select "5274269"
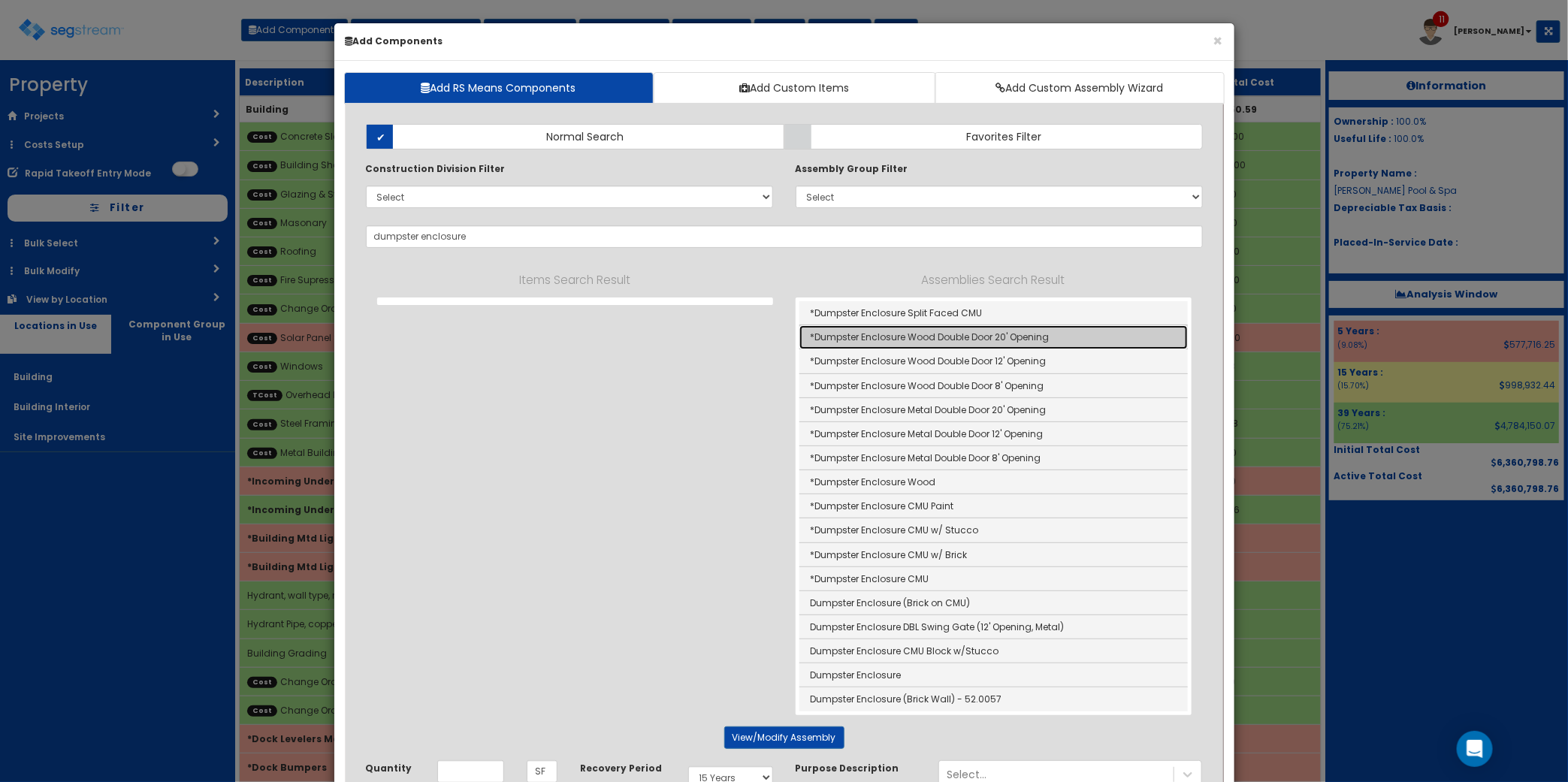
click at [1070, 337] on link "*Dumpster Enclosure Wood Double Door 20' Opening" at bounding box center [993, 337] width 388 height 24
type input "*Dumpster Enclosure Wood Double Door 20' Opening"
type input "OPN"
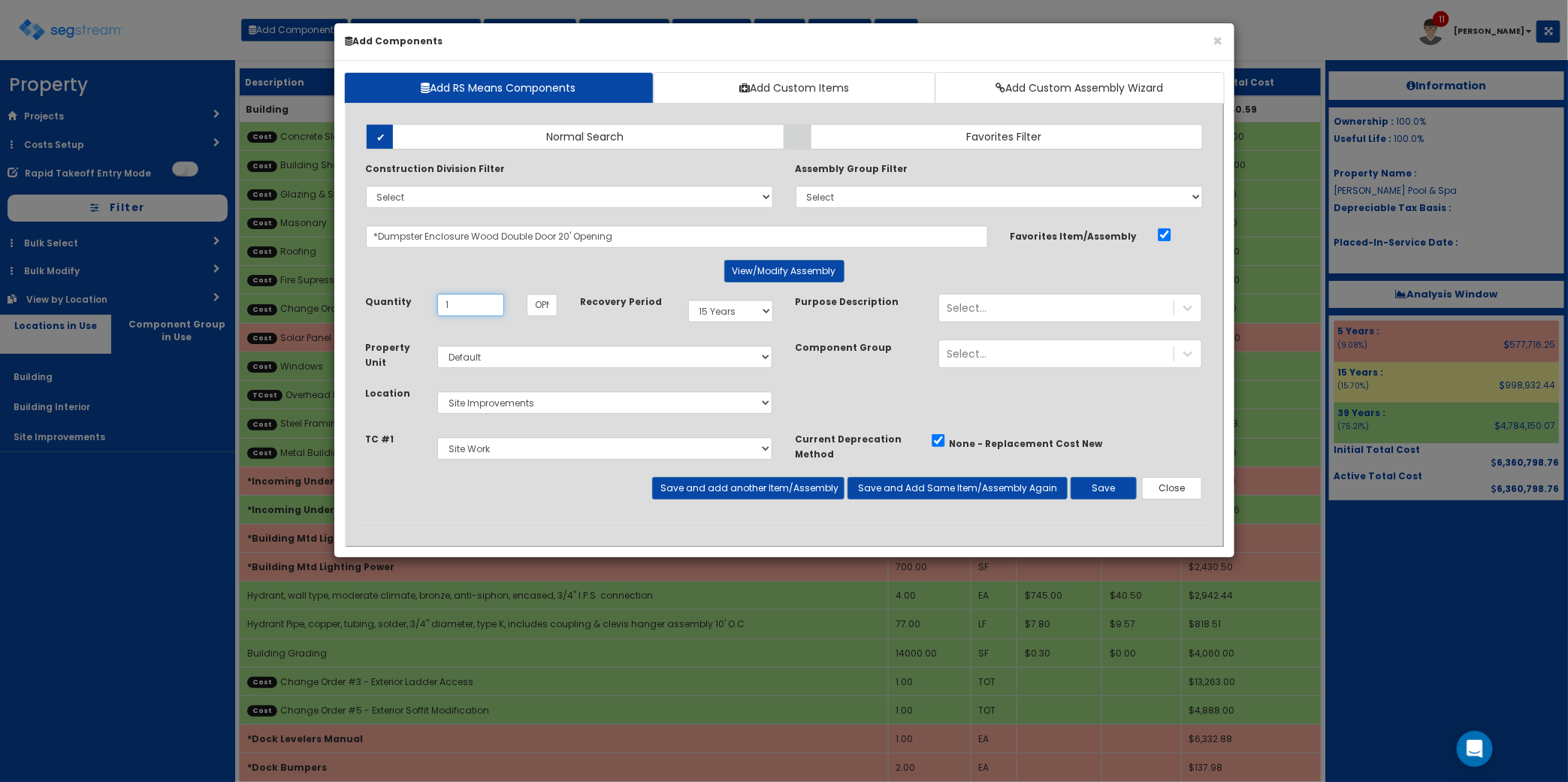
type input "1"
click at [792, 484] on button "Save and add another Item/Assembly" at bounding box center [748, 488] width 192 height 22
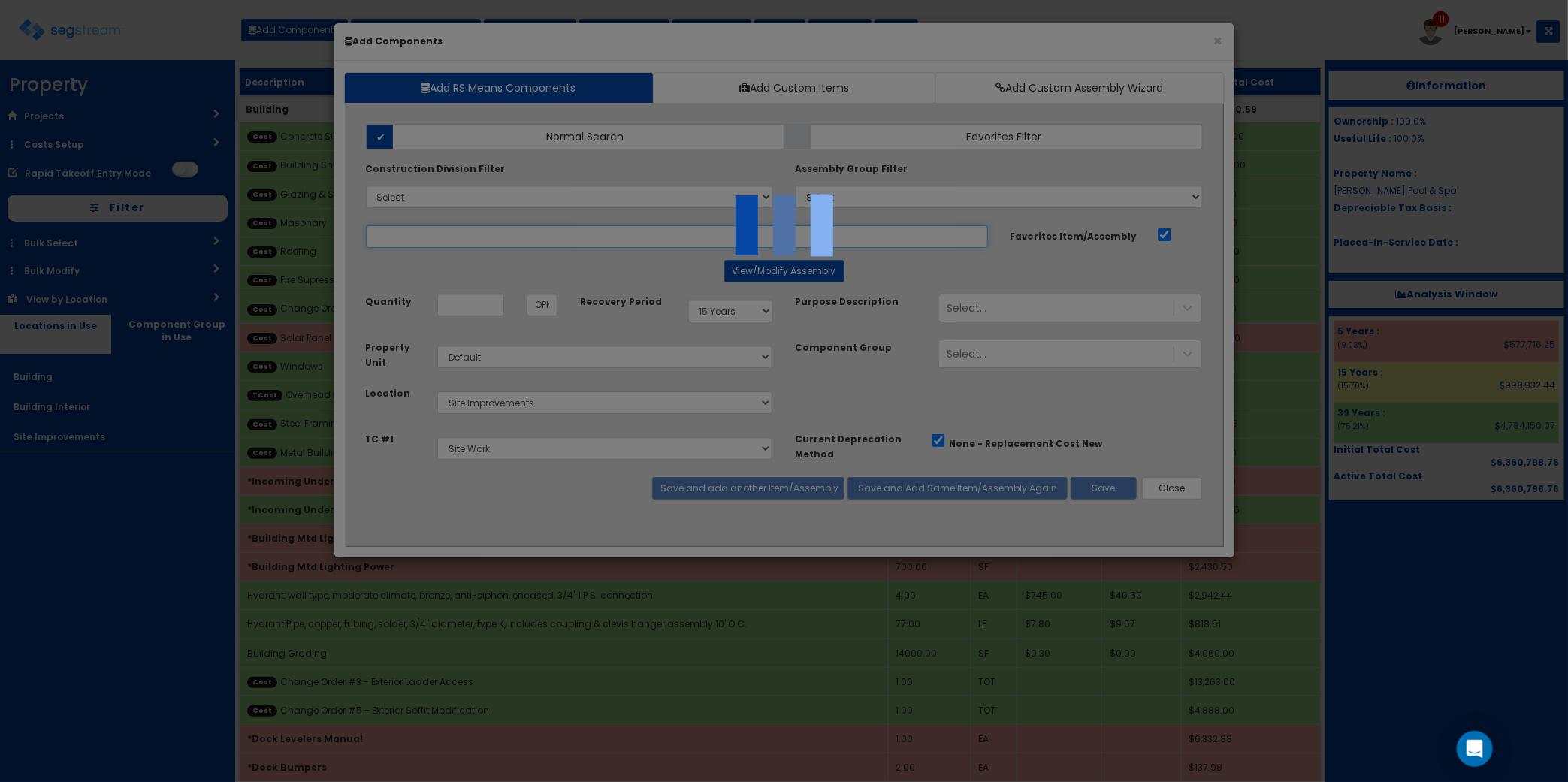
select select "5274269"
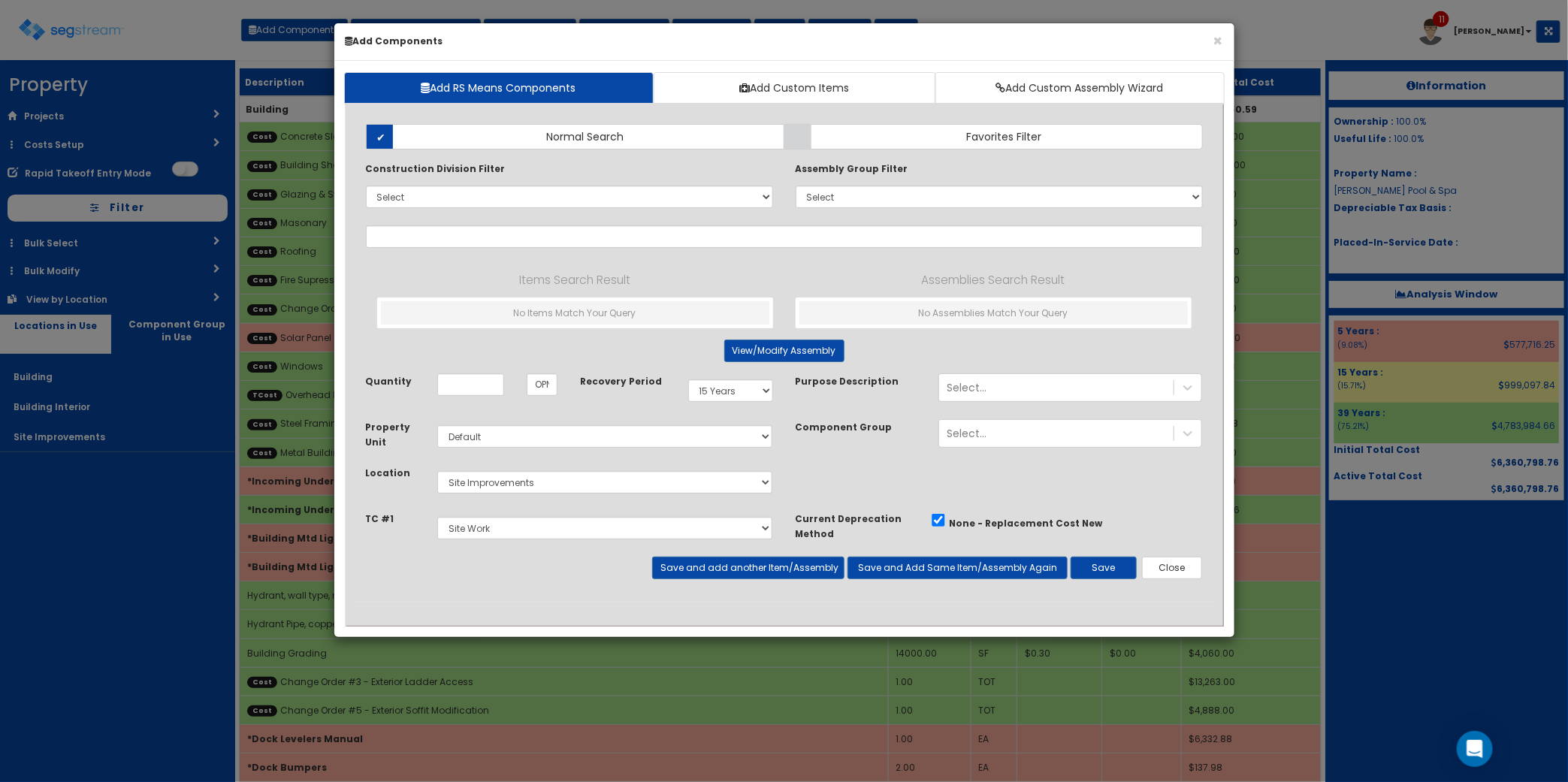
click at [745, 46] on h6 "Add Components" at bounding box center [784, 41] width 877 height 13
click at [505, 238] on input "text" at bounding box center [784, 237] width 837 height 22
click at [802, 613] on div at bounding box center [784, 613] width 859 height 23
click at [887, 482] on div "Property Unit Select Default Location Select Building" at bounding box center [784, 465] width 859 height 92
click at [1166, 568] on button "Close" at bounding box center [1172, 568] width 61 height 22
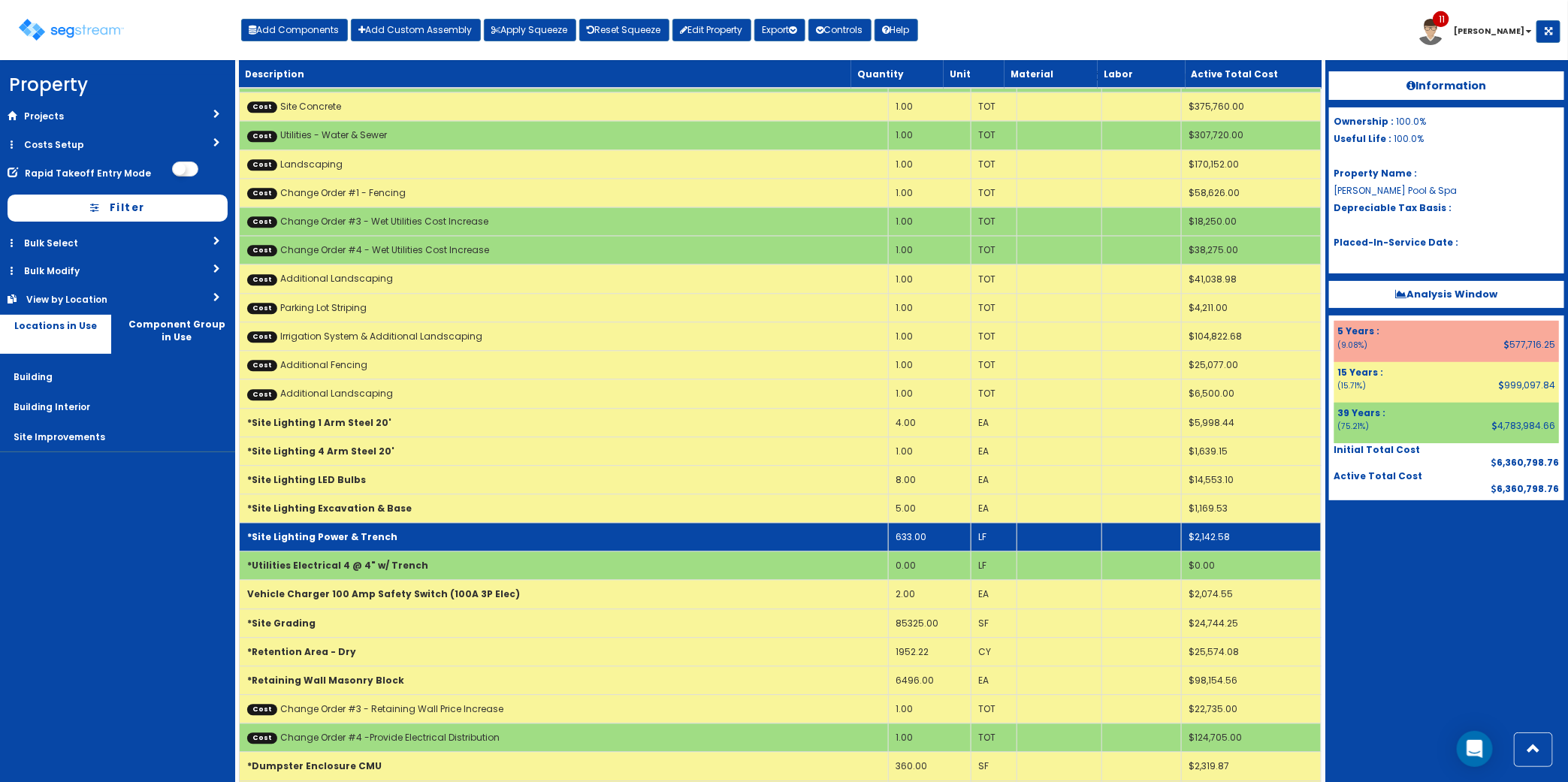
scroll to position [5125, 0]
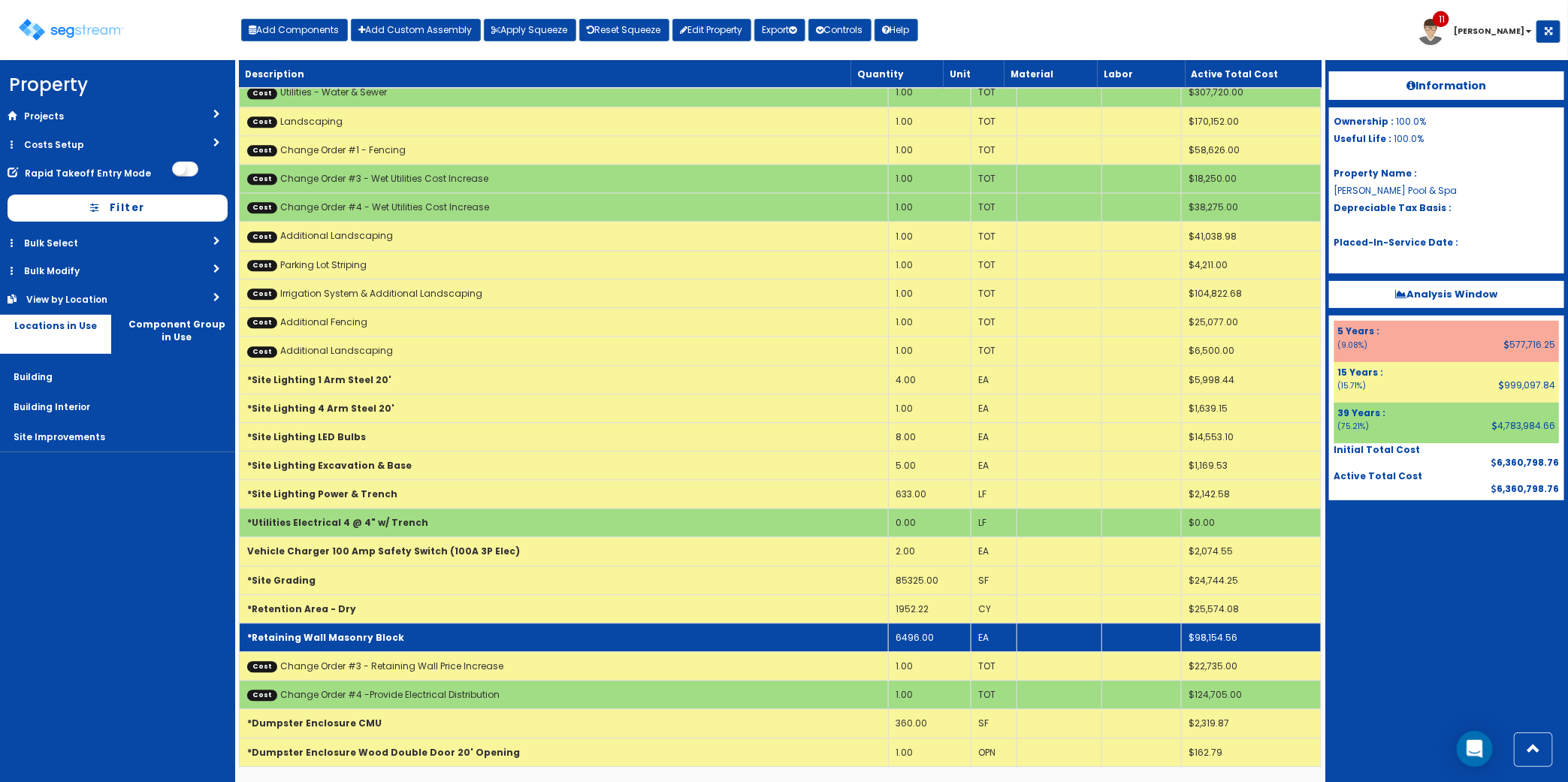
click at [504, 633] on td "*Retaining Wall Masonry Block" at bounding box center [564, 637] width 649 height 29
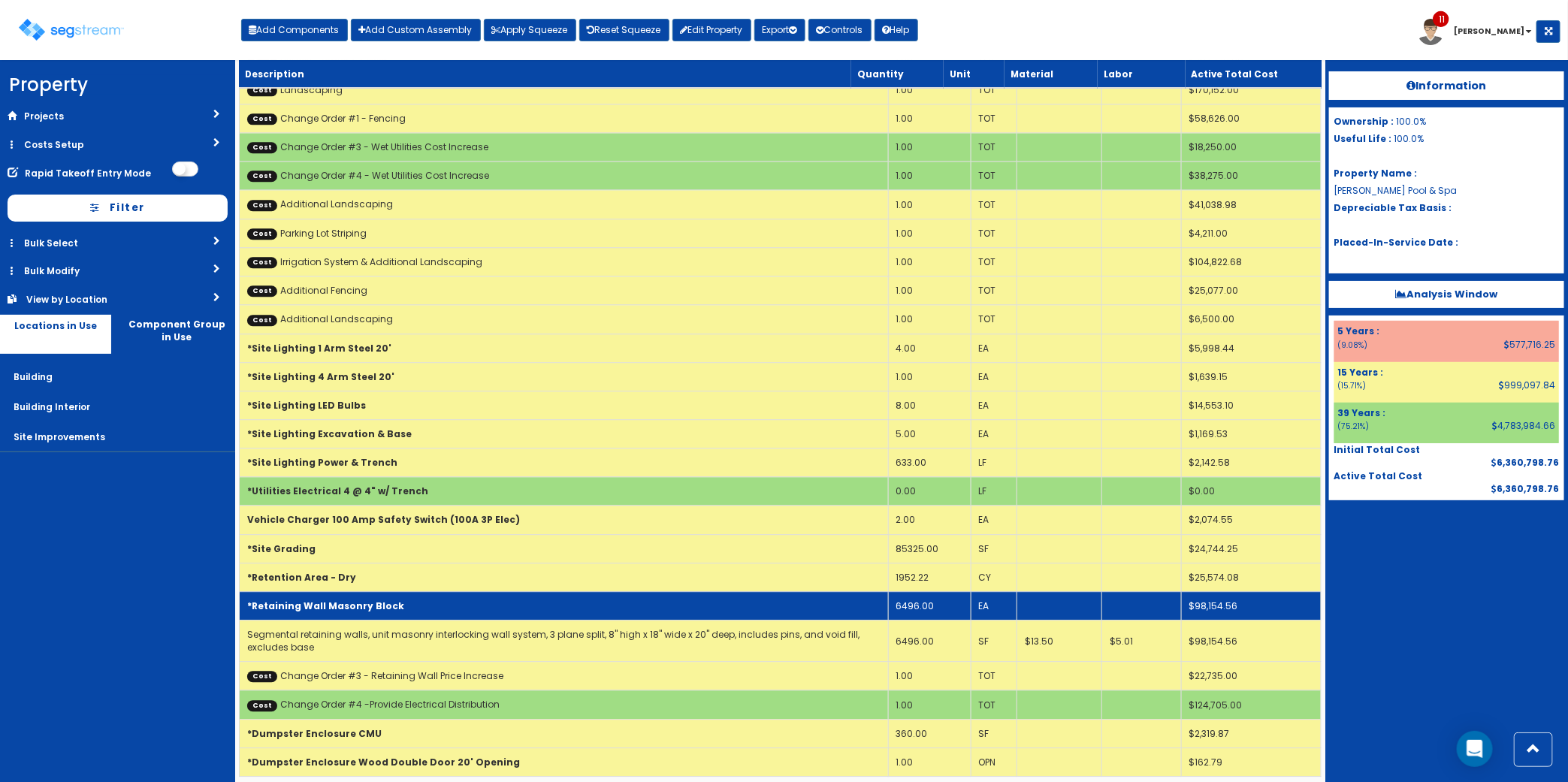
click at [500, 619] on td "*Retaining Wall Masonry Block" at bounding box center [564, 606] width 649 height 29
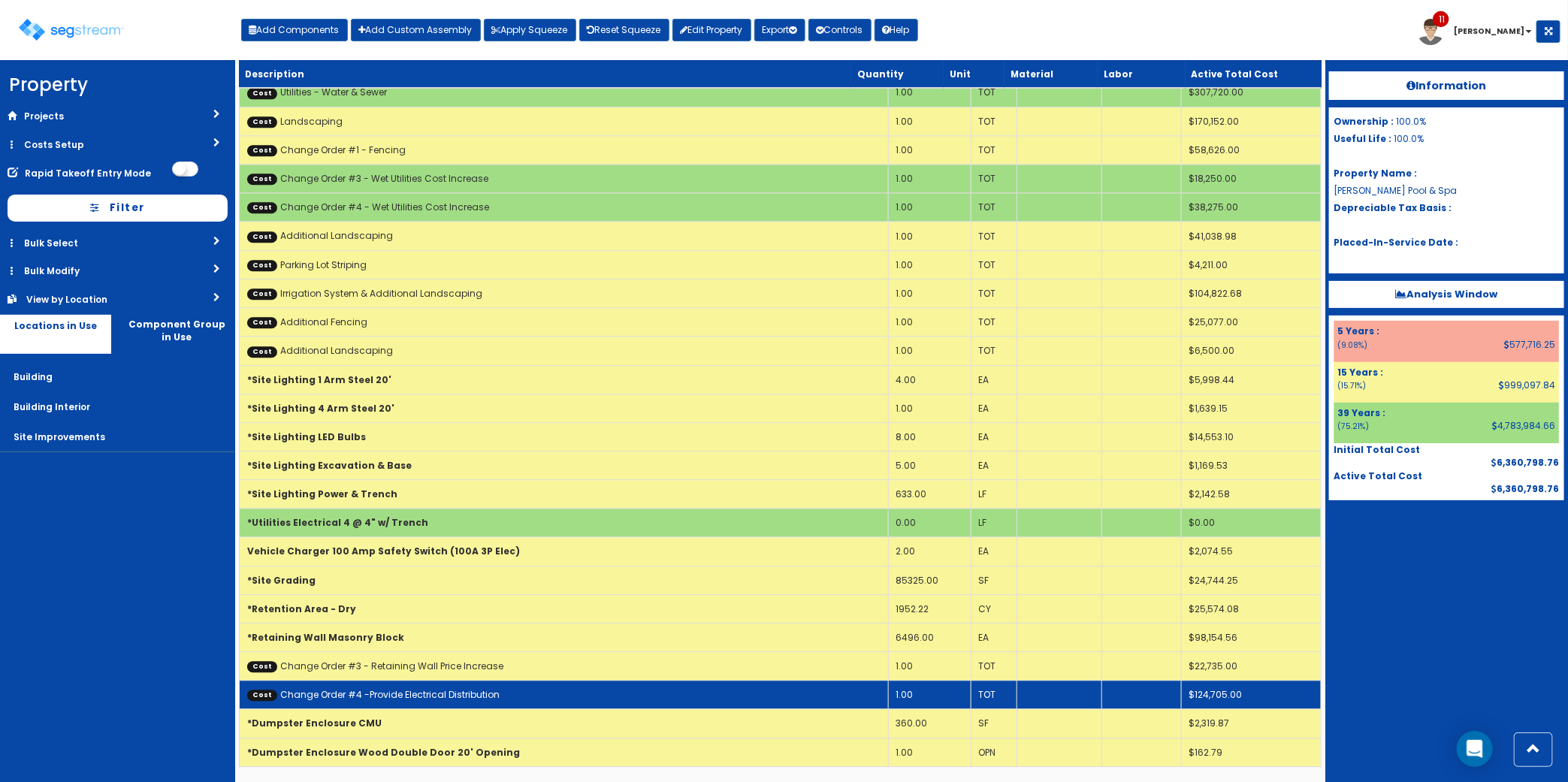
click at [467, 696] on link "Cost Change Order #4 -Provide Electrical Distribution" at bounding box center [373, 694] width 253 height 13
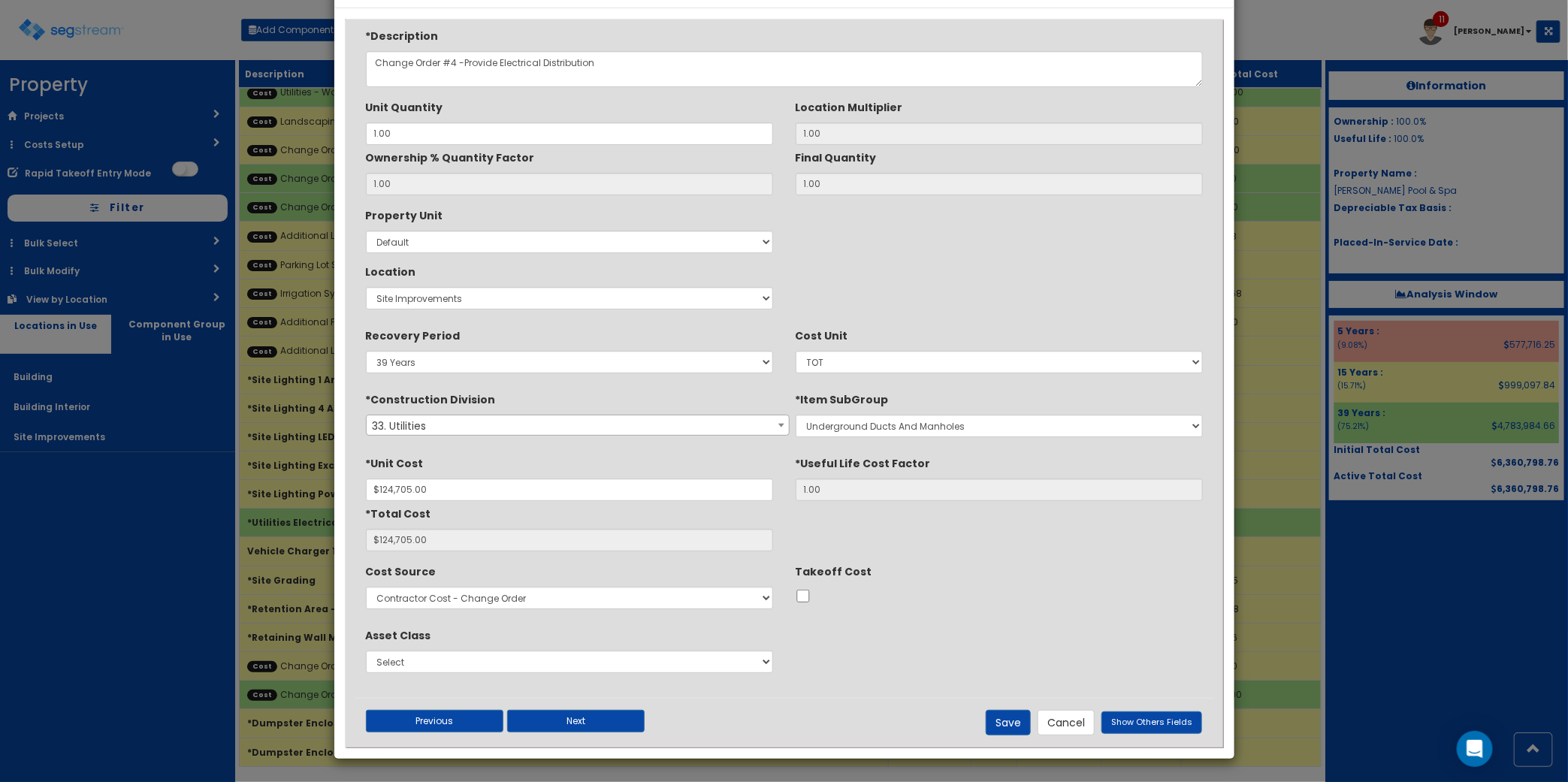
scroll to position [0, 0]
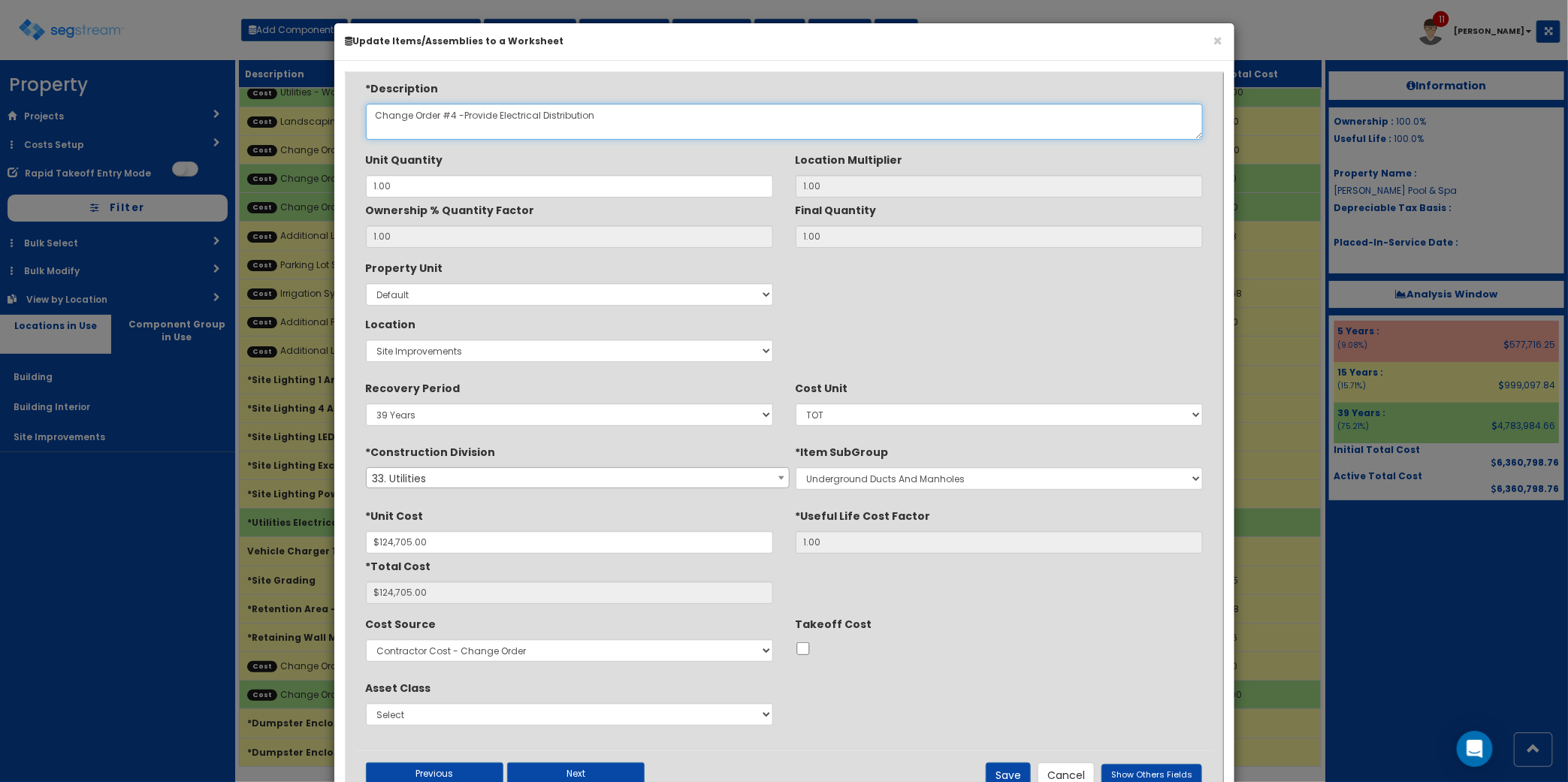
click at [471, 123] on textarea "Change Order #4 -Provide Electrical Distribution" at bounding box center [784, 122] width 837 height 36
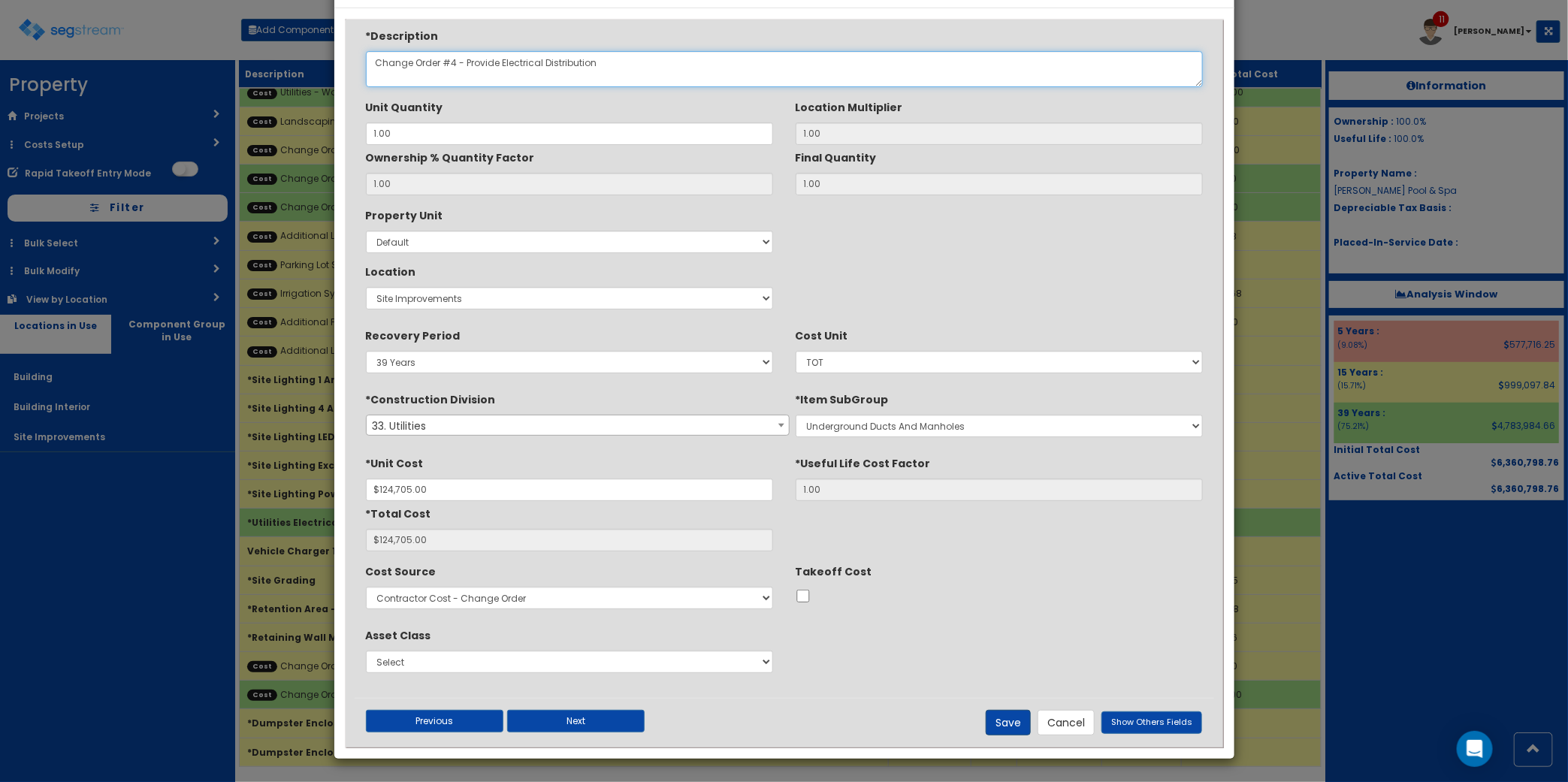
type textarea "Change Order #4 - Provide Electrical Distribution"
click at [1014, 731] on button "Save" at bounding box center [1007, 722] width 45 height 26
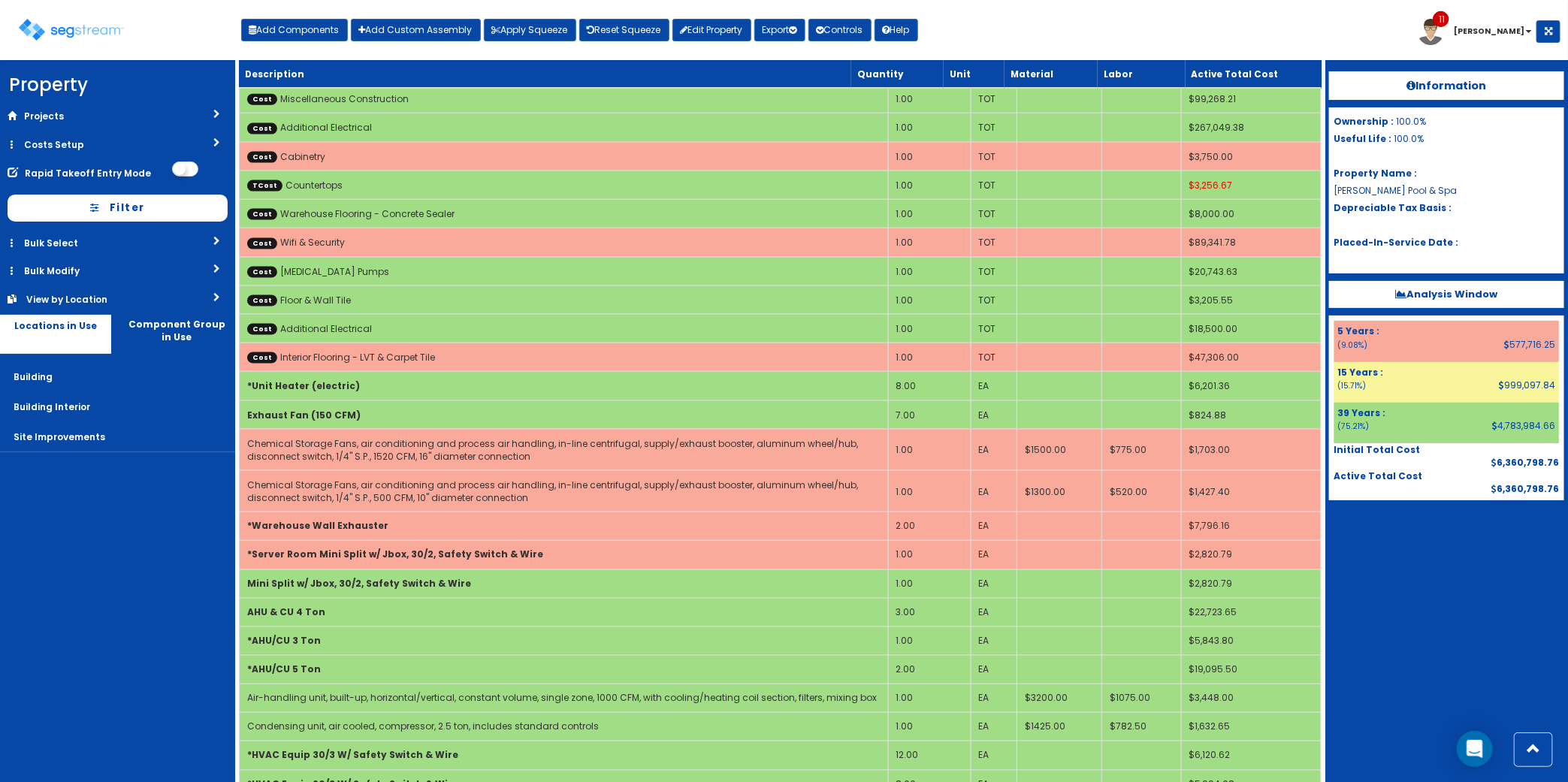
scroll to position [523, 0]
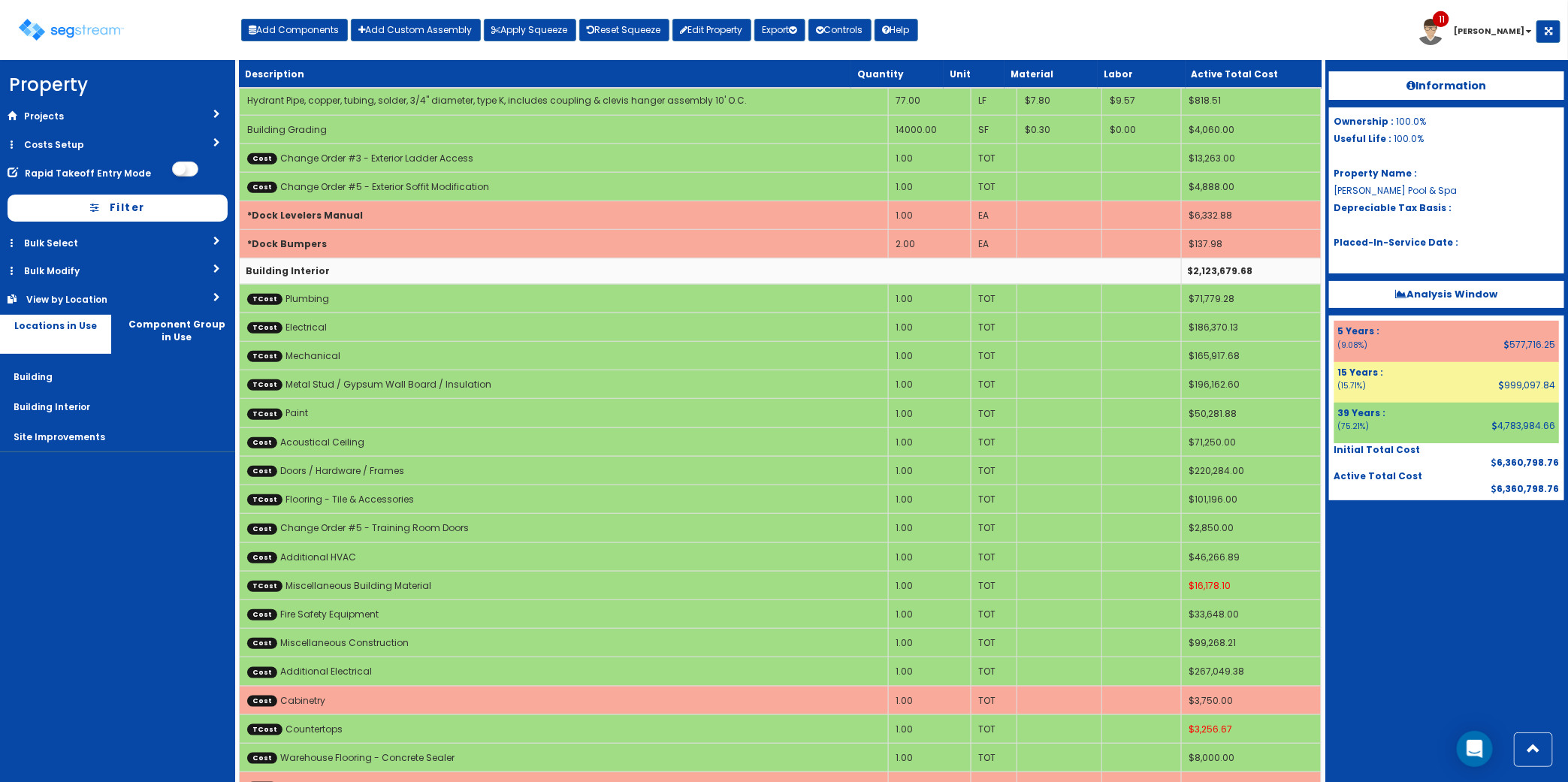
click at [114, 297] on div "View by Location" at bounding box center [92, 299] width 132 height 13
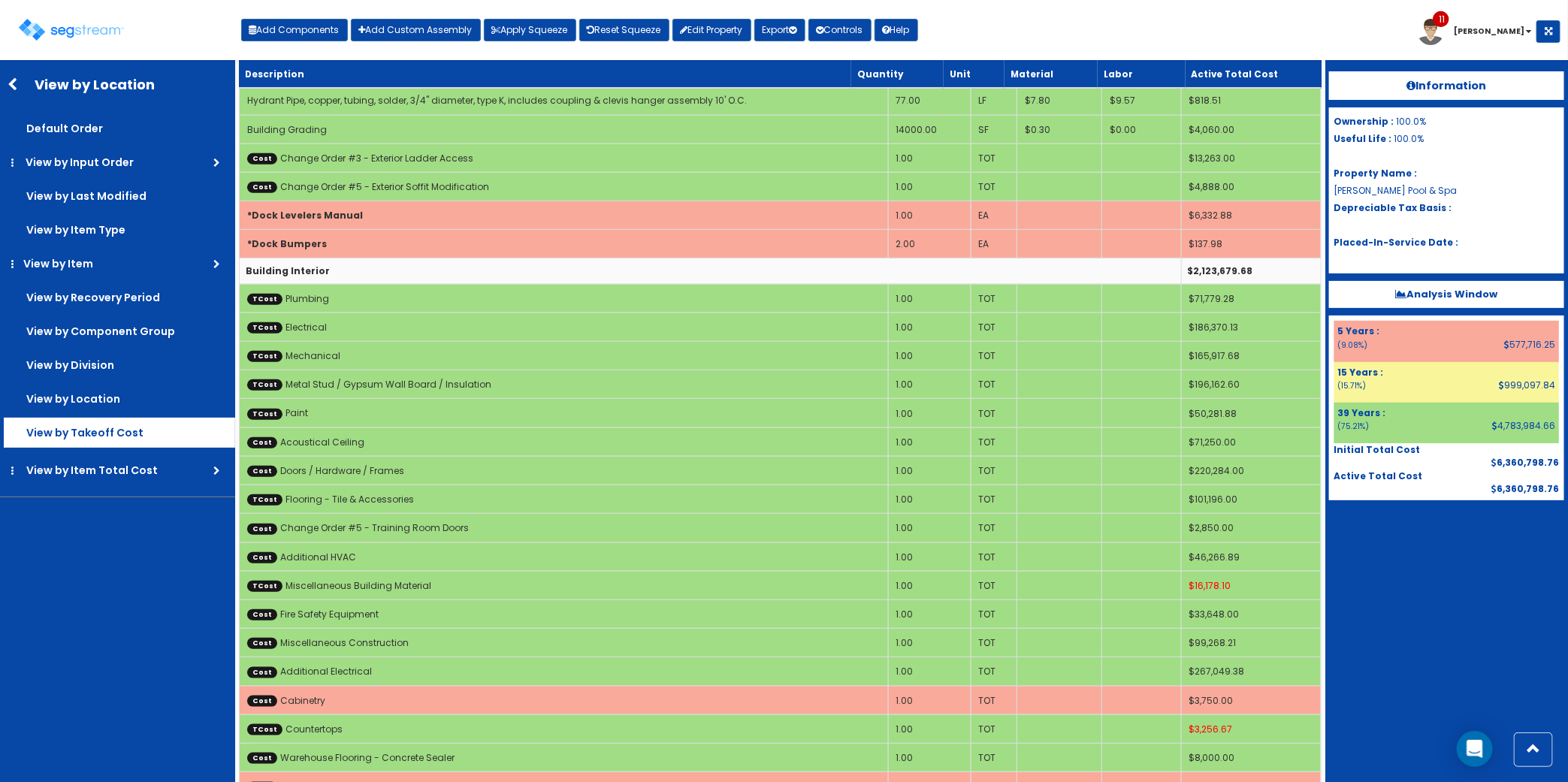
click at [123, 421] on label "View by Takeoff Cost" at bounding box center [119, 432] width 231 height 30
click at [0, 0] on input "View by Takeoff Cost" at bounding box center [0, 0] width 0 height 0
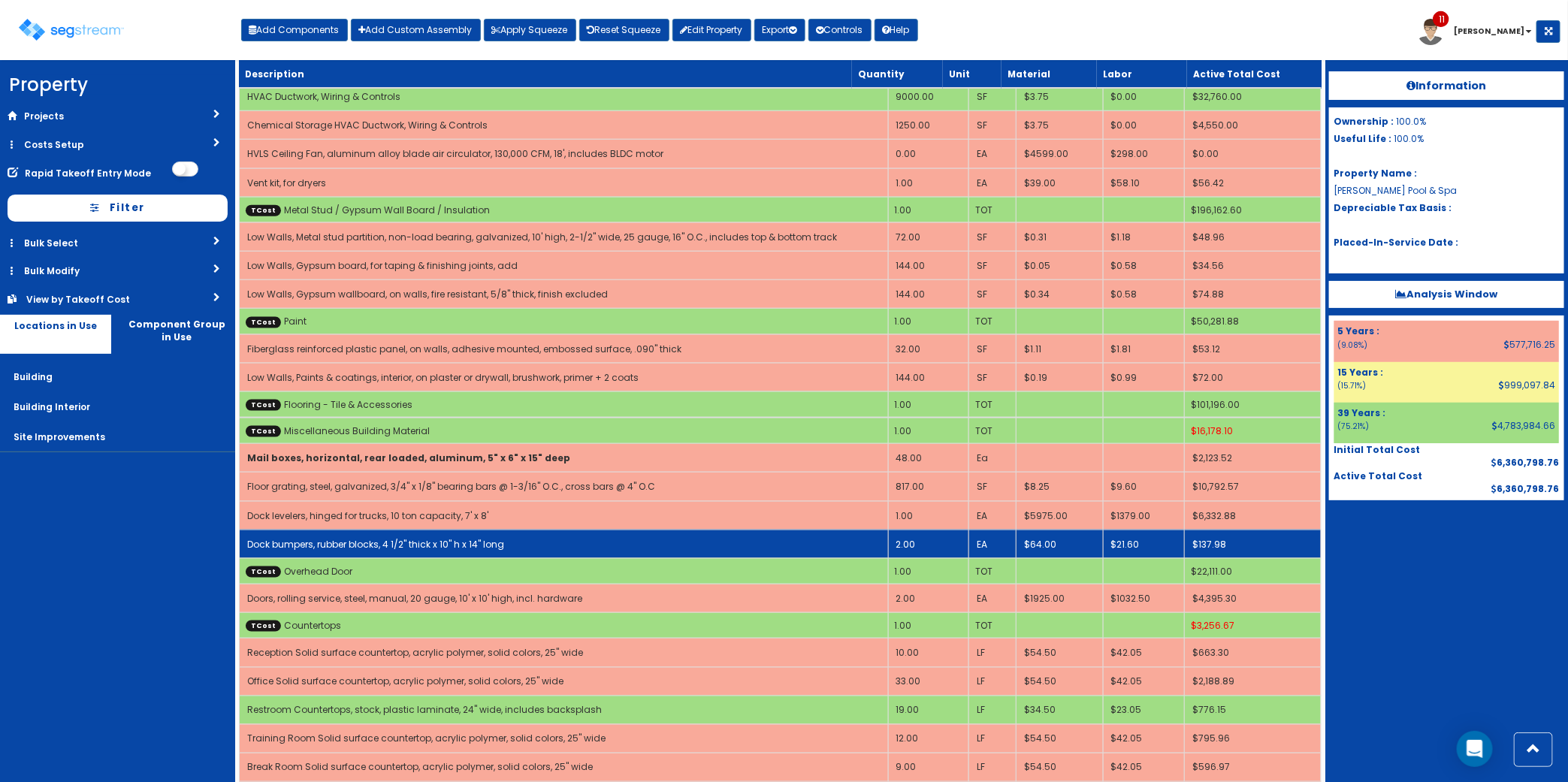
scroll to position [13510, 0]
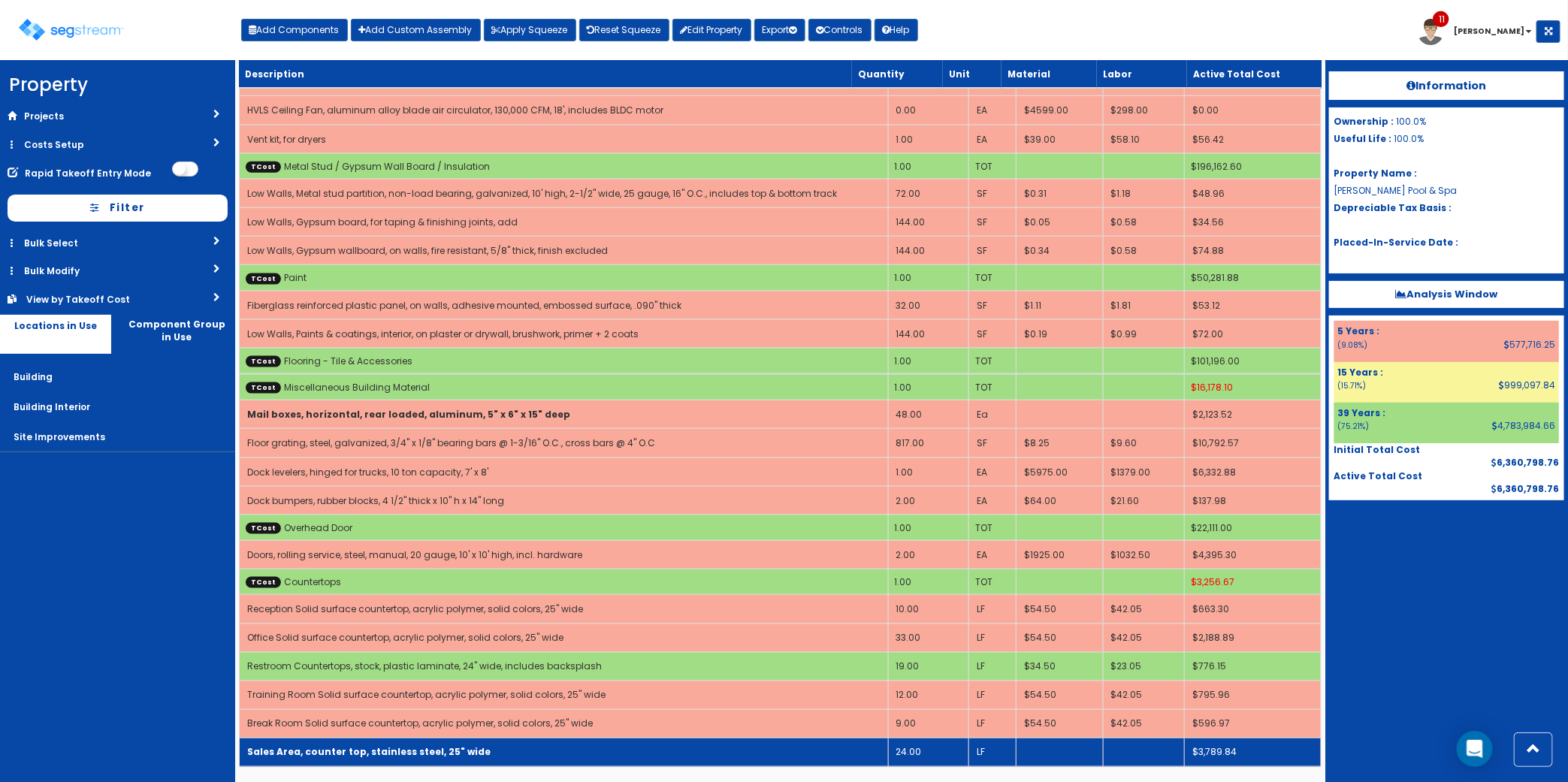
click at [588, 753] on td "Sales Area, counter top, stainless steel, 25" wide" at bounding box center [564, 753] width 649 height 29
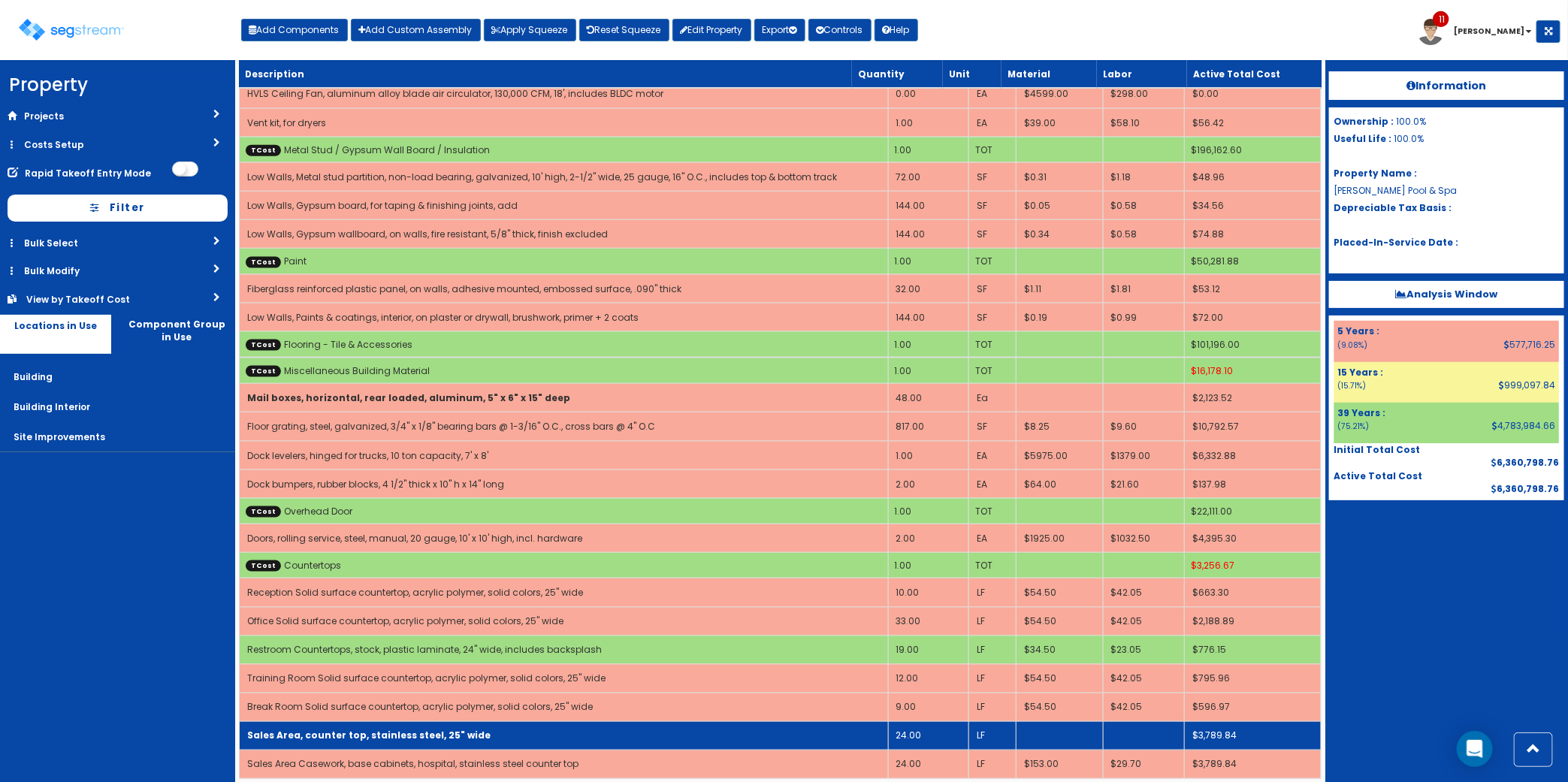
click at [588, 751] on td "Sales Area, counter top, stainless steel, 25" wide" at bounding box center [564, 736] width 649 height 29
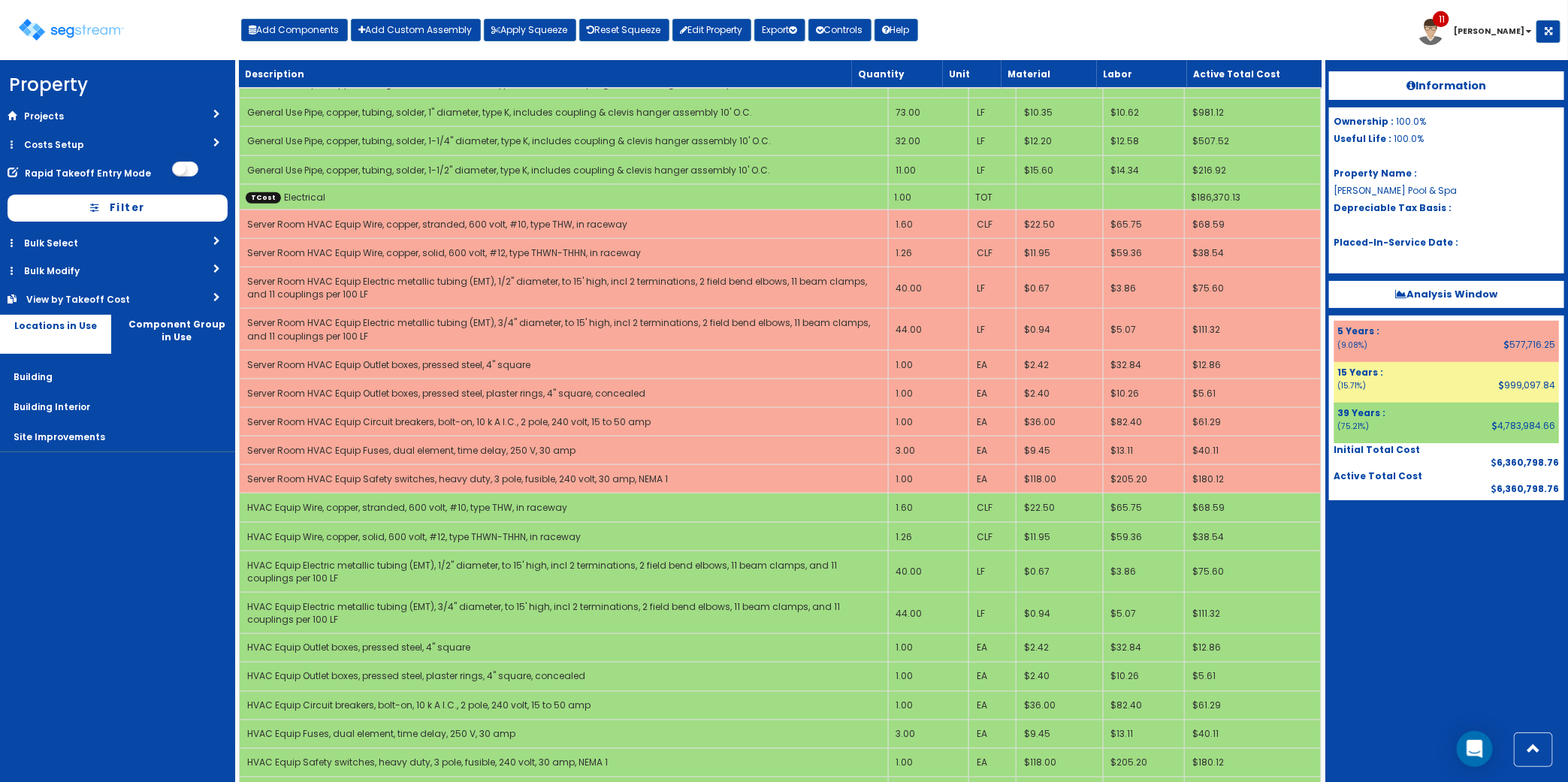
scroll to position [3650, 0]
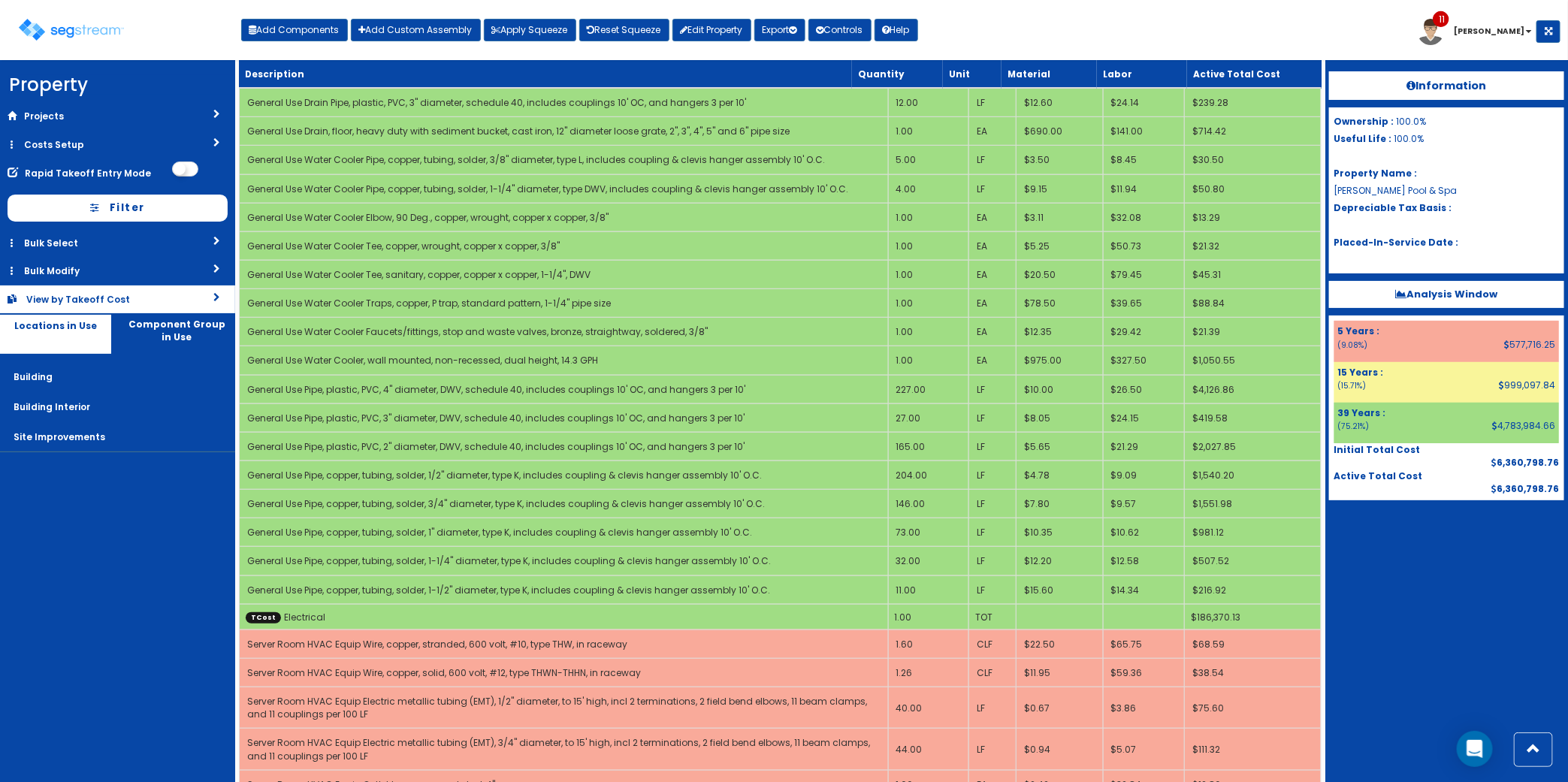
click at [106, 294] on div "View by Takeoff Cost" at bounding box center [92, 299] width 132 height 13
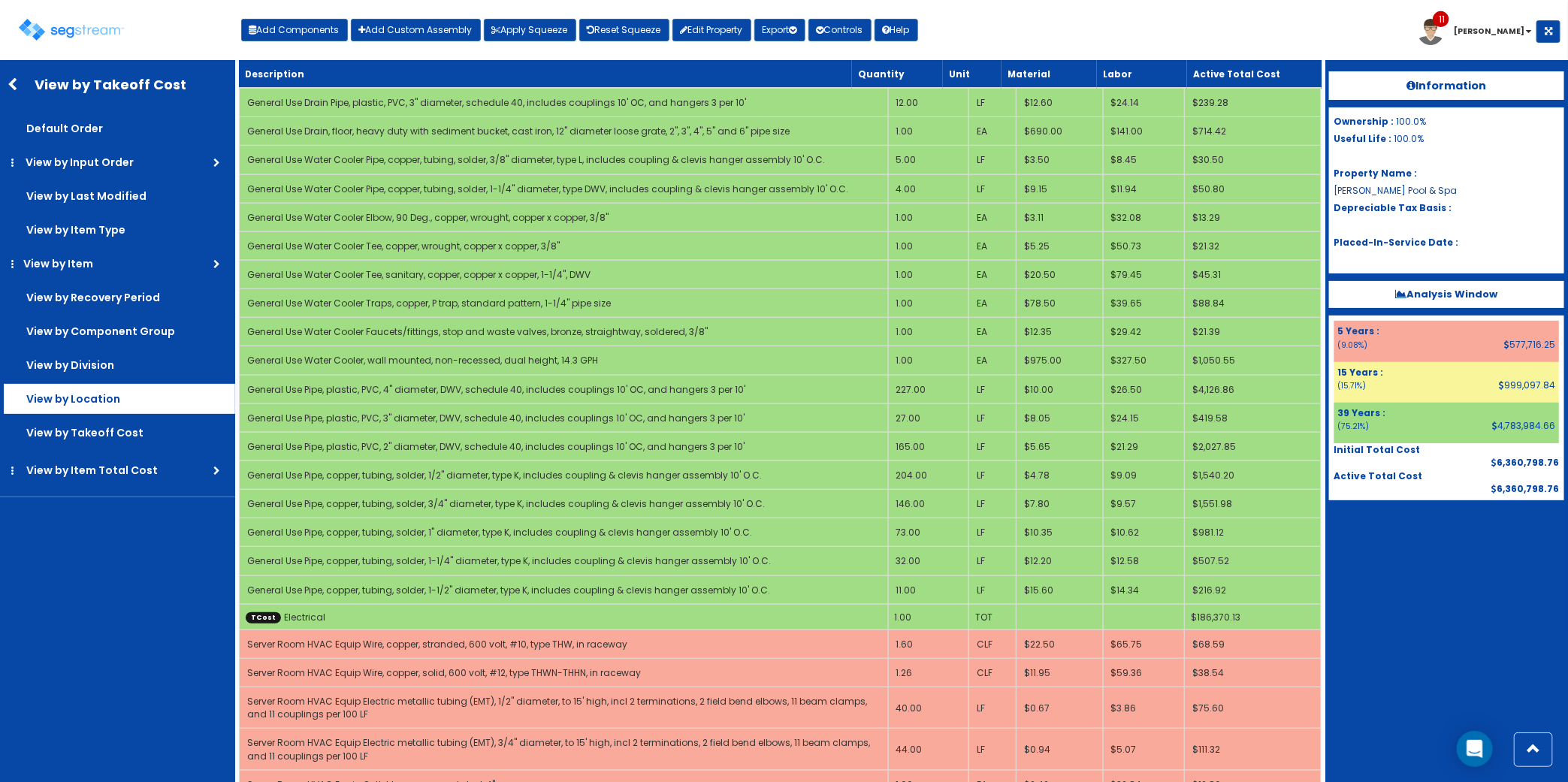
click at [113, 398] on label "View by Location" at bounding box center [119, 398] width 231 height 30
click at [0, 0] on input "View by Location" at bounding box center [0, 0] width 0 height 0
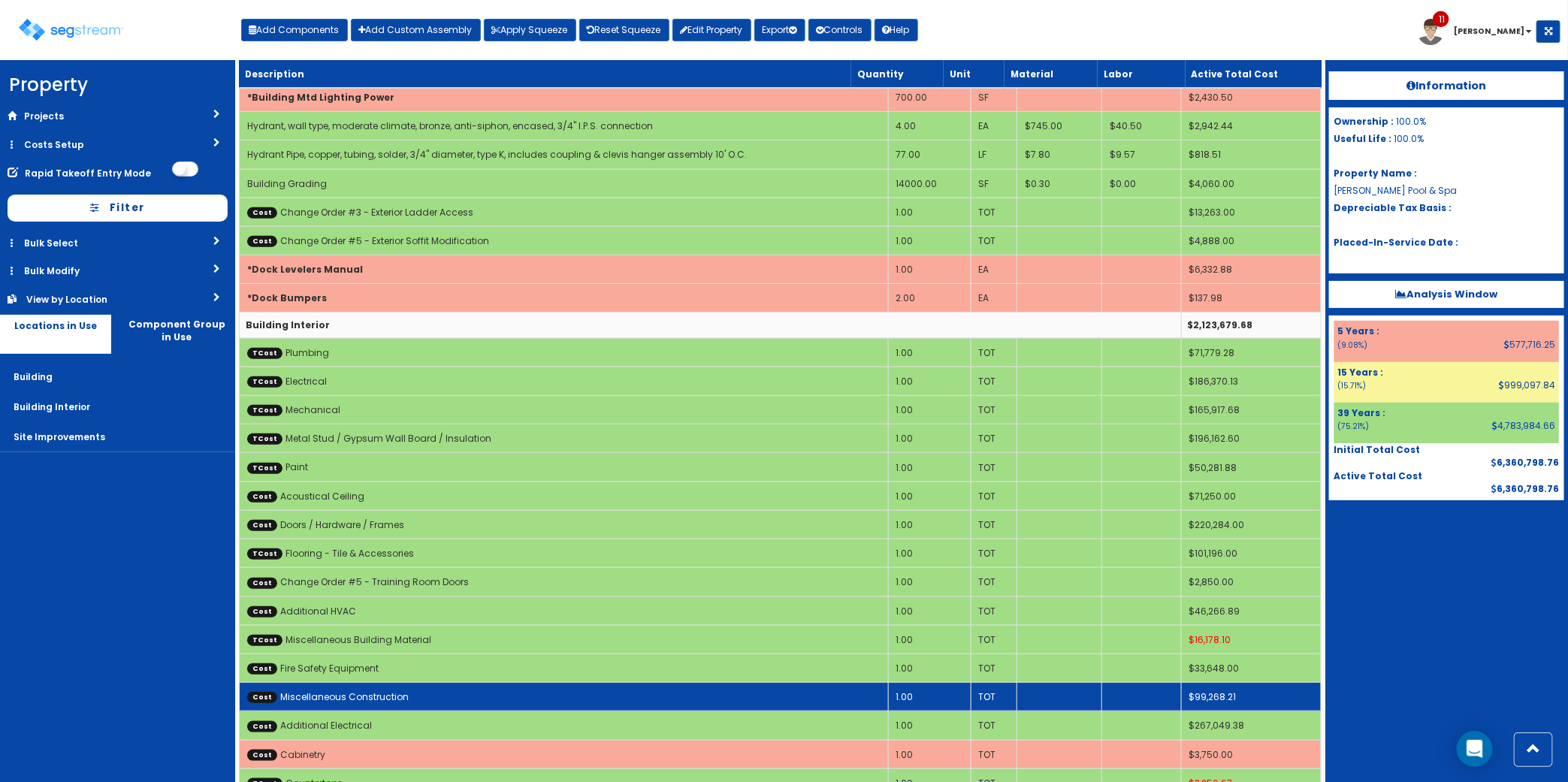
scroll to position [563, 0]
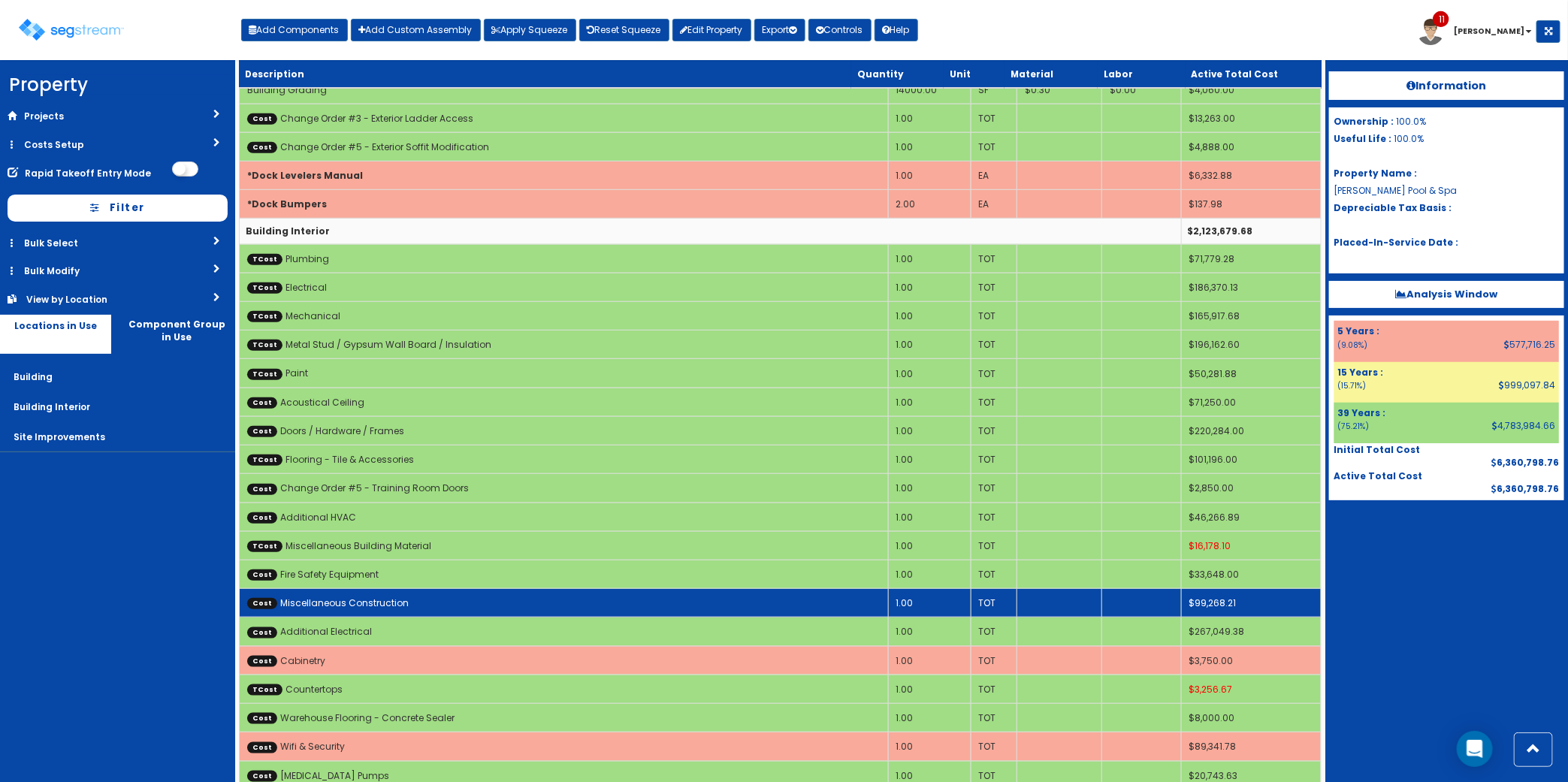
click at [518, 611] on td "Cost Miscellaneous Construction" at bounding box center [564, 603] width 649 height 29
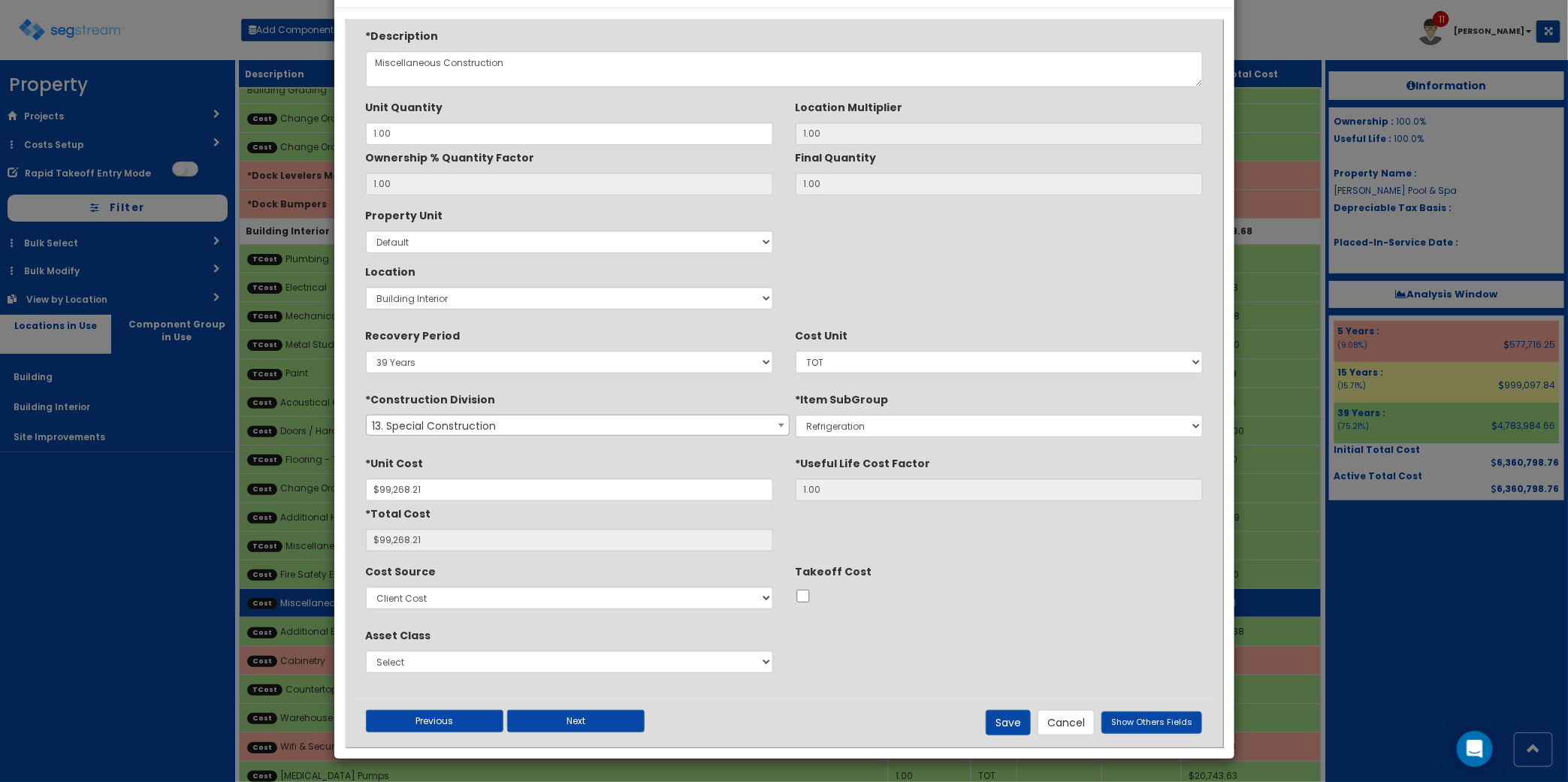
scroll to position [0, 0]
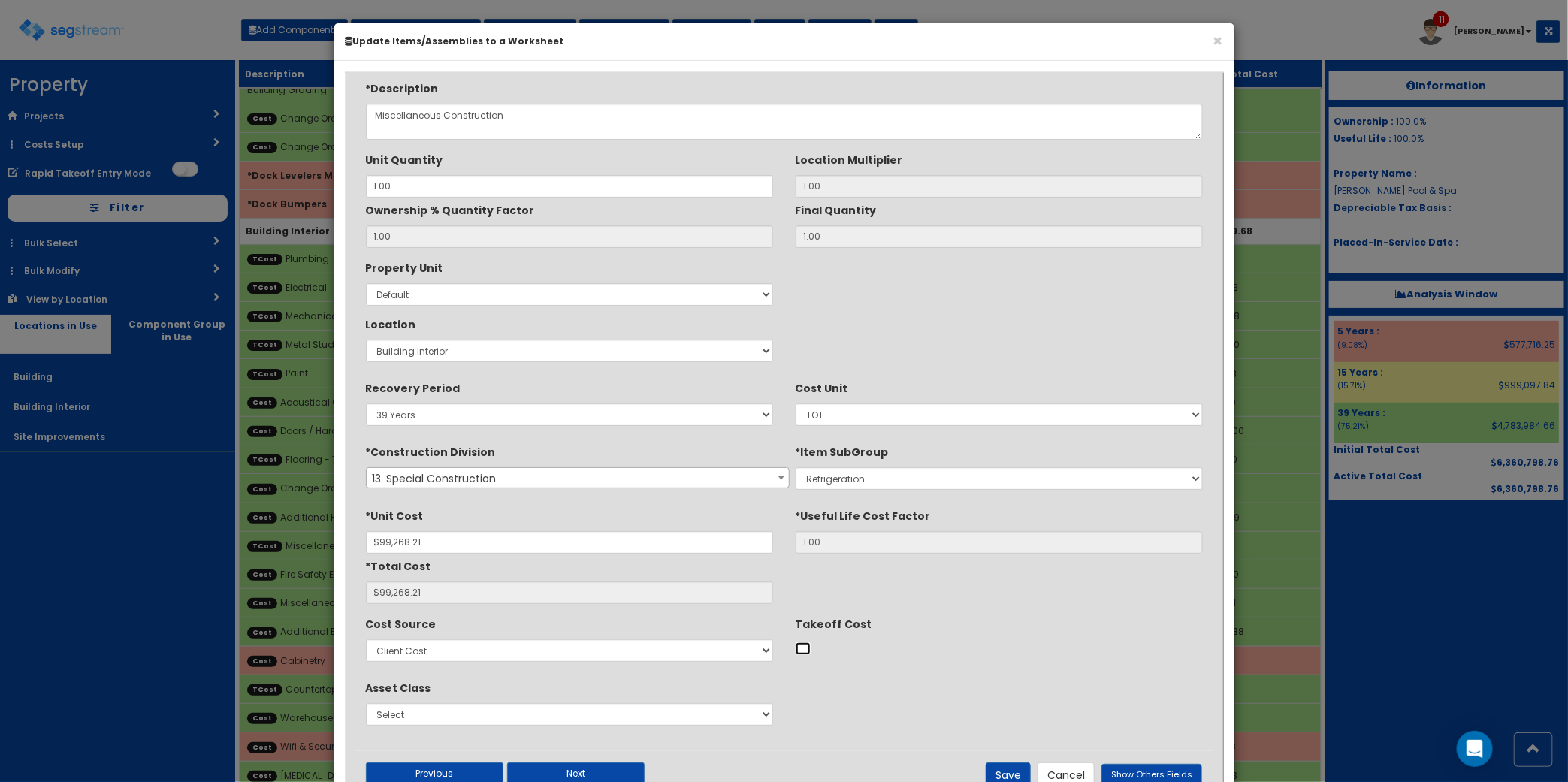
click at [797, 651] on input "Takeoff Cost" at bounding box center [803, 648] width 15 height 13
checkbox input "true"
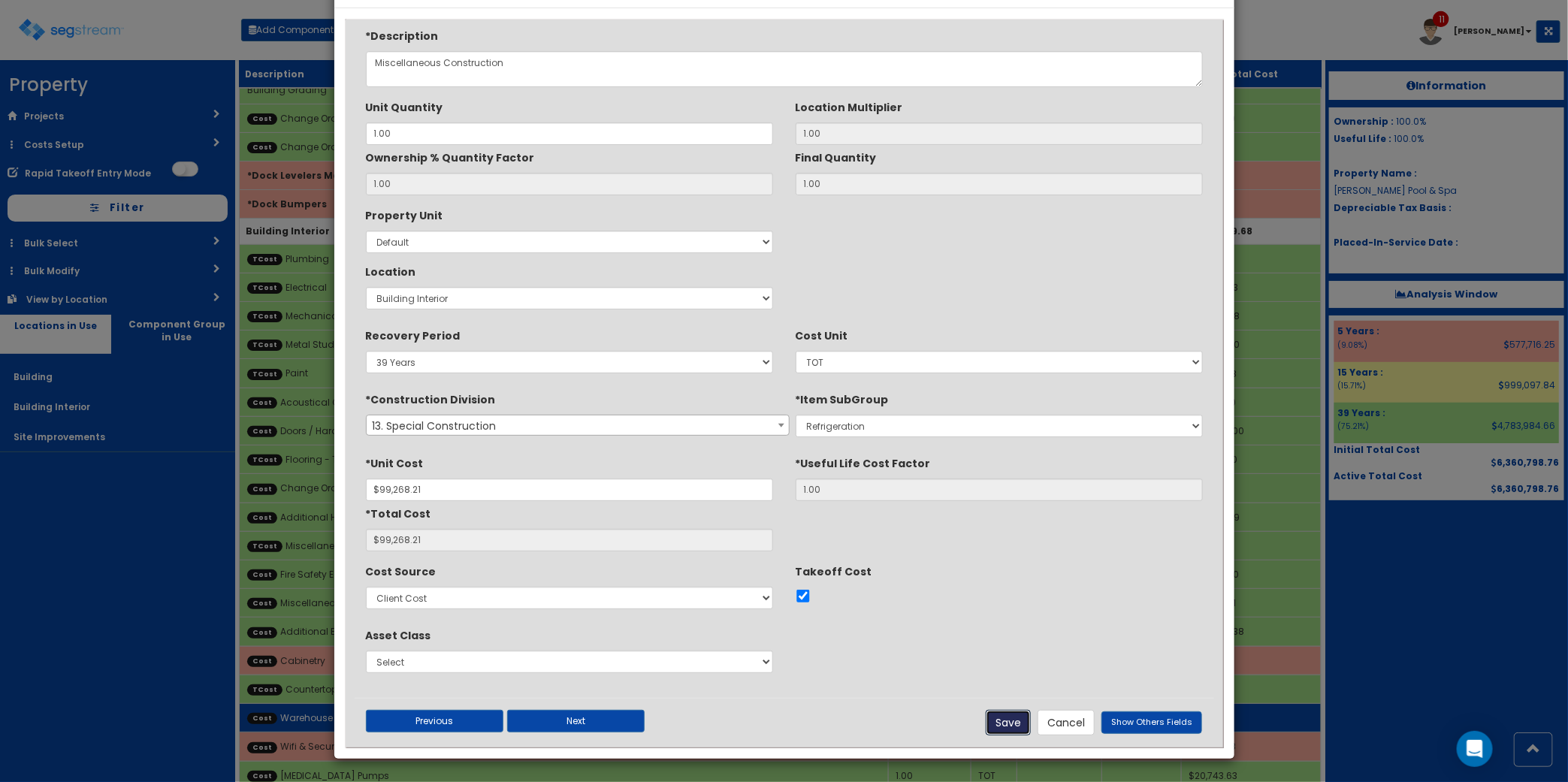
click at [1018, 716] on button "Save" at bounding box center [1007, 722] width 45 height 26
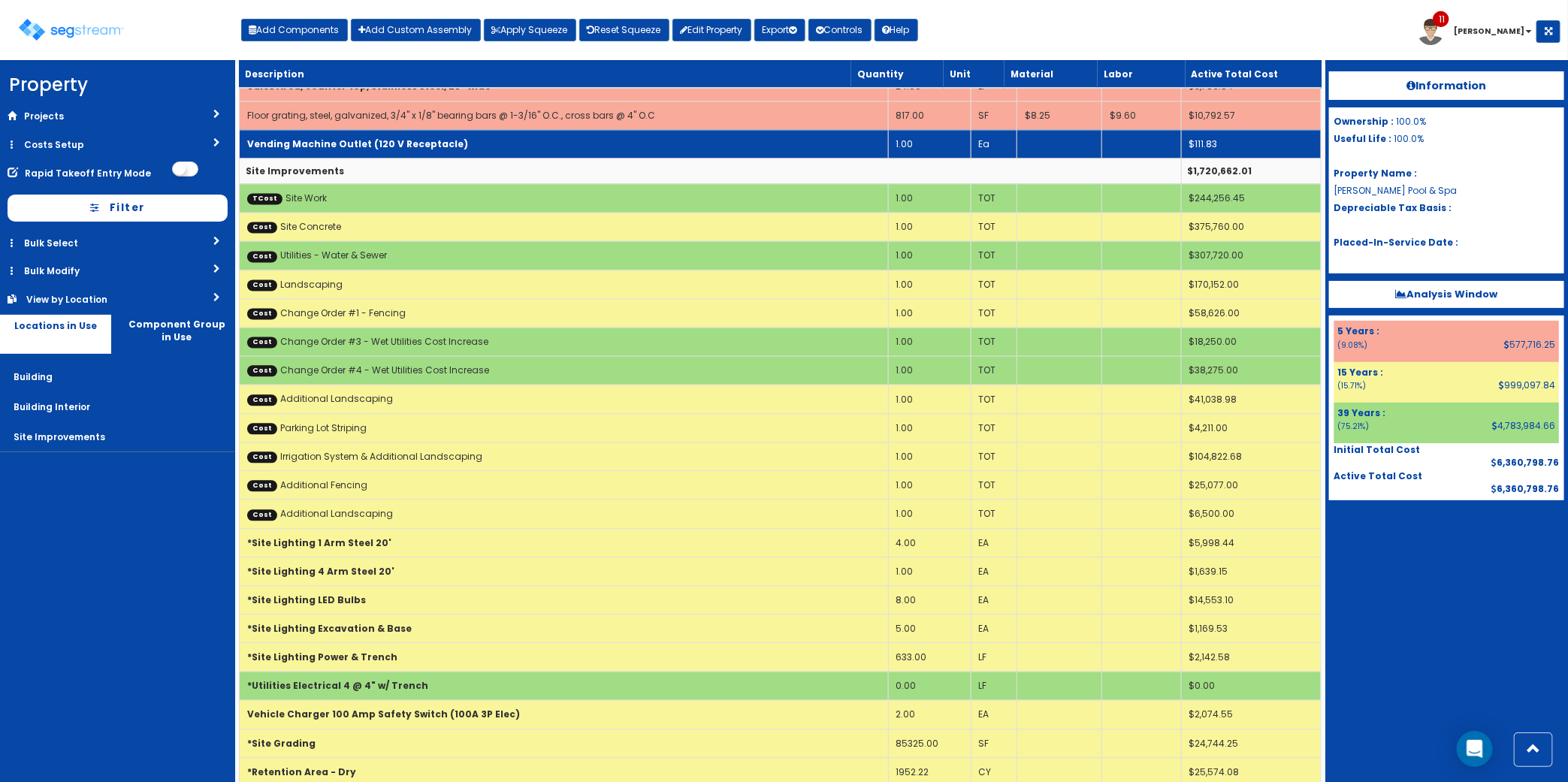
scroll to position [4940, 0]
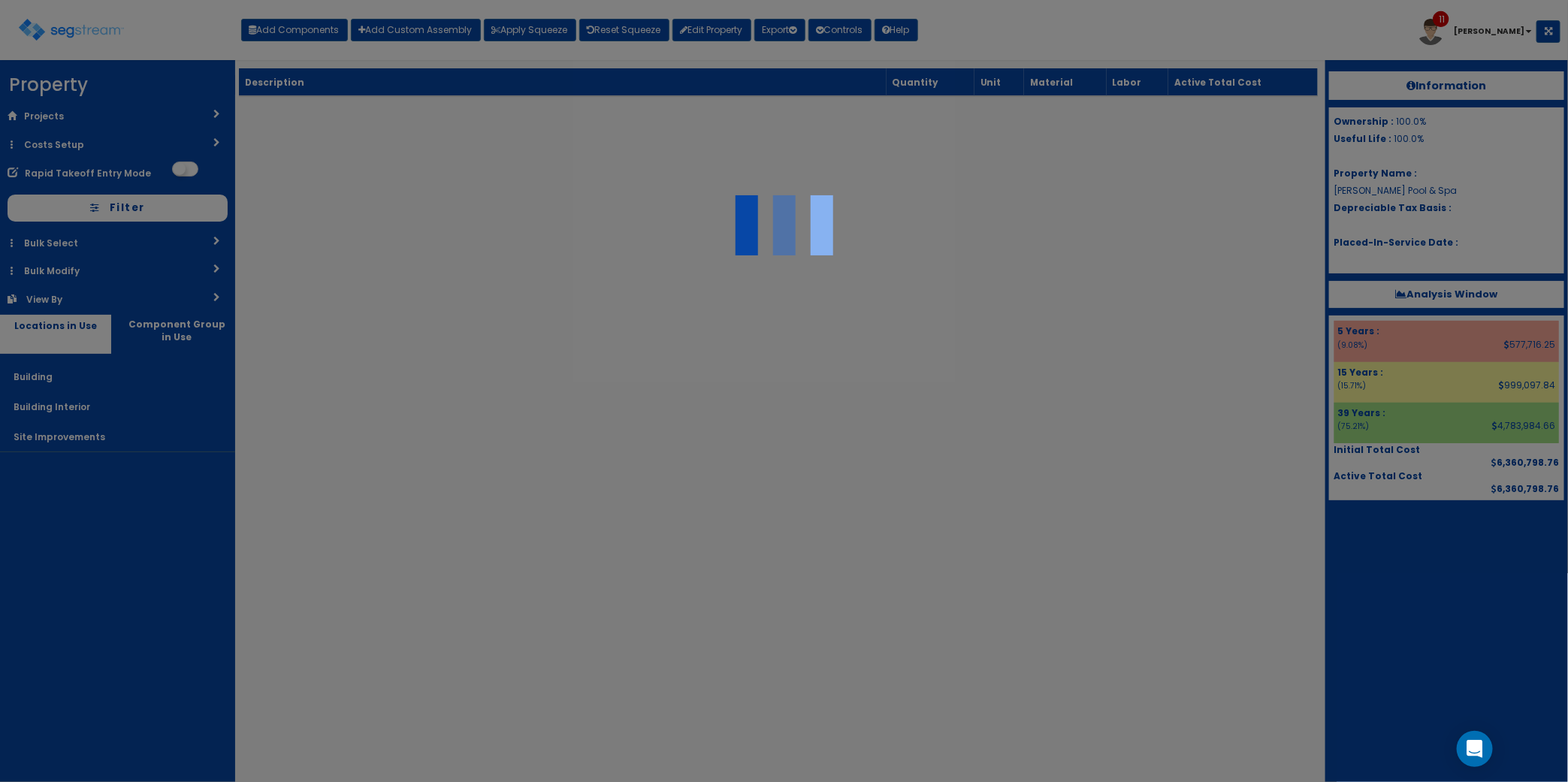
click at [1466, 569] on div at bounding box center [784, 391] width 1568 height 782
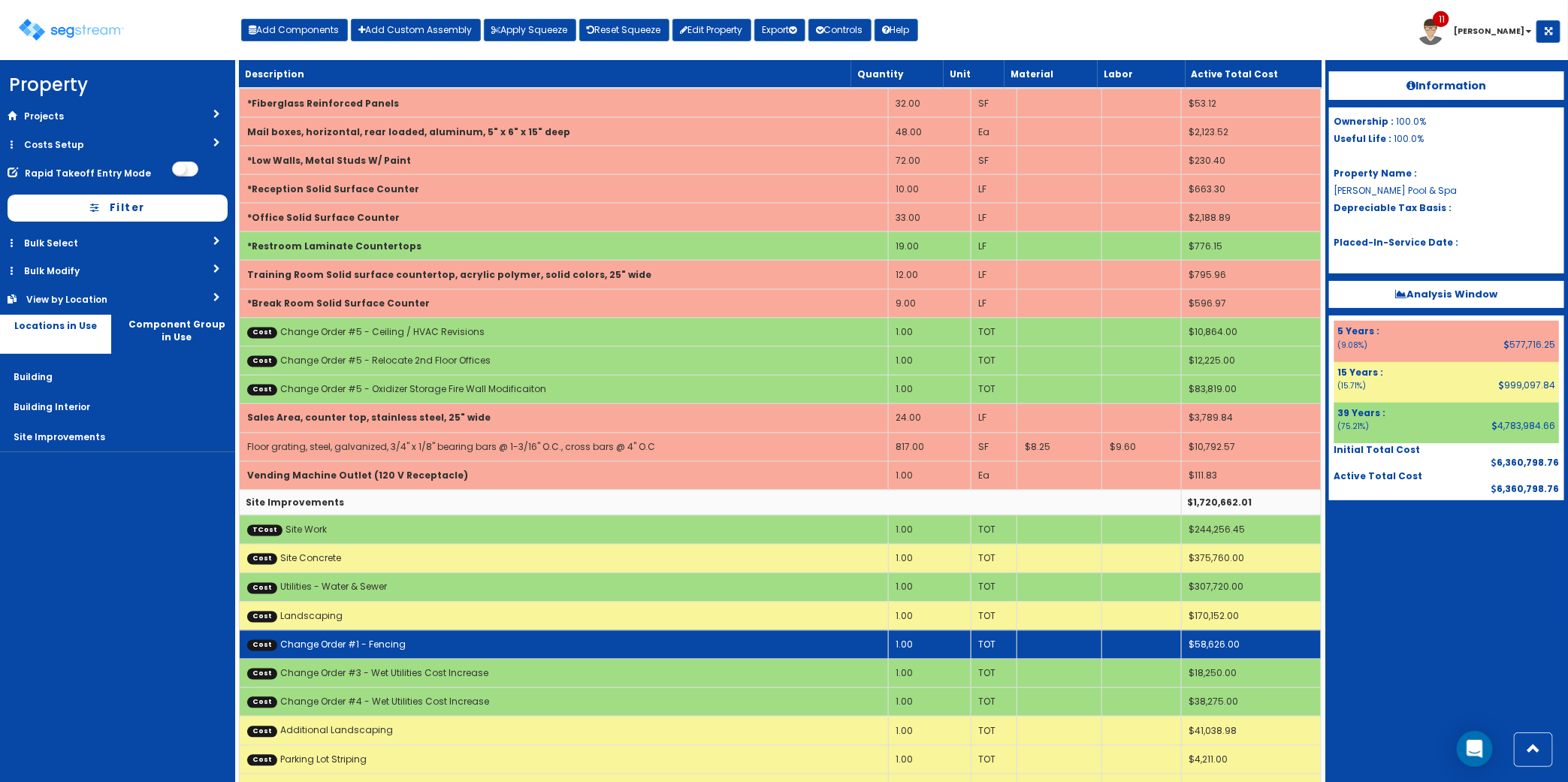
drag, startPoint x: 656, startPoint y: 669, endPoint x: 628, endPoint y: 672, distance: 28.2
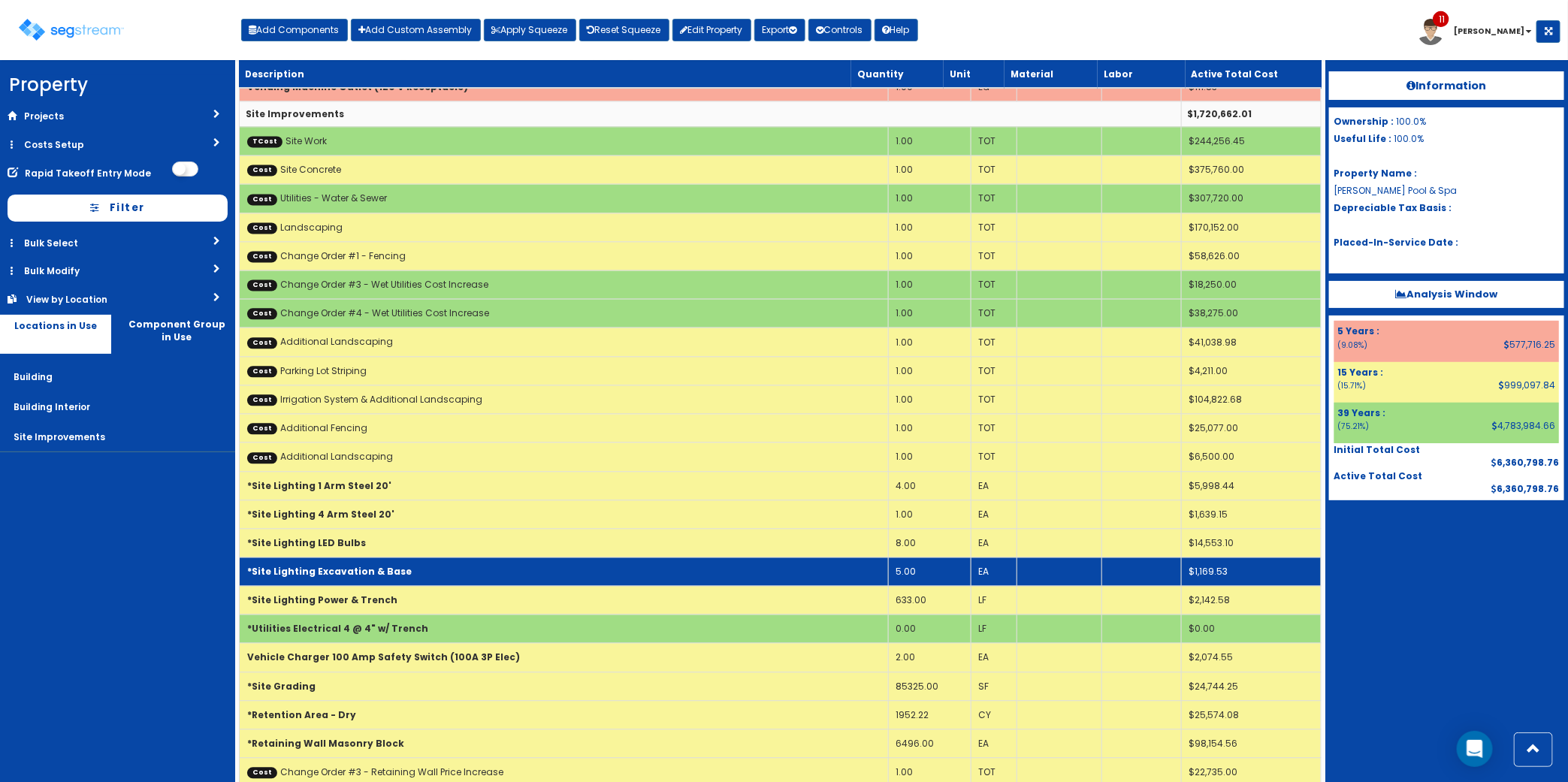
scroll to position [4940, 0]
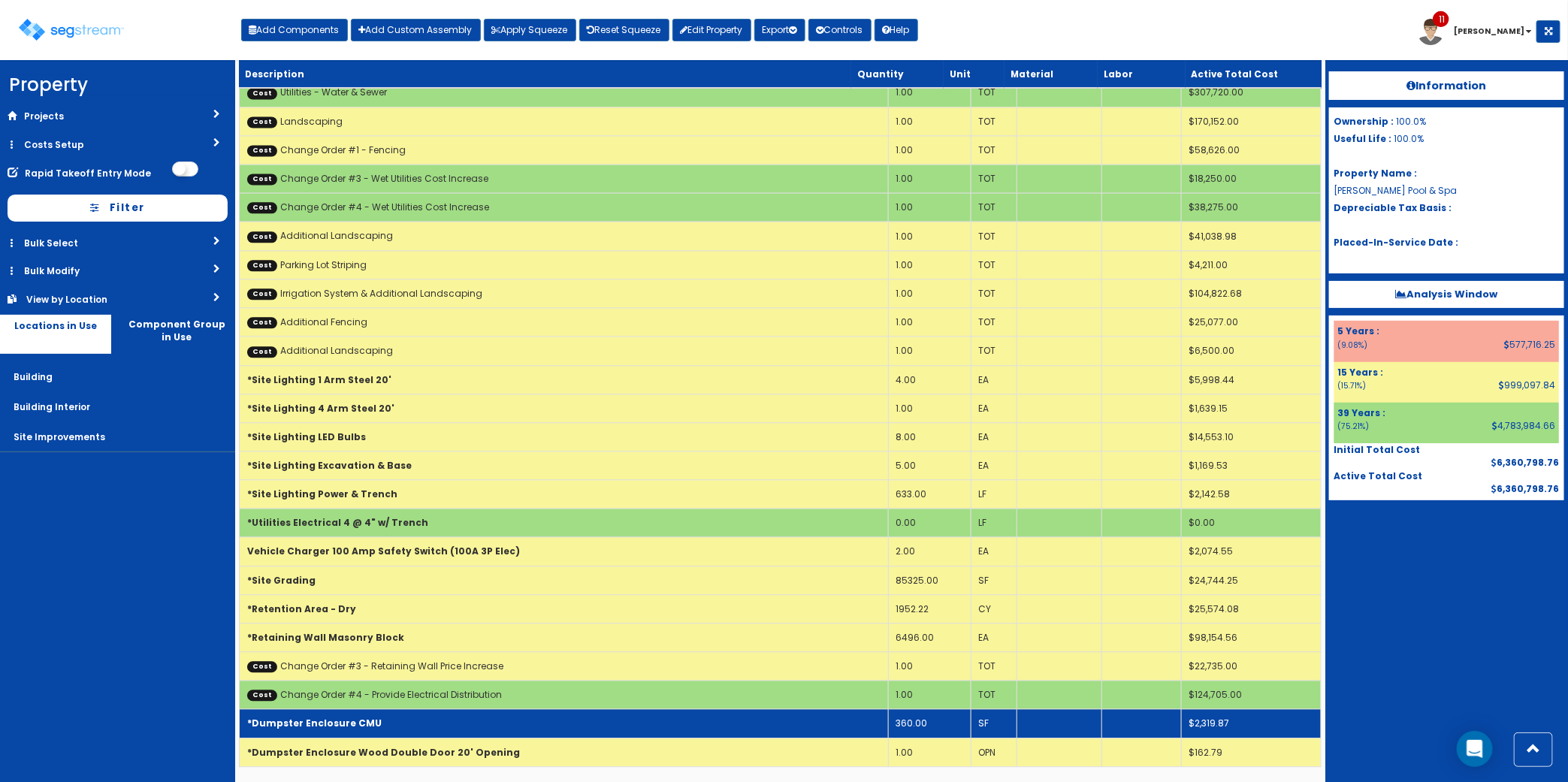
click at [452, 729] on td "*Dumpster Enclosure CMU" at bounding box center [564, 723] width 649 height 29
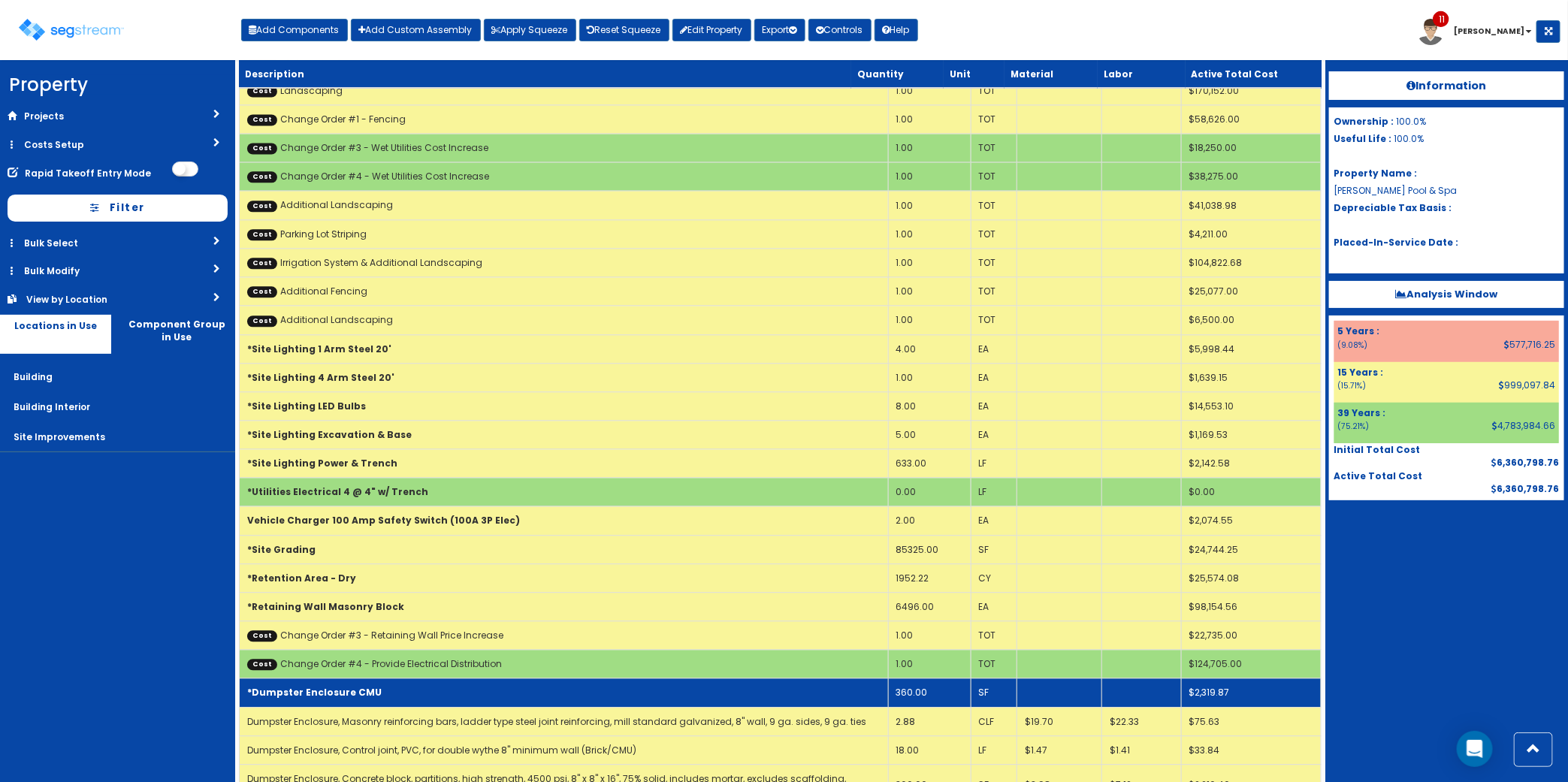
click at [453, 707] on td "*Dumpster Enclosure CMU" at bounding box center [564, 693] width 649 height 29
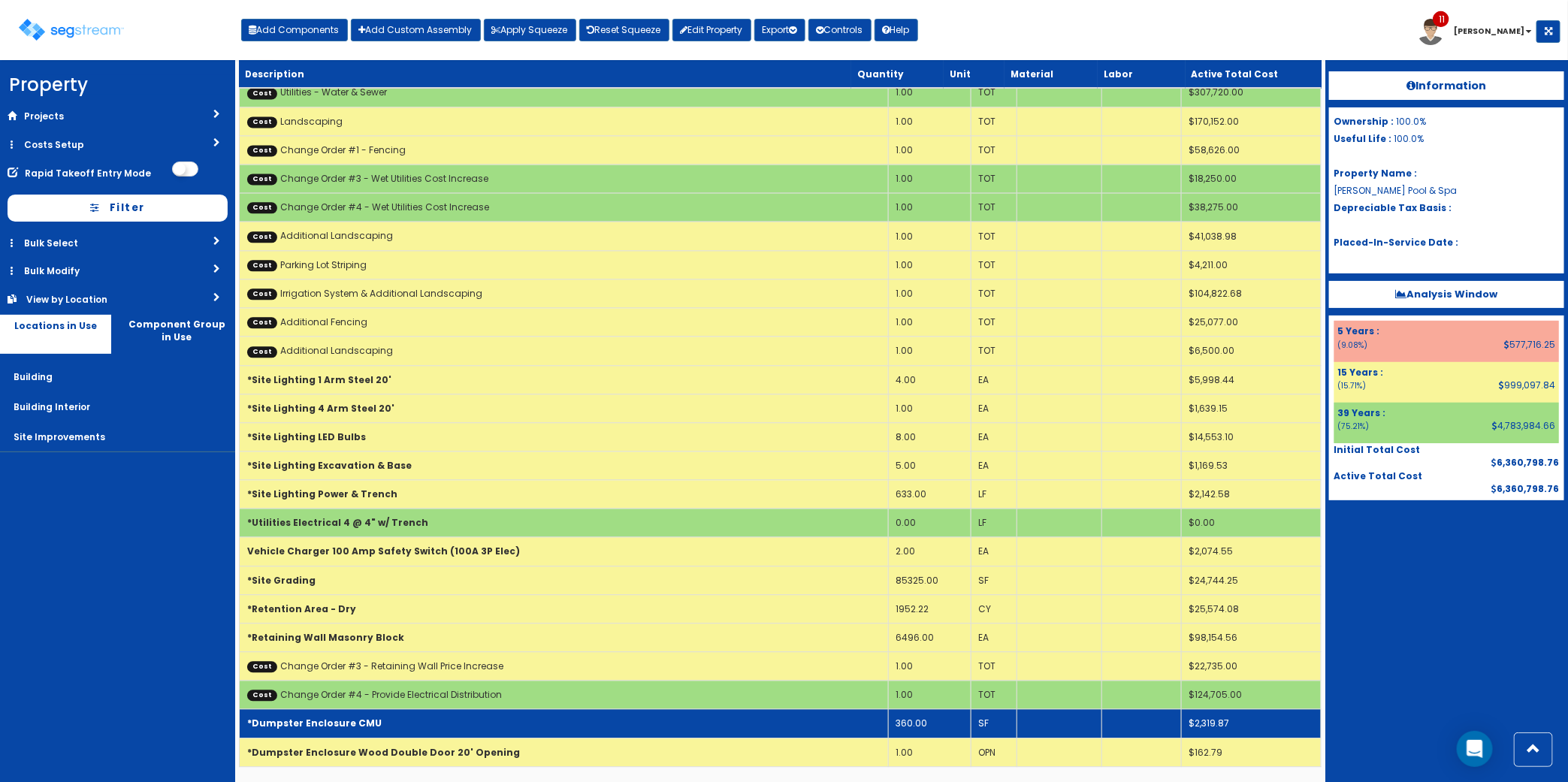
click at [453, 729] on td "*Dumpster Enclosure CMU" at bounding box center [564, 723] width 649 height 29
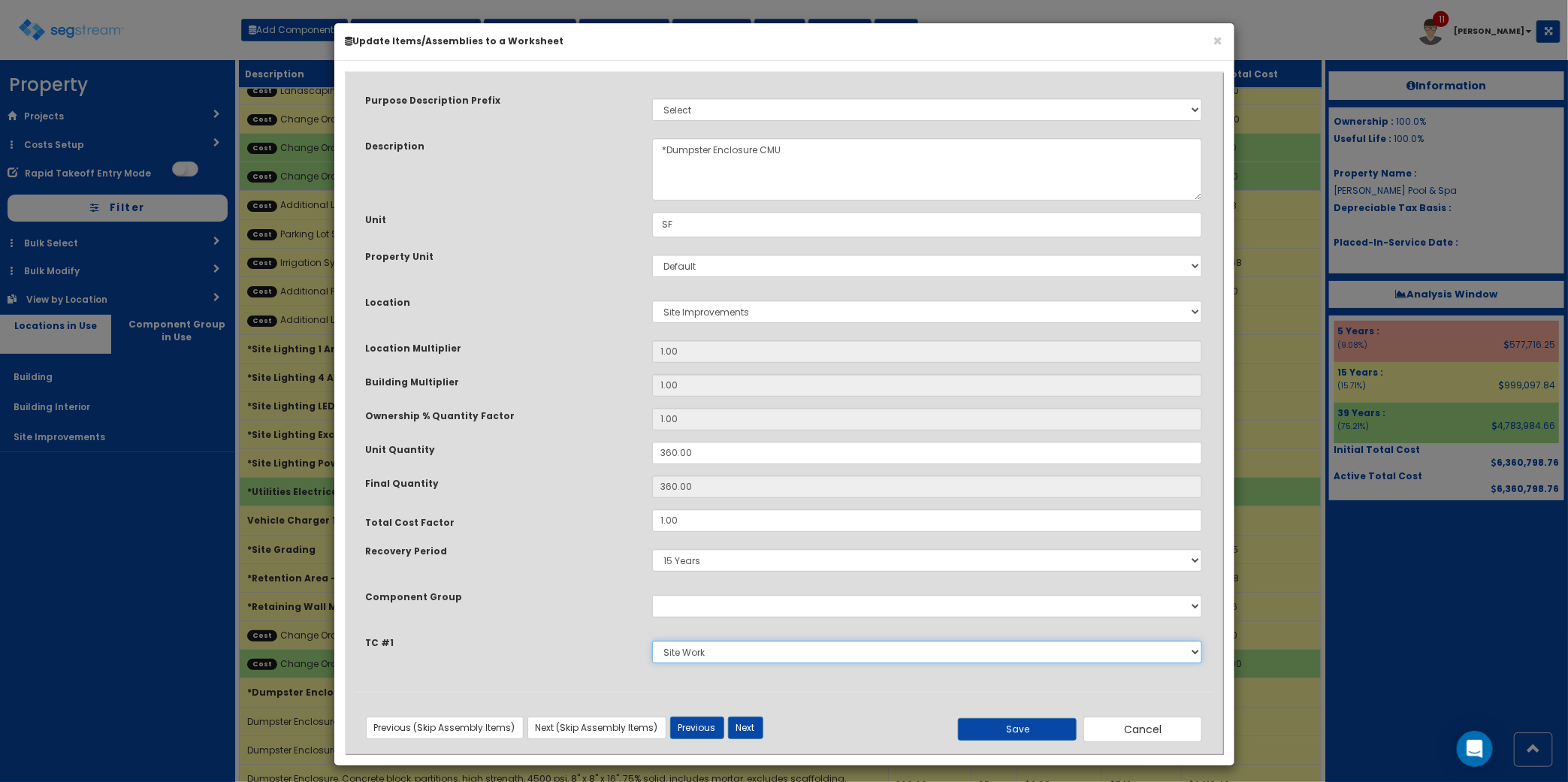
click at [704, 651] on select "Select Site Work Plumbing Electrical Mechanical Metal Stud / Gypsum Wall Board …" at bounding box center [927, 652] width 550 height 22
drag, startPoint x: 707, startPoint y: 651, endPoint x: 927, endPoint y: 674, distance: 221.2
click at [707, 651] on select "Select Site Work Plumbing Electrical Mechanical Metal Stud / Gypsum Wall Board …" at bounding box center [927, 652] width 550 height 22
click at [1149, 722] on button "Cancel" at bounding box center [1143, 729] width 119 height 26
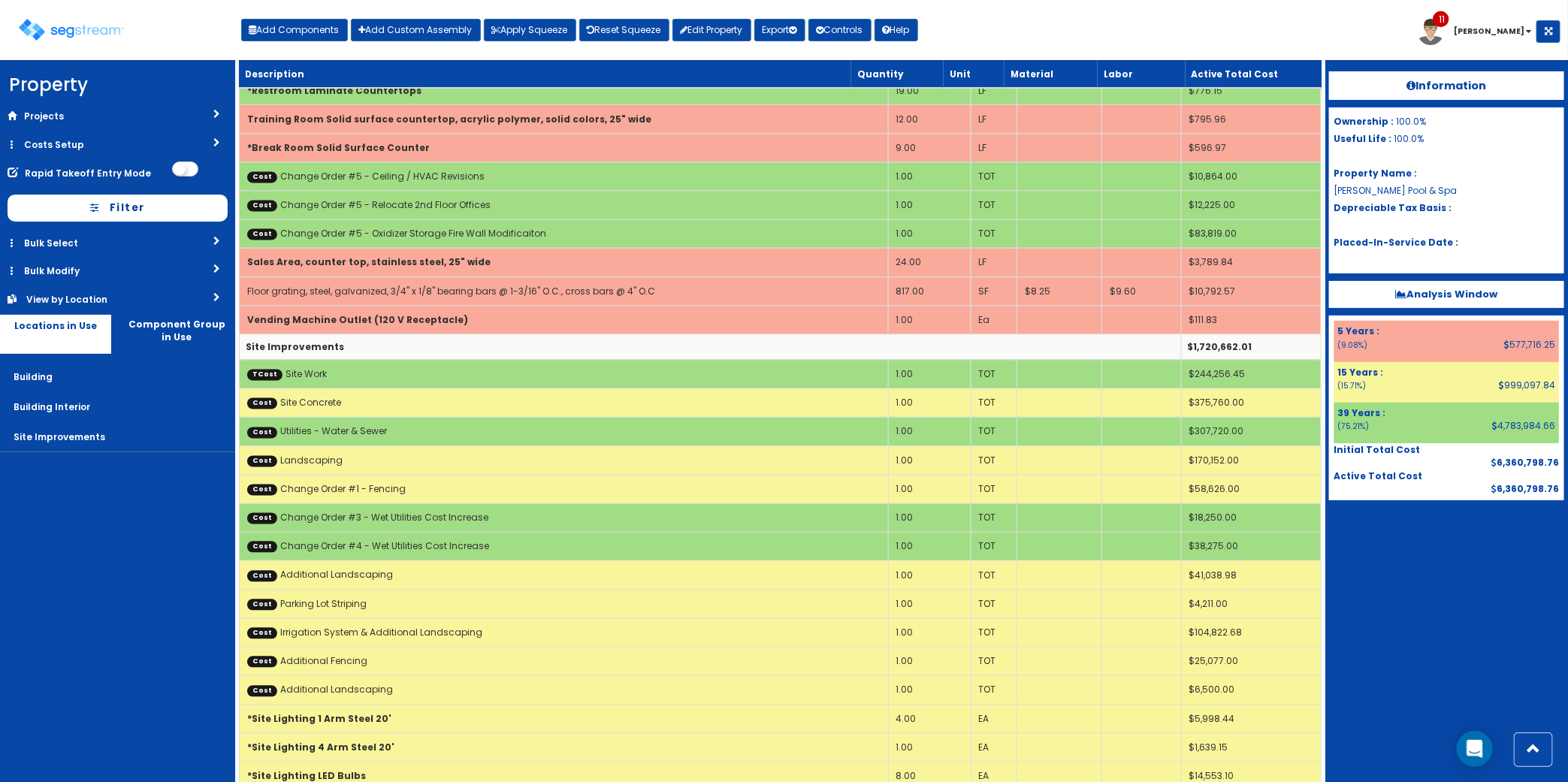
scroll to position [4564, 0]
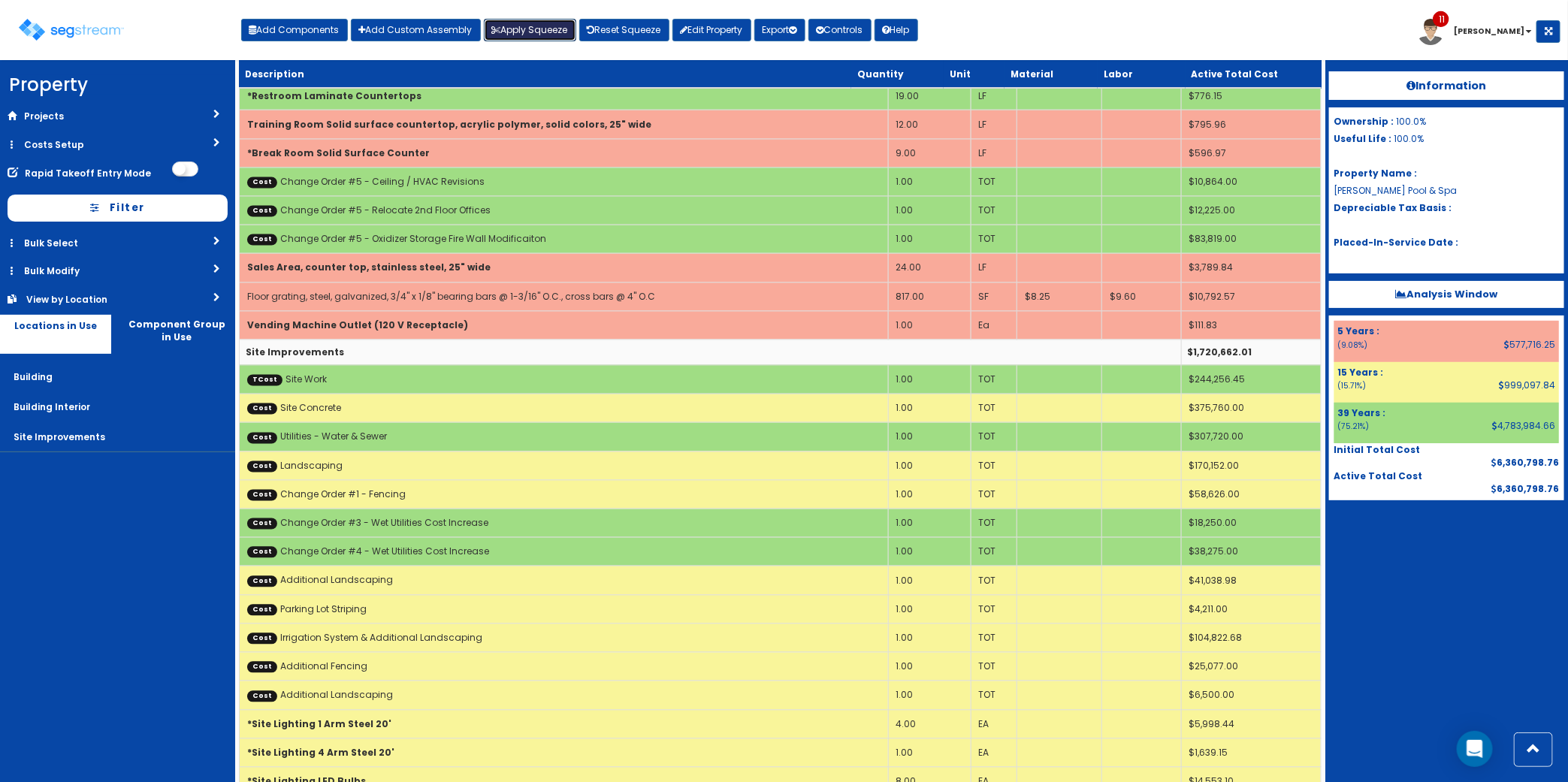
click at [550, 32] on button "Apply Squeeze" at bounding box center [530, 30] width 93 height 22
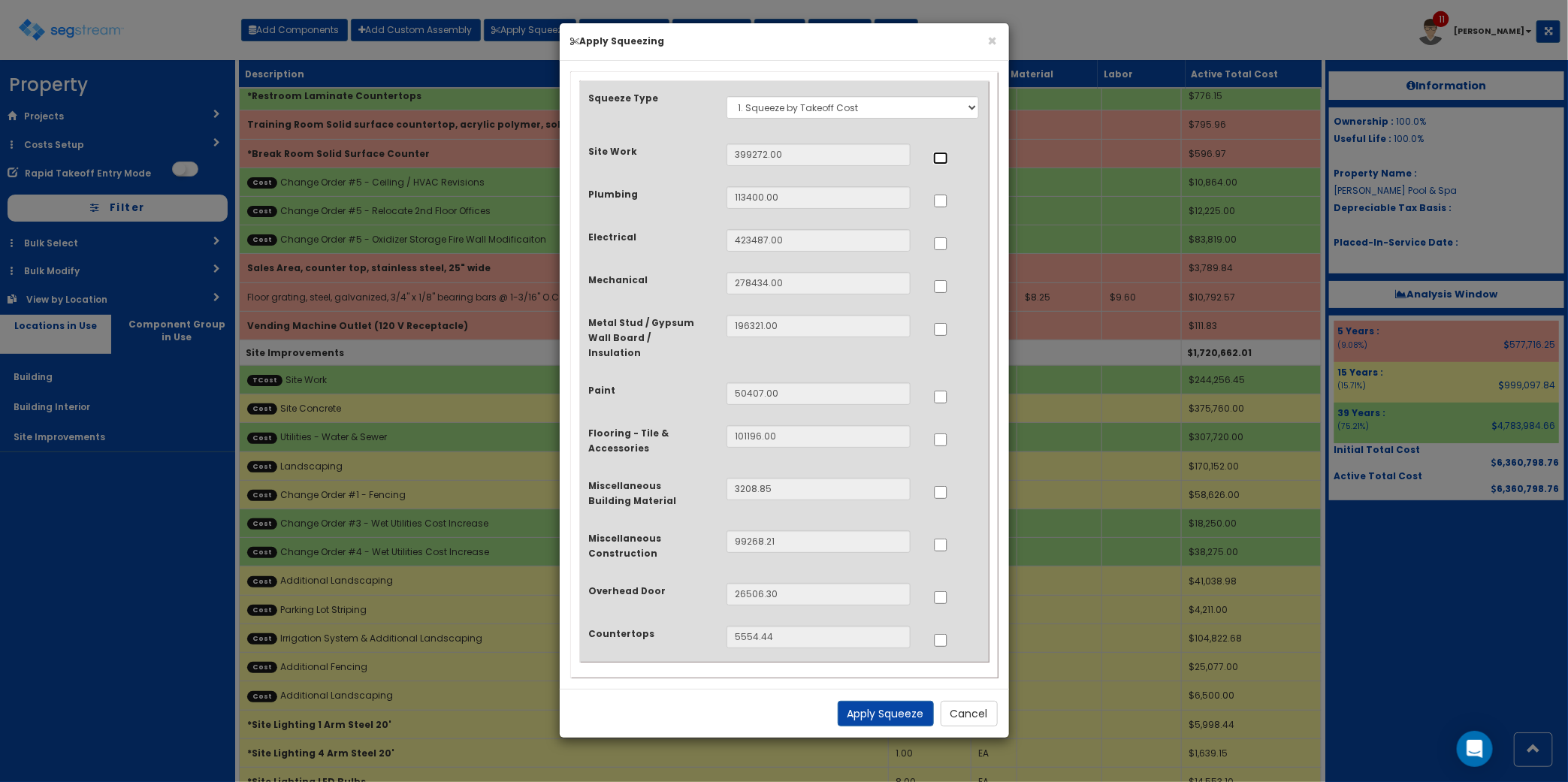
click at [938, 162] on input "..." at bounding box center [941, 157] width 15 height 13
checkbox input "true"
click at [945, 208] on input "..." at bounding box center [941, 201] width 15 height 13
checkbox input "true"
click at [944, 242] on input "..." at bounding box center [941, 243] width 15 height 13
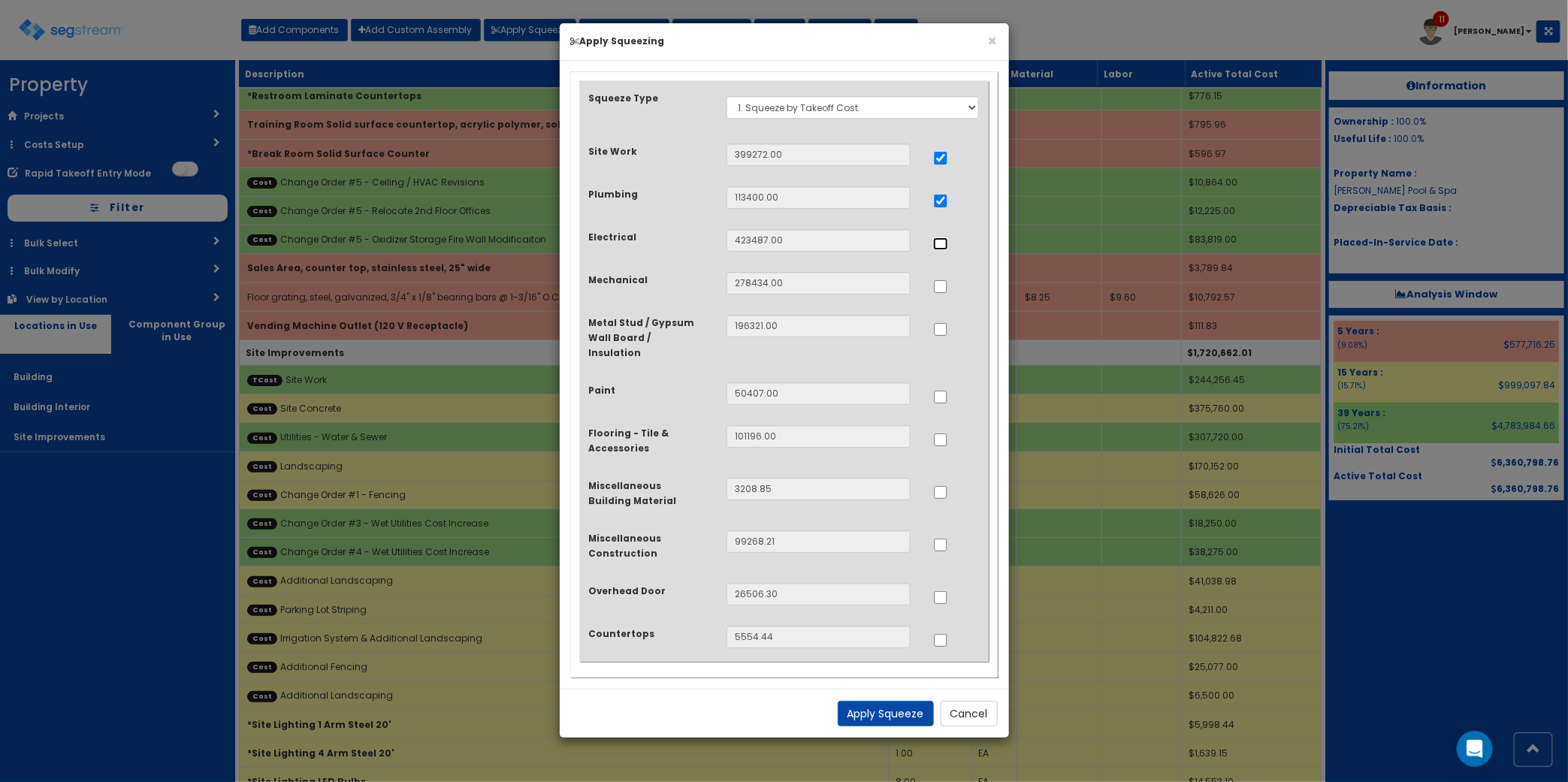
checkbox input "true"
click at [938, 286] on input "..." at bounding box center [941, 286] width 15 height 13
checkbox input "true"
click at [949, 478] on div at bounding box center [956, 490] width 47 height 24
click at [946, 486] on input "..." at bounding box center [941, 492] width 15 height 13
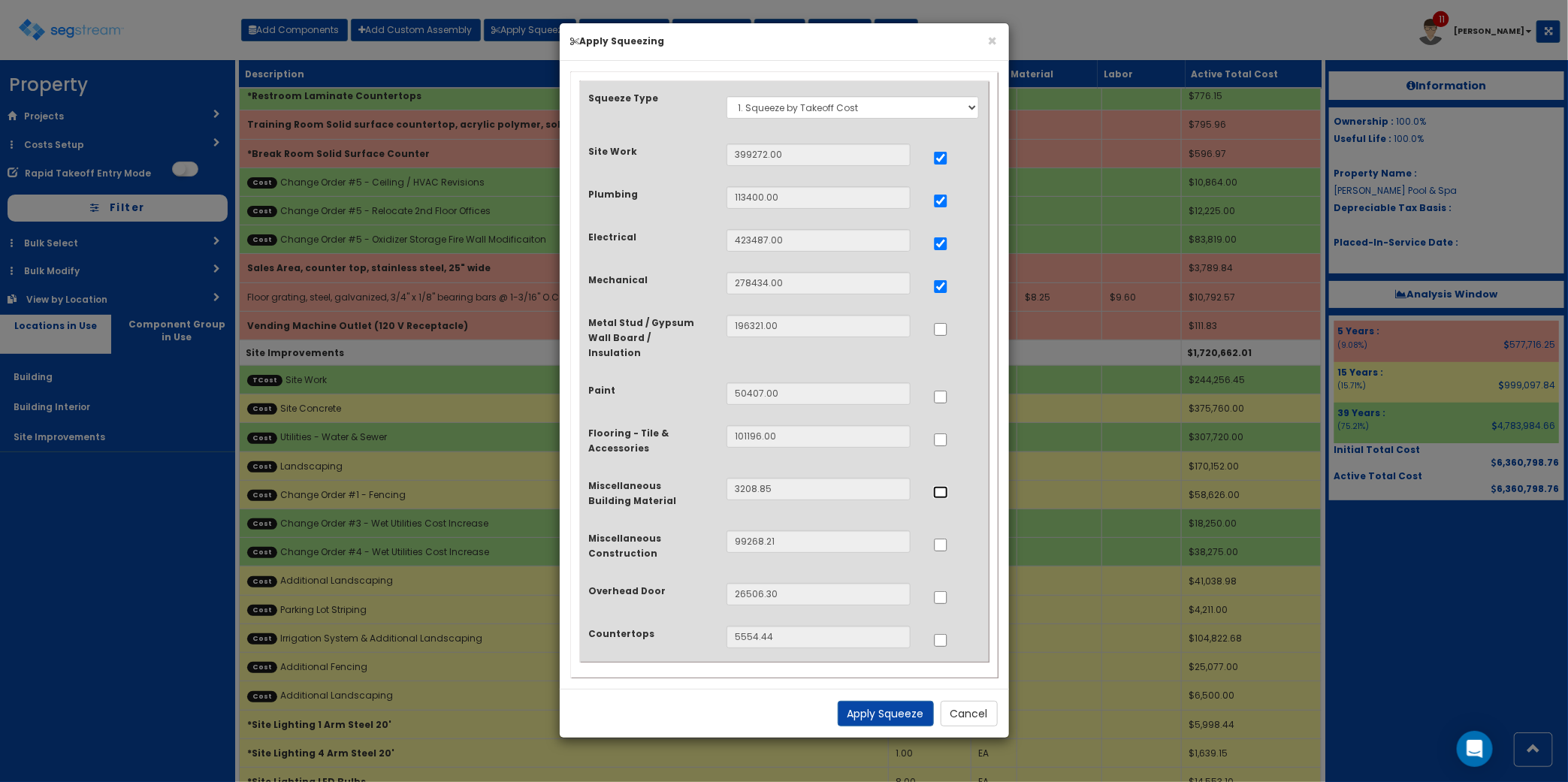
checkbox input "true"
click at [928, 625] on div at bounding box center [955, 637] width 69 height 24
click at [943, 634] on input "..." at bounding box center [941, 640] width 15 height 13
checkbox input "true"
click at [895, 701] on button "Apply Squeeze" at bounding box center [885, 714] width 96 height 26
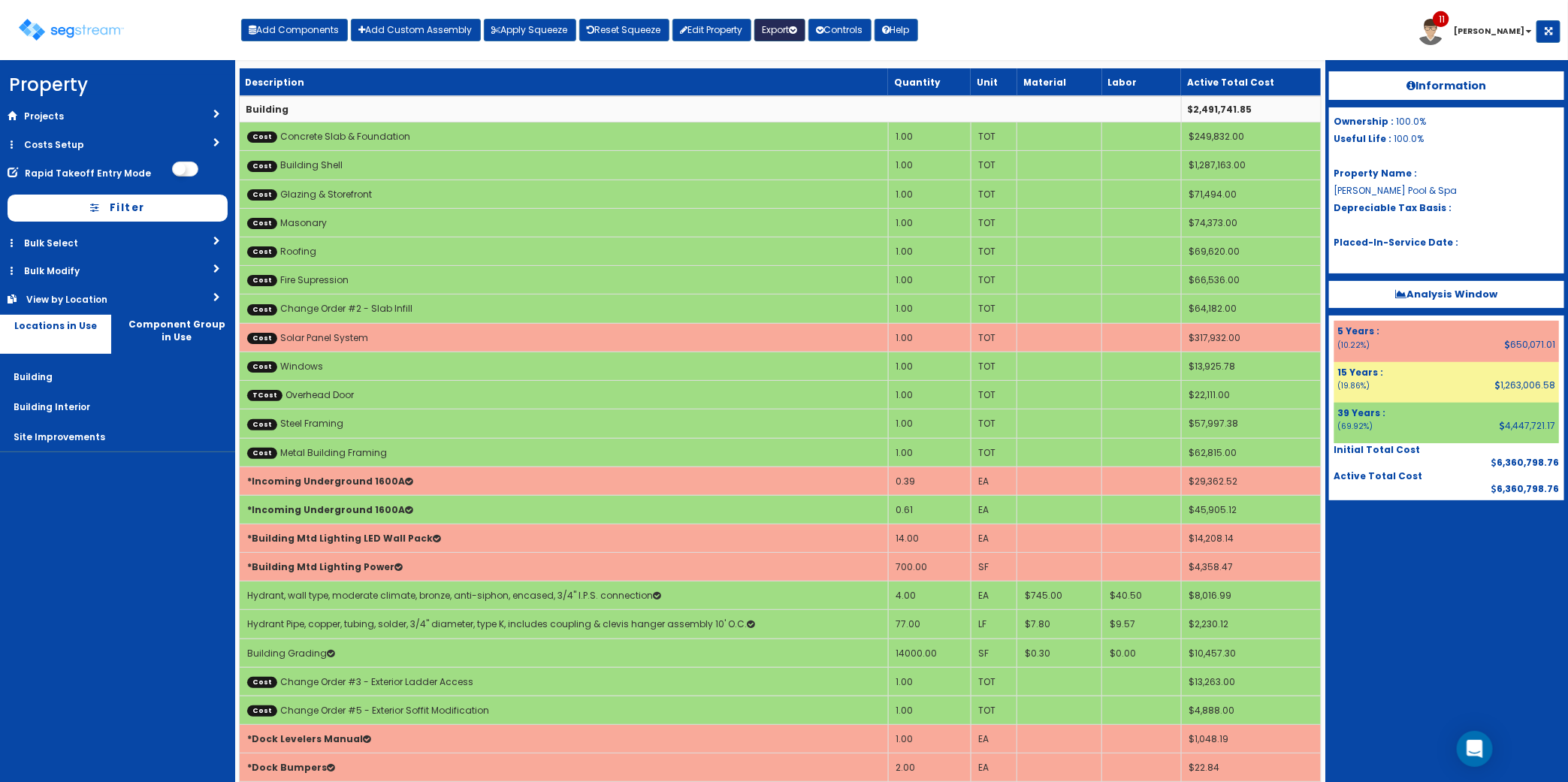
click at [778, 31] on button "Export" at bounding box center [779, 30] width 51 height 22
click at [800, 67] on link "Engineering Report(xlsx)" at bounding box center [829, 62] width 149 height 30
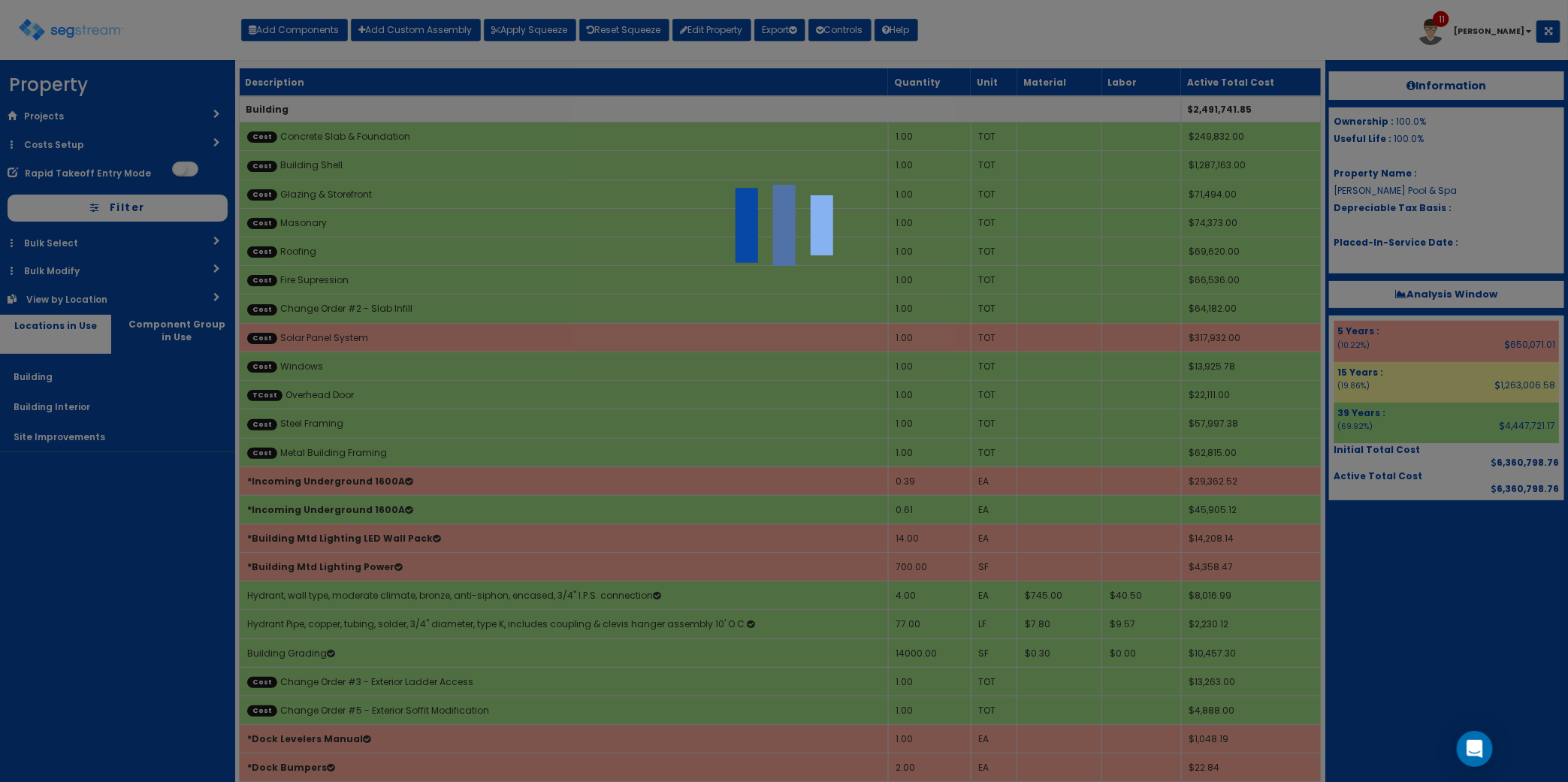
click at [1395, 694] on div at bounding box center [784, 391] width 1568 height 782
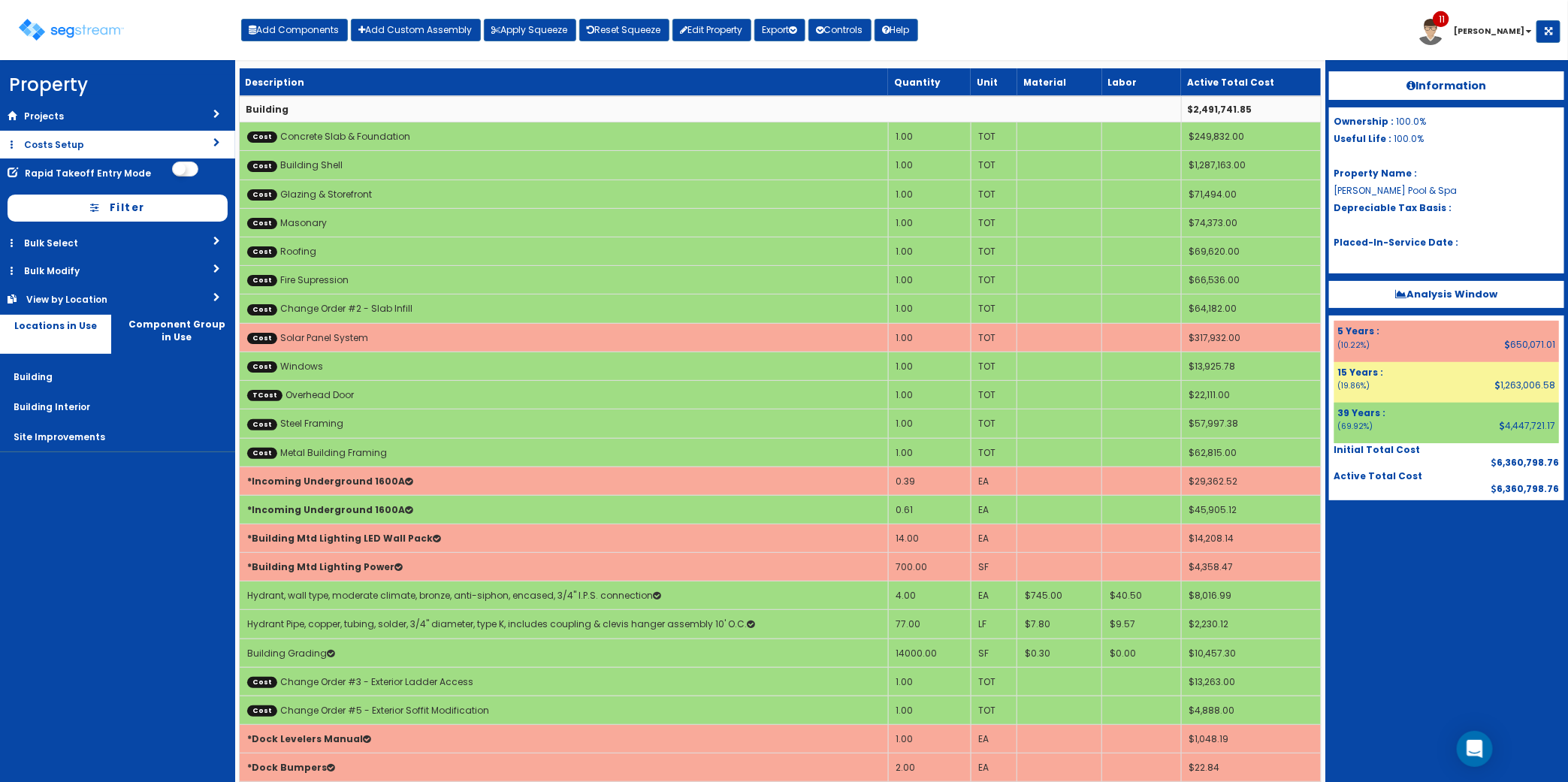
click at [100, 145] on link "Costs Setup" at bounding box center [117, 145] width 235 height 28
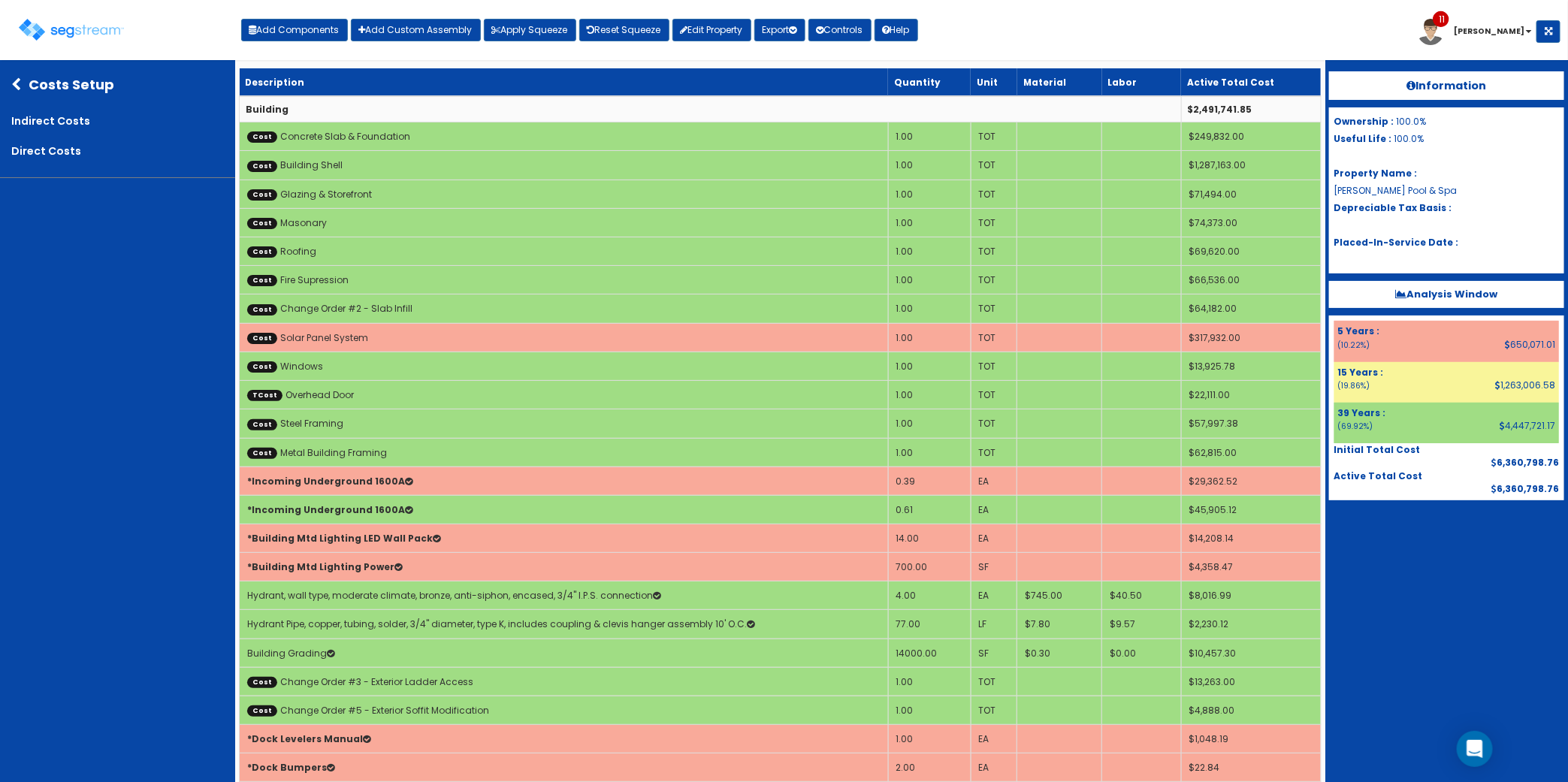
click at [1383, 561] on div at bounding box center [1446, 538] width 235 height 75
click at [541, 31] on button "Apply Squeeze" at bounding box center [530, 30] width 93 height 22
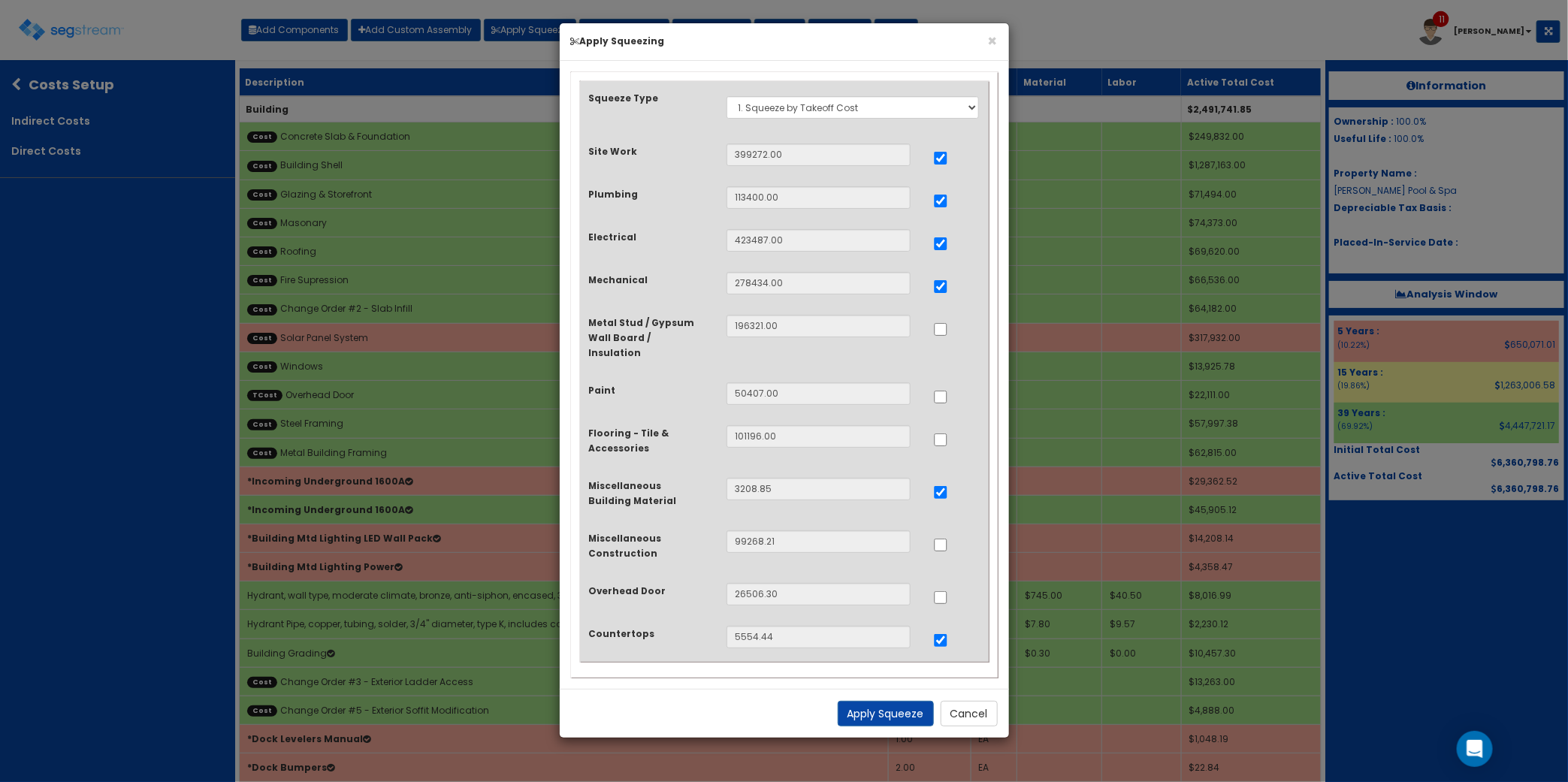
click at [541, 32] on div "× Apply Squeezing Squeeze Type Select 1. Squeeze by Takeoff Cost Total Building…" at bounding box center [784, 391] width 1568 height 782
click at [956, 701] on button "Cancel" at bounding box center [968, 714] width 57 height 26
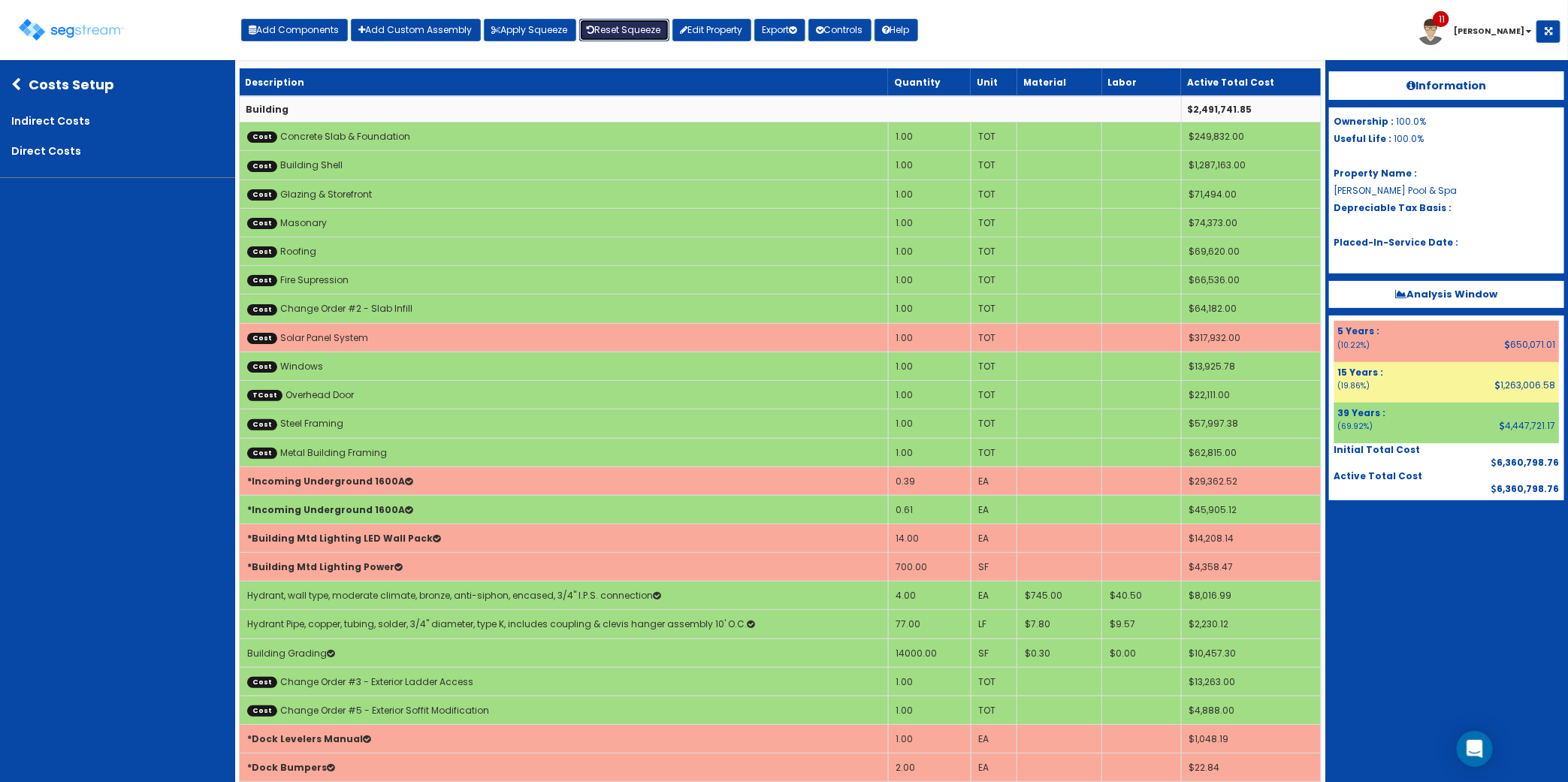
click at [608, 24] on link "Reset Squeeze" at bounding box center [624, 30] width 90 height 22
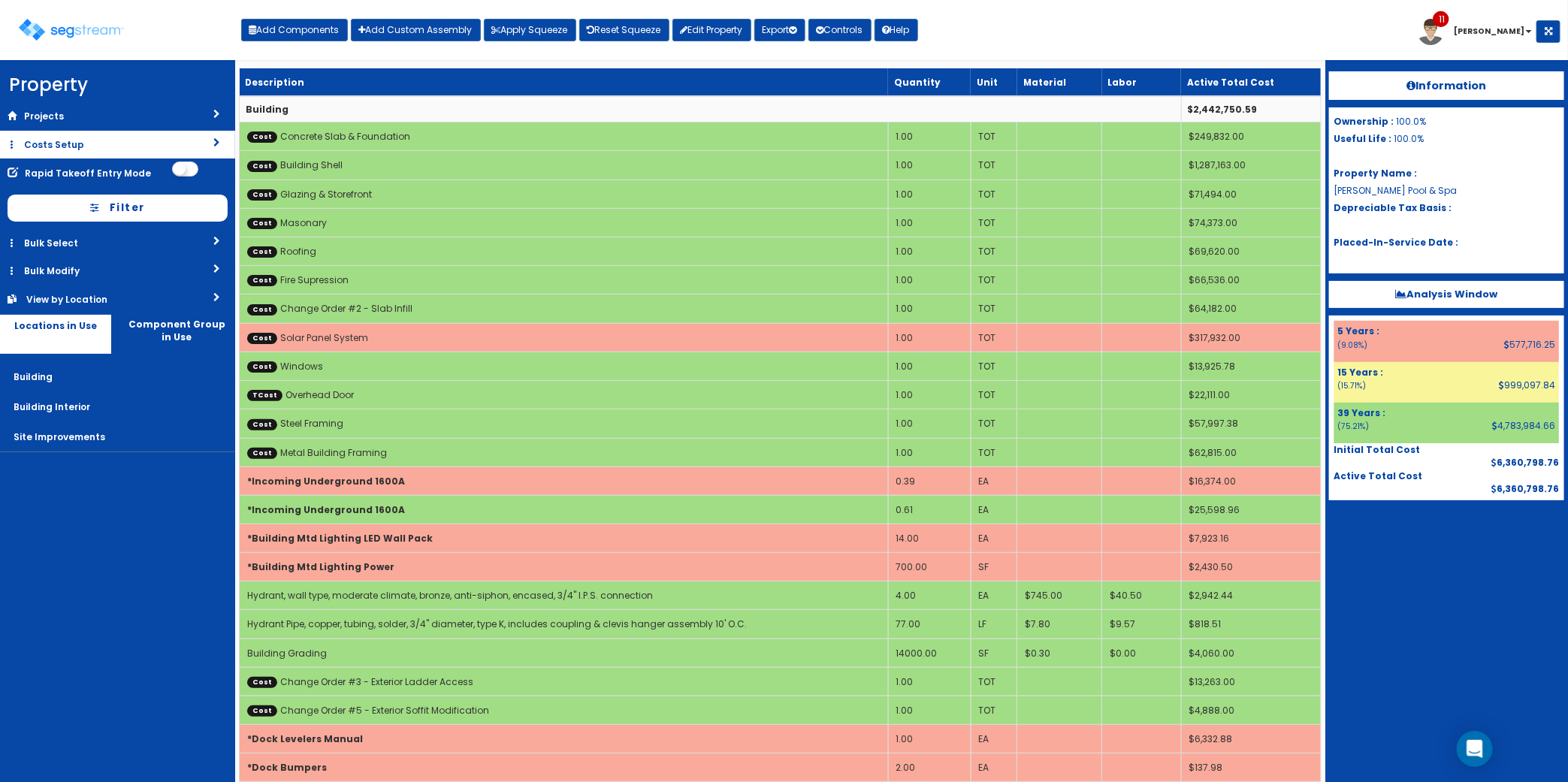
click at [76, 143] on link "Costs Setup" at bounding box center [117, 145] width 235 height 28
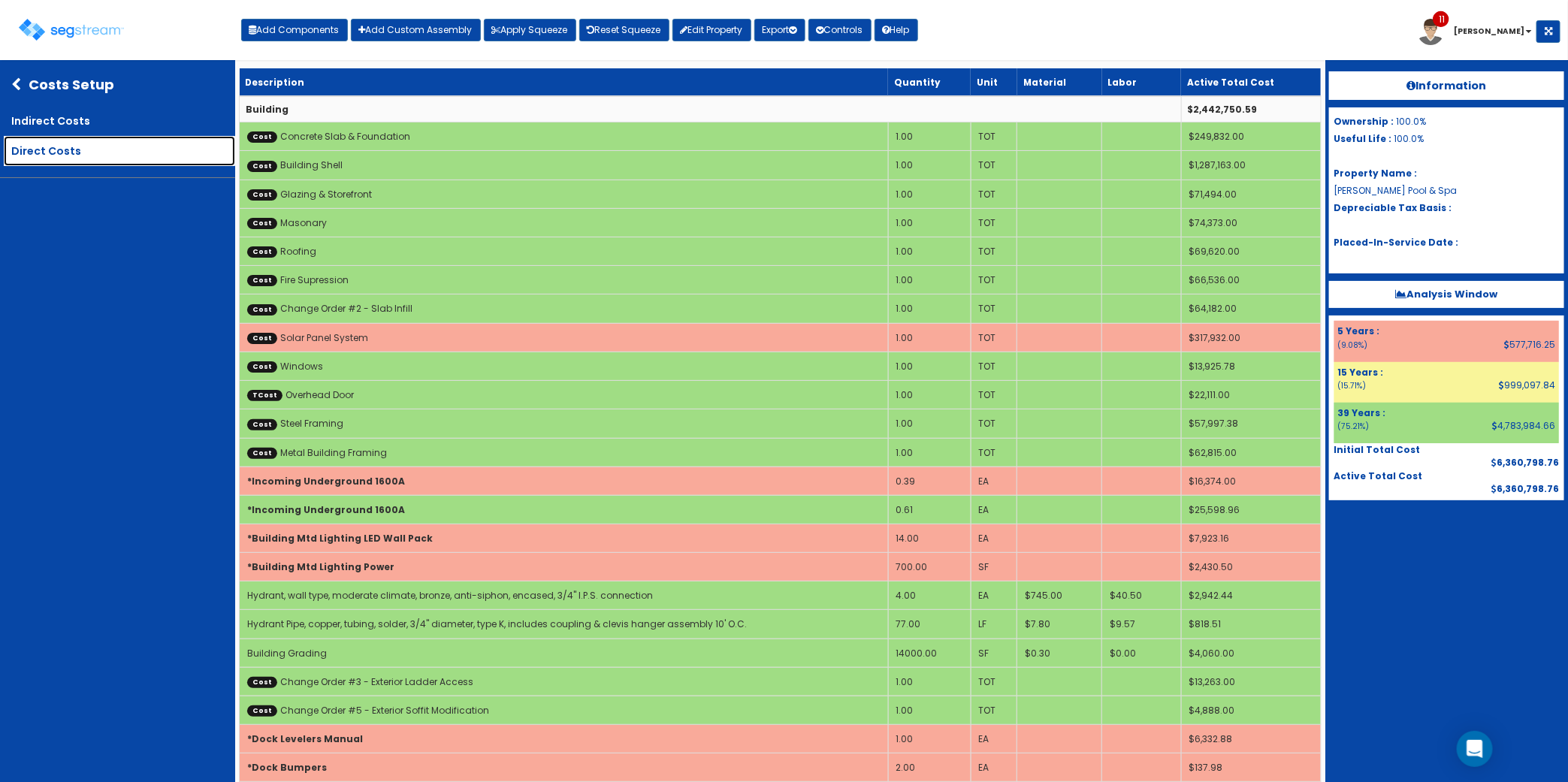
click at [74, 148] on link "Direct Costs" at bounding box center [119, 151] width 231 height 30
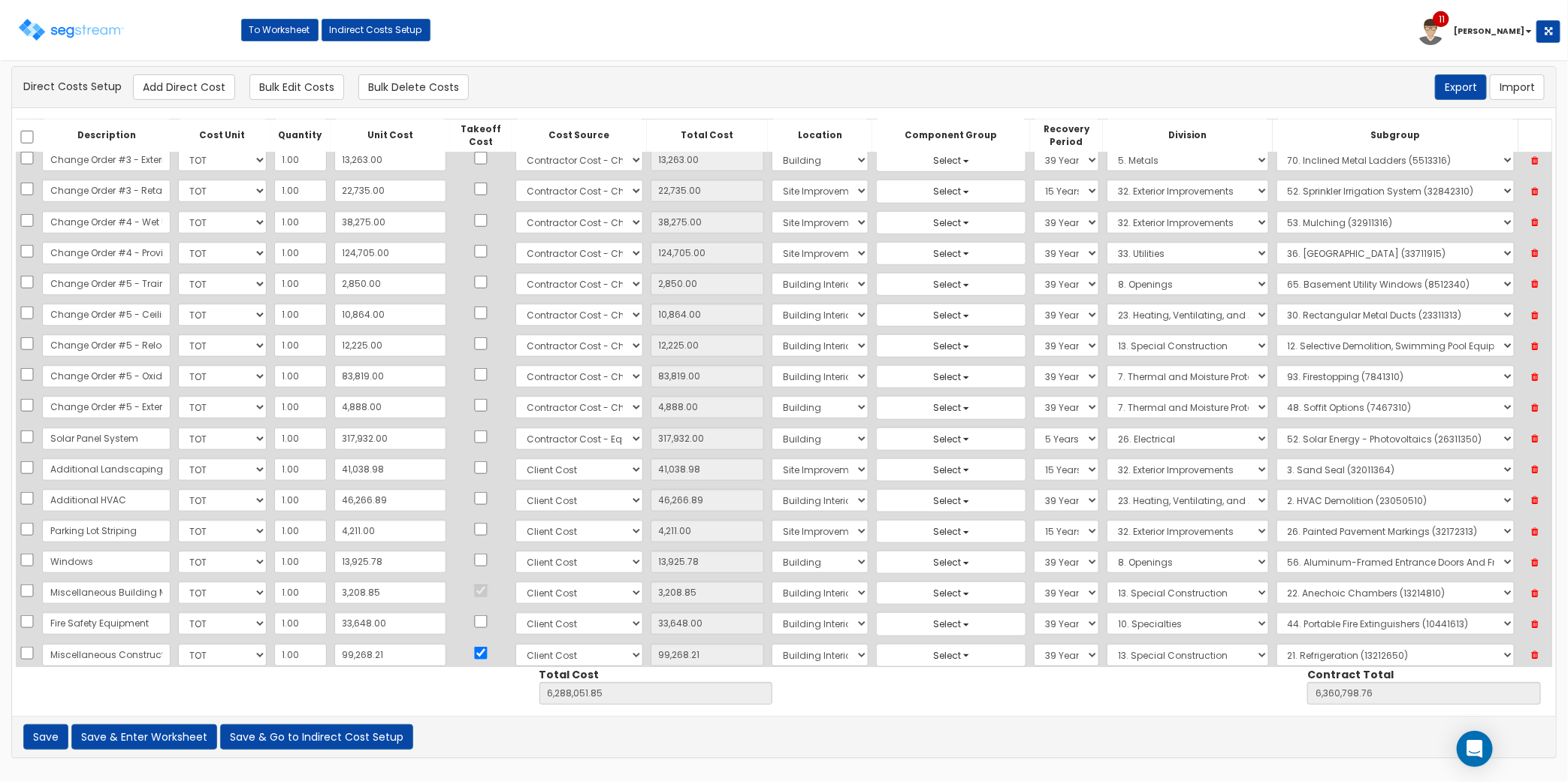
scroll to position [751, 0]
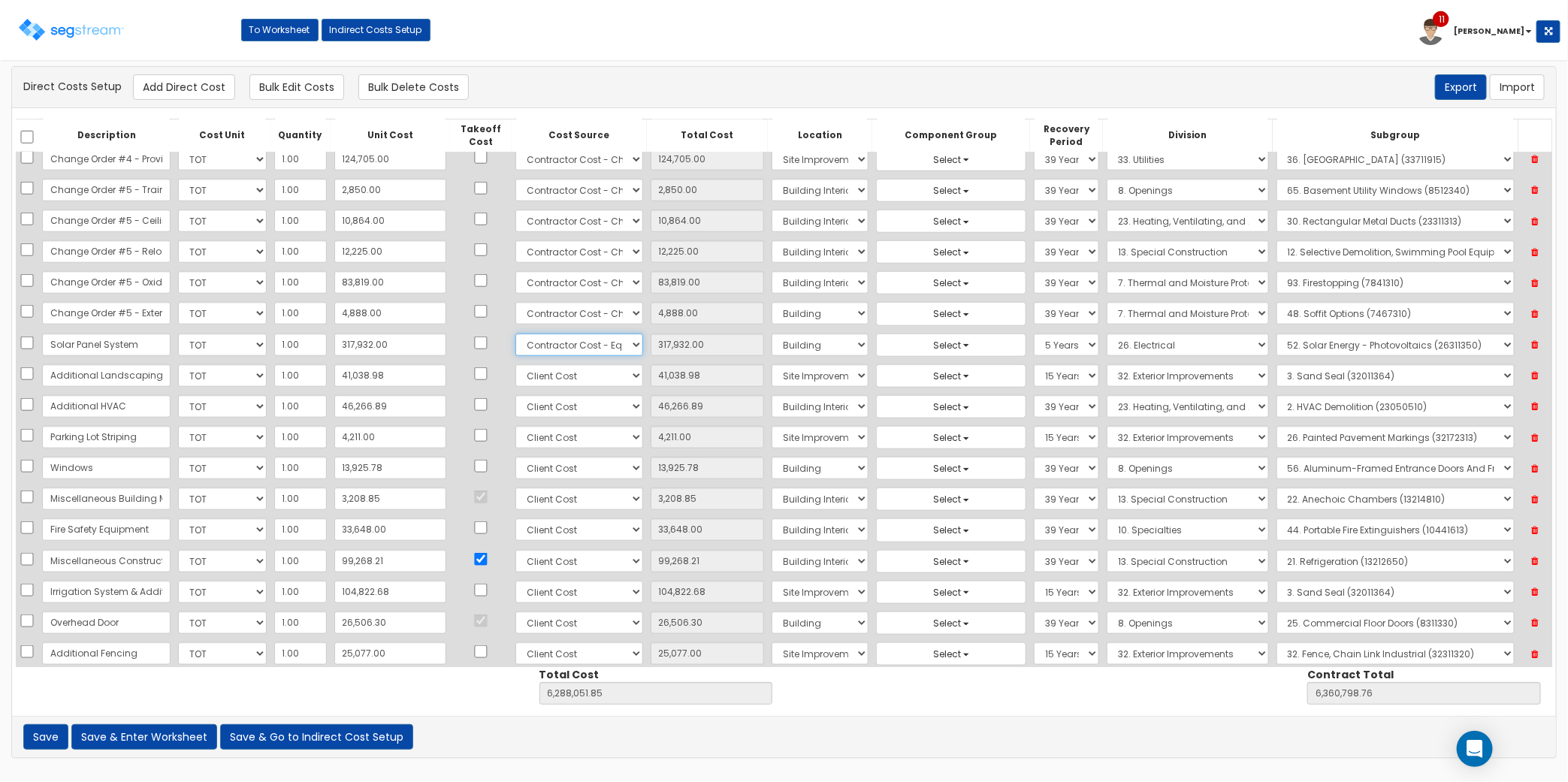
click at [539, 357] on select "Select 86 Sheppard Building Client Cost Client Cost - Equipment Client Costs - …" at bounding box center [579, 345] width 127 height 22
click at [539, 357] on select "Select 86 Sheppard Building Client Cost Client Cost - Equipment Client Costs - …" at bounding box center [579, 345] width 127 height 22
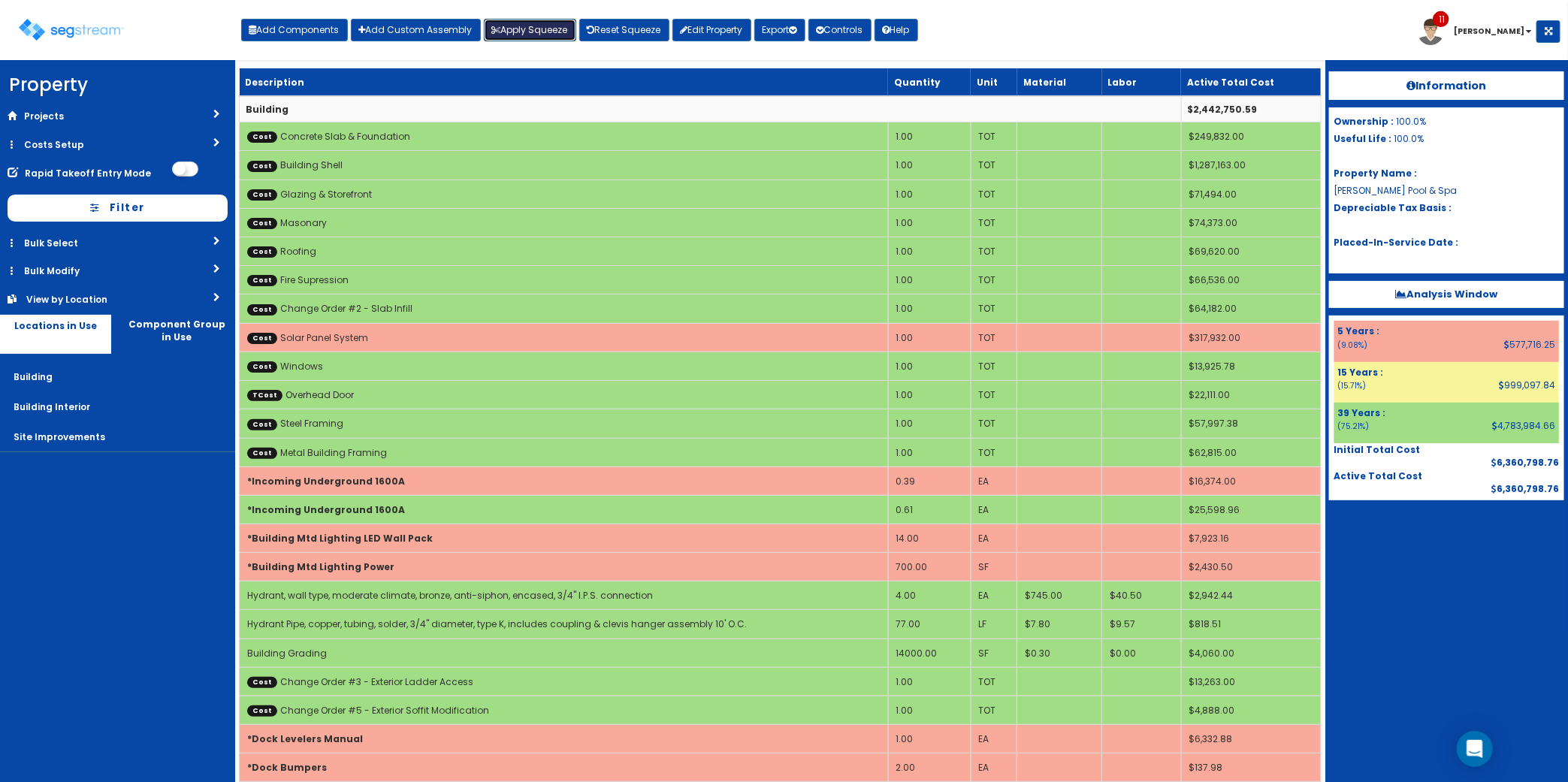
click at [511, 42] on button "Apply Squeeze" at bounding box center [530, 30] width 93 height 22
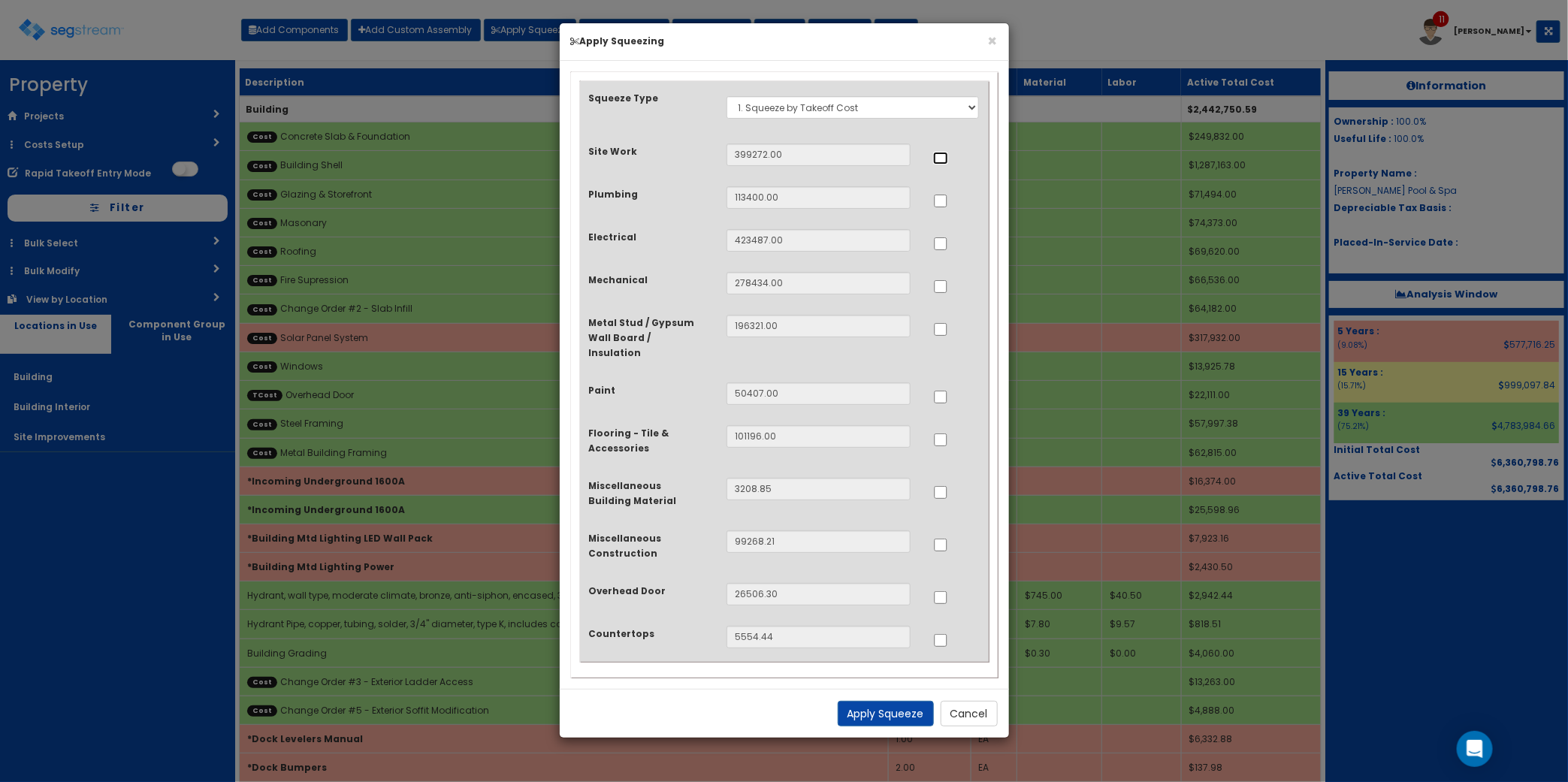
click at [944, 159] on input "..." at bounding box center [941, 157] width 15 height 13
checkbox input "true"
drag, startPoint x: 935, startPoint y: 196, endPoint x: 939, endPoint y: 208, distance: 12.6
click at [935, 197] on input "..." at bounding box center [941, 201] width 15 height 13
checkbox input "true"
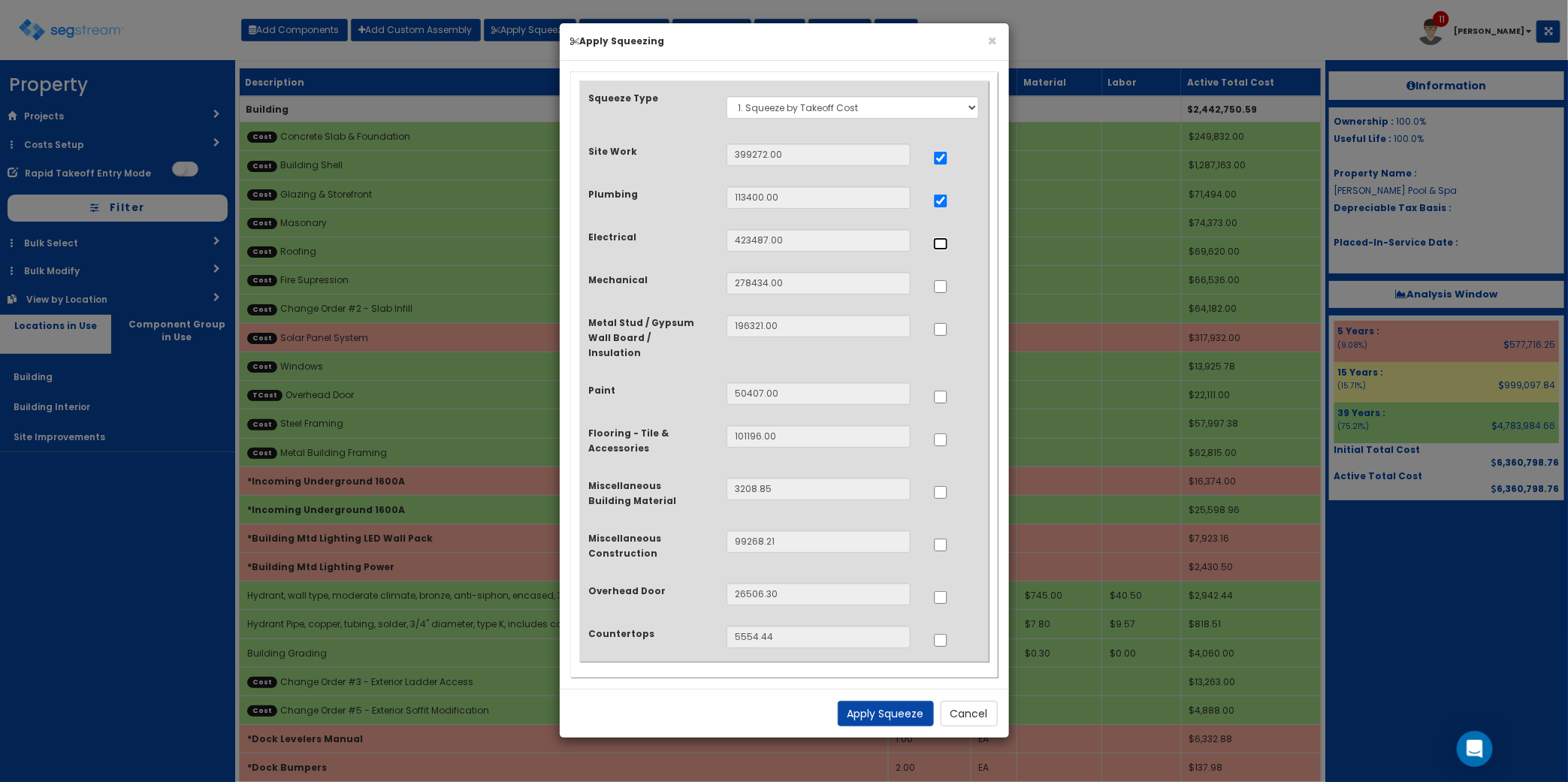
click at [940, 244] on input "..." at bounding box center [941, 243] width 15 height 13
checkbox input "true"
click at [940, 286] on input "..." at bounding box center [941, 286] width 15 height 13
checkbox input "true"
click at [937, 634] on input "..." at bounding box center [941, 640] width 15 height 13
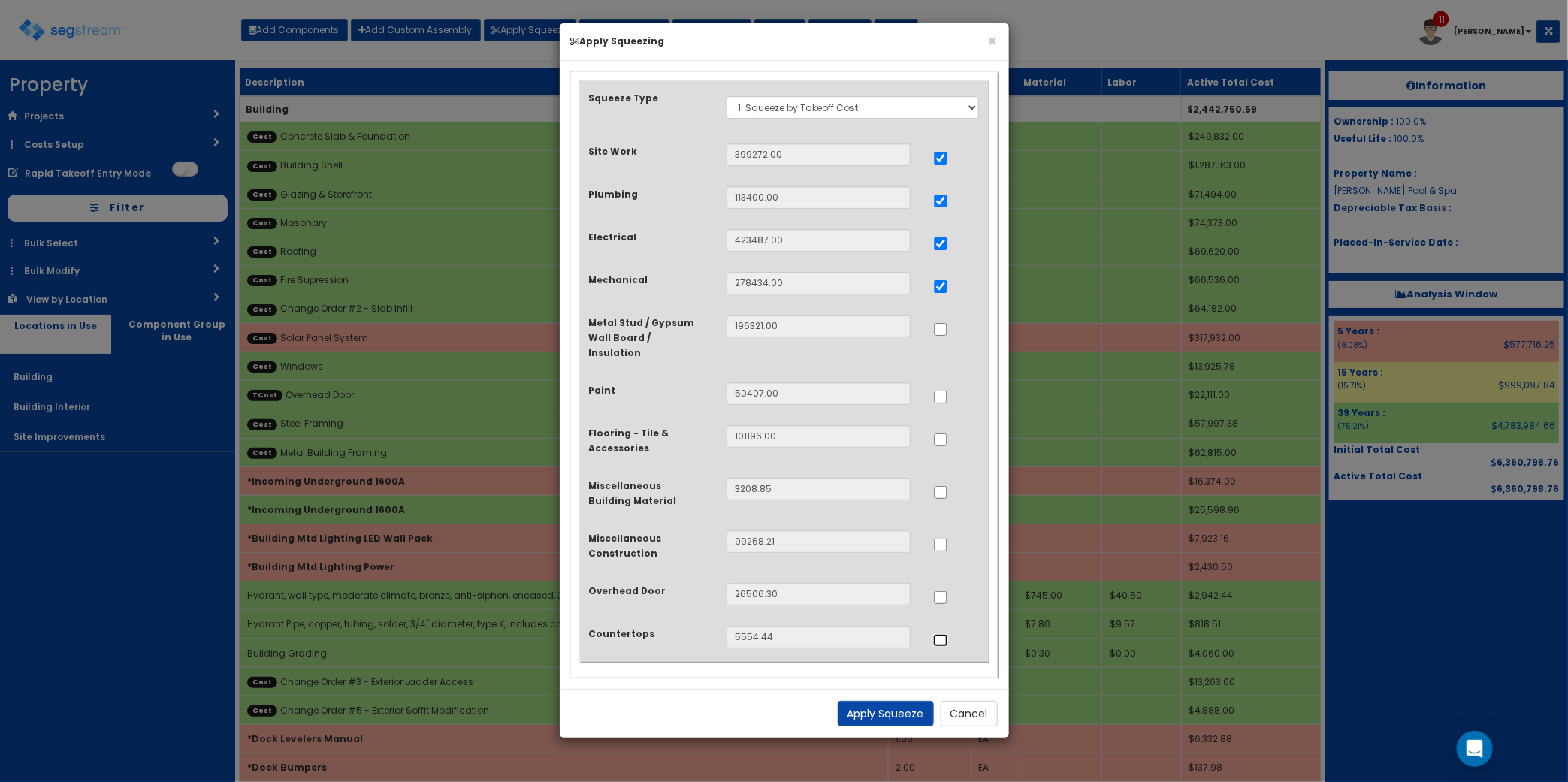
checkbox input "true"
click at [940, 486] on input "..." at bounding box center [941, 492] width 15 height 13
checkbox input "true"
click at [879, 701] on button "Apply Squeeze" at bounding box center [885, 714] width 96 height 26
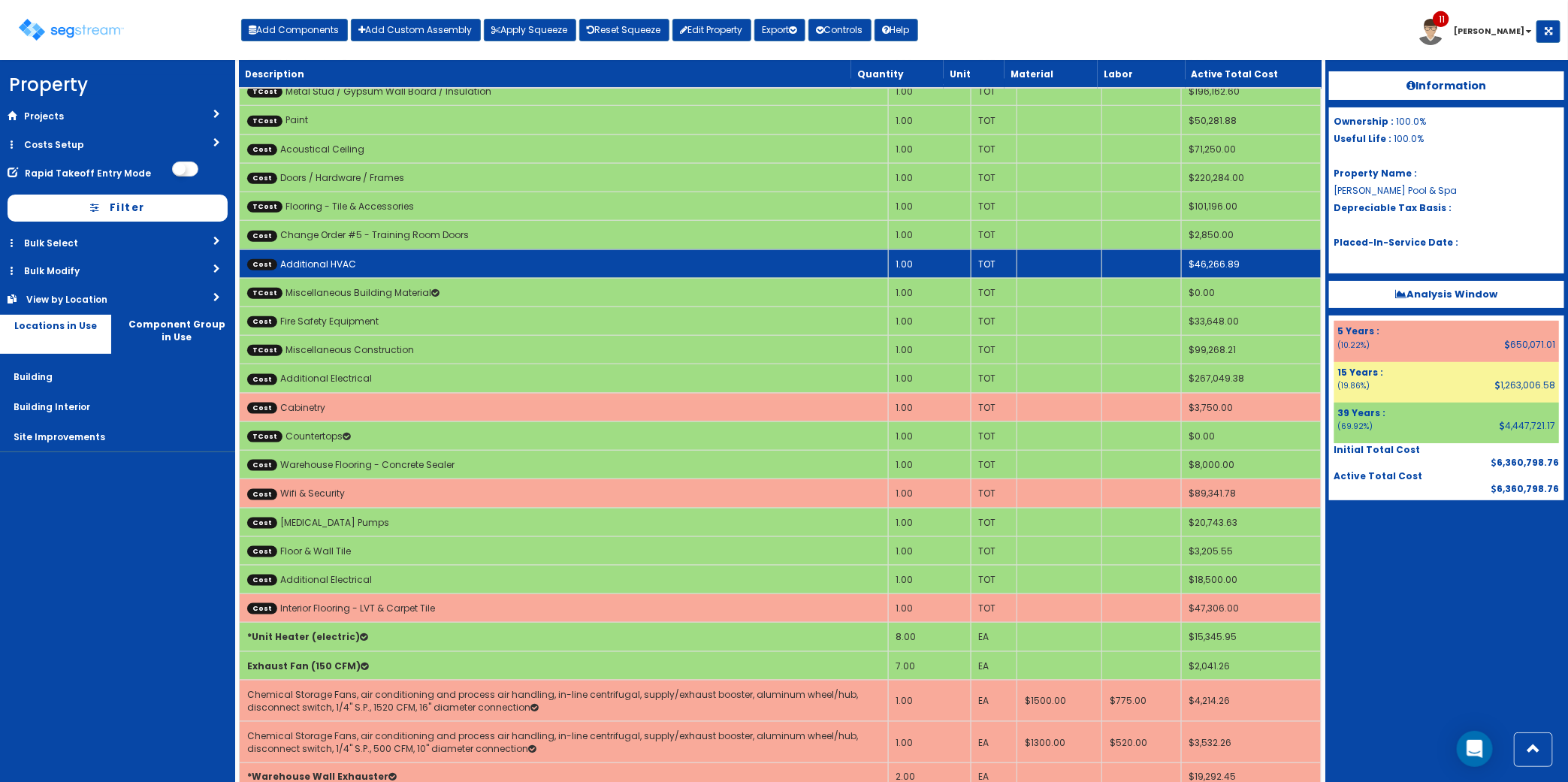
scroll to position [375, 0]
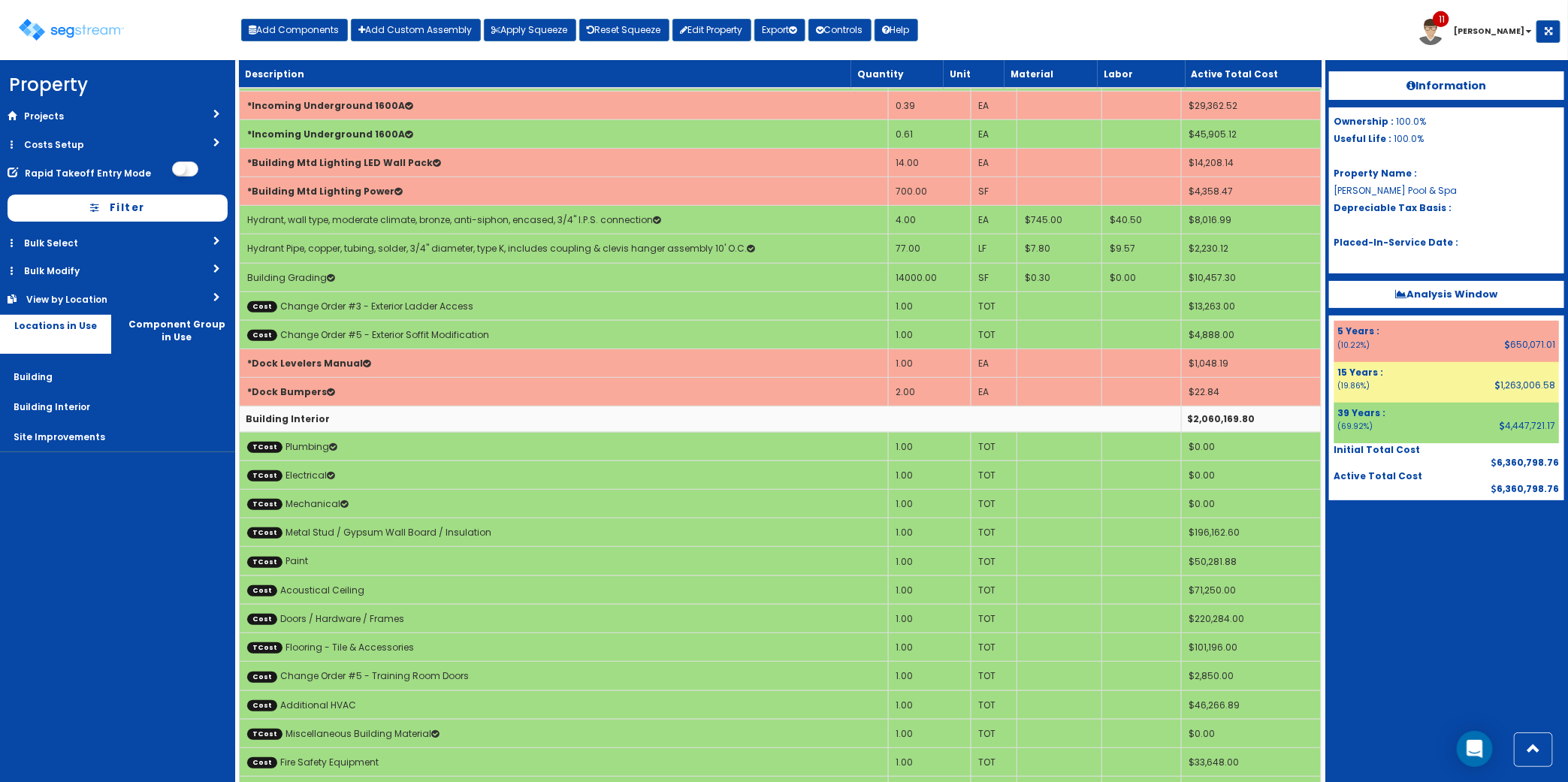
click at [1484, 614] on div "Information Ownership : 100.0% Useful Life : 100.0% Property Name : [PERSON_NAM…" at bounding box center [1445, 421] width 242 height 722
click at [151, 306] on link "View by Location" at bounding box center [117, 300] width 235 height 28
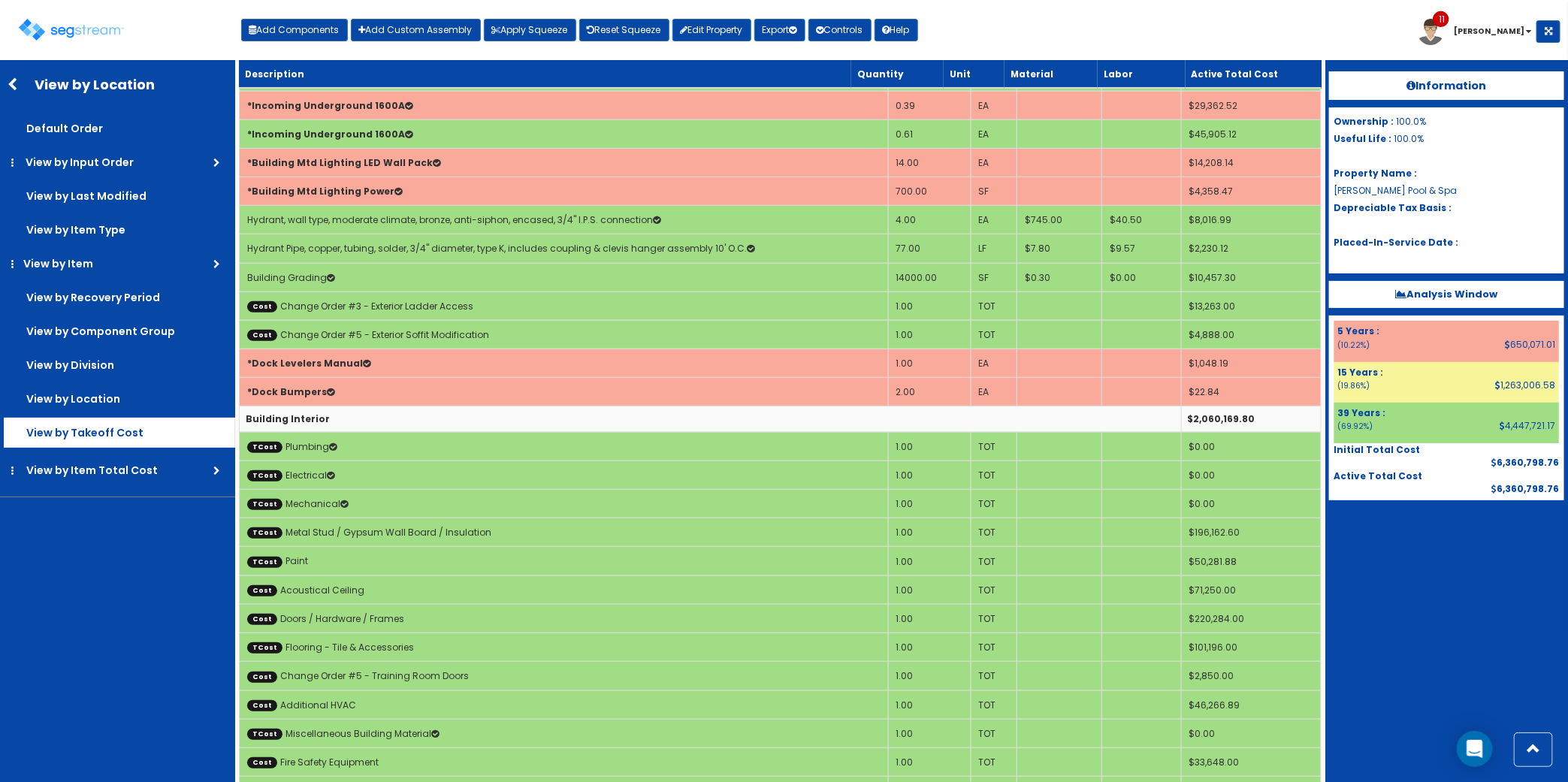
click at [92, 437] on label "View by Takeoff Cost" at bounding box center [119, 432] width 231 height 30
click at [0, 0] on input "View by Takeoff Cost" at bounding box center [0, 0] width 0 height 0
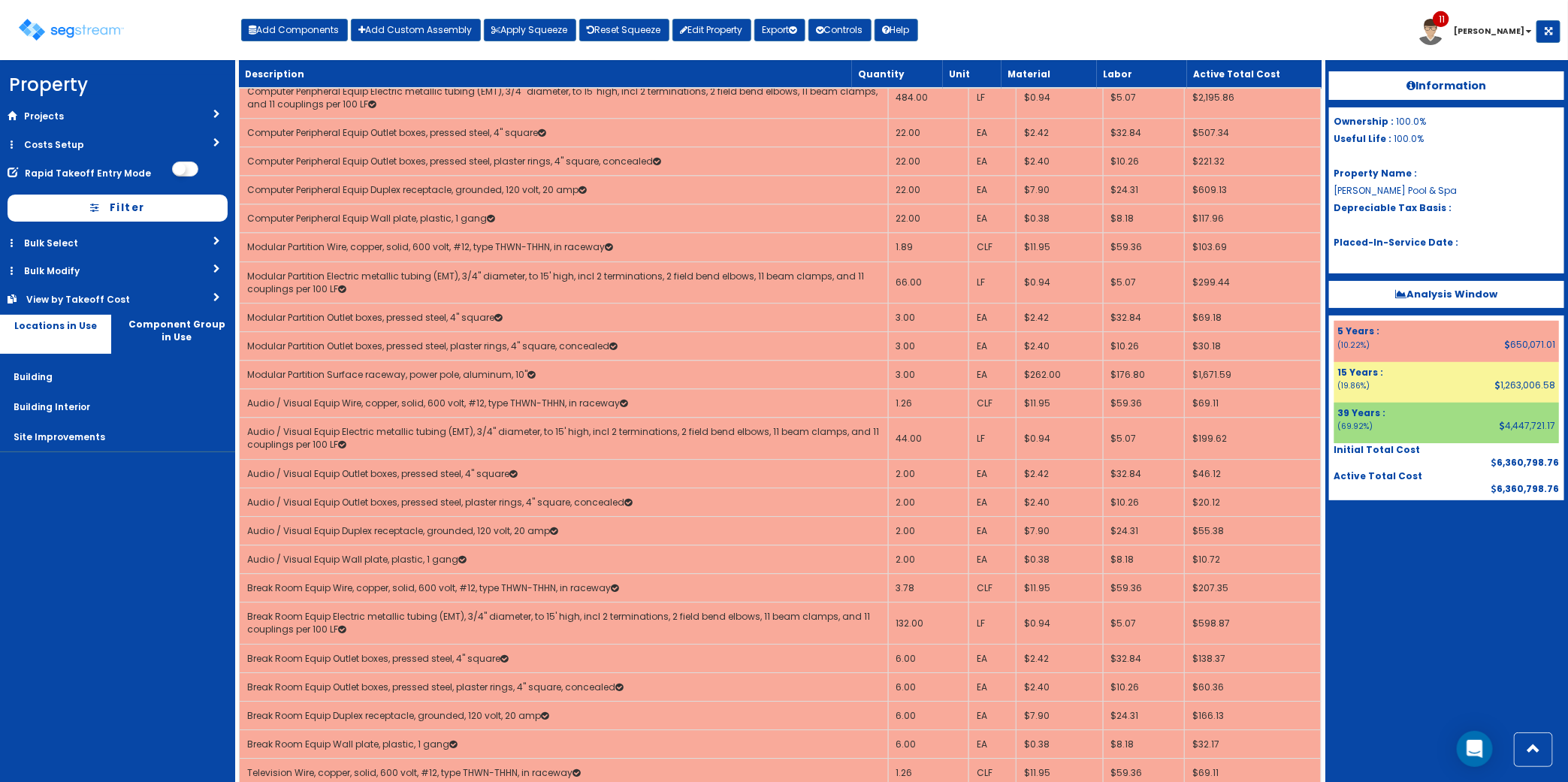
scroll to position [8639, 0]
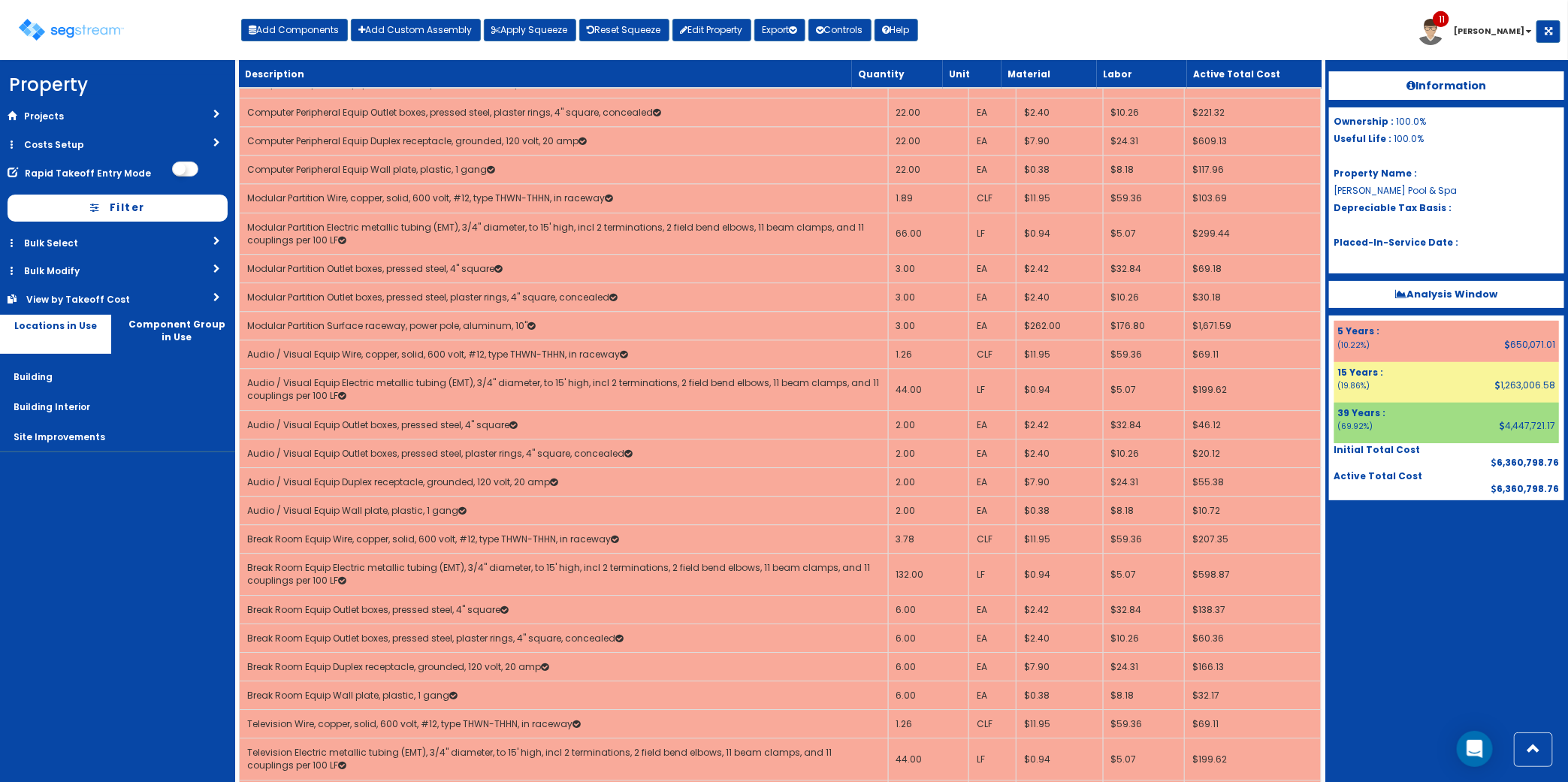
click at [1076, 24] on div "Toggle navigation Add Components Add Custom Assembly Apply Squeeze Reset Squeez…" at bounding box center [784, 35] width 1553 height 49
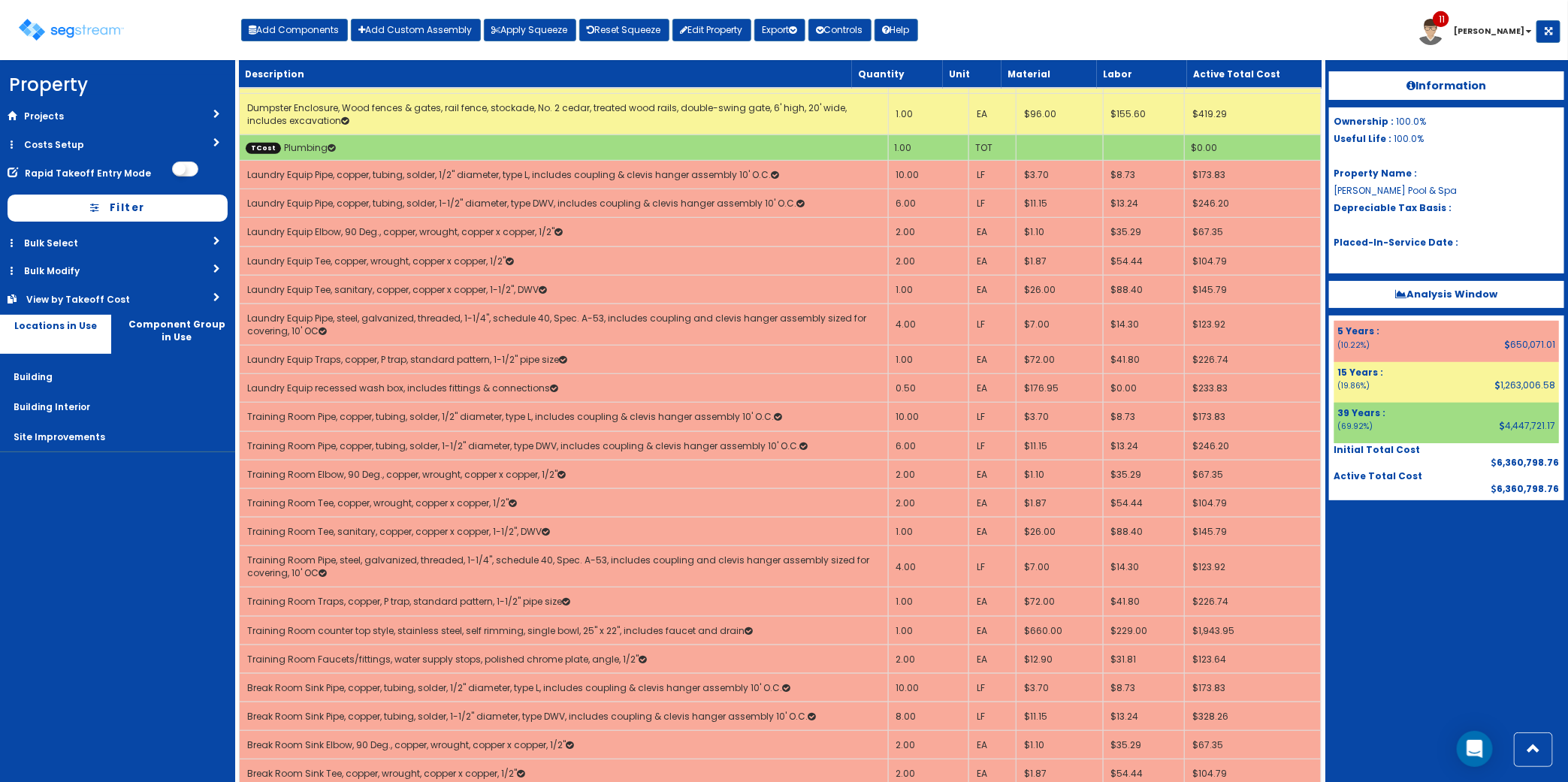
scroll to position [8029, 0]
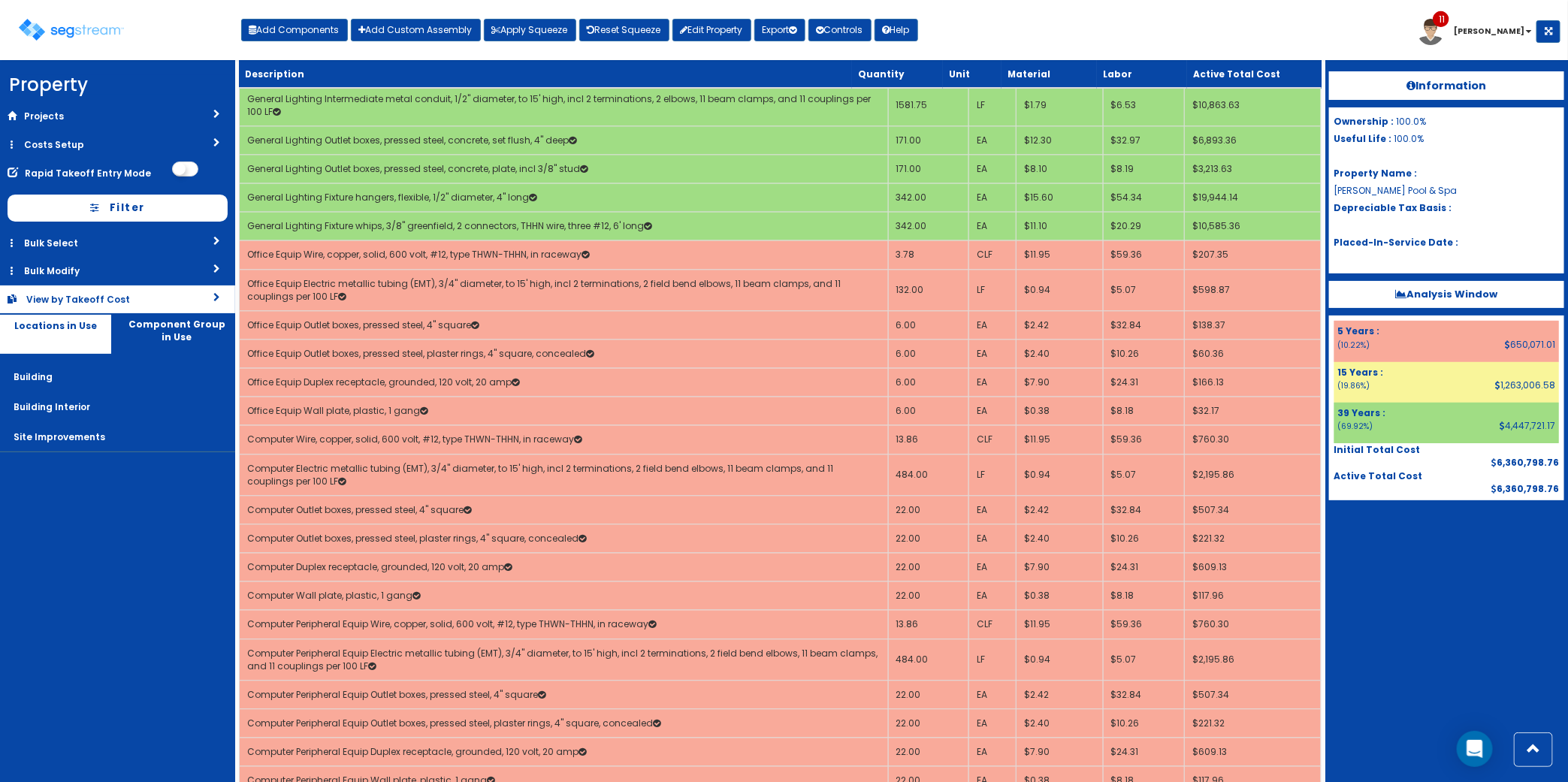
click at [130, 293] on div "View by Takeoff Cost" at bounding box center [92, 299] width 132 height 13
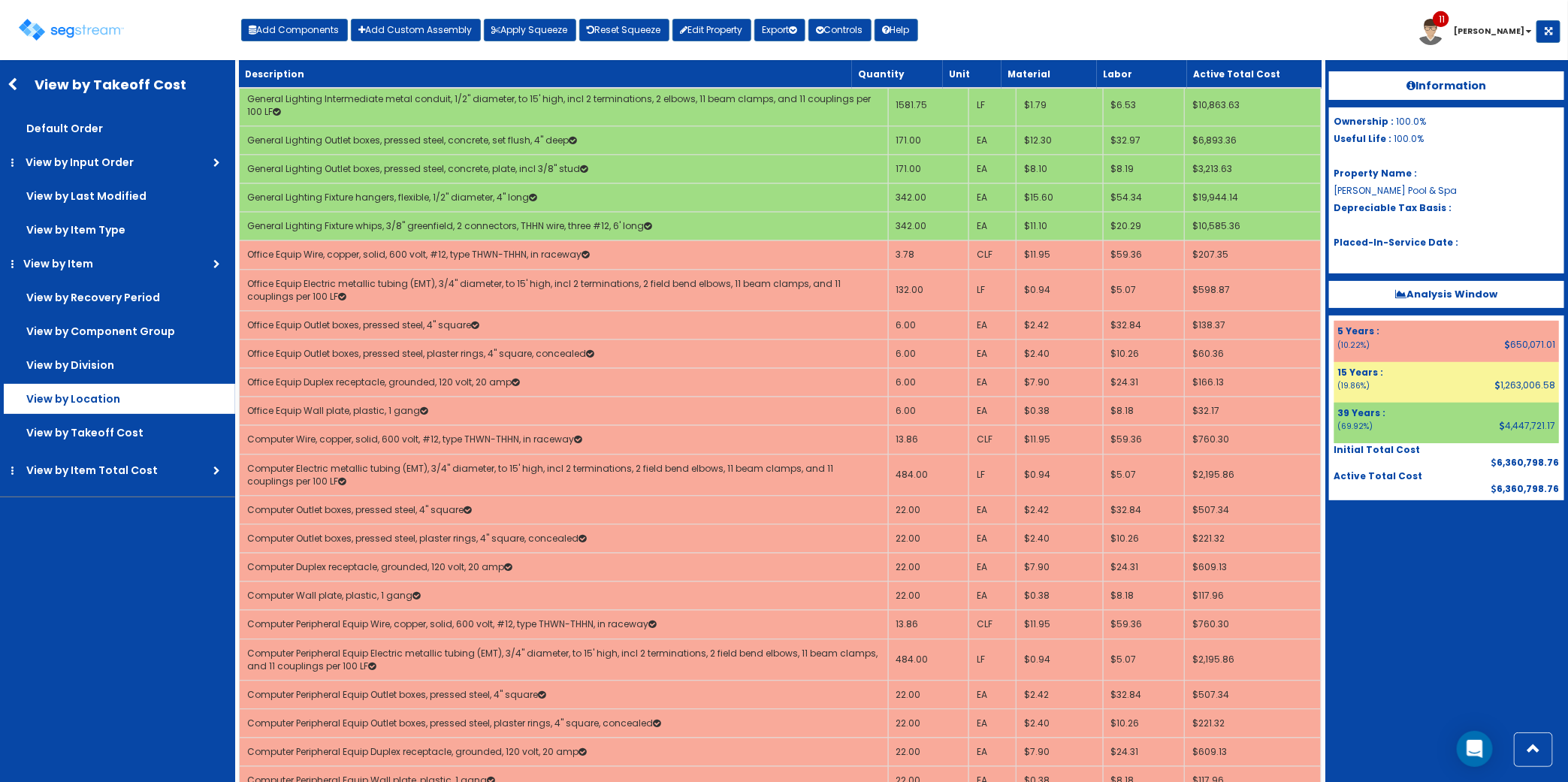
drag, startPoint x: 100, startPoint y: 407, endPoint x: 228, endPoint y: 406, distance: 128.0
click at [100, 407] on label "View by Location" at bounding box center [119, 398] width 231 height 30
click at [0, 0] on input "View by Location" at bounding box center [0, 0] width 0 height 0
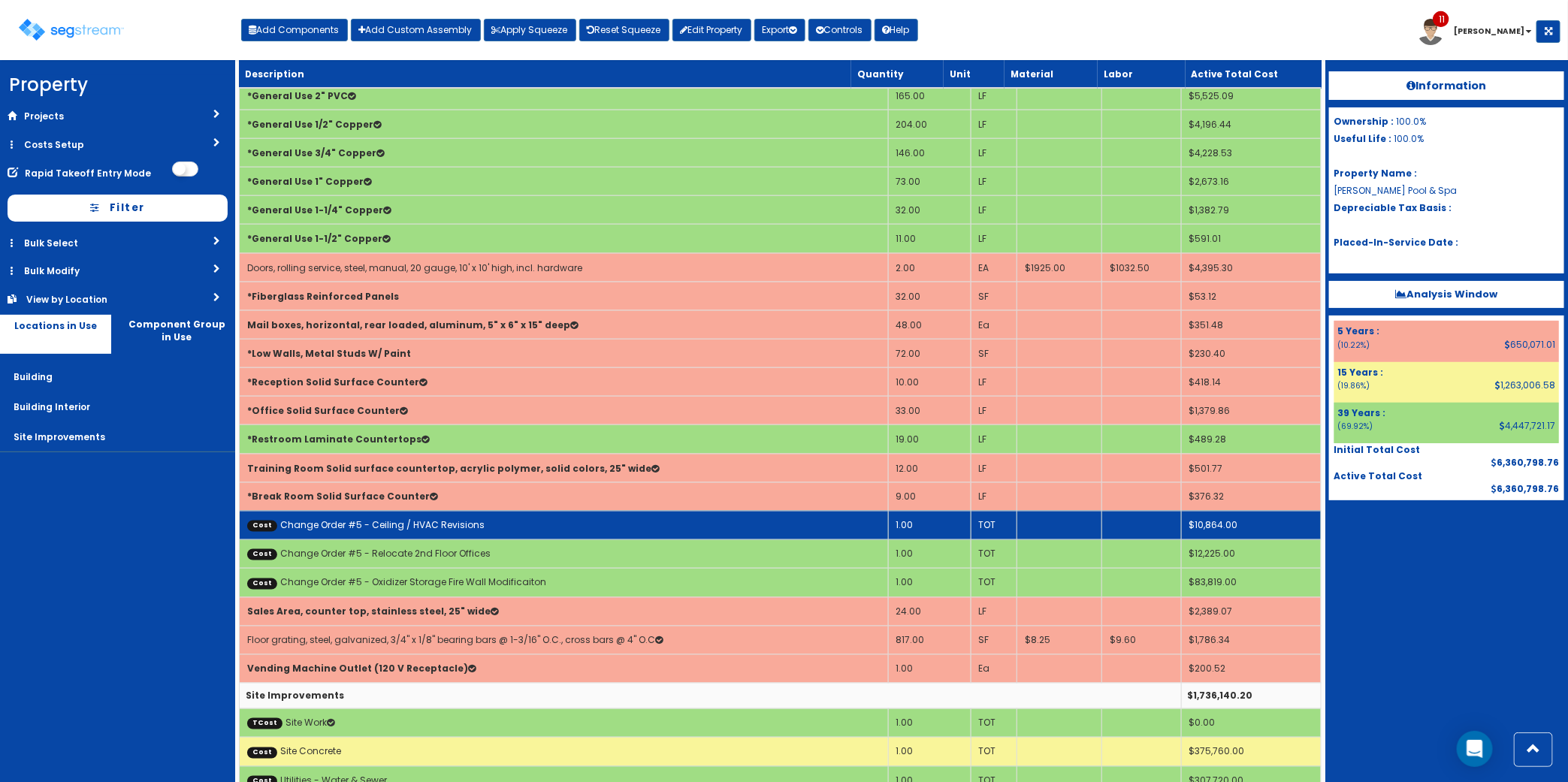
scroll to position [4188, 0]
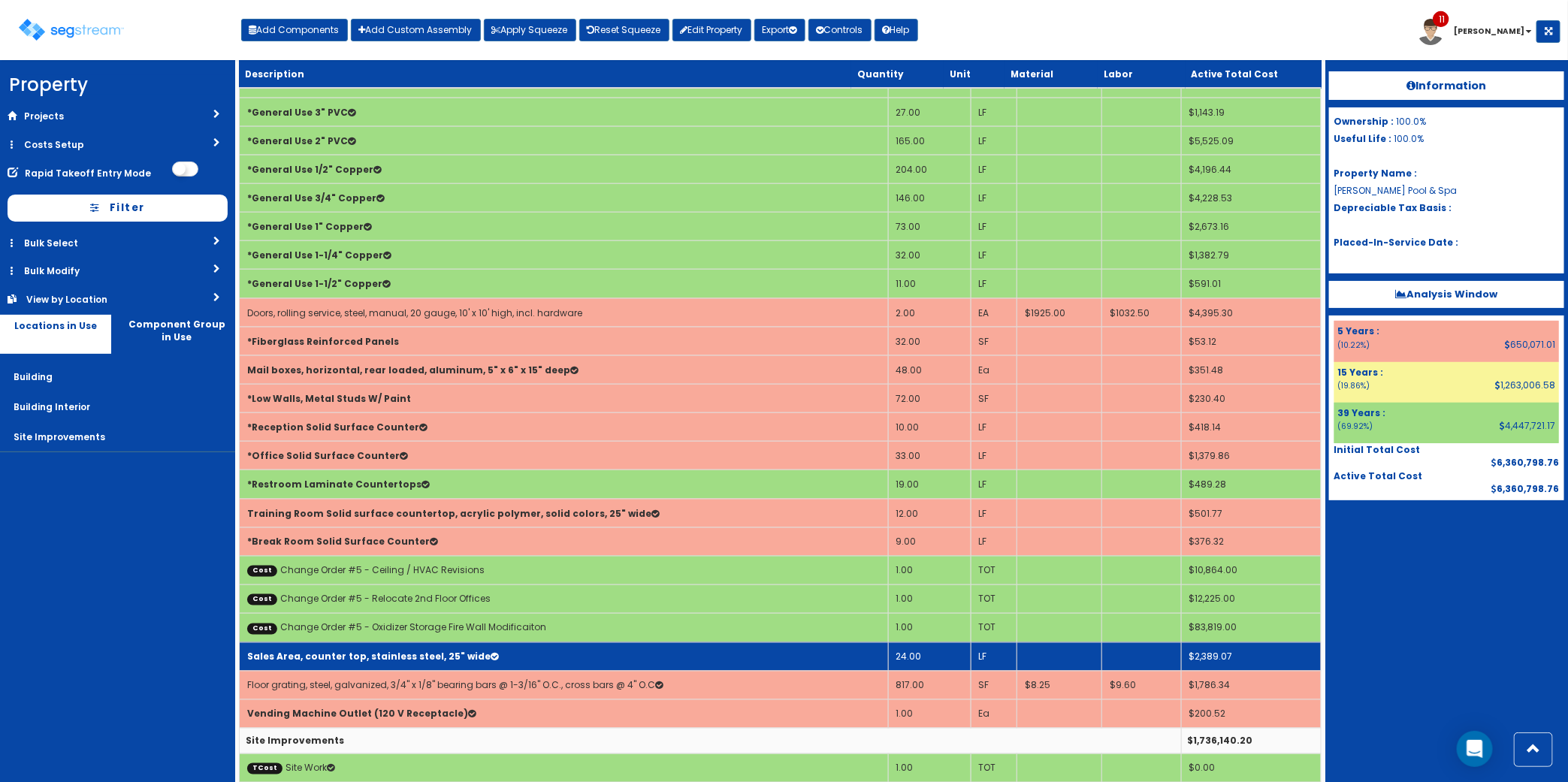
click at [529, 667] on td "Sales Area, counter top, stainless steel, 25" wide" at bounding box center [564, 657] width 649 height 29
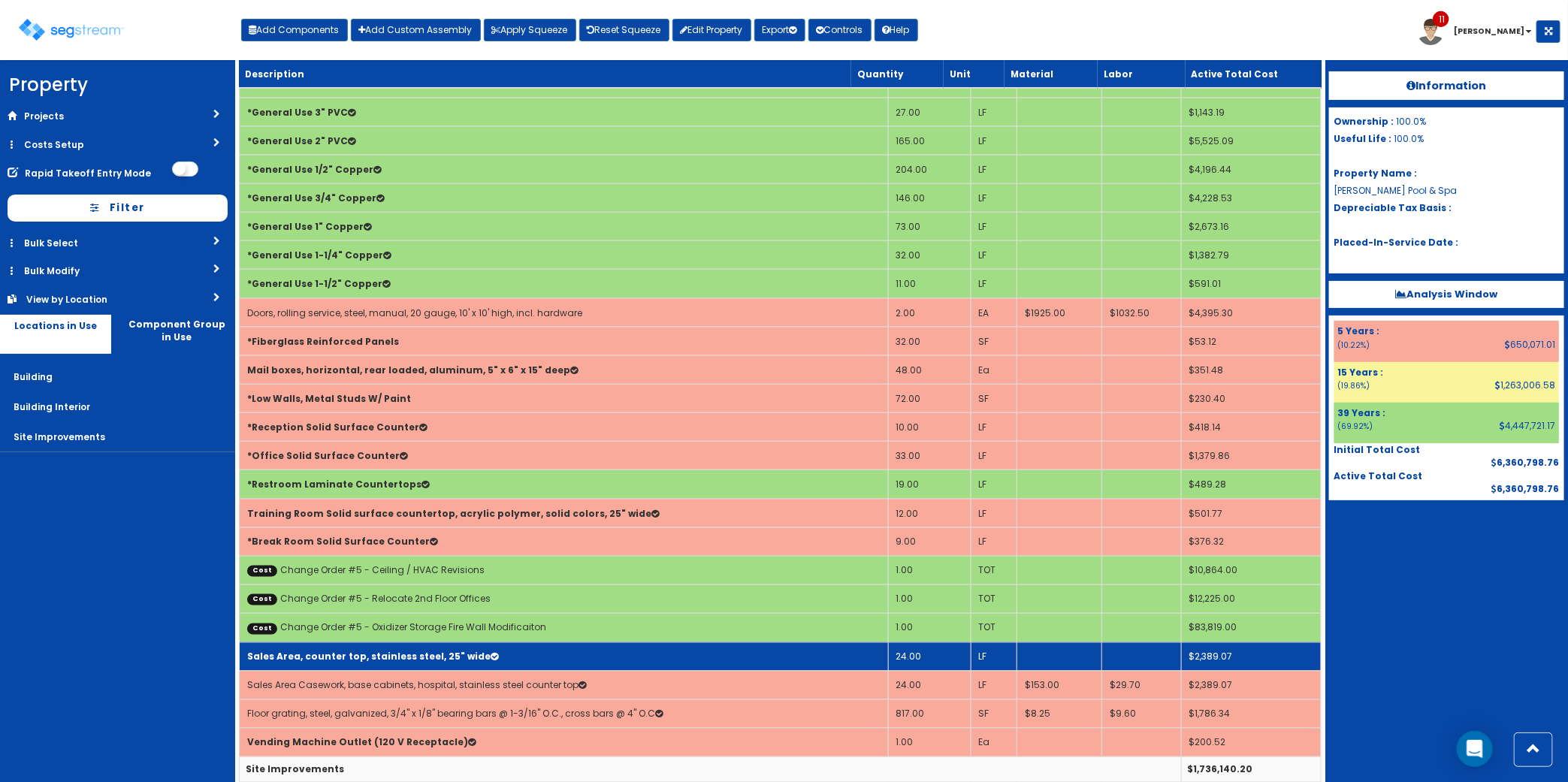
click at [529, 667] on td "Sales Area, counter top, stainless steel, 25" wide" at bounding box center [564, 657] width 649 height 29
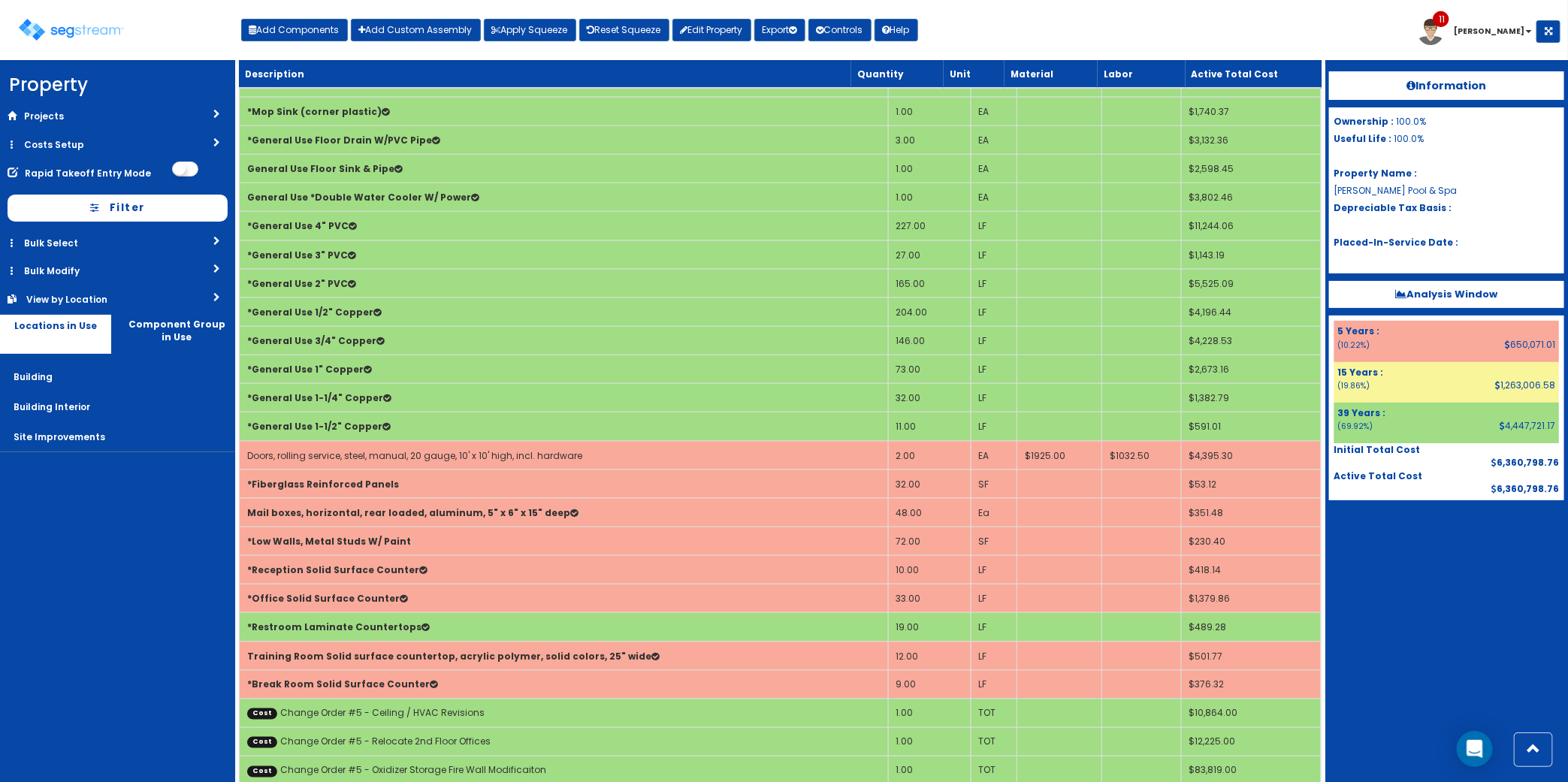
scroll to position [3813, 0]
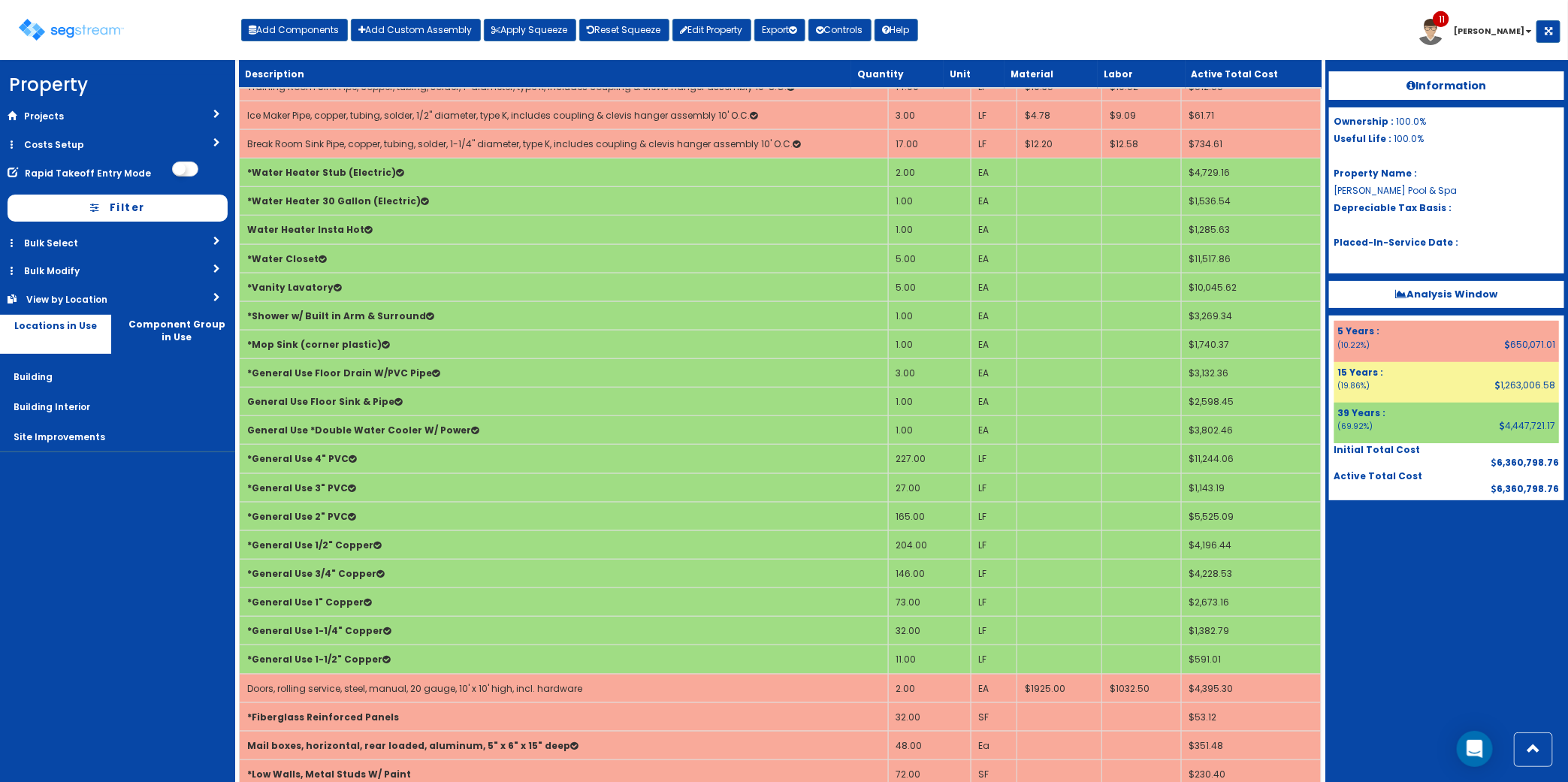
click at [1173, 46] on div "Toggle navigation Add Components Add Custom Assembly Apply Squeeze Reset Squeez…" at bounding box center [784, 35] width 1553 height 49
